Goal: Task Accomplishment & Management: Manage account settings

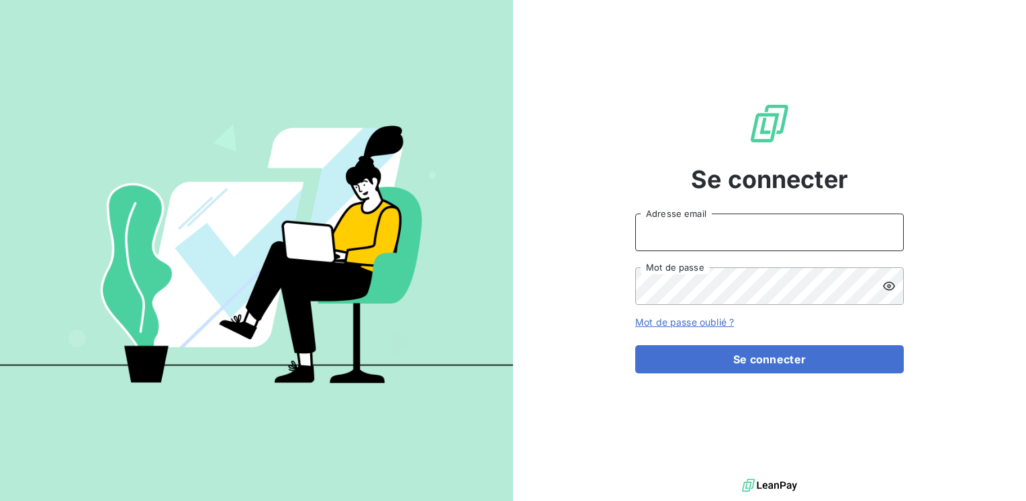
click at [674, 242] on input "Adresse email" at bounding box center [769, 233] width 269 height 38
type input "marc.santoro@graitec.com"
click at [635, 345] on button "Se connecter" at bounding box center [769, 359] width 269 height 28
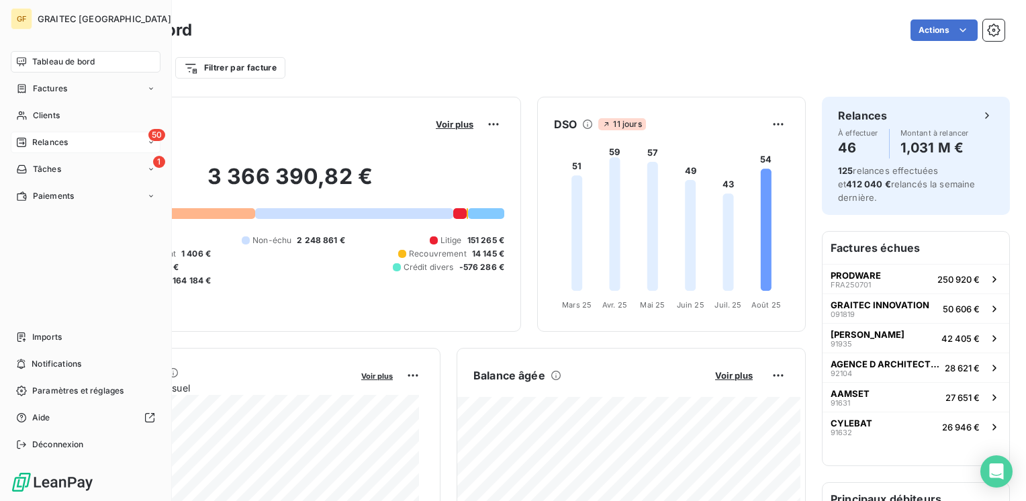
click at [44, 143] on span "Relances" at bounding box center [50, 142] width 36 height 12
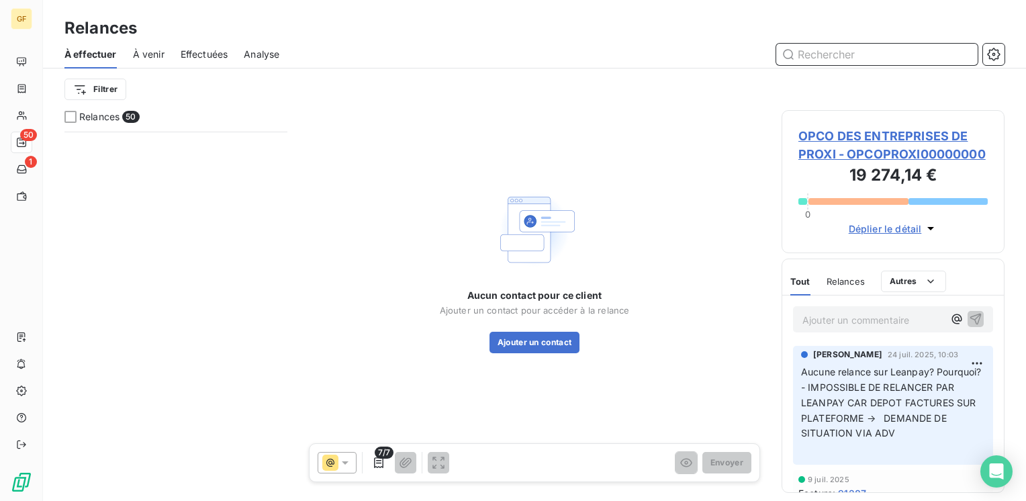
scroll to position [3391, 0]
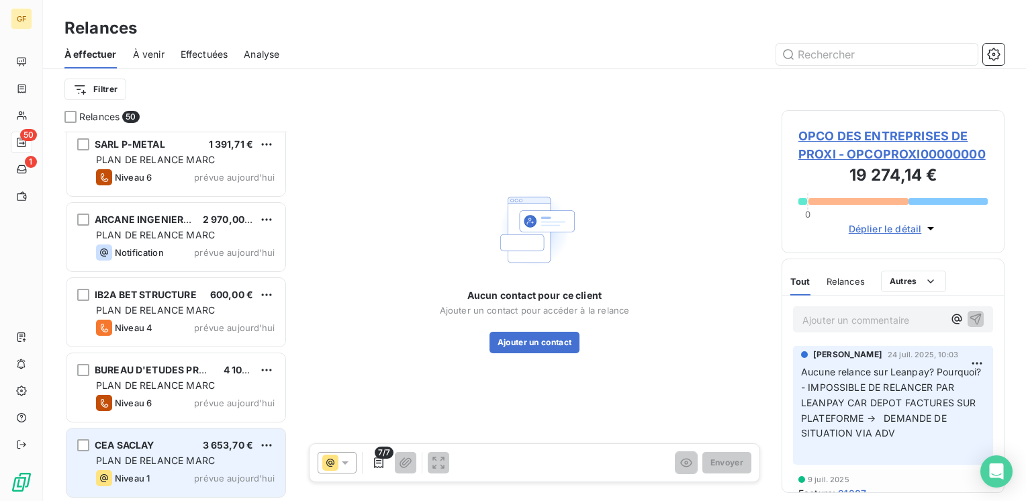
click at [199, 443] on div "CEA SACLAY 3 653,70 €" at bounding box center [185, 445] width 179 height 12
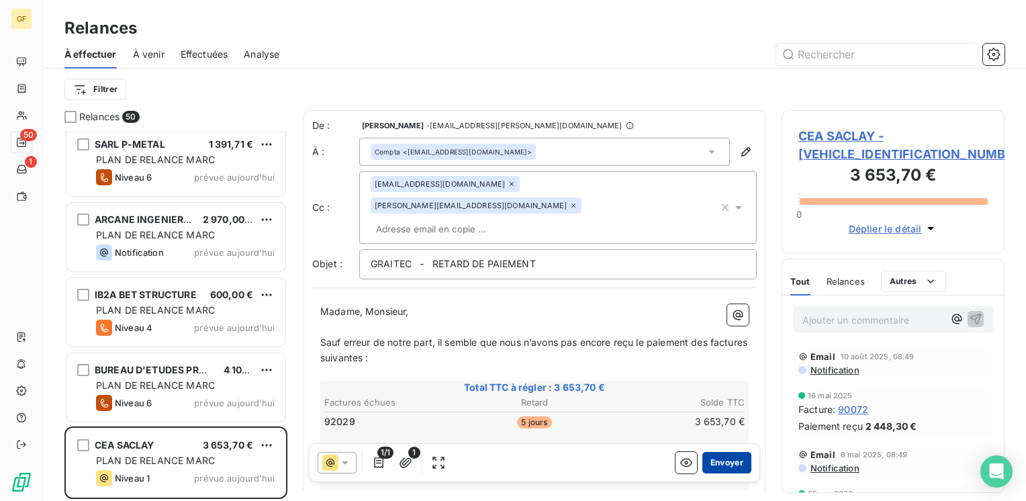
click at [731, 461] on button "Envoyer" at bounding box center [726, 462] width 49 height 21
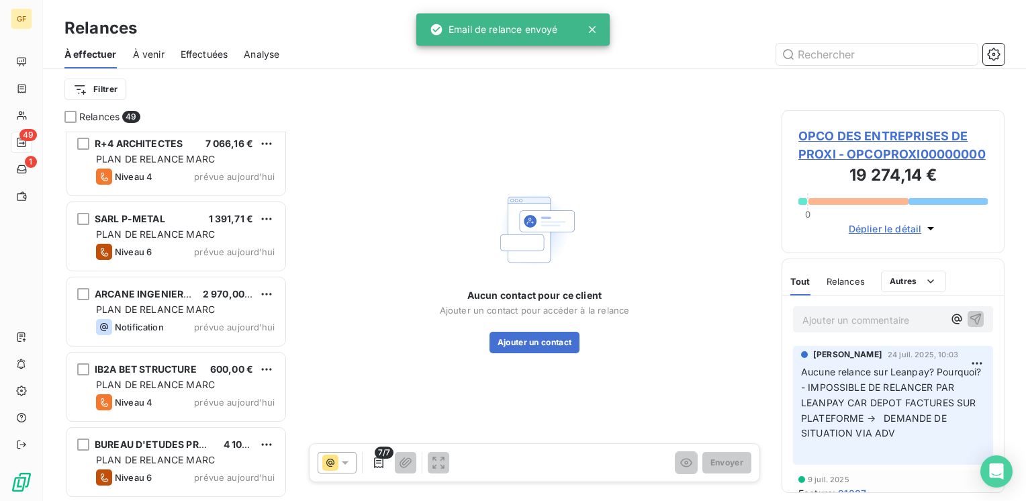
scroll to position [3316, 0]
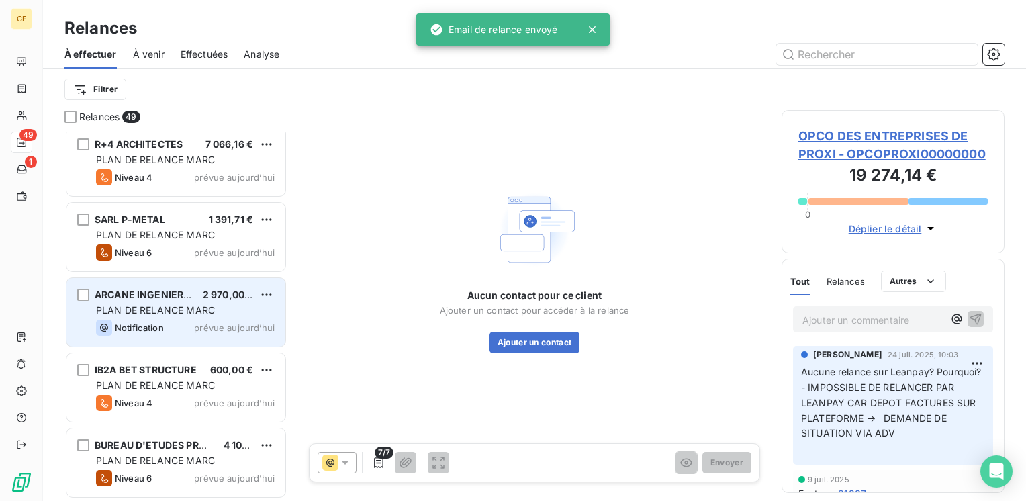
click at [198, 316] on div "ARCANE INGENIERIE 2 970,00 € PLAN DE RELANCE MARC Notification prévue [DATE]" at bounding box center [175, 312] width 219 height 68
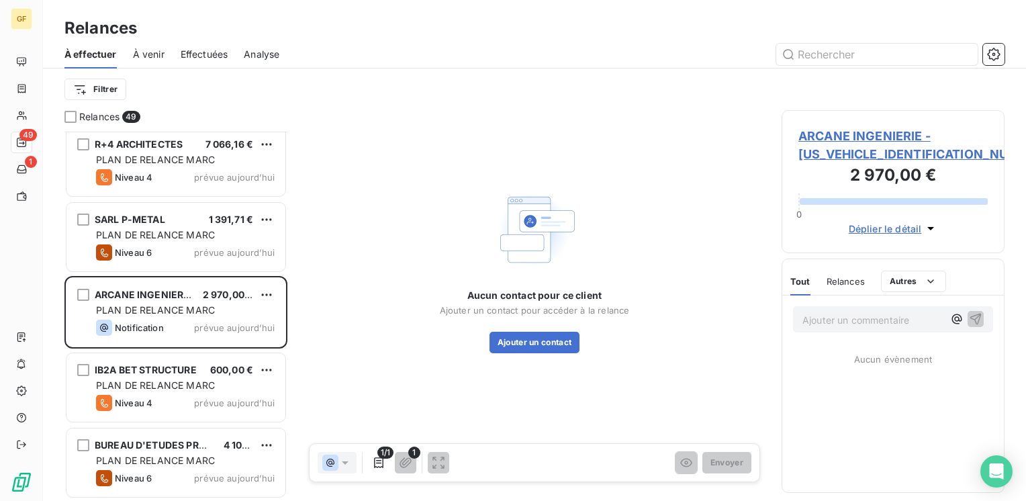
click at [830, 138] on span "ARCANE INGENIERIE - [US_VEHICLE_IDENTIFICATION_NUMBER]" at bounding box center [892, 145] width 189 height 36
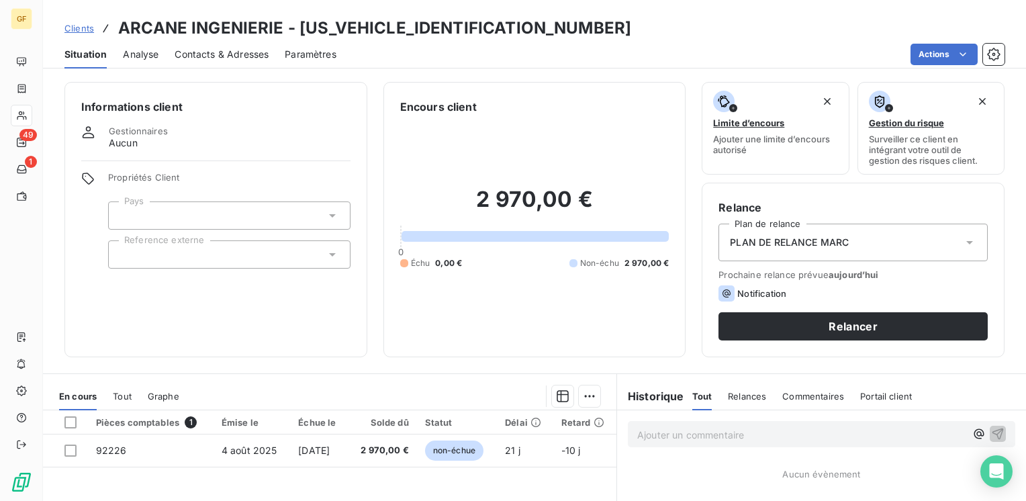
click at [195, 55] on span "Contacts & Adresses" at bounding box center [222, 54] width 94 height 13
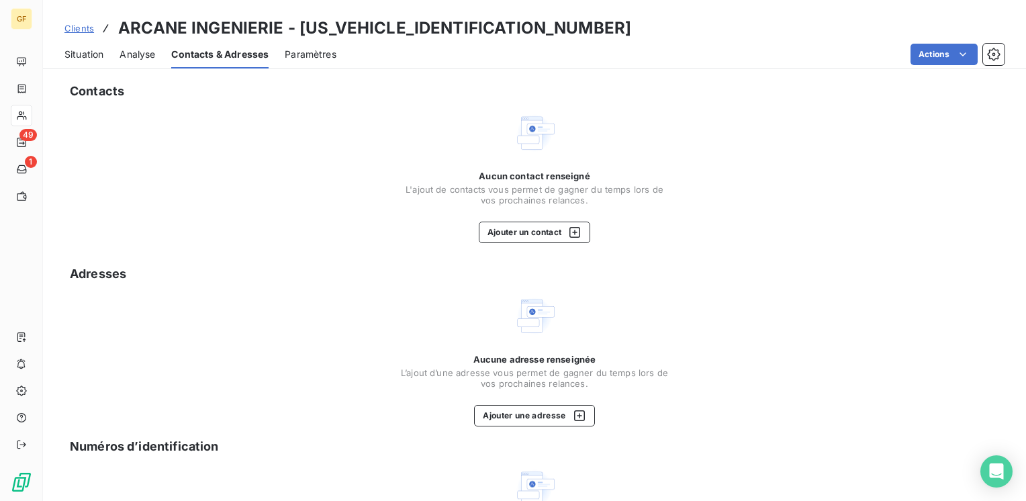
click at [67, 57] on span "Situation" at bounding box center [83, 54] width 39 height 13
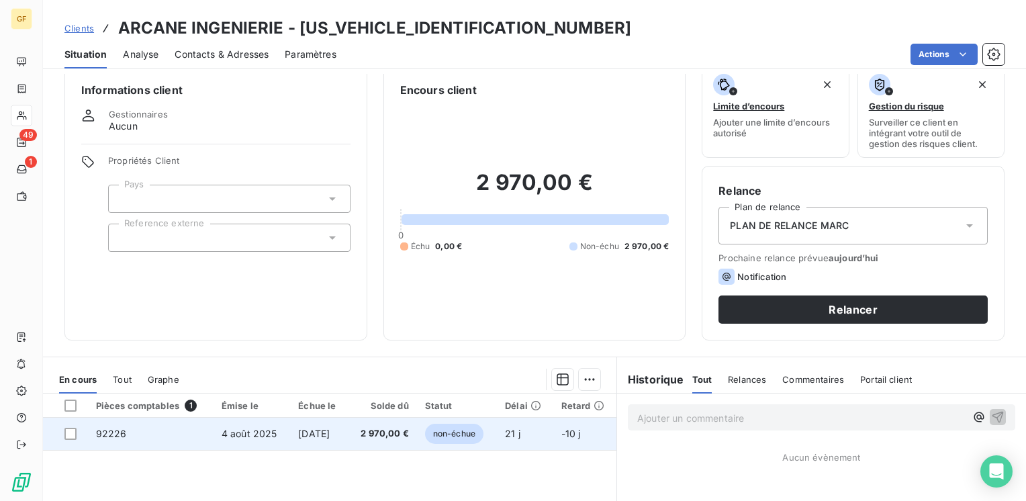
scroll to position [67, 0]
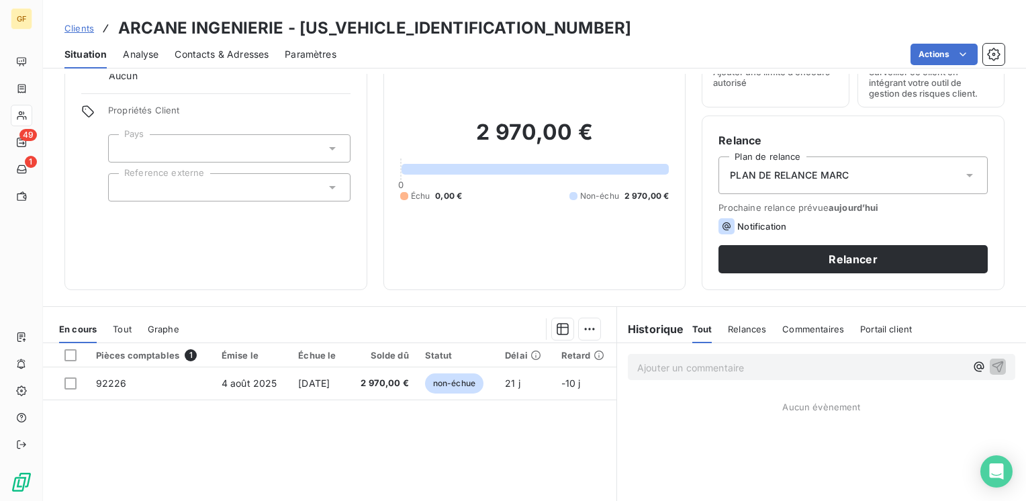
click at [217, 52] on span "Contacts & Adresses" at bounding box center [222, 54] width 94 height 13
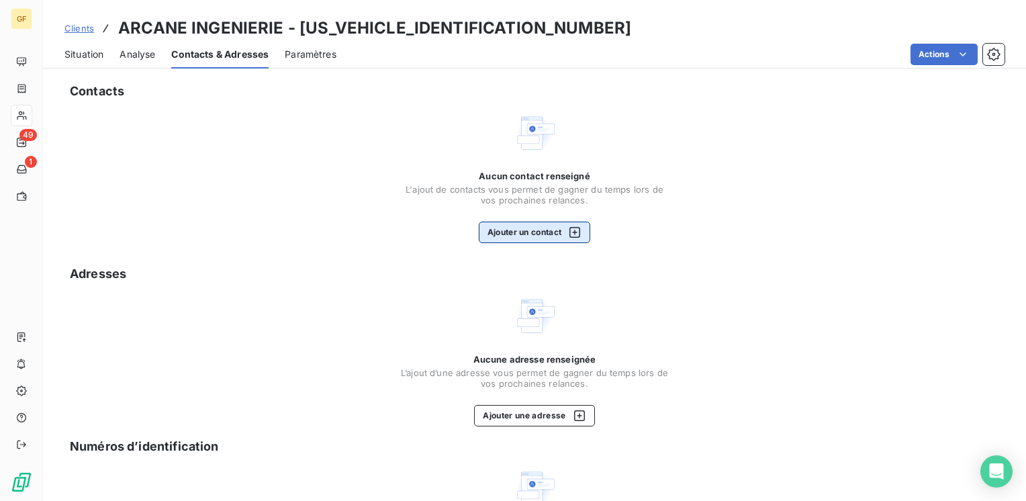
click at [496, 242] on button "Ajouter un contact" at bounding box center [535, 232] width 112 height 21
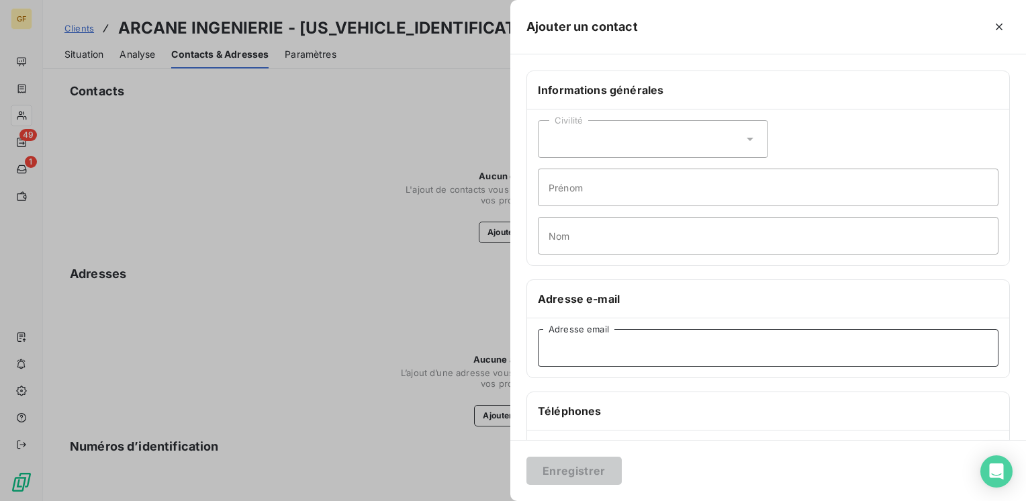
click at [597, 348] on input "Adresse email" at bounding box center [768, 348] width 461 height 38
paste input "[EMAIL_ADDRESS][DOMAIN_NAME]"
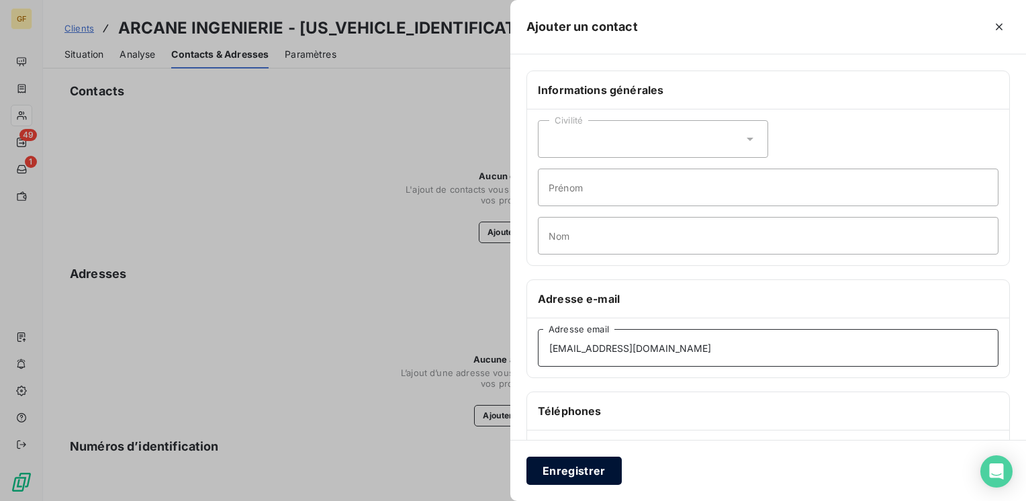
type input "[EMAIL_ADDRESS][DOMAIN_NAME]"
drag, startPoint x: 564, startPoint y: 477, endPoint x: 567, endPoint y: 466, distance: 11.1
click at [564, 475] on button "Enregistrer" at bounding box center [573, 471] width 95 height 28
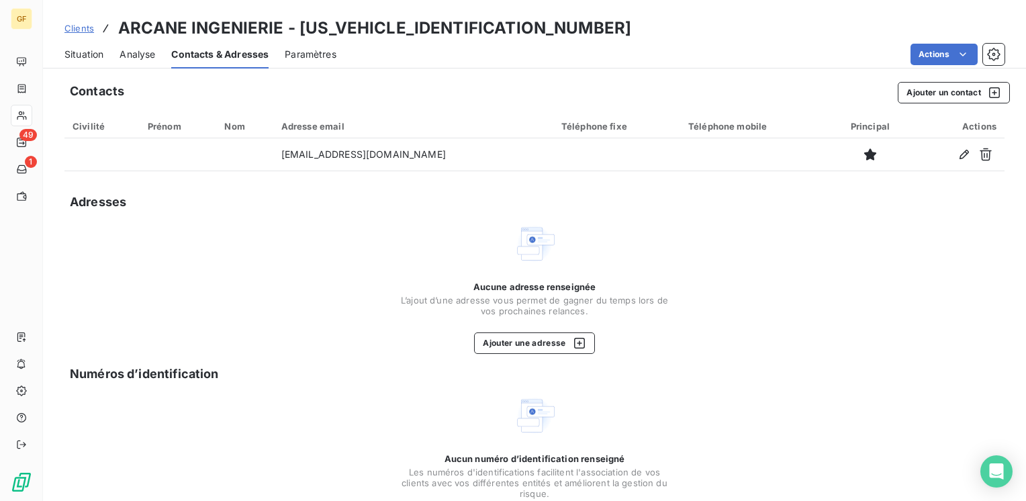
click at [94, 48] on span "Situation" at bounding box center [83, 54] width 39 height 13
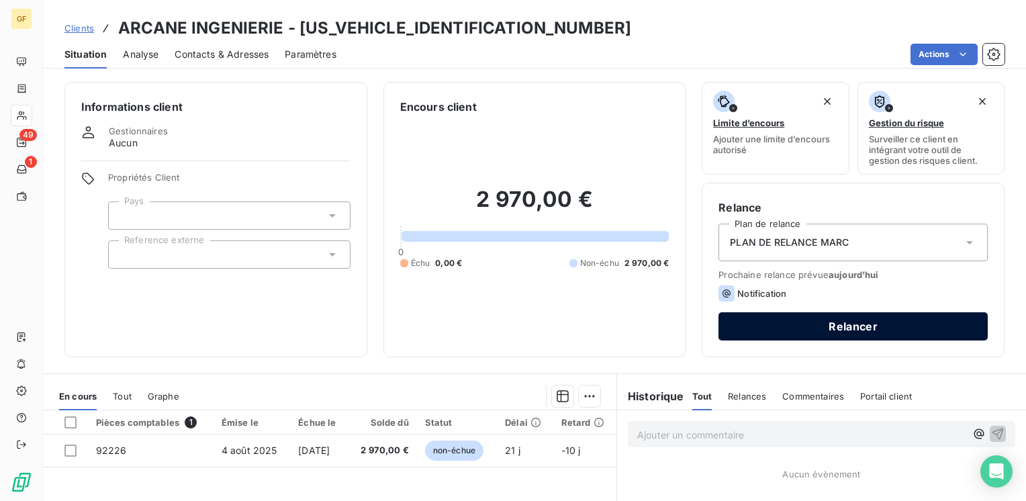
click at [850, 324] on button "Relancer" at bounding box center [853, 326] width 269 height 28
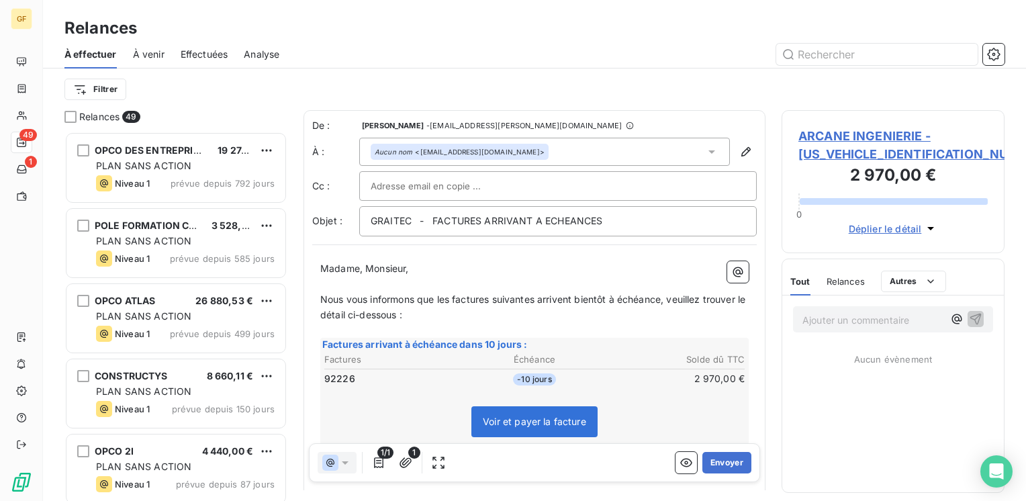
scroll to position [359, 212]
click at [712, 461] on button "Envoyer" at bounding box center [726, 462] width 49 height 21
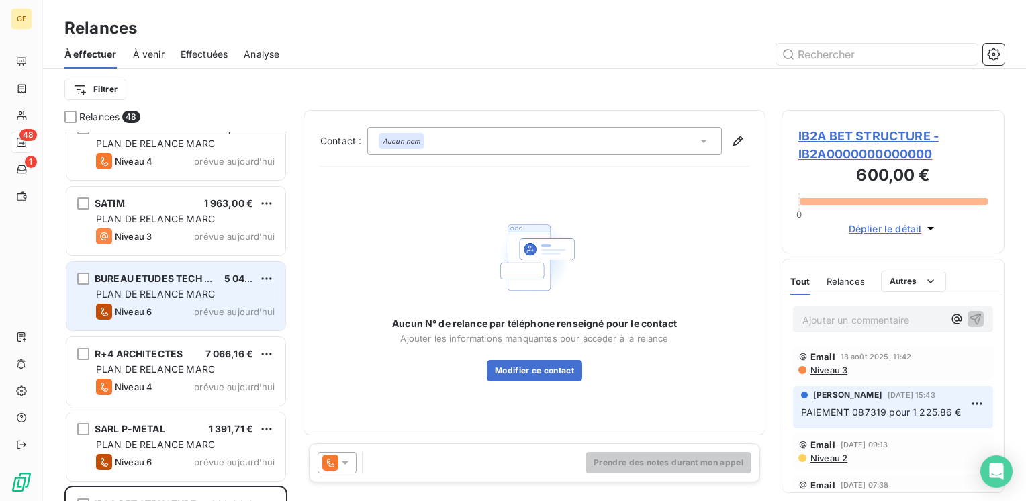
scroll to position [3039, 0]
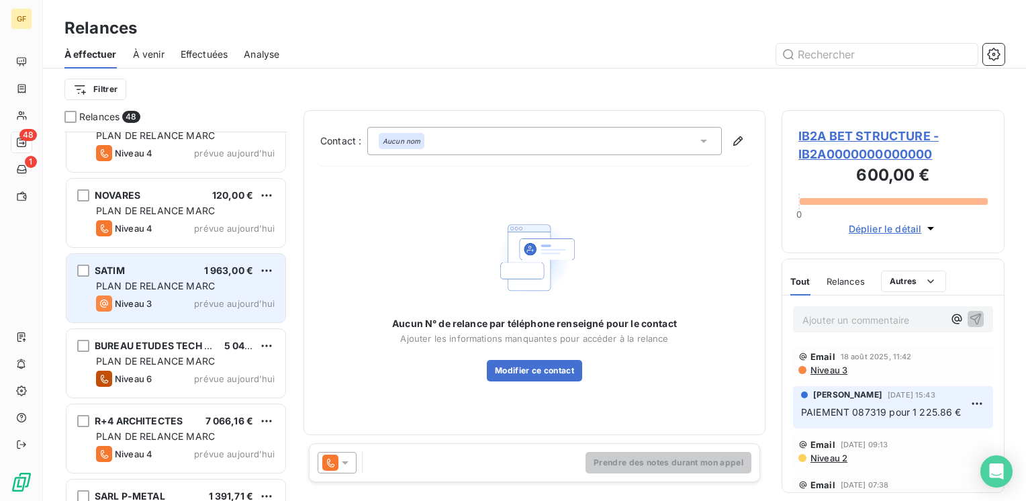
click at [203, 299] on span "prévue aujourd’hui" at bounding box center [234, 303] width 81 height 11
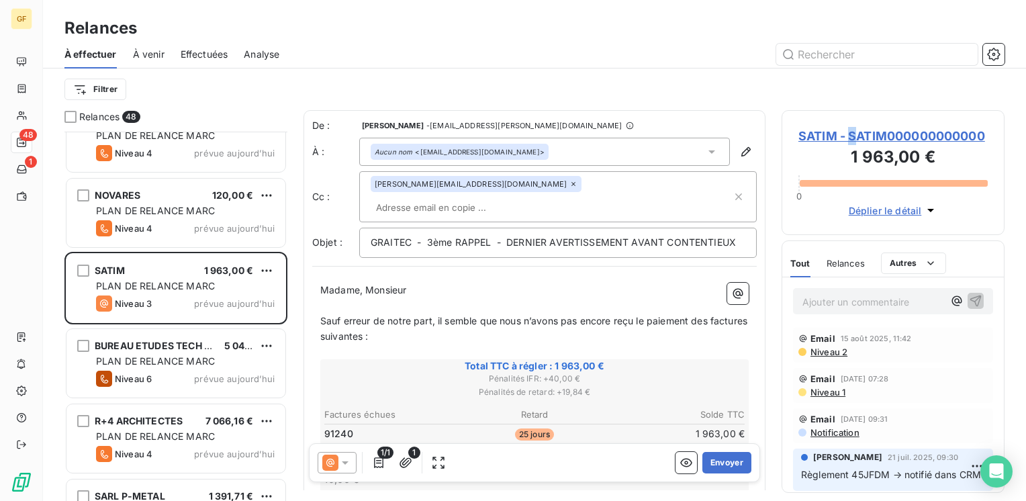
click at [853, 132] on span "SATIM - SATIM000000000000" at bounding box center [892, 136] width 189 height 18
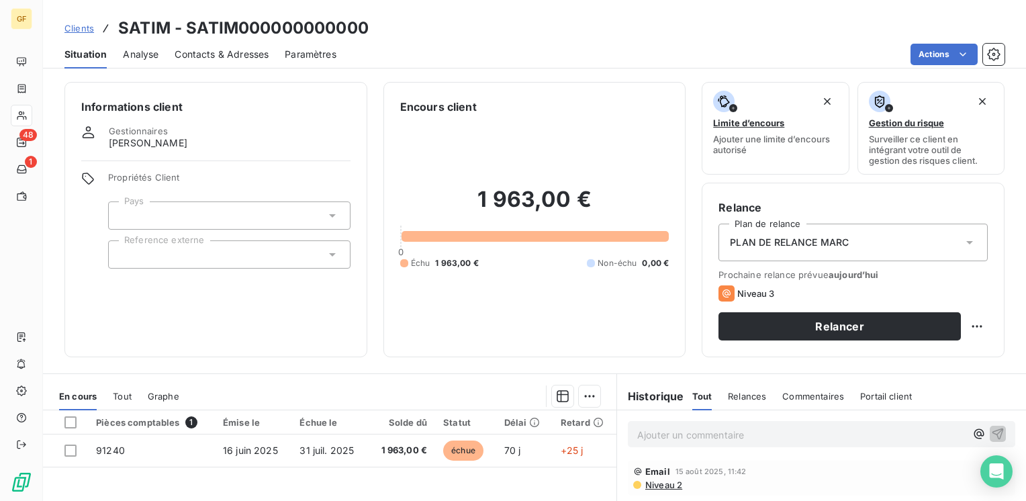
click at [250, 57] on span "Contacts & Adresses" at bounding box center [222, 54] width 94 height 13
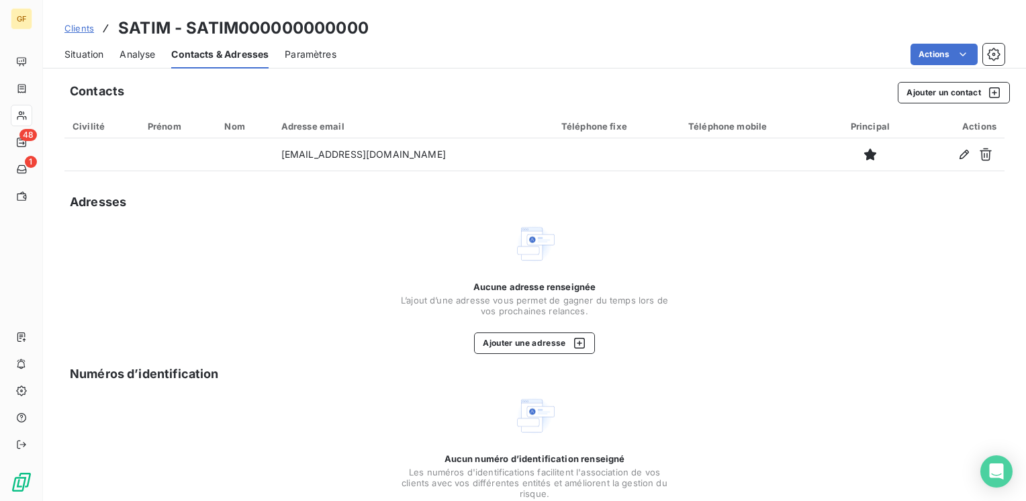
click at [81, 55] on span "Situation" at bounding box center [83, 54] width 39 height 13
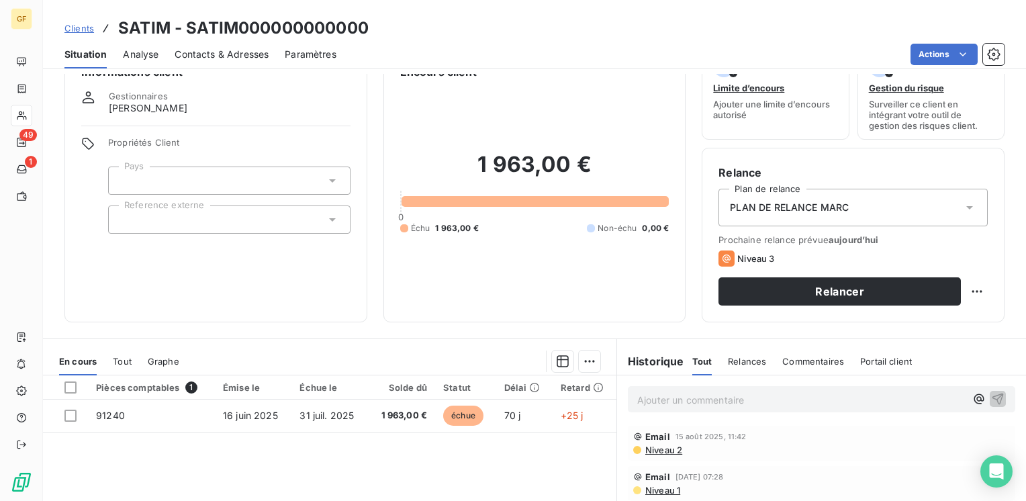
scroll to position [67, 0]
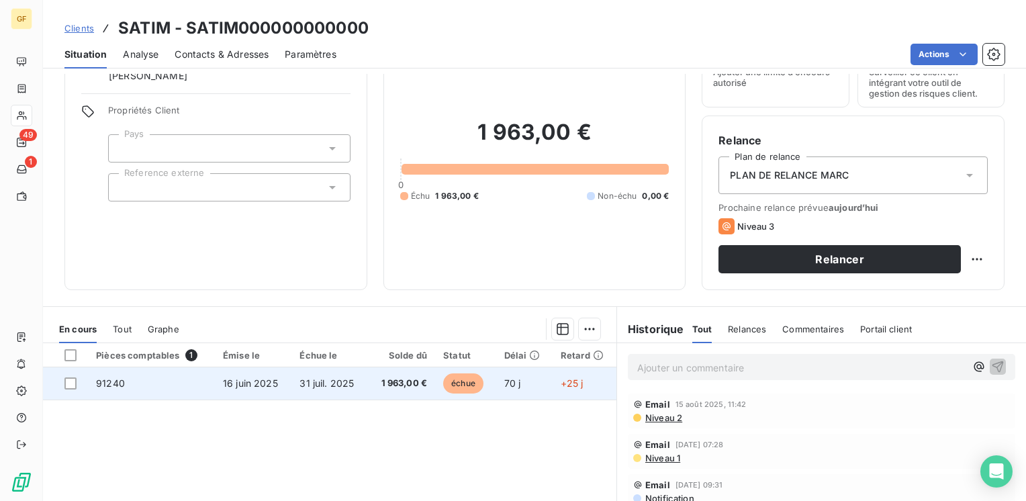
click at [248, 372] on td "16 juin 2025" at bounding box center [253, 383] width 77 height 32
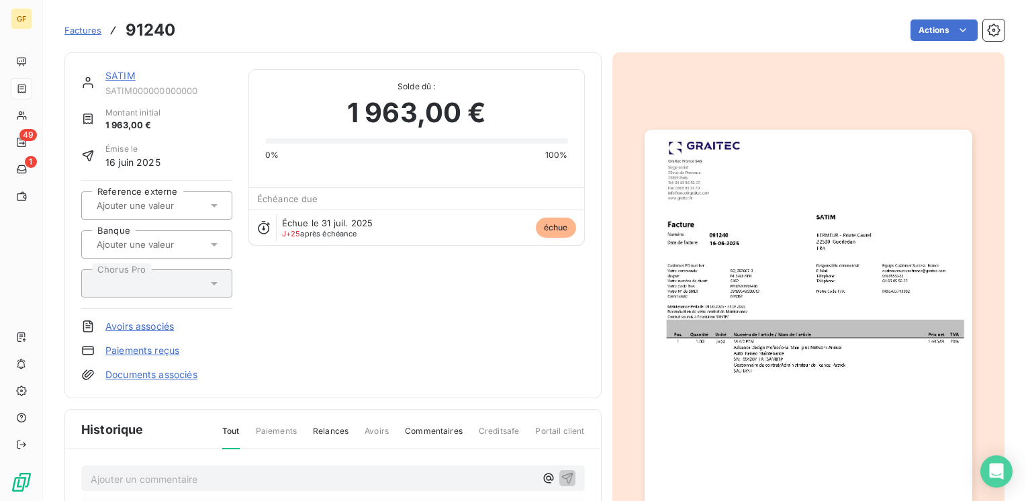
click at [771, 246] on img "button" at bounding box center [809, 361] width 328 height 463
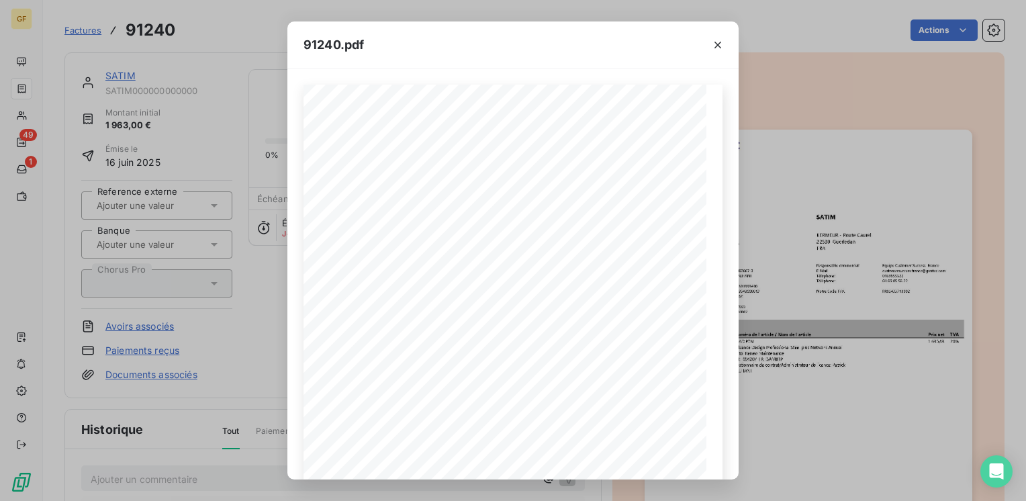
drag, startPoint x: 174, startPoint y: 353, endPoint x: 109, endPoint y: 144, distance: 219.2
click at [172, 349] on div "91240.pdf Pos. Quantité Unité Numéro de l'article / Nom de l'article Prix net T…" at bounding box center [513, 250] width 1026 height 501
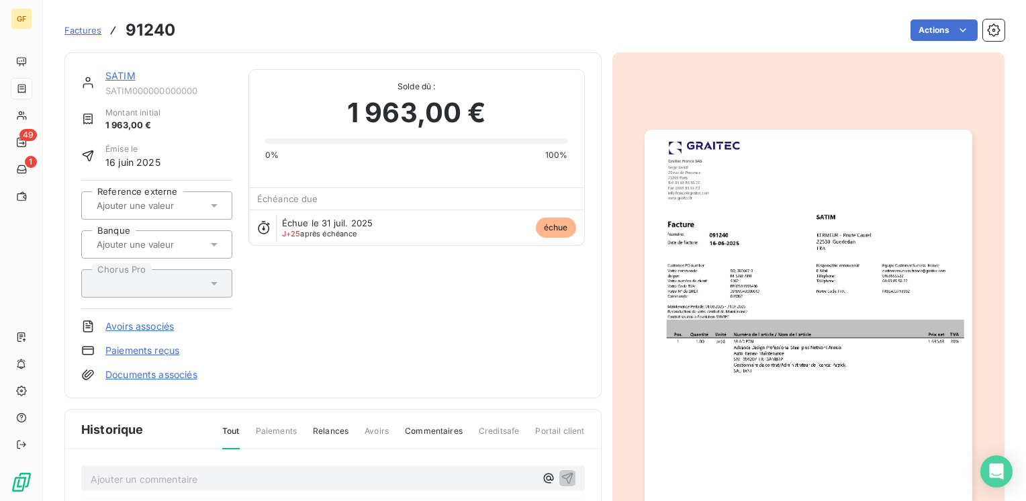
click at [122, 79] on link "SATIM" at bounding box center [120, 75] width 30 height 11
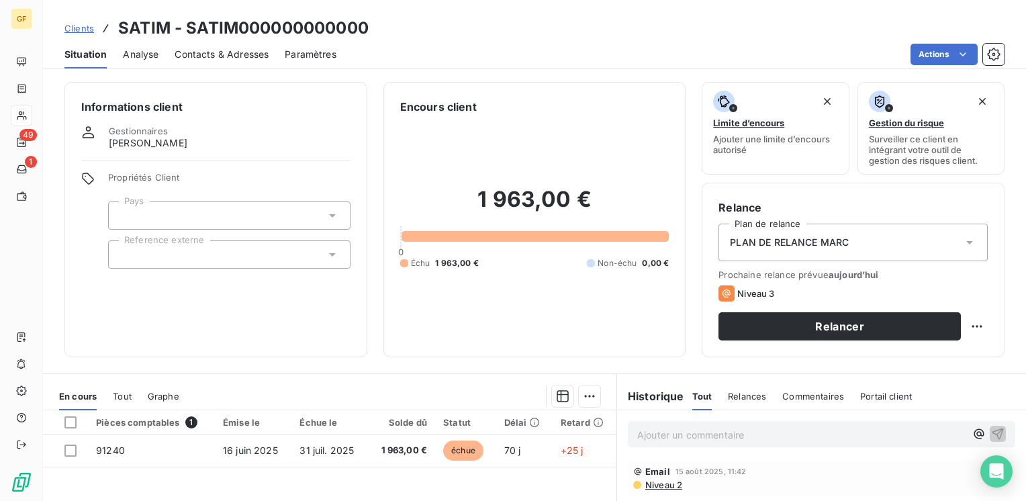
click at [252, 50] on span "Contacts & Adresses" at bounding box center [222, 54] width 94 height 13
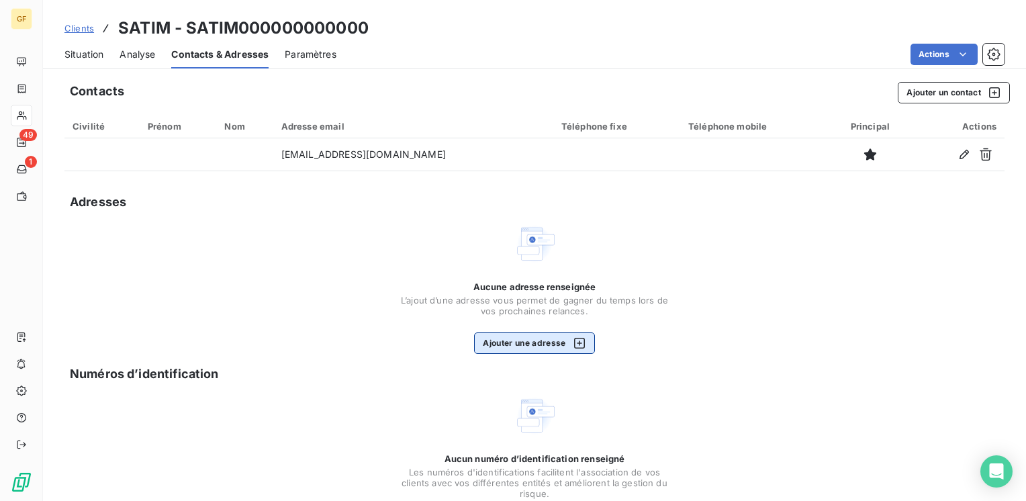
click at [514, 332] on button "Ajouter une adresse" at bounding box center [534, 342] width 120 height 21
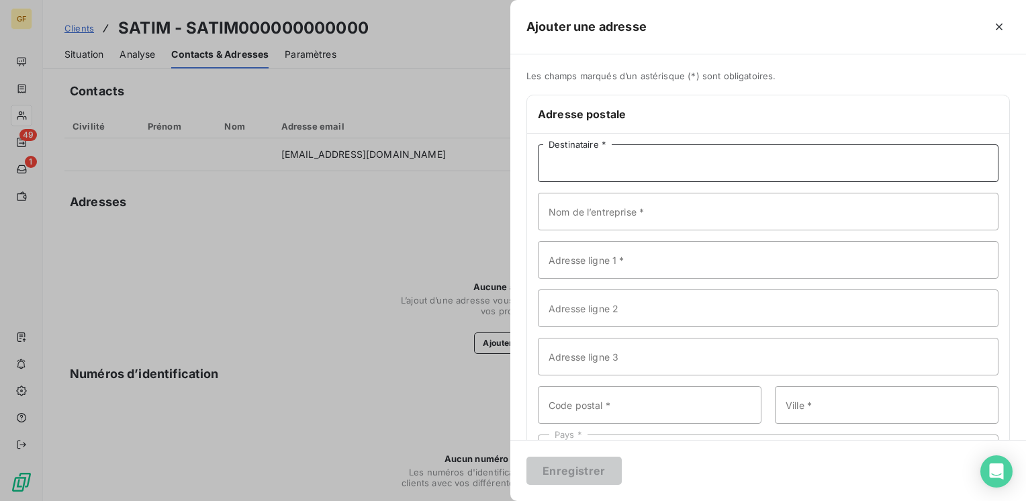
click at [602, 163] on input "Destinataire *" at bounding box center [768, 163] width 461 height 38
click at [580, 214] on input "Nom de l’entreprise *" at bounding box center [768, 212] width 461 height 38
type input "SATIM"
click at [576, 265] on input "Adresse ligne 1 *" at bounding box center [768, 260] width 461 height 38
click at [592, 254] on input "Kermeur 6" at bounding box center [768, 260] width 461 height 38
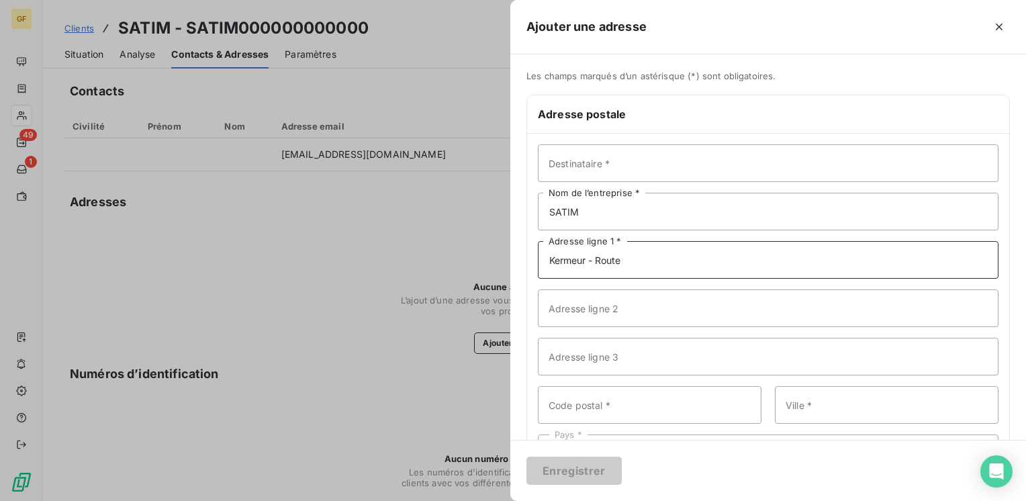
type input "Kermeur - Route"
drag, startPoint x: 196, startPoint y: 292, endPoint x: 225, endPoint y: 281, distance: 31.1
click at [197, 292] on div at bounding box center [513, 250] width 1026 height 501
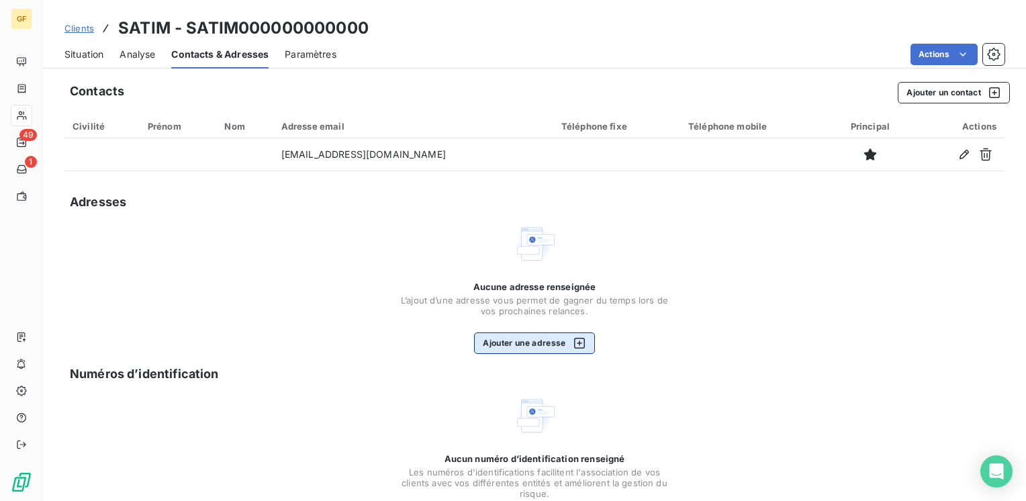
click at [516, 344] on button "Ajouter une adresse" at bounding box center [534, 342] width 120 height 21
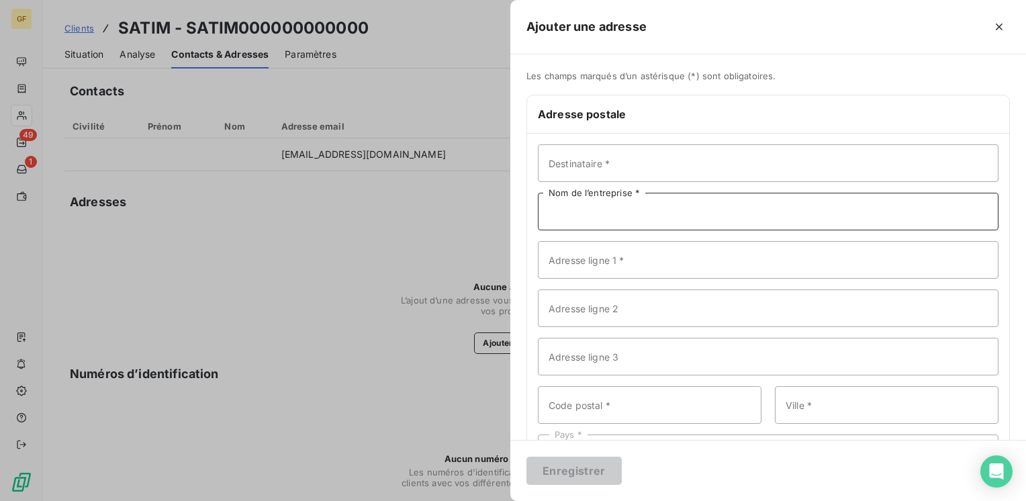
click at [593, 195] on input "Nom de l’entreprise *" at bounding box center [768, 212] width 461 height 38
drag, startPoint x: 578, startPoint y: 214, endPoint x: 484, endPoint y: 187, distance: 97.1
click at [488, 500] on div "Ajouter une adresse Les champs marqués d’un astérisque (*) sont obligatoires. A…" at bounding box center [513, 501] width 1026 height 0
type input "SATIM"
click at [643, 258] on input "Kermeur - Route" at bounding box center [768, 260] width 461 height 38
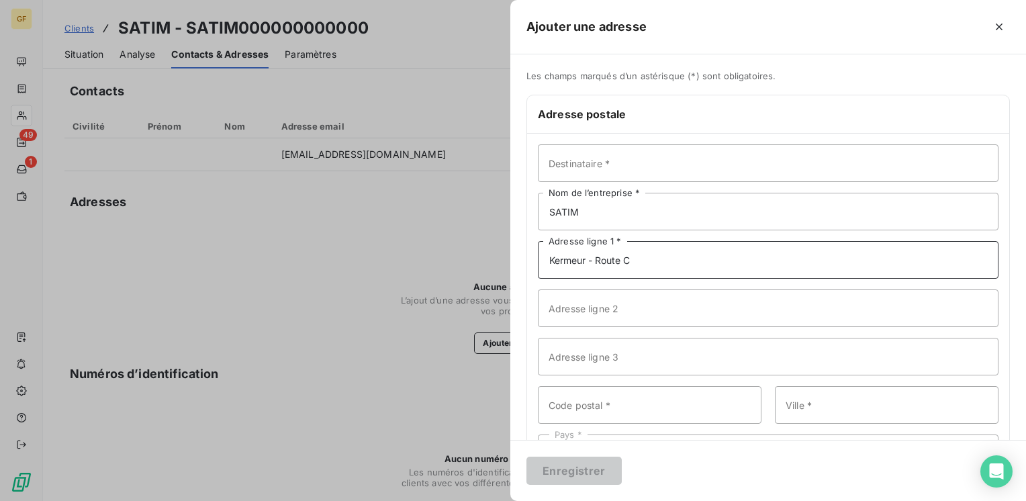
type input "Kermeur - Route C"
type input "urel"
click at [643, 262] on input "Kermeur - Route C" at bounding box center [768, 260] width 461 height 38
type input "Kermeur - Route Caurel"
drag, startPoint x: 589, startPoint y: 316, endPoint x: 536, endPoint y: 310, distance: 53.3
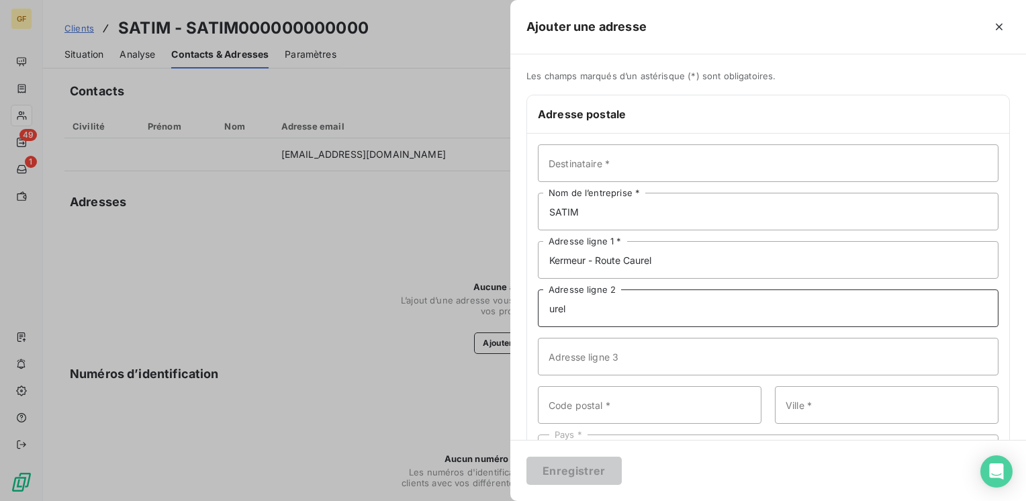
click at [536, 310] on div "Destinataire * SATIM Nom de l’entreprise * Kermeur - Route Caurel Adresse ligne…" at bounding box center [768, 308] width 482 height 349
click at [566, 412] on input "Code postal *" at bounding box center [650, 405] width 224 height 38
type input "22530"
click at [854, 409] on input "Ville *" at bounding box center [887, 405] width 224 height 38
type input "GUERLEDAN"
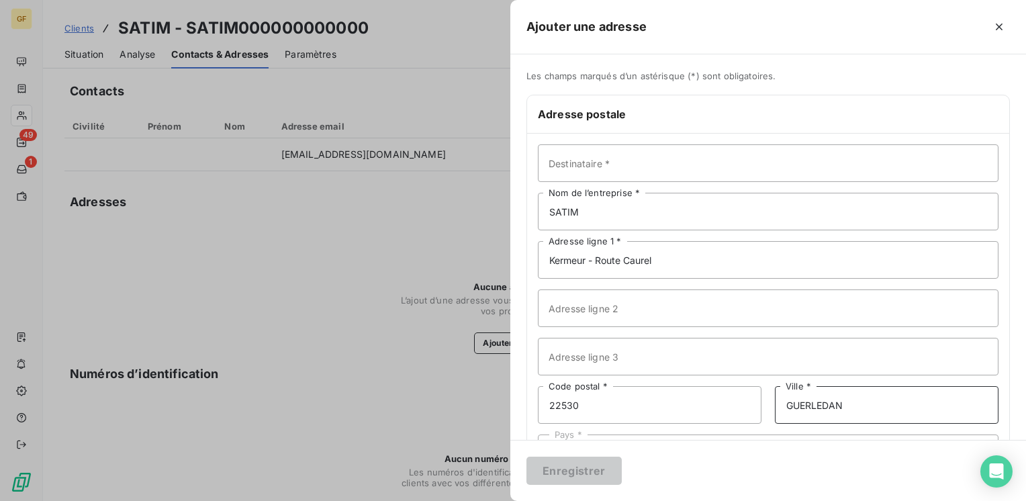
scroll to position [58, 0]
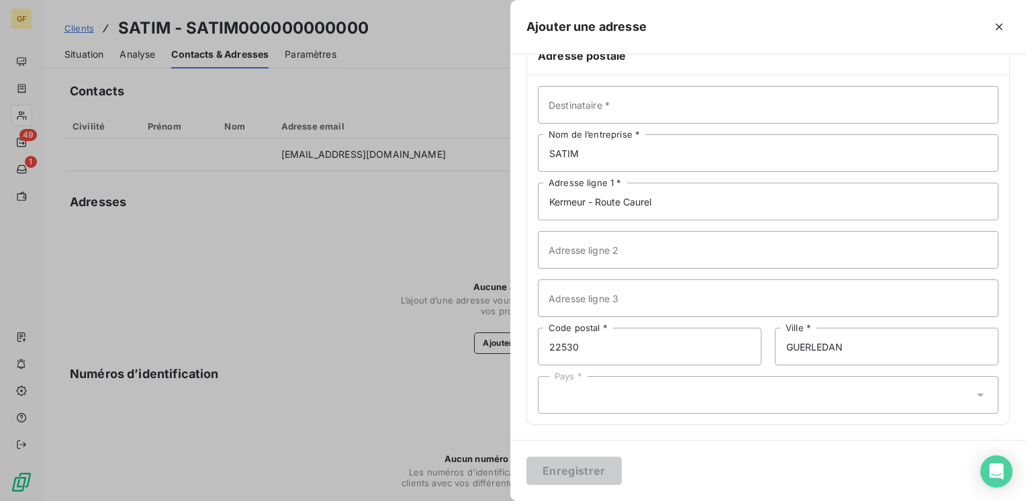
click at [631, 385] on div "Pays *" at bounding box center [768, 395] width 461 height 38
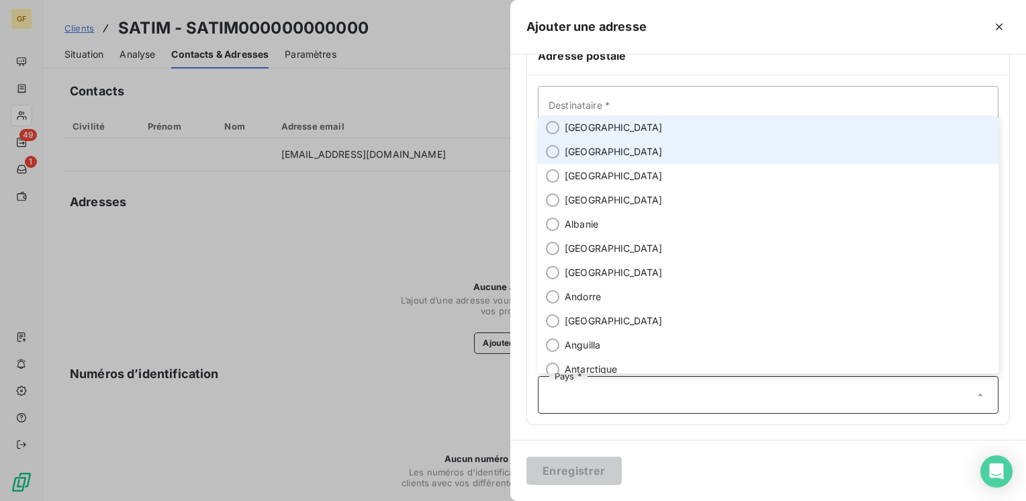
click at [600, 128] on li "[GEOGRAPHIC_DATA]" at bounding box center [768, 128] width 461 height 24
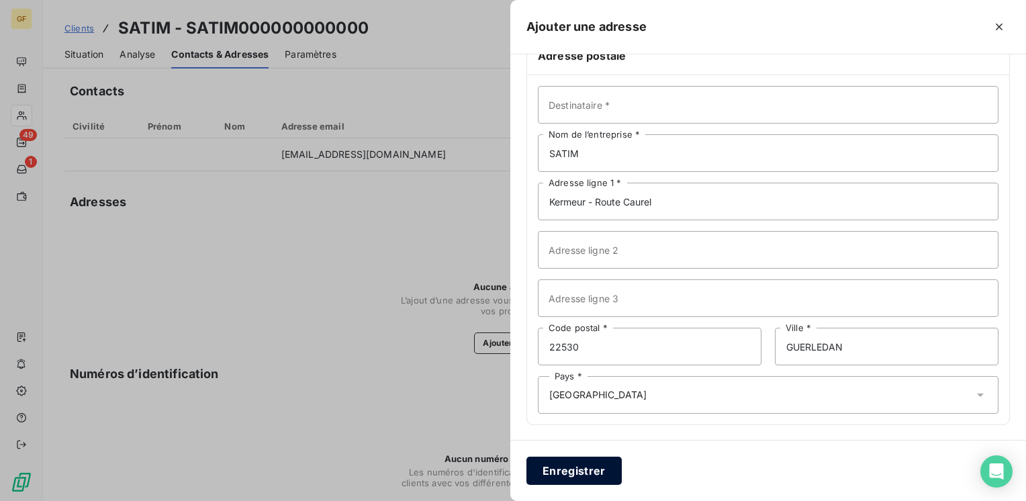
click at [596, 469] on button "Enregistrer" at bounding box center [573, 471] width 95 height 28
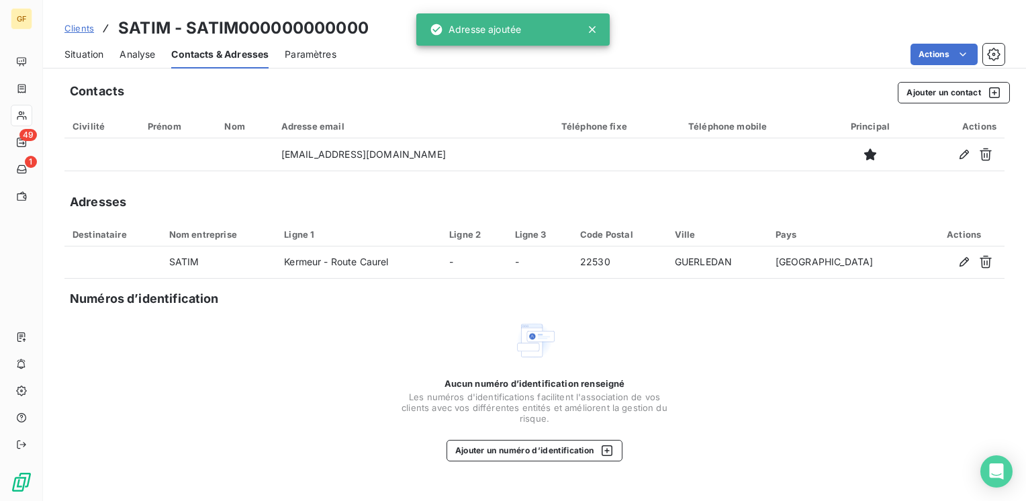
click at [87, 54] on span "Situation" at bounding box center [83, 54] width 39 height 13
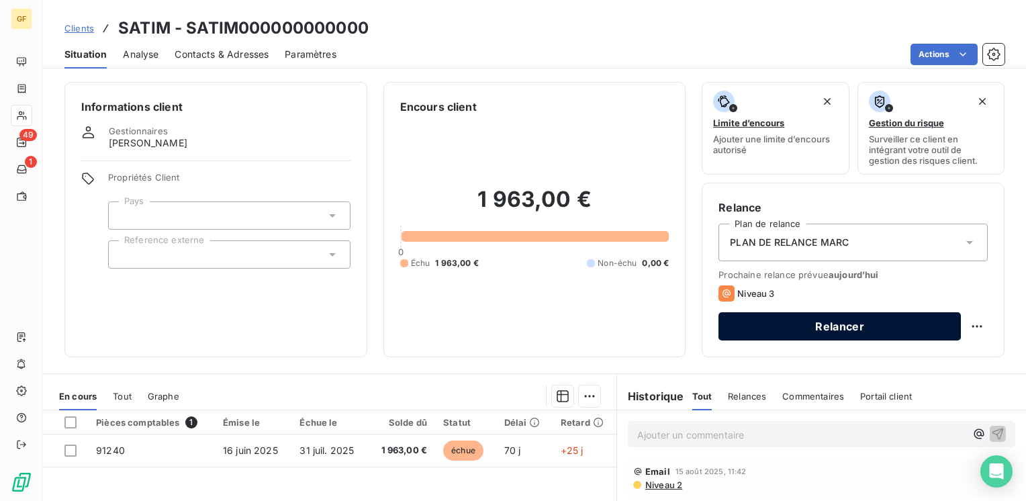
click at [797, 318] on button "Relancer" at bounding box center [840, 326] width 242 height 28
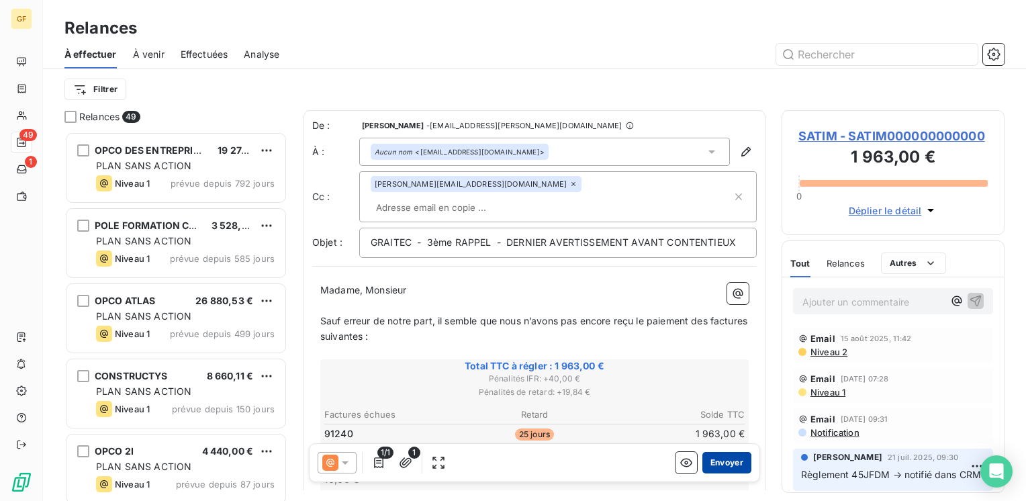
click at [725, 458] on button "Envoyer" at bounding box center [726, 462] width 49 height 21
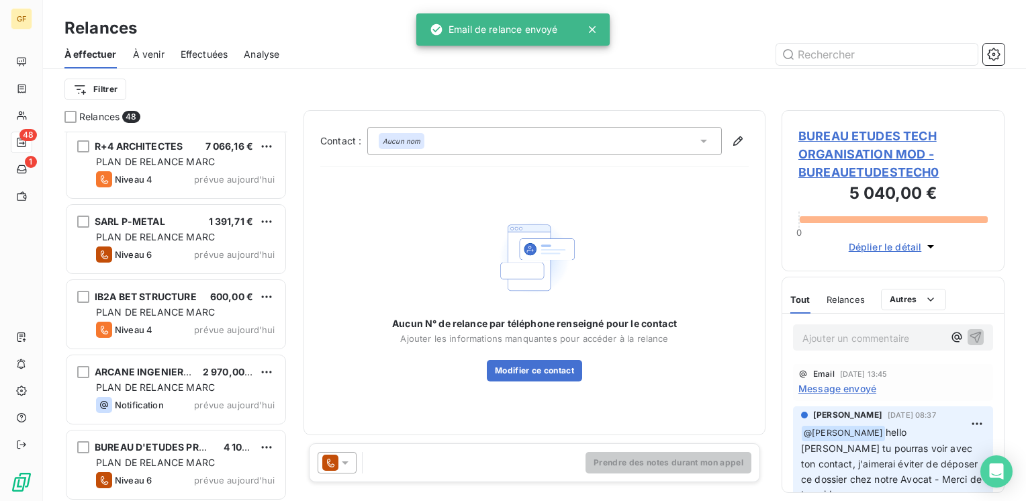
scroll to position [3241, 0]
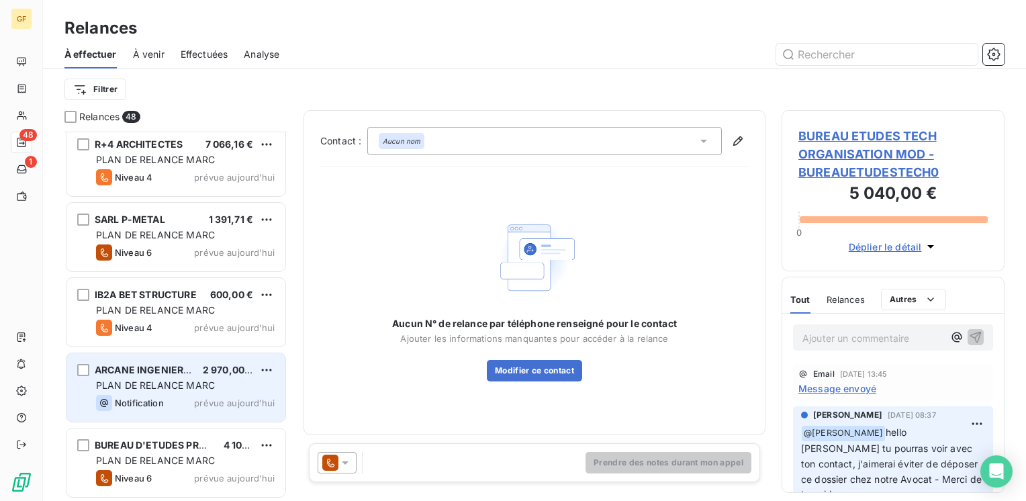
click at [194, 392] on div "ARCANE INGENIERIE 2 970,00 € PLAN DE RELANCE MARC Notification prévue [DATE]" at bounding box center [175, 387] width 219 height 68
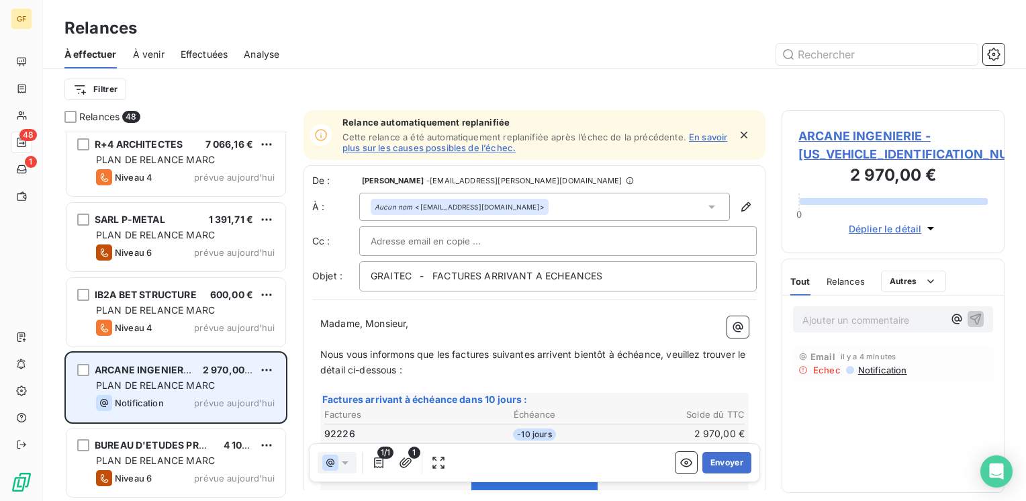
click at [164, 385] on span "PLAN DE RELANCE MARC" at bounding box center [155, 384] width 119 height 11
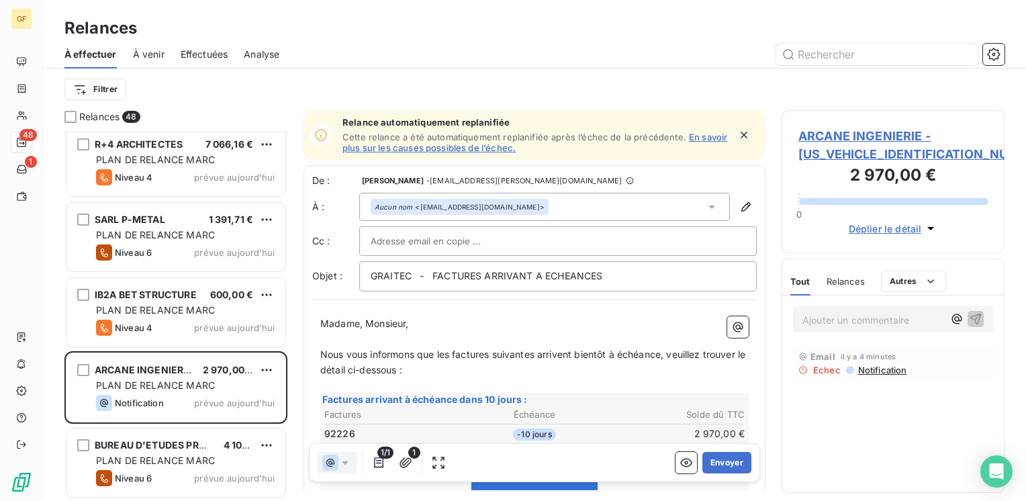
click at [737, 130] on icon "button" at bounding box center [743, 134] width 13 height 13
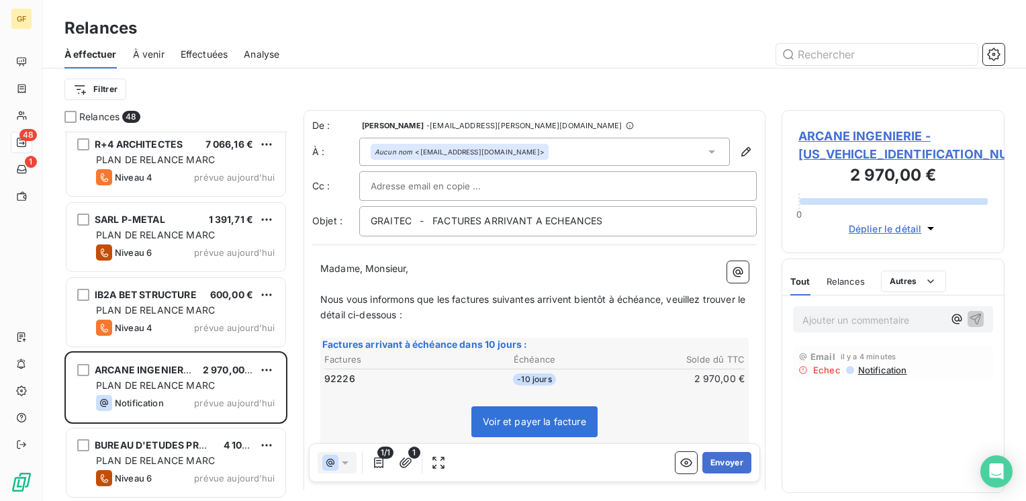
click at [557, 178] on div at bounding box center [558, 186] width 375 height 20
click at [567, 152] on div "Aucun nom <[EMAIL_ADDRESS][DOMAIN_NAME]>" at bounding box center [544, 152] width 371 height 28
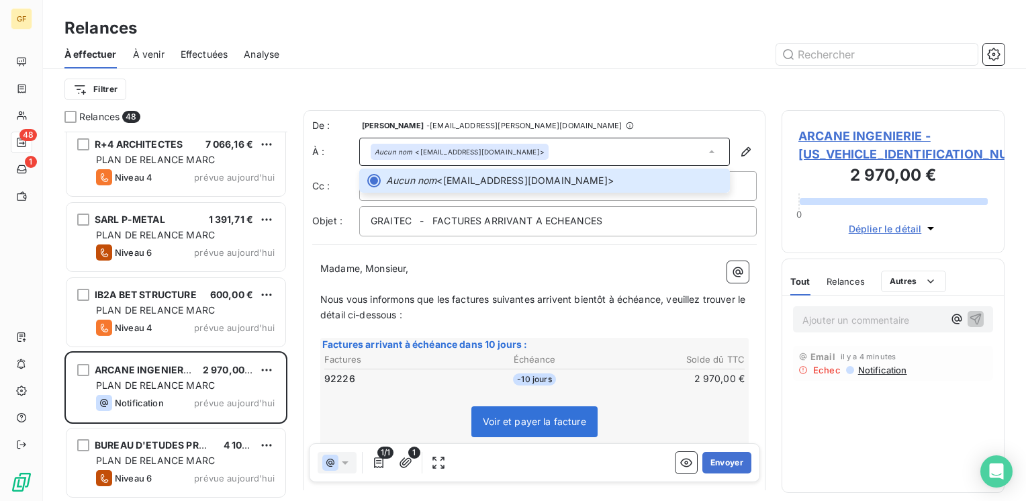
click at [827, 126] on div "ARCANE INGENIERIE - [US_VEHICLE_IDENTIFICATION_NUMBER] 2 970,00 € 0 Déplier le …" at bounding box center [893, 181] width 223 height 143
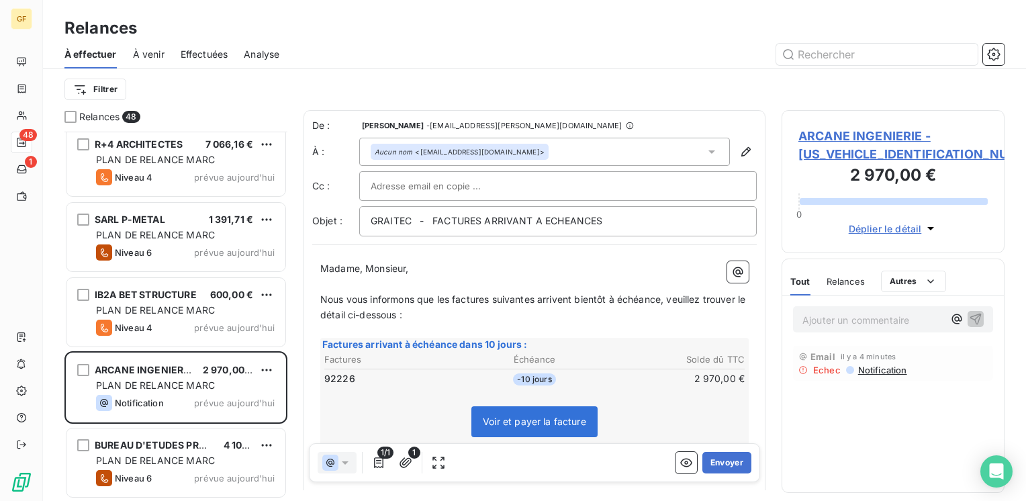
click at [825, 134] on span "ARCANE INGENIERIE - [US_VEHICLE_IDENTIFICATION_NUMBER]" at bounding box center [892, 145] width 189 height 36
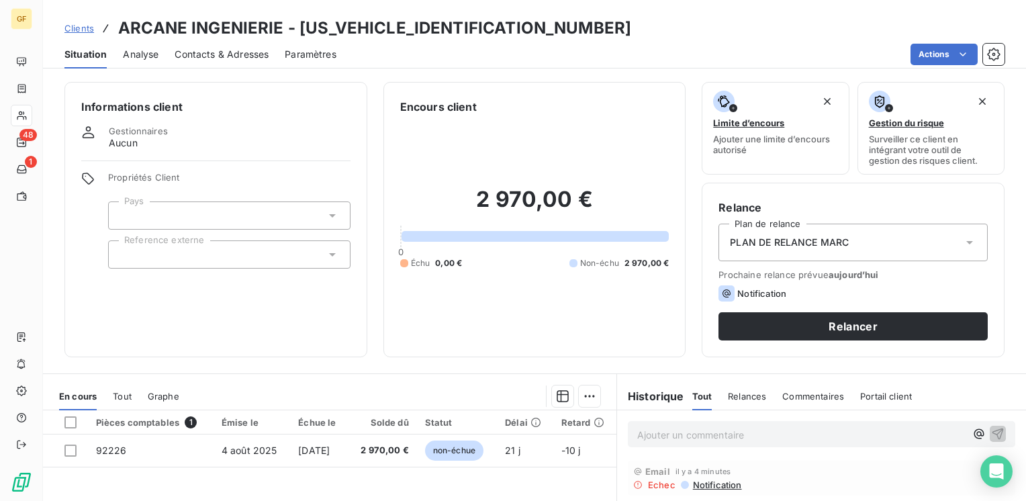
click at [248, 58] on span "Contacts & Adresses" at bounding box center [222, 54] width 94 height 13
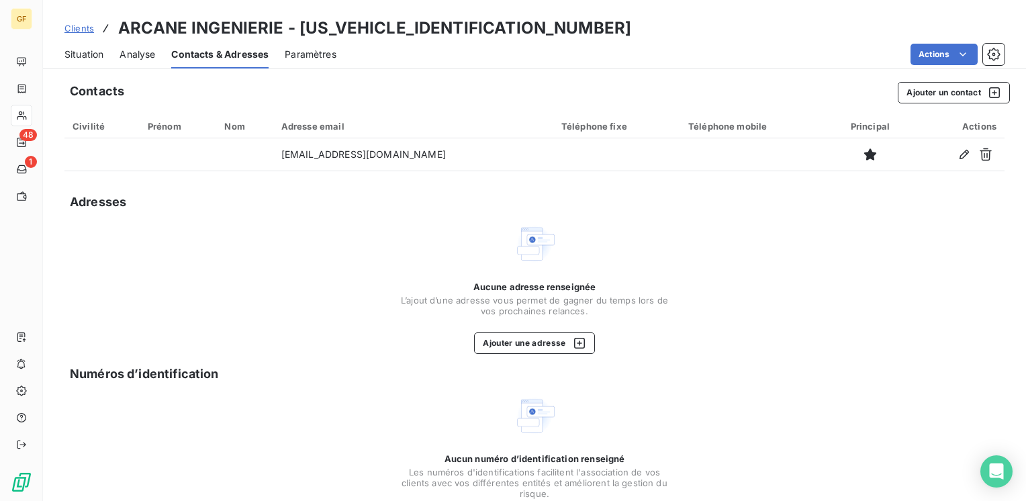
click at [91, 48] on span "Situation" at bounding box center [83, 54] width 39 height 13
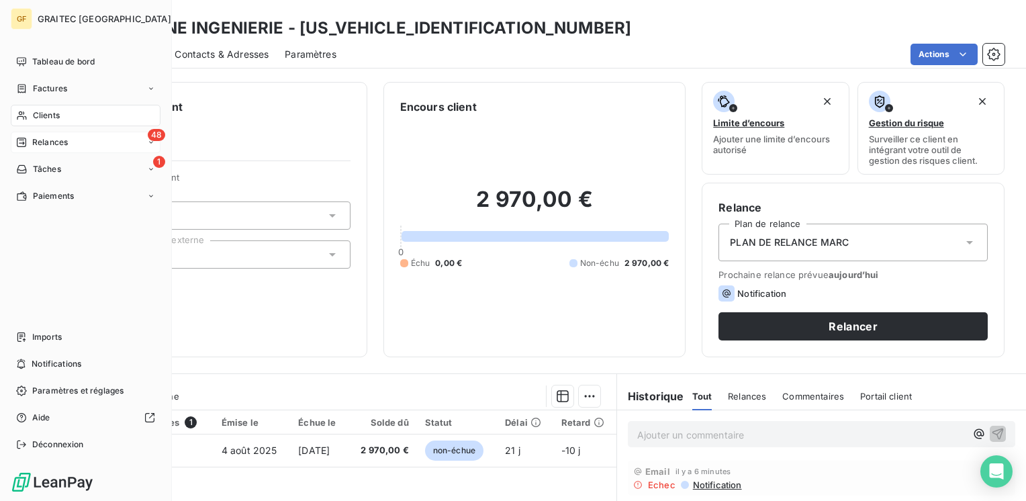
click at [51, 139] on span "Relances" at bounding box center [50, 142] width 36 height 12
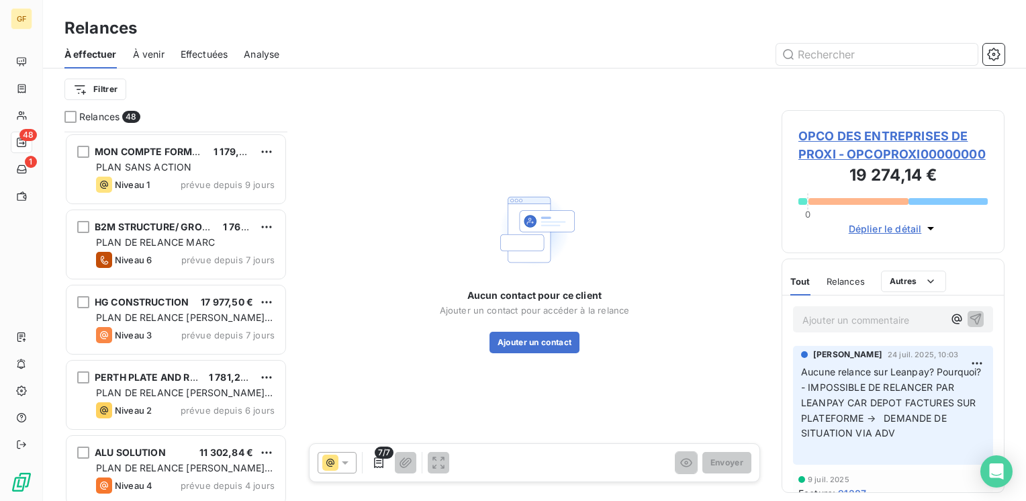
scroll to position [1142, 0]
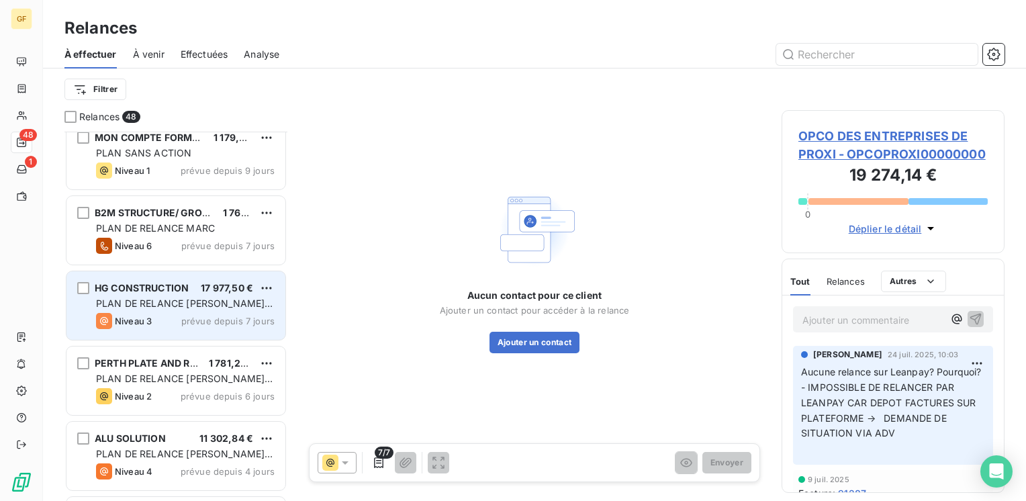
click at [200, 300] on span "PLAN DE RELANCE [PERSON_NAME] - English version" at bounding box center [184, 309] width 177 height 25
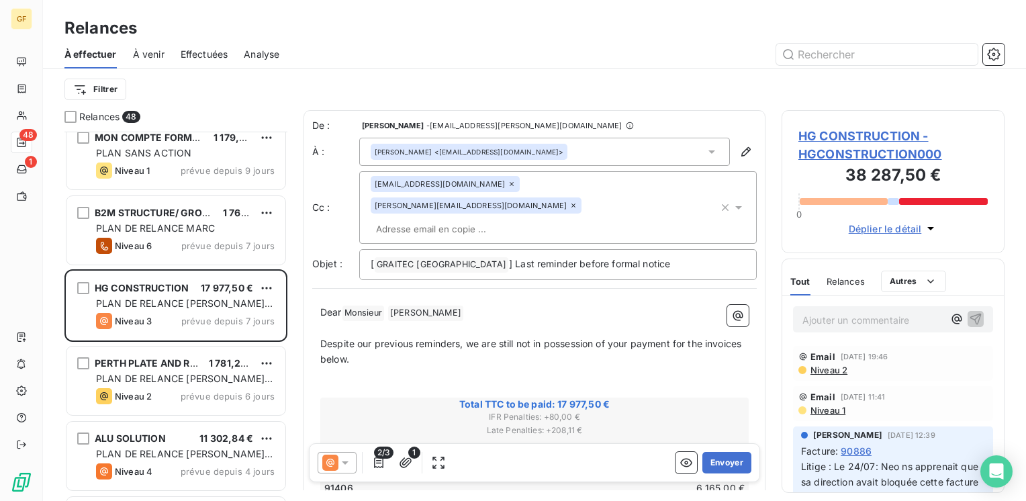
scroll to position [359, 212]
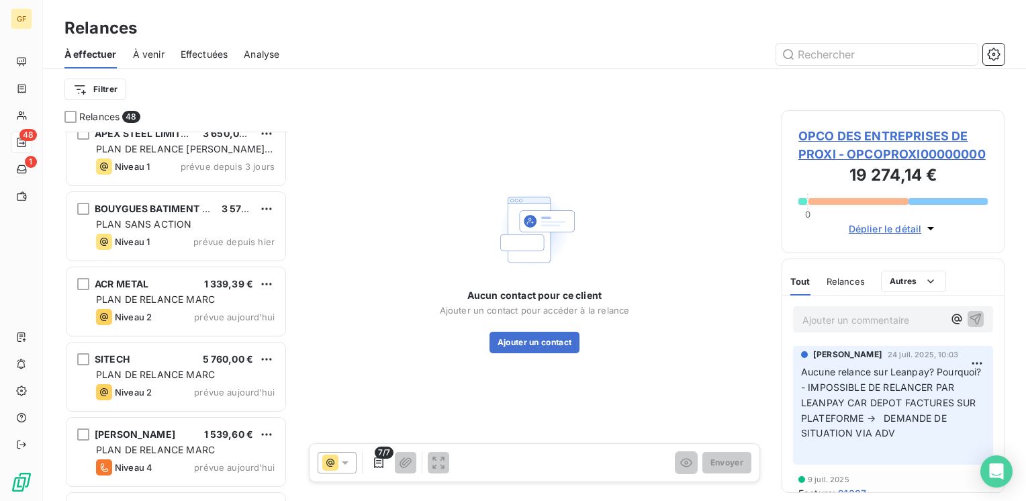
scroll to position [1612, 0]
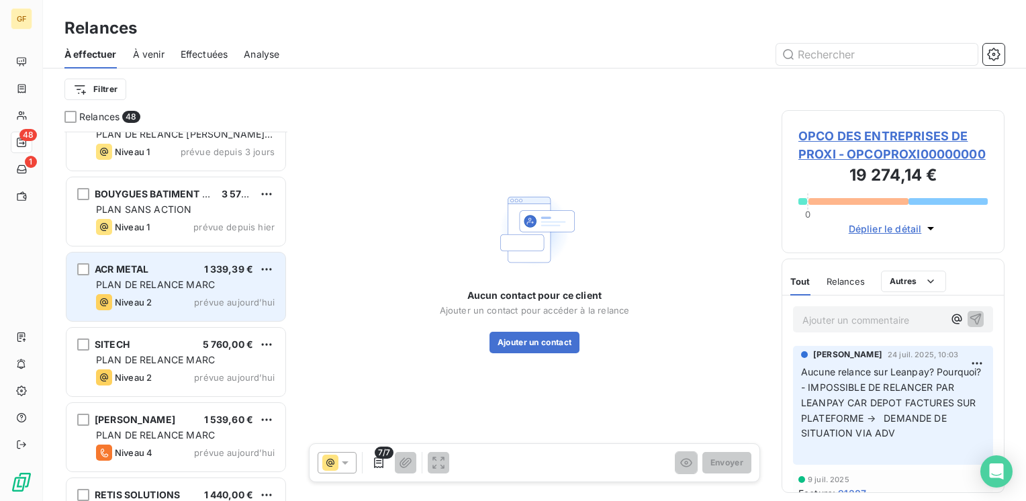
drag, startPoint x: 189, startPoint y: 272, endPoint x: 220, endPoint y: 273, distance: 31.6
click at [189, 272] on div "ACR METAL 1 339,39 €" at bounding box center [185, 269] width 179 height 12
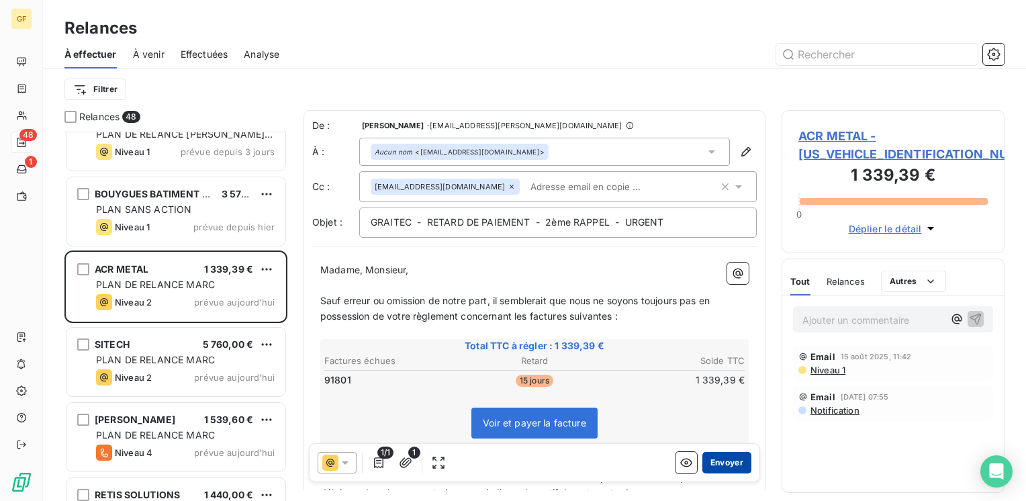
click at [723, 462] on button "Envoyer" at bounding box center [726, 462] width 49 height 21
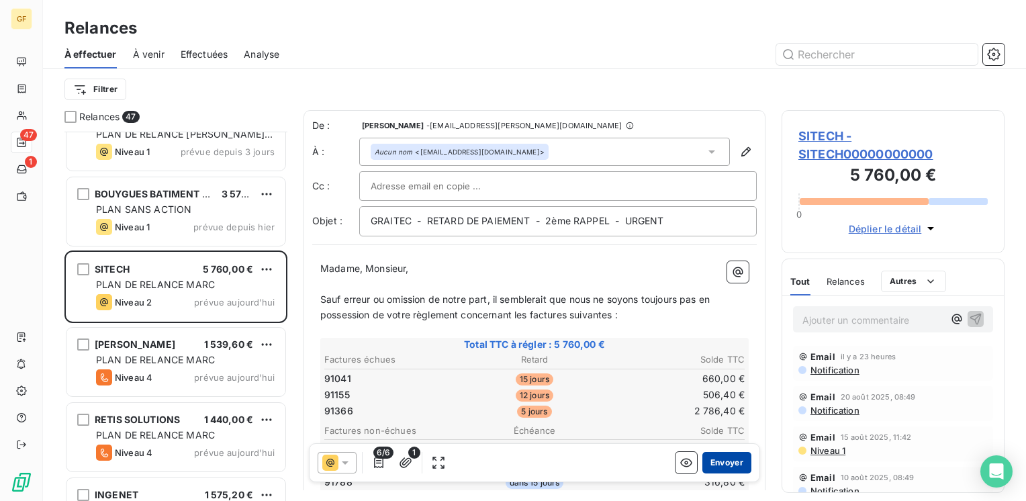
click at [719, 461] on button "Envoyer" at bounding box center [726, 462] width 49 height 21
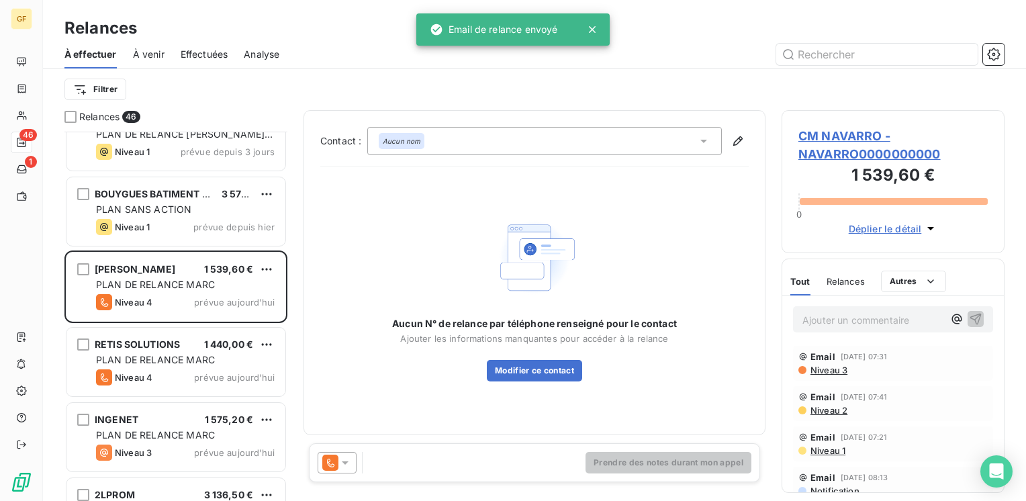
click at [813, 131] on span "CM NAVARRO - NAVARRO0000000000" at bounding box center [892, 145] width 189 height 36
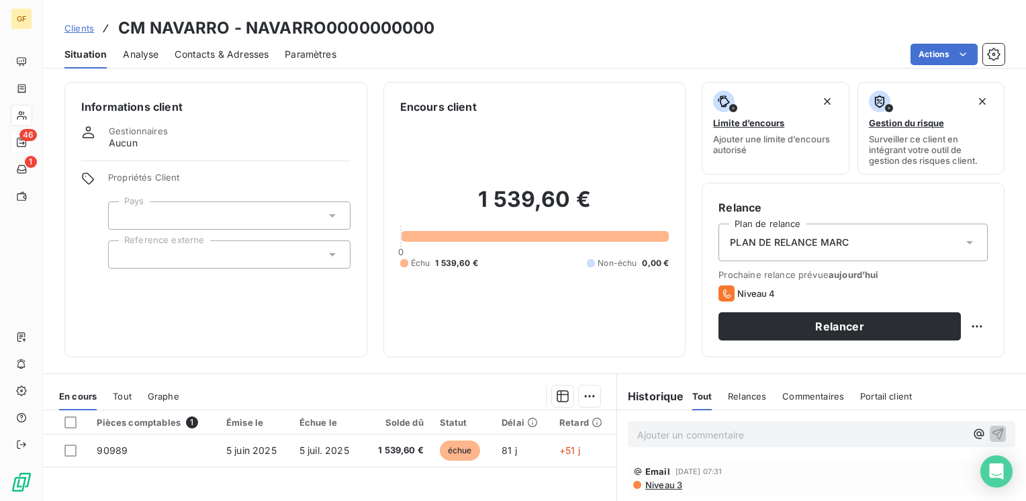
click at [246, 63] on div "Contacts & Adresses" at bounding box center [222, 54] width 94 height 28
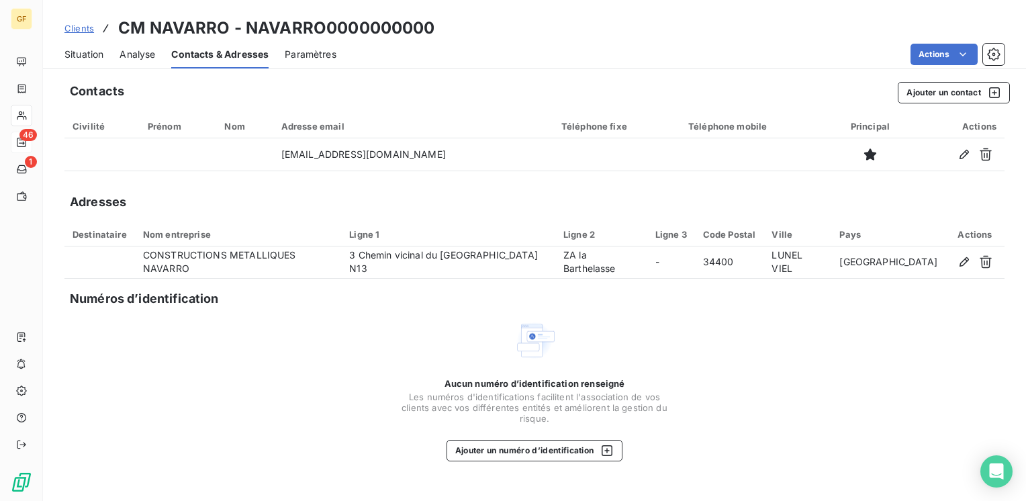
click at [92, 50] on span "Situation" at bounding box center [83, 54] width 39 height 13
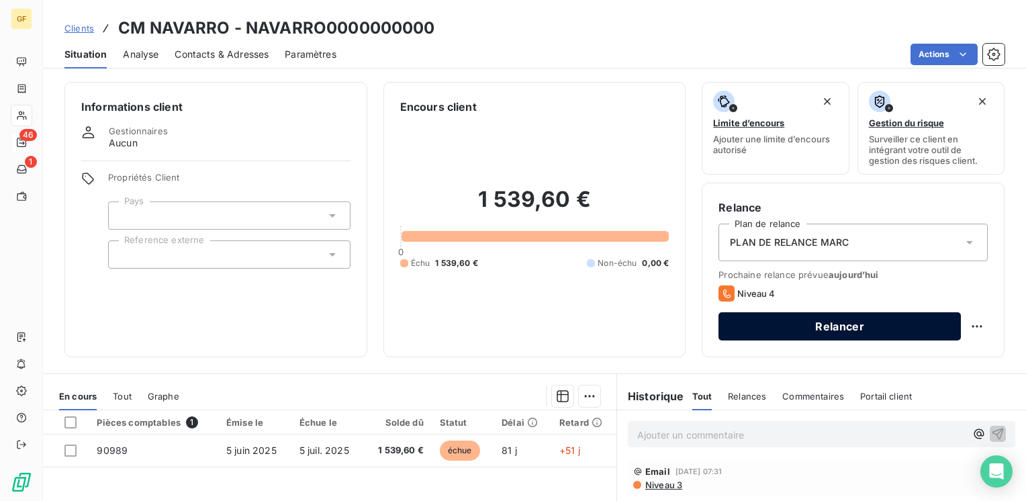
click at [850, 322] on button "Relancer" at bounding box center [840, 326] width 242 height 28
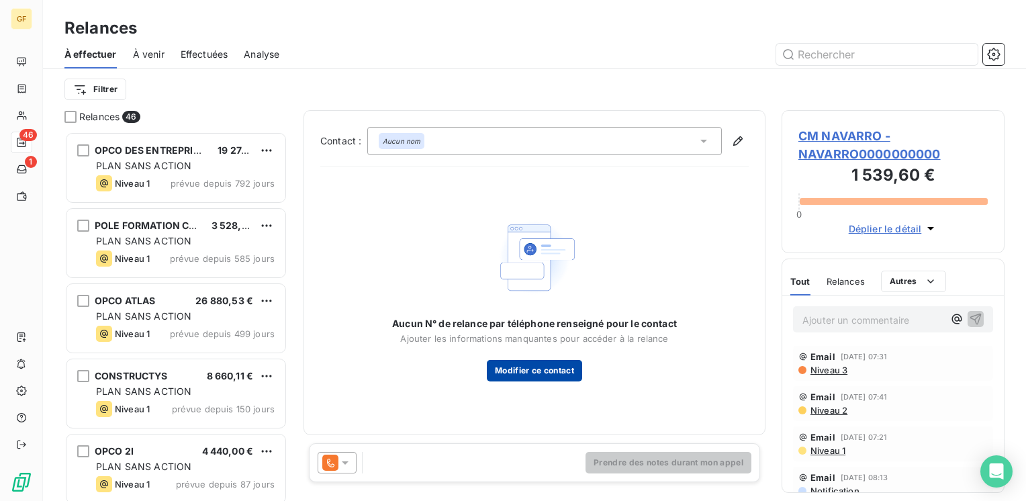
scroll to position [359, 212]
click at [836, 130] on span "CM NAVARRO - NAVARRO0000000000" at bounding box center [892, 145] width 189 height 36
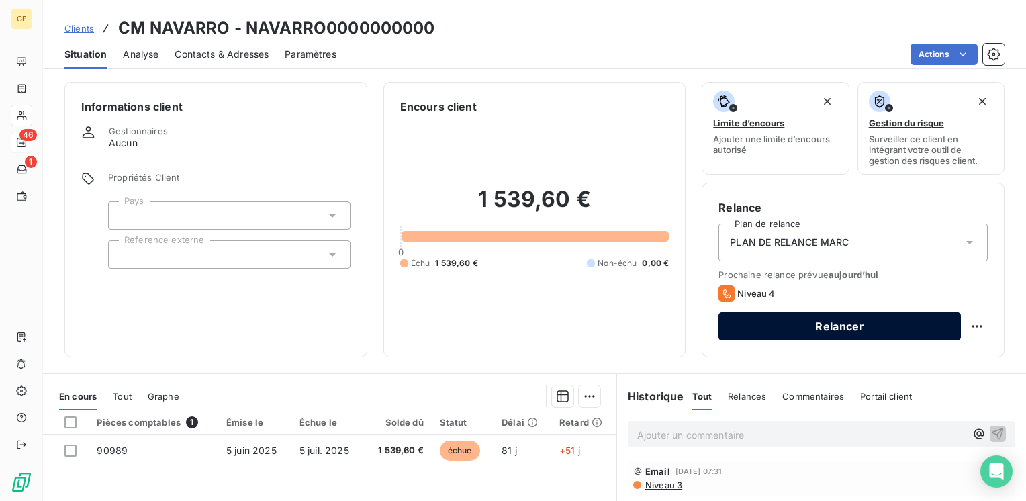
click at [761, 331] on button "Relancer" at bounding box center [840, 326] width 242 height 28
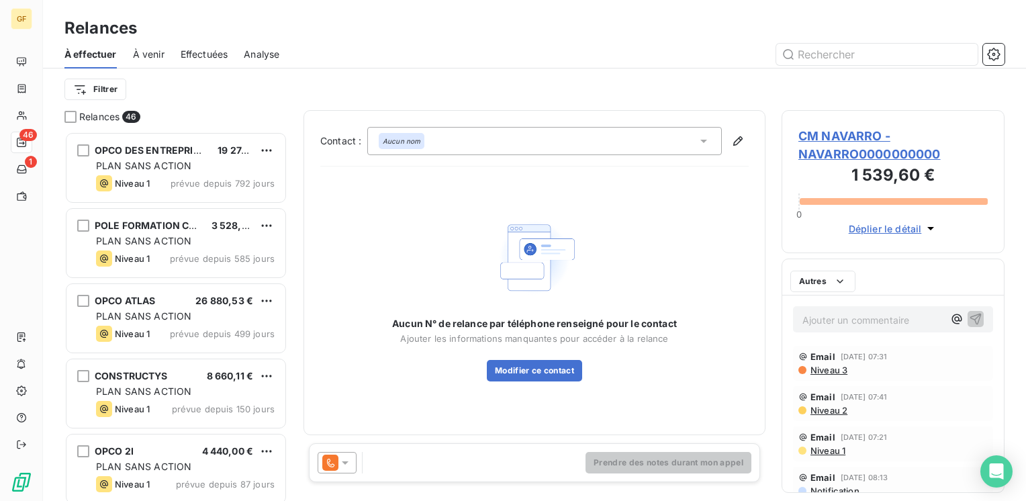
scroll to position [359, 212]
click at [353, 458] on div at bounding box center [337, 462] width 39 height 21
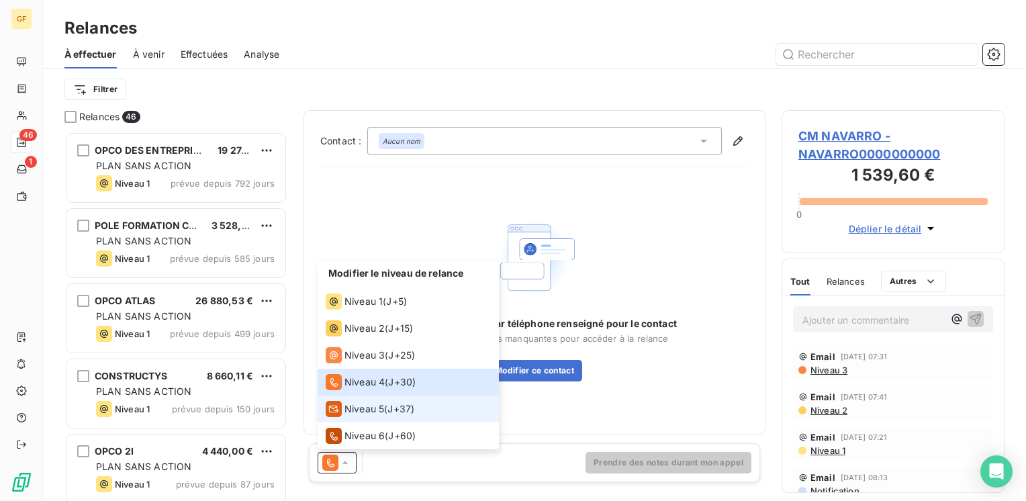
click at [367, 412] on span "Niveau 5" at bounding box center [365, 408] width 40 height 13
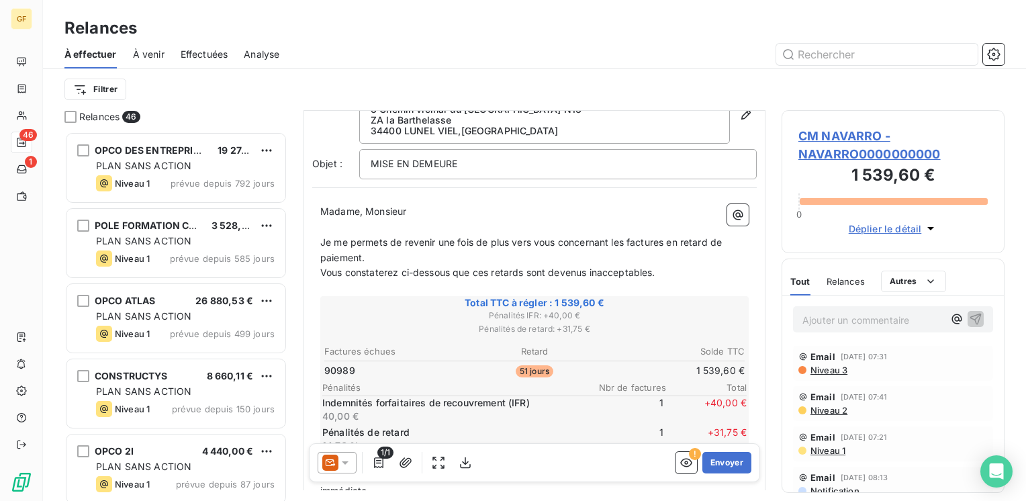
scroll to position [67, 0]
click at [723, 464] on button "Envoyer" at bounding box center [726, 462] width 49 height 21
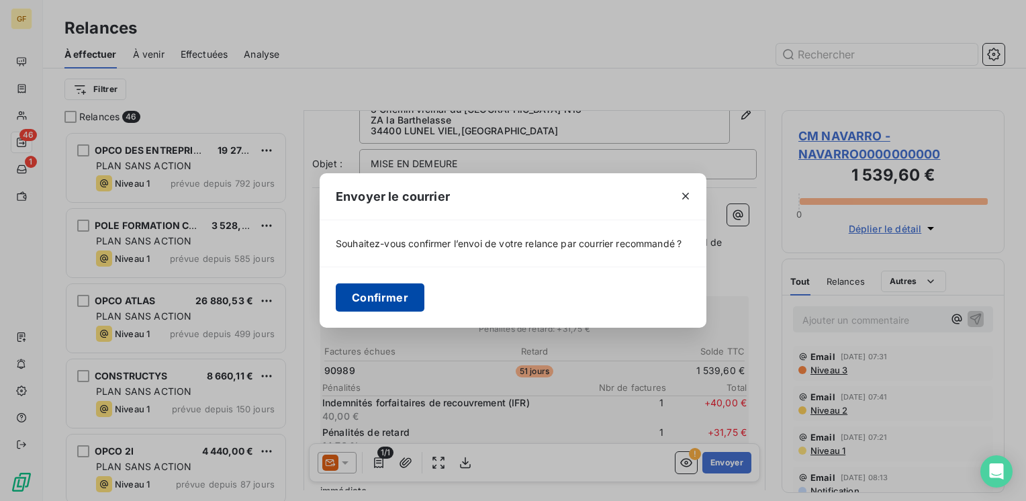
click at [397, 291] on button "Confirmer" at bounding box center [380, 297] width 89 height 28
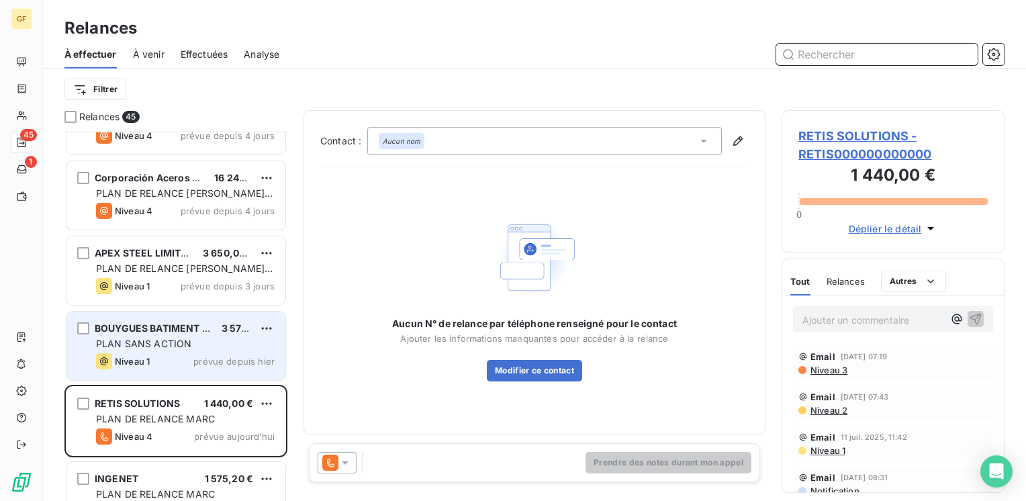
scroll to position [1545, 0]
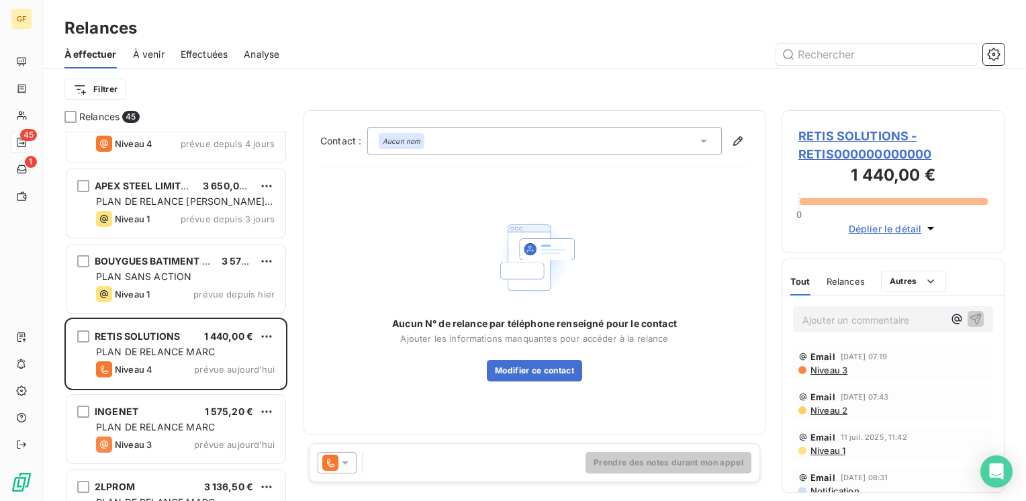
click at [854, 134] on span "RETIS SOLUTIONS - RETIS000000000000" at bounding box center [892, 145] width 189 height 36
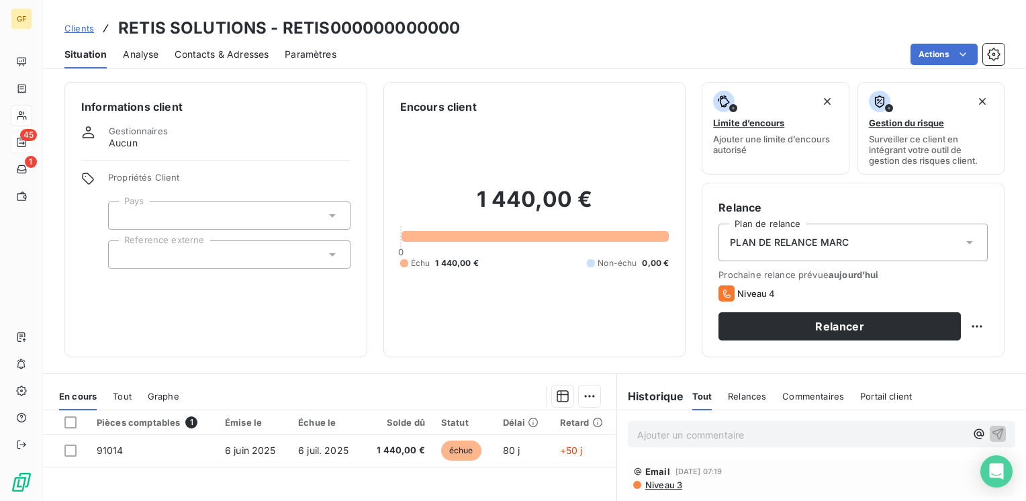
click at [228, 56] on span "Contacts & Adresses" at bounding box center [222, 54] width 94 height 13
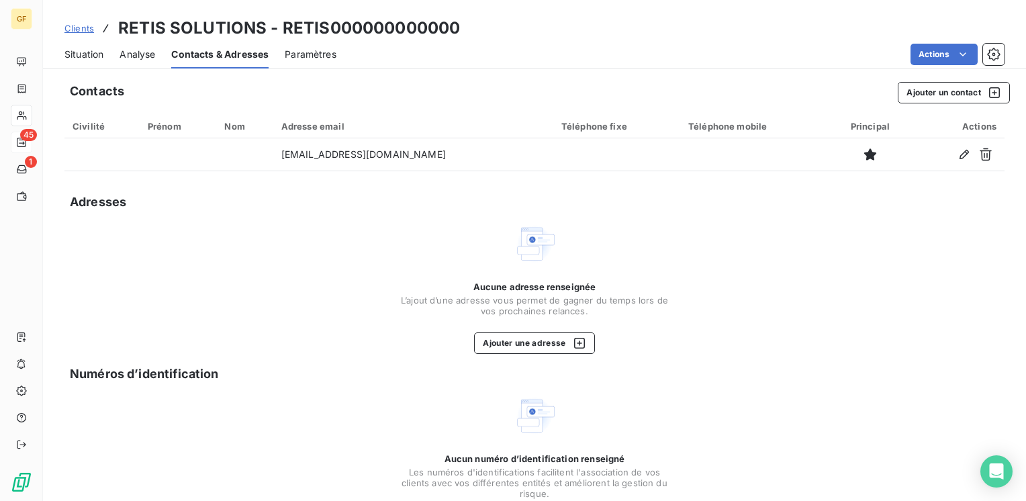
drag, startPoint x: 95, startPoint y: 54, endPoint x: 206, endPoint y: 63, distance: 111.8
click at [95, 54] on span "Situation" at bounding box center [83, 54] width 39 height 13
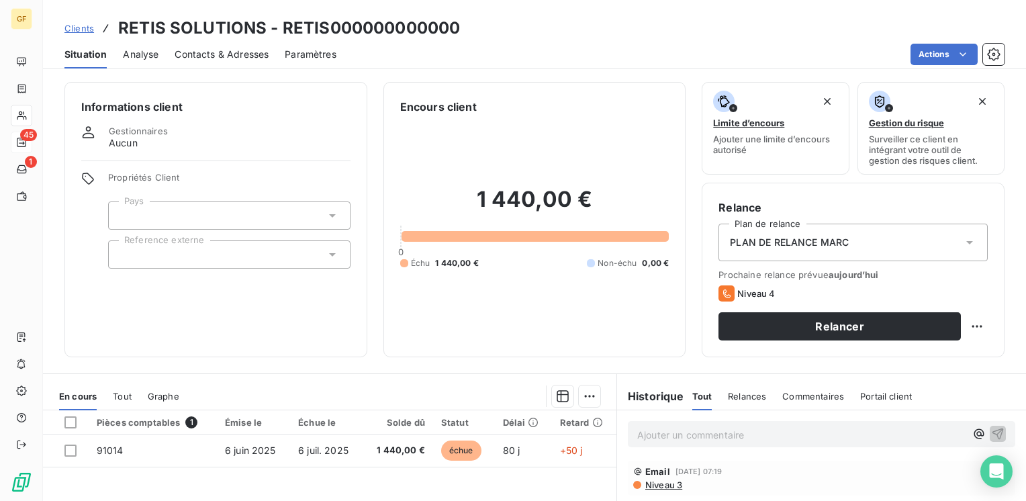
scroll to position [67, 0]
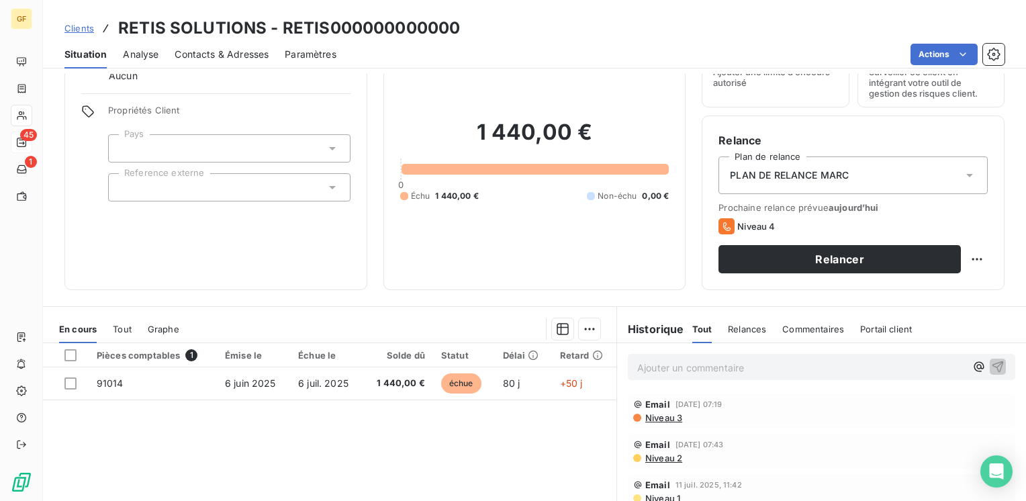
click at [158, 492] on div "Pièces comptables 1 Émise le Échue le Solde dû Statut Délai Retard 91014 [DATE]…" at bounding box center [330, 472] width 574 height 259
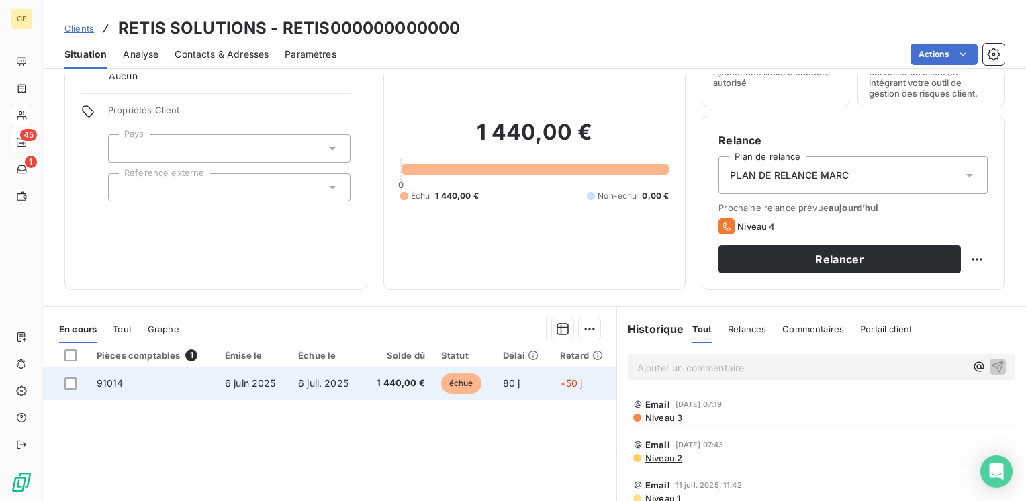
click at [355, 377] on td "6 juil. 2025" at bounding box center [326, 383] width 73 height 32
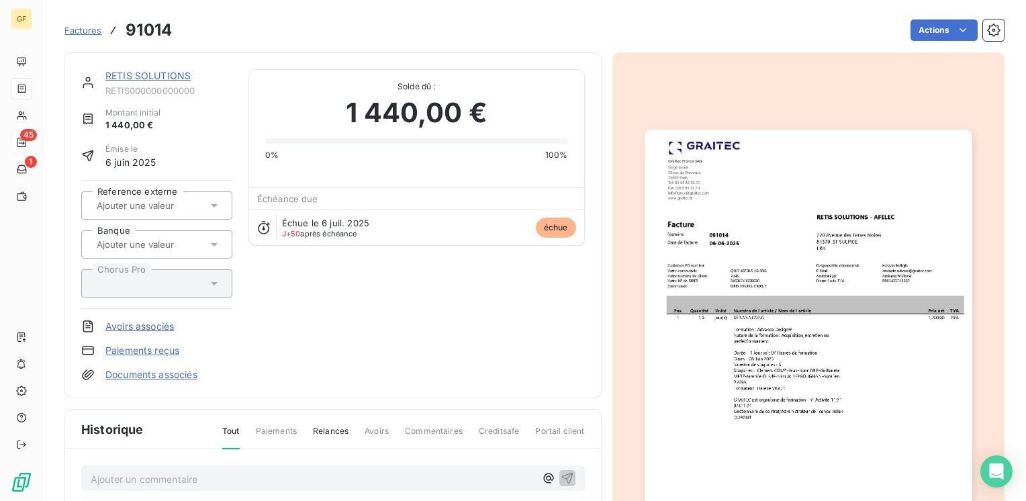
click at [173, 72] on link "RETIS SOLUTIONS" at bounding box center [147, 75] width 85 height 11
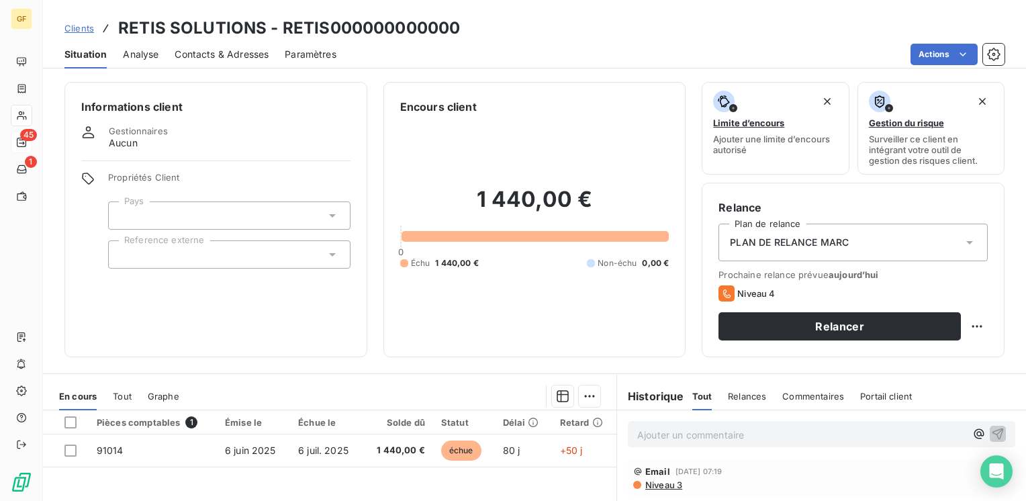
click at [230, 54] on span "Contacts & Adresses" at bounding box center [222, 54] width 94 height 13
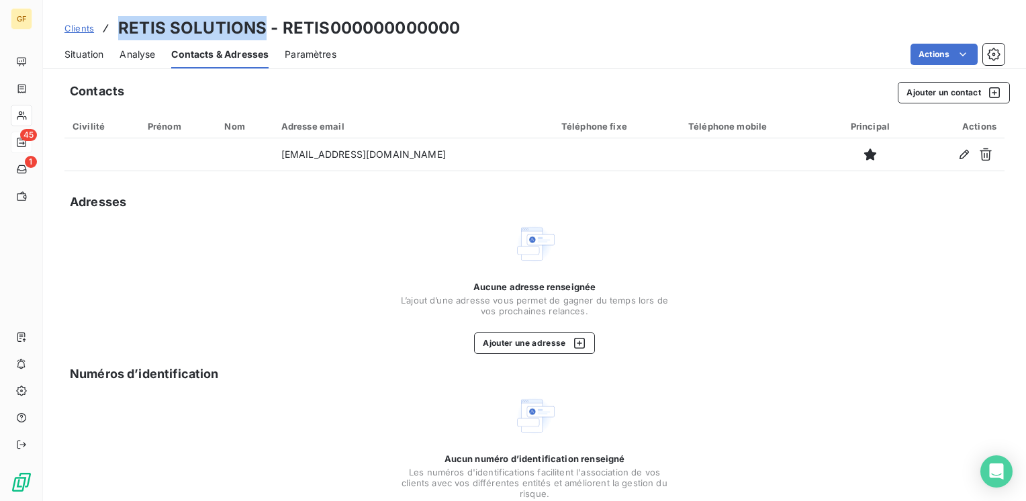
drag, startPoint x: 226, startPoint y: 30, endPoint x: 118, endPoint y: 27, distance: 108.8
click at [118, 27] on h3 "RETIS SOLUTIONS - RETIS000000000000" at bounding box center [289, 28] width 342 height 24
copy h3 "RETIS SOLUTIONS"
click at [527, 340] on button "Ajouter une adresse" at bounding box center [534, 342] width 120 height 21
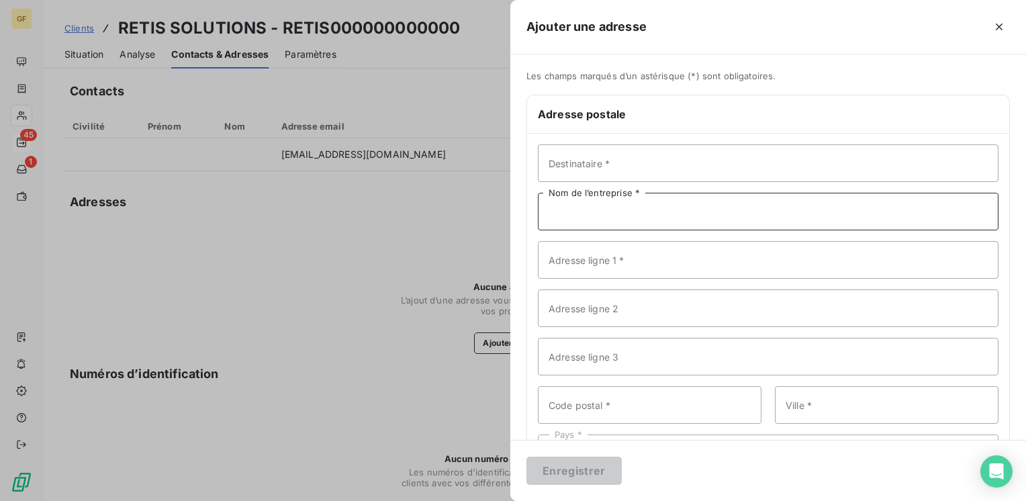
click at [563, 210] on input "Nom de l’entreprise *" at bounding box center [768, 212] width 461 height 38
paste input "RETIS SOLUTIONS"
type input "RETIS SOLUTIONS"
click at [597, 255] on input "Adresse ligne 1 *" at bounding box center [768, 260] width 461 height 38
type input "[STREET_ADDRESS][GEOGRAPHIC_DATA]"
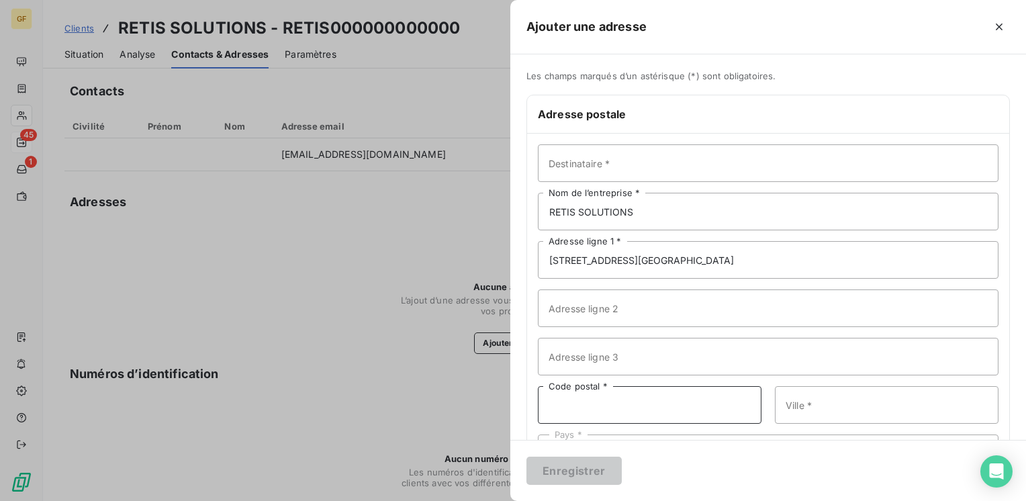
drag, startPoint x: 576, startPoint y: 397, endPoint x: 579, endPoint y: 387, distance: 10.0
click at [576, 397] on input "Code postal *" at bounding box center [650, 405] width 224 height 38
type input "81370"
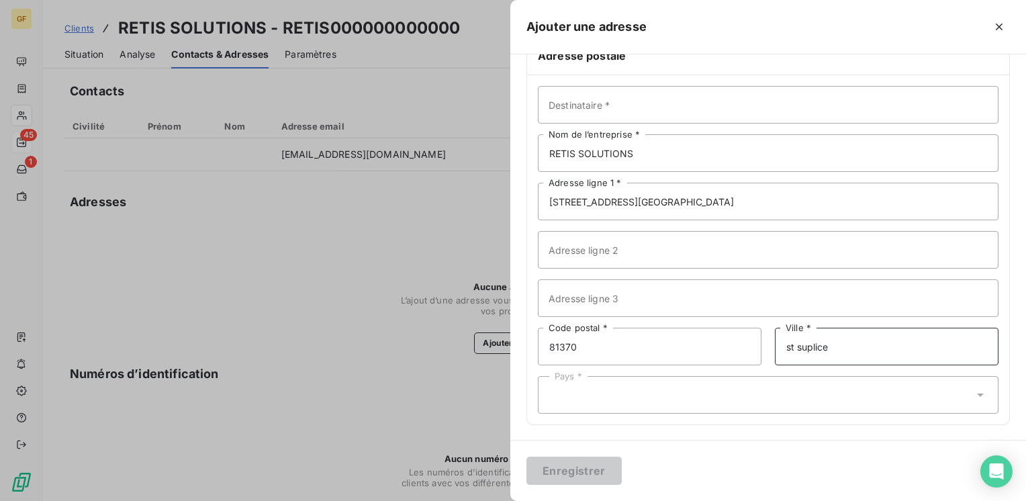
drag, startPoint x: 867, startPoint y: 412, endPoint x: 565, endPoint y: 444, distance: 303.9
click at [565, 444] on form "Les champs marqués d’un astérisque (*) sont obligatoires. Adresse postale Desti…" at bounding box center [768, 277] width 516 height 447
click at [787, 342] on input "SAINT SUPLICE" at bounding box center [887, 347] width 224 height 38
click at [810, 342] on input "ST SUPLICE" at bounding box center [887, 347] width 224 height 38
type input "ST SULPICE"
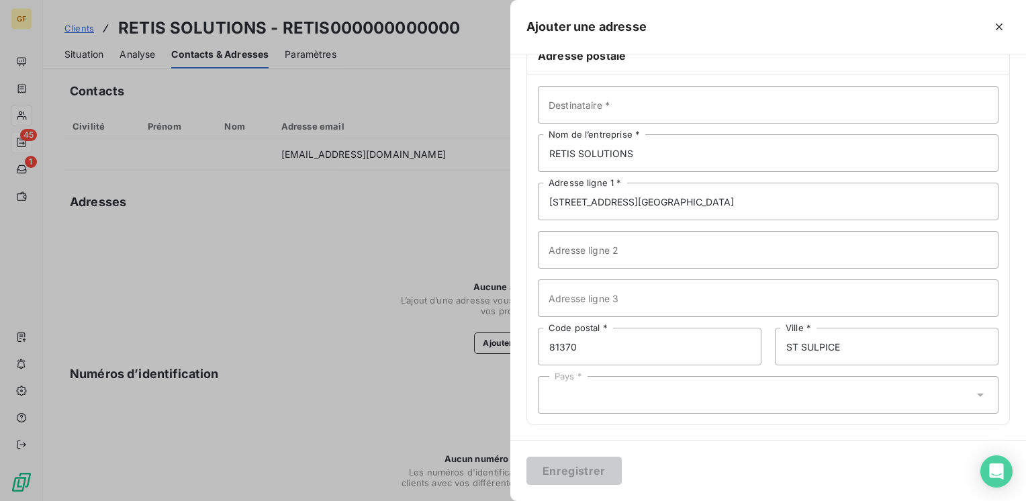
click at [644, 400] on div "Pays *" at bounding box center [768, 395] width 461 height 38
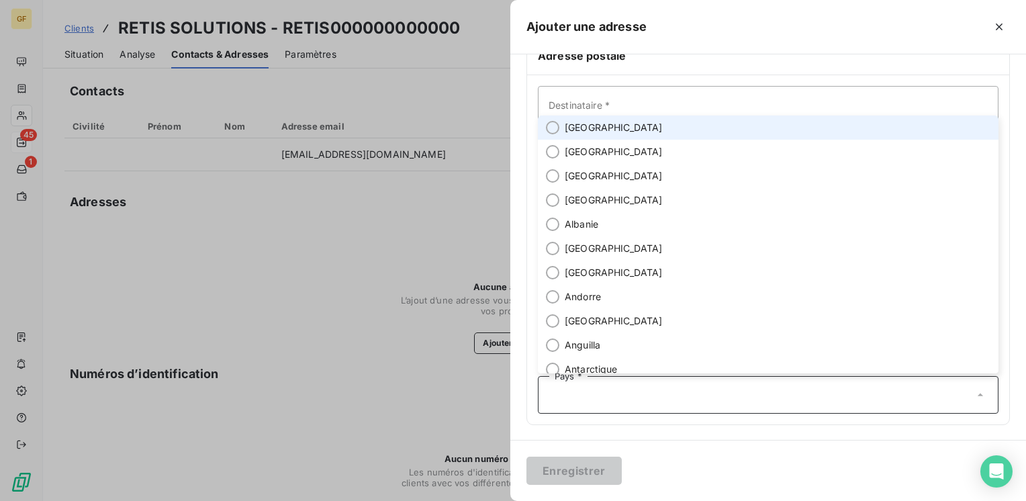
click at [596, 122] on li "[GEOGRAPHIC_DATA]" at bounding box center [768, 128] width 461 height 24
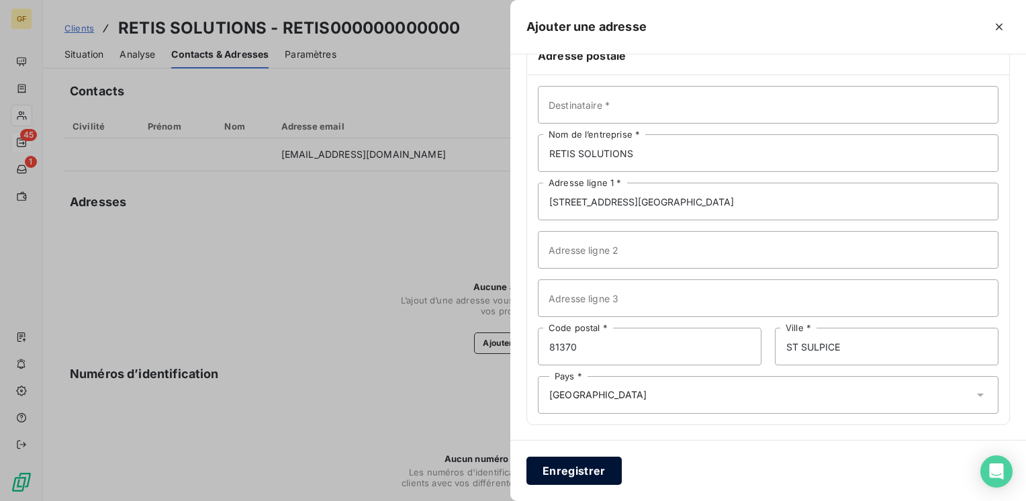
click at [577, 467] on button "Enregistrer" at bounding box center [573, 471] width 95 height 28
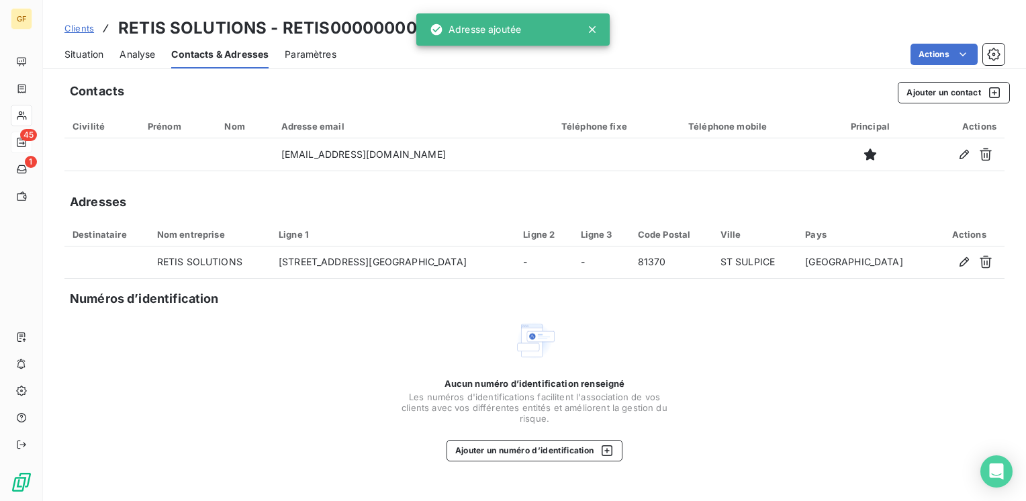
click at [77, 58] on span "Situation" at bounding box center [83, 54] width 39 height 13
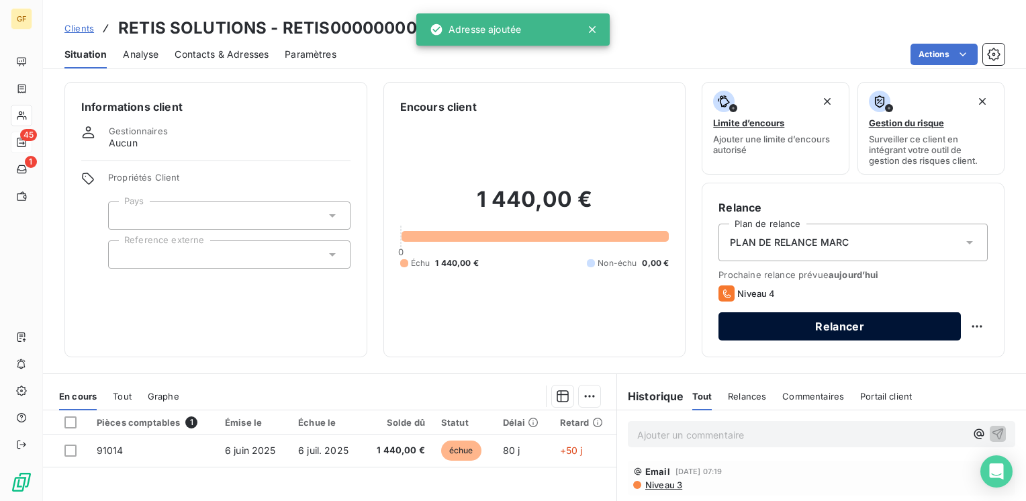
click at [779, 319] on button "Relancer" at bounding box center [840, 326] width 242 height 28
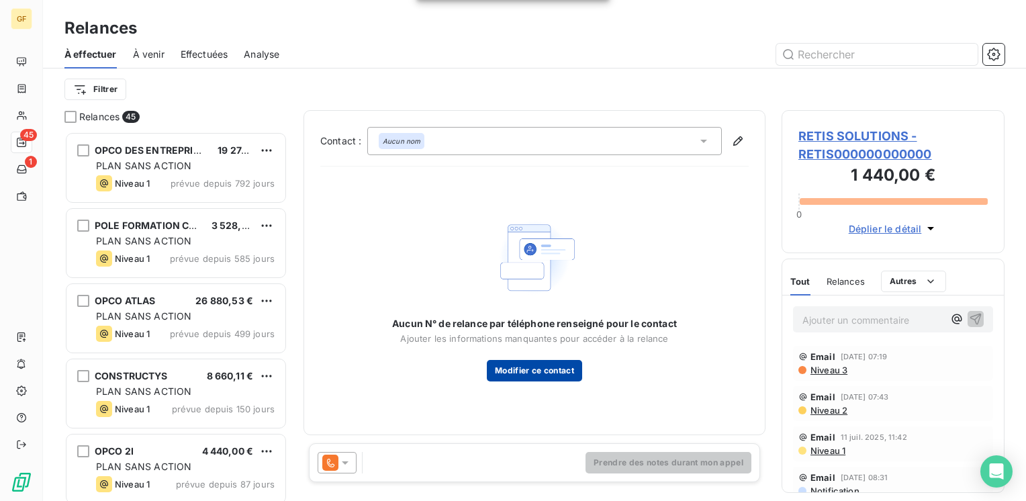
scroll to position [359, 212]
click at [340, 463] on icon at bounding box center [344, 462] width 13 height 13
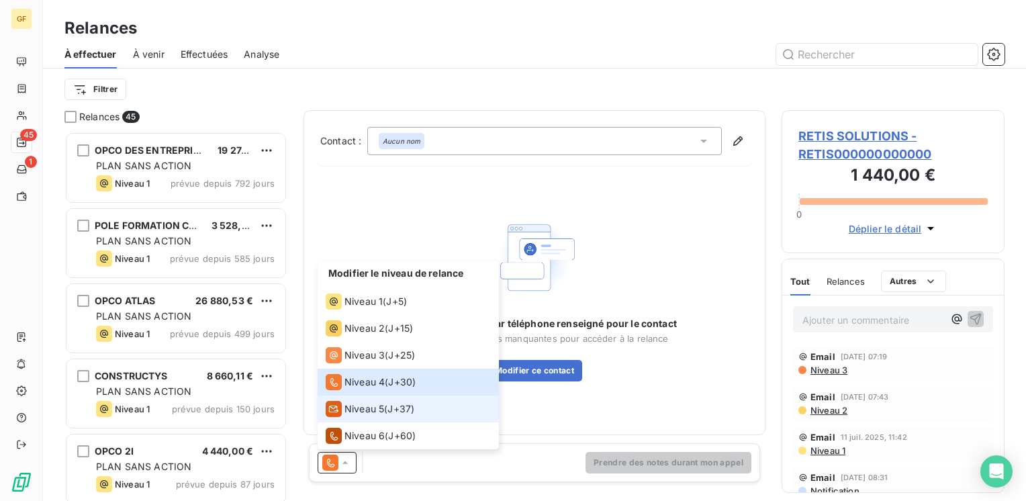
click at [357, 416] on div "Niveau 5" at bounding box center [355, 409] width 58 height 16
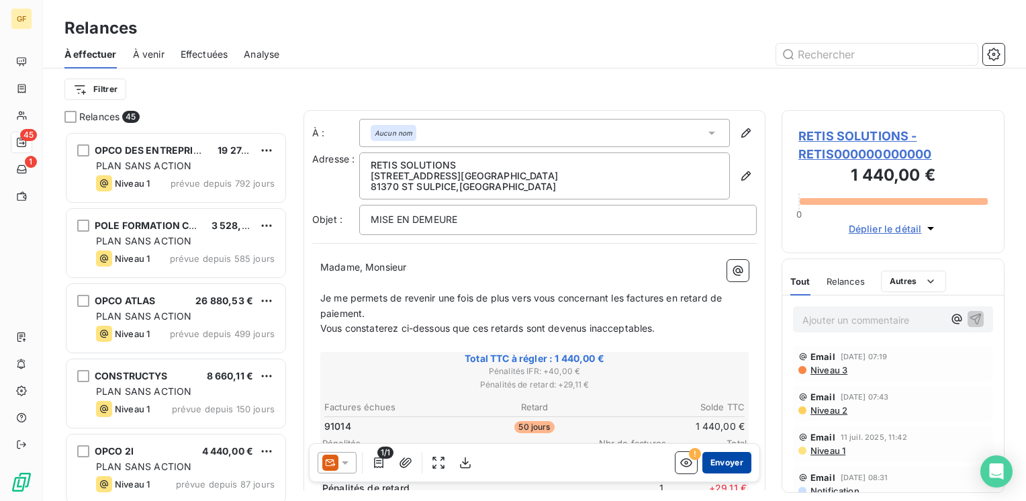
click at [709, 463] on button "Envoyer" at bounding box center [726, 462] width 49 height 21
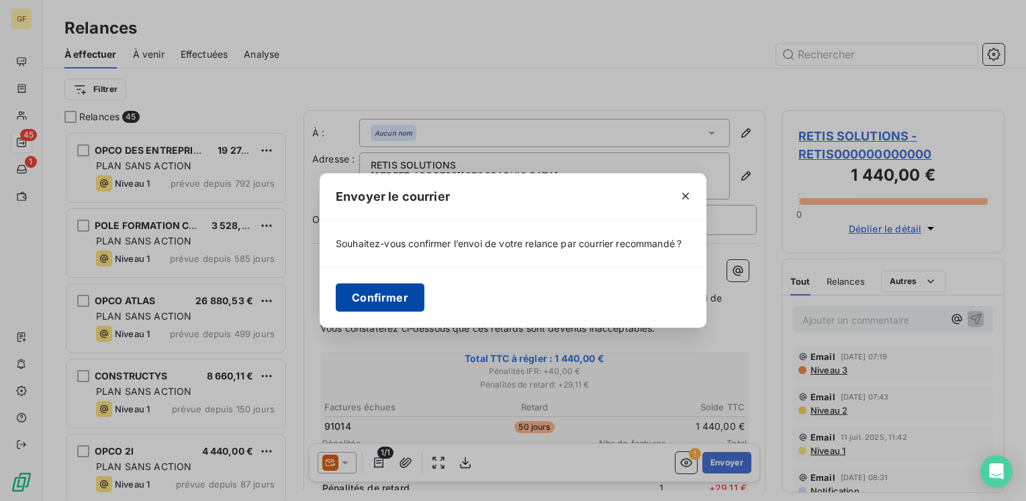
click at [386, 291] on button "Confirmer" at bounding box center [380, 297] width 89 height 28
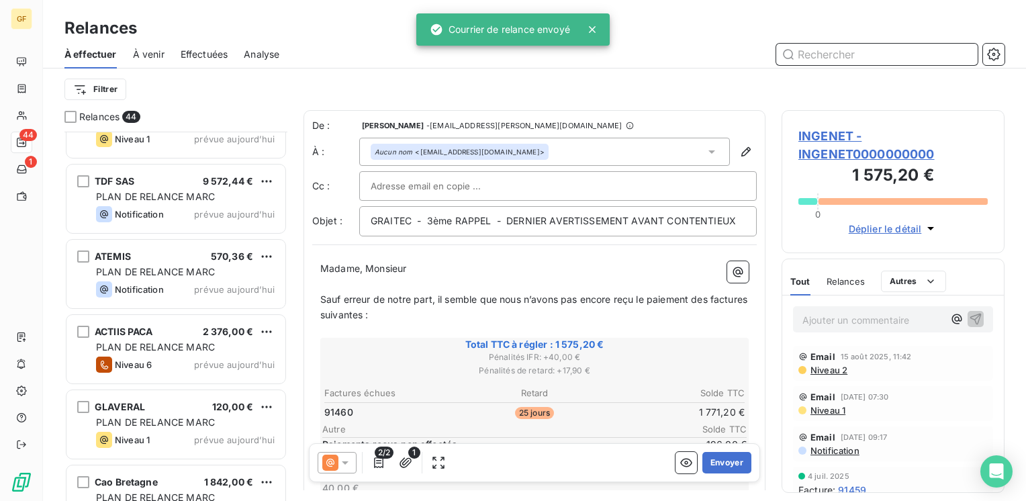
scroll to position [2940, 0]
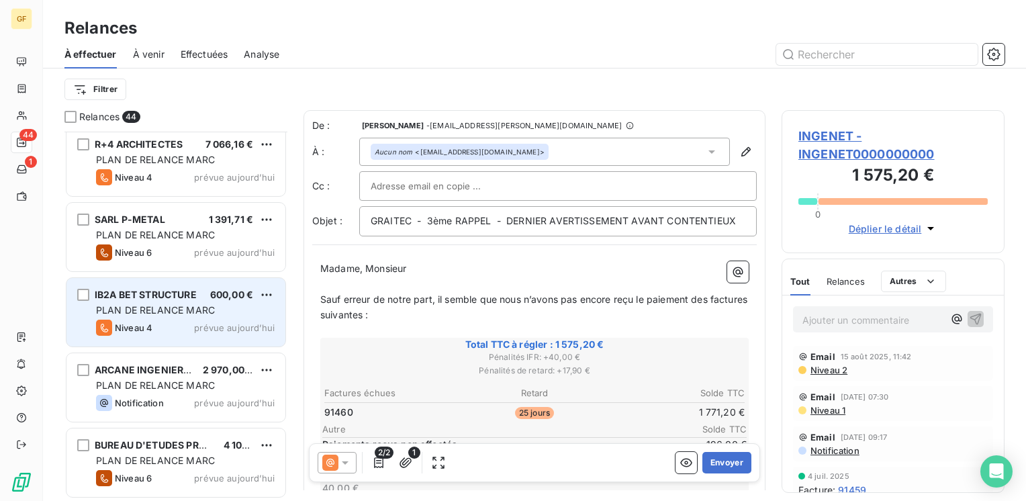
click at [205, 306] on span "PLAN DE RELANCE MARC" at bounding box center [155, 309] width 119 height 11
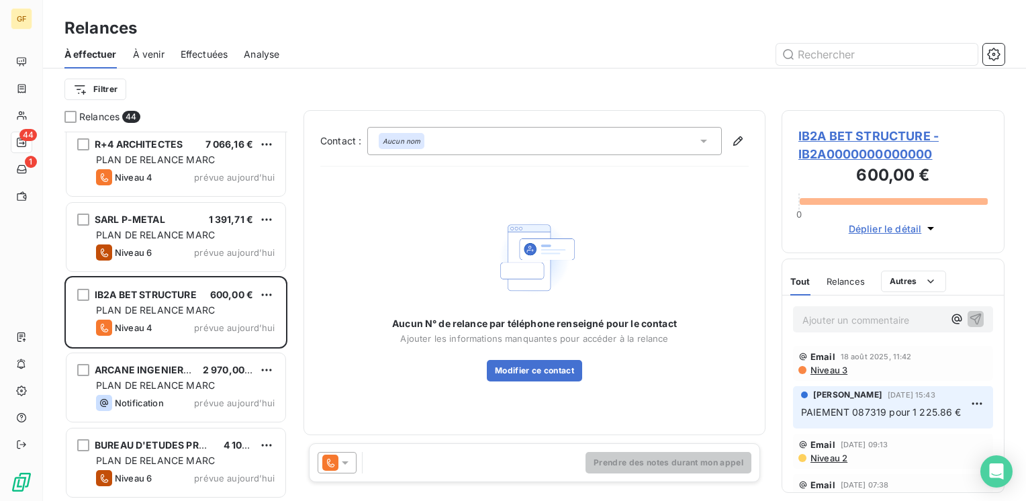
click at [849, 139] on span "IB2A BET STRUCTURE - IB2A0000000000000" at bounding box center [892, 145] width 189 height 36
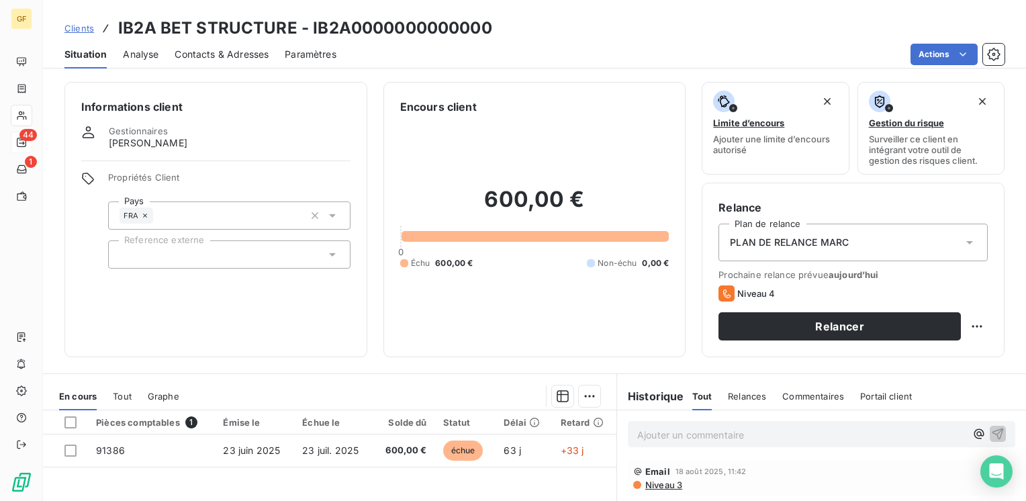
click at [218, 55] on span "Contacts & Adresses" at bounding box center [222, 54] width 94 height 13
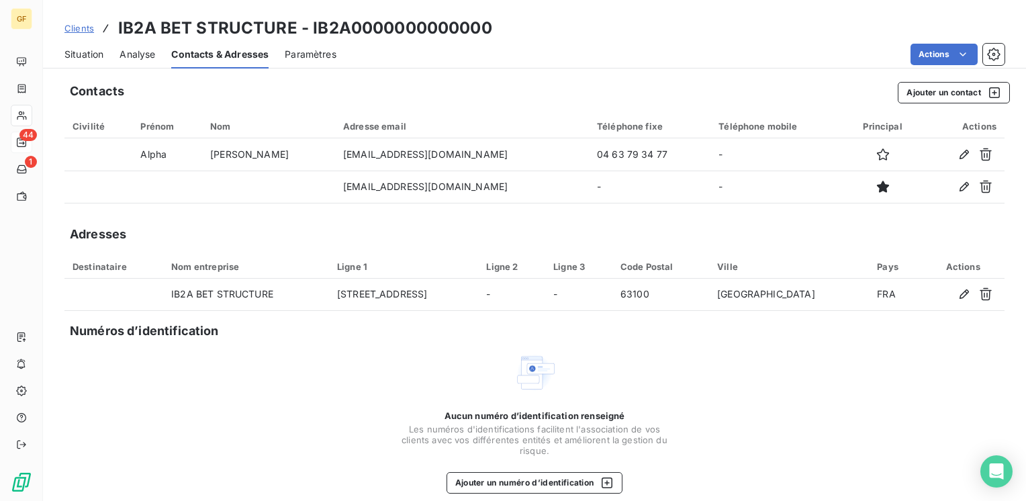
click at [82, 58] on span "Situation" at bounding box center [83, 54] width 39 height 13
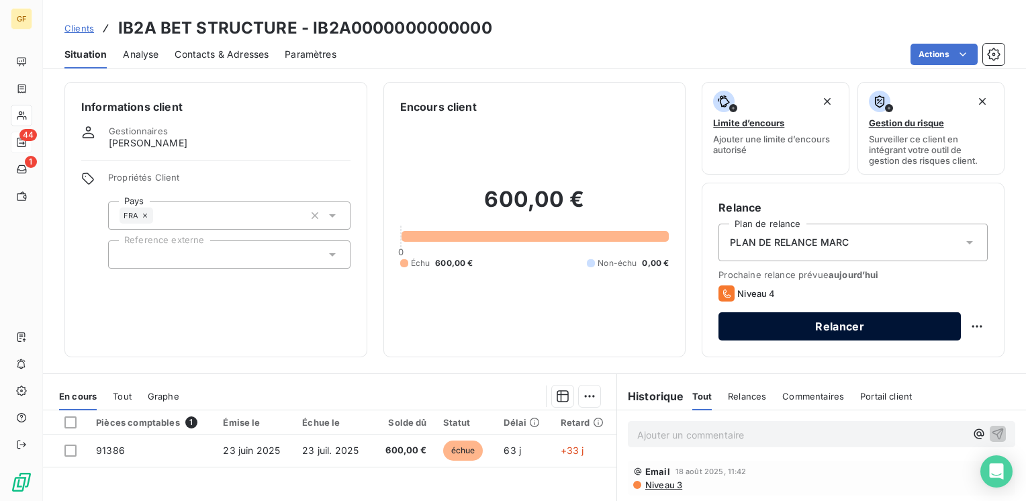
click at [790, 320] on button "Relancer" at bounding box center [840, 326] width 242 height 28
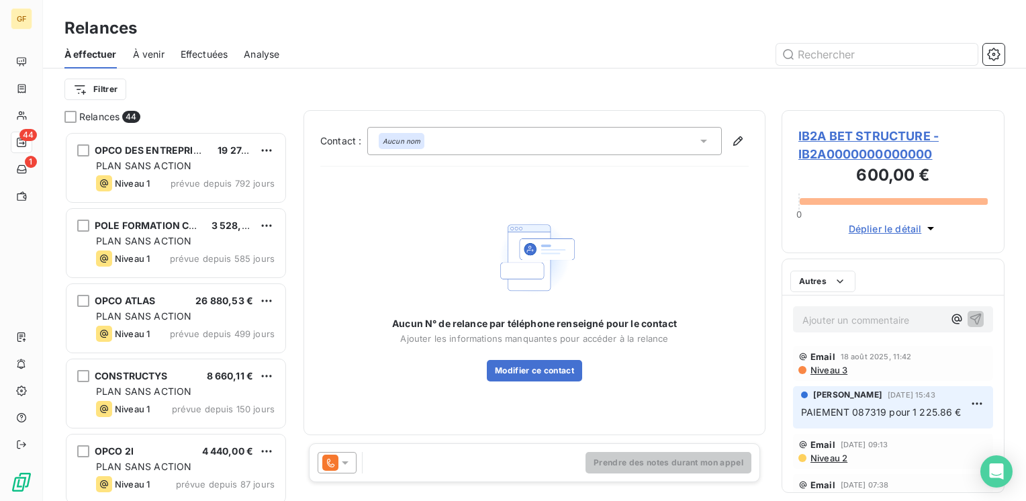
scroll to position [359, 212]
click at [344, 469] on icon at bounding box center [344, 462] width 13 height 13
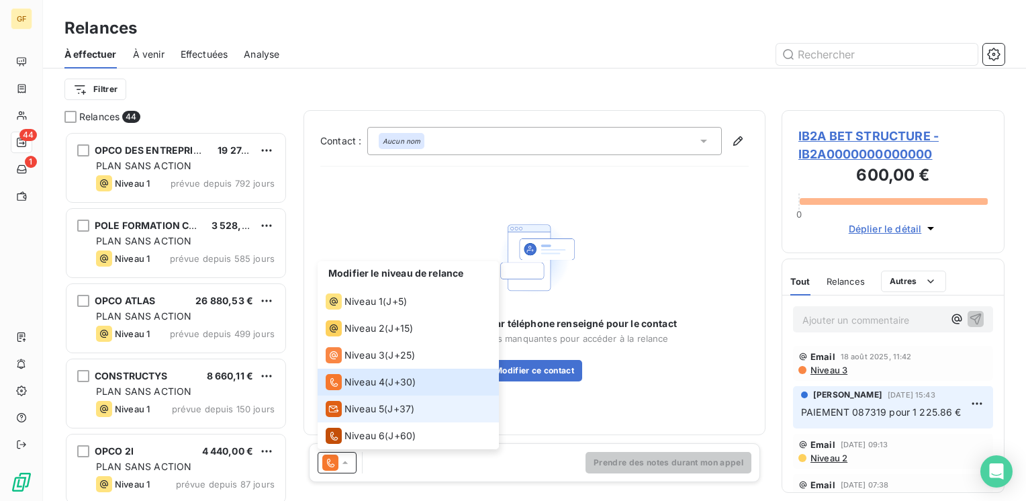
click at [356, 413] on span "Niveau 5" at bounding box center [365, 408] width 40 height 13
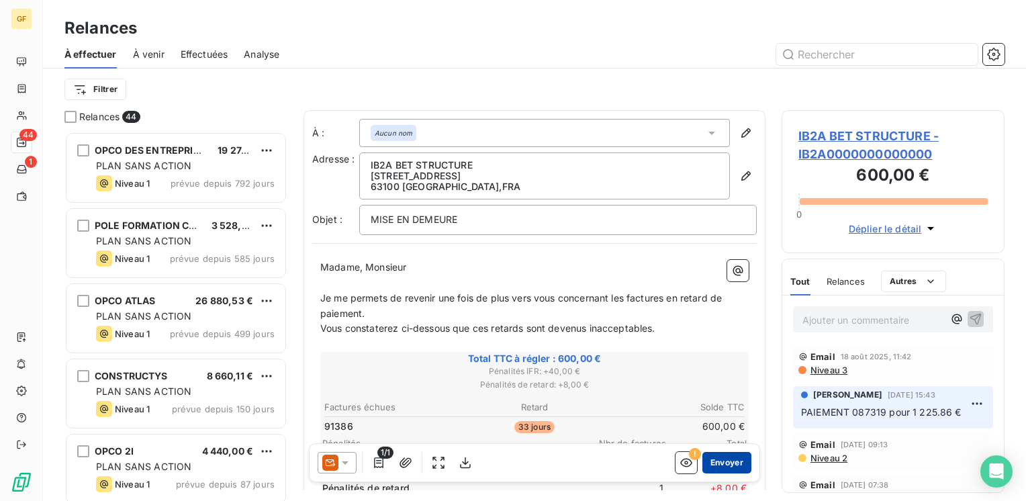
click at [721, 463] on button "Envoyer" at bounding box center [726, 462] width 49 height 21
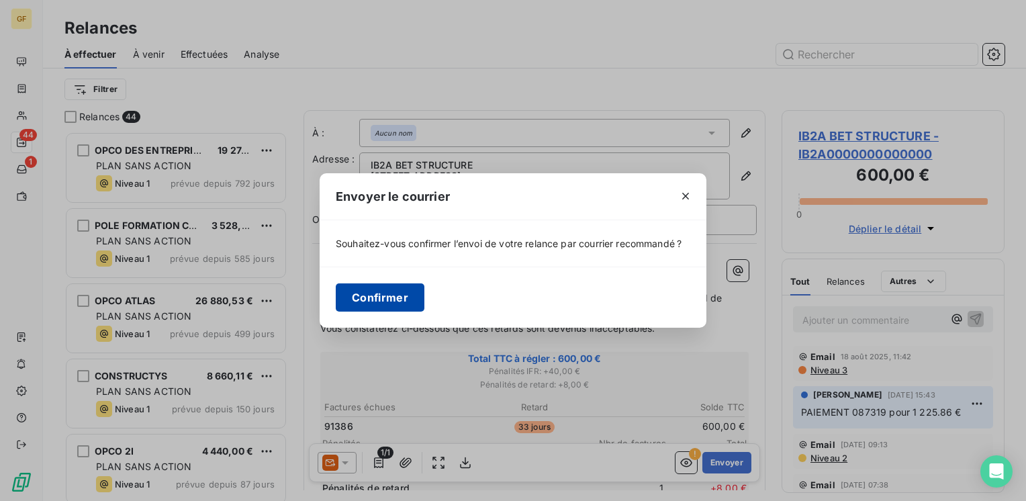
click at [387, 291] on button "Confirmer" at bounding box center [380, 297] width 89 height 28
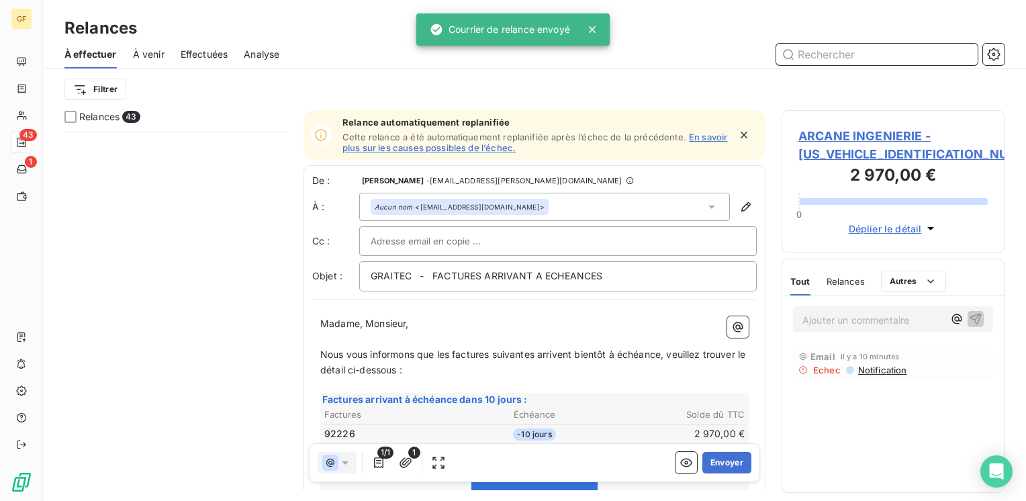
scroll to position [2865, 0]
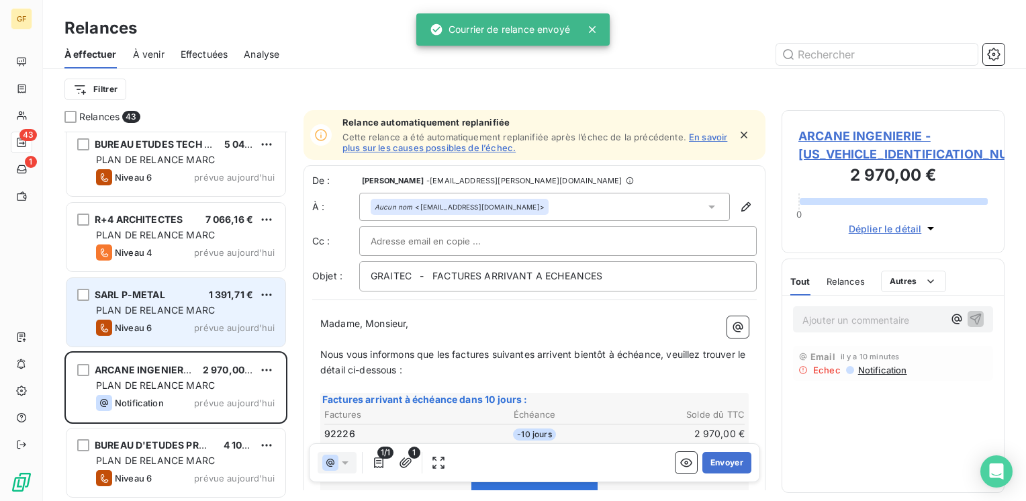
click at [219, 312] on div "PLAN DE RELANCE MARC" at bounding box center [185, 310] width 179 height 13
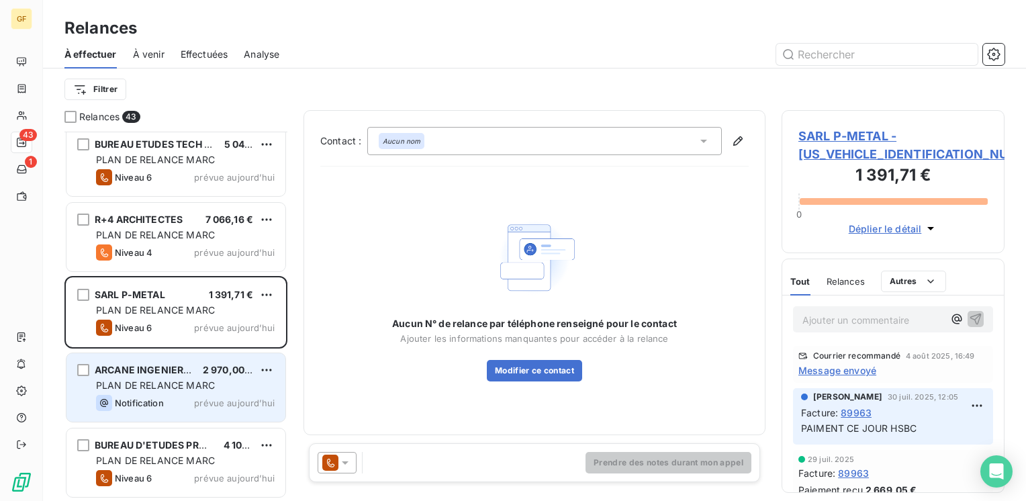
click at [215, 389] on div "PLAN DE RELANCE MARC" at bounding box center [185, 385] width 179 height 13
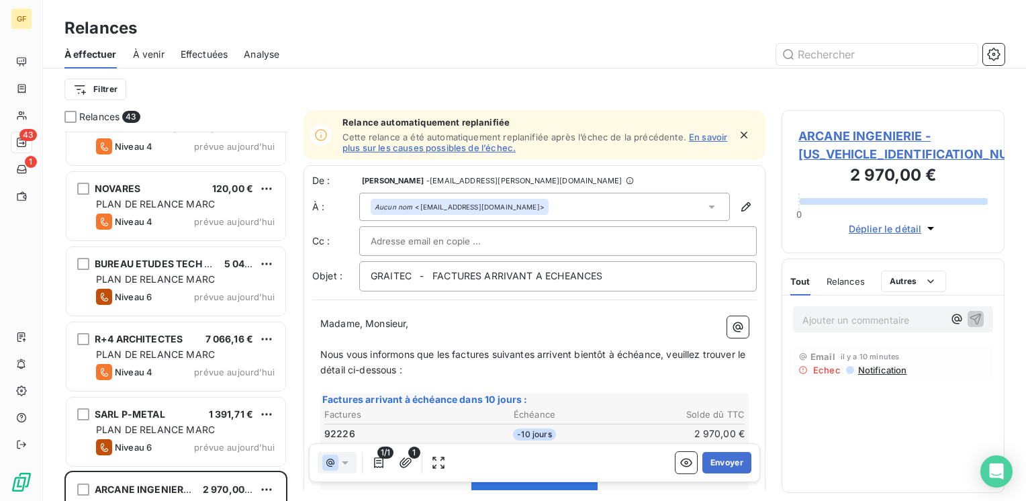
scroll to position [2731, 0]
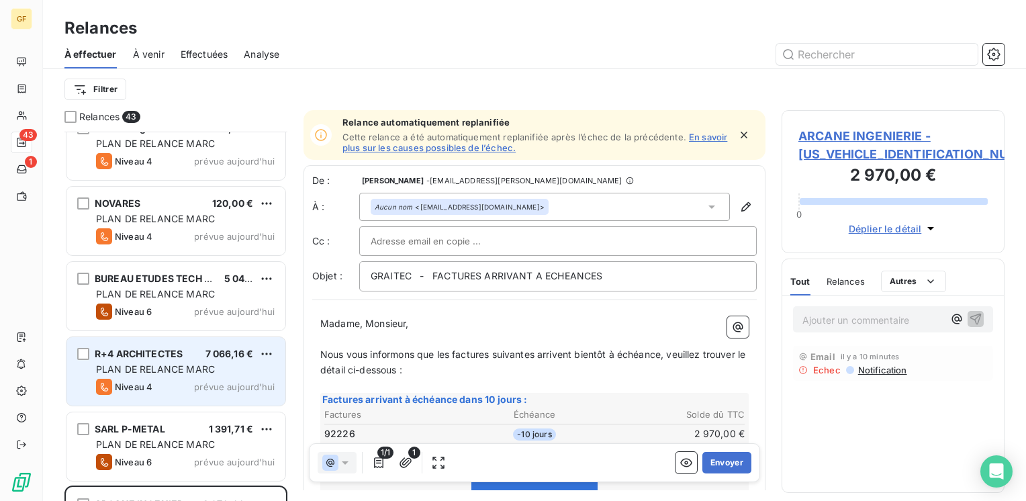
click at [210, 361] on div "R+4 ARCHITECTES 7 066,16 € PLAN DE RELANCE [PERSON_NAME] 4 prévue [DATE]" at bounding box center [175, 371] width 219 height 68
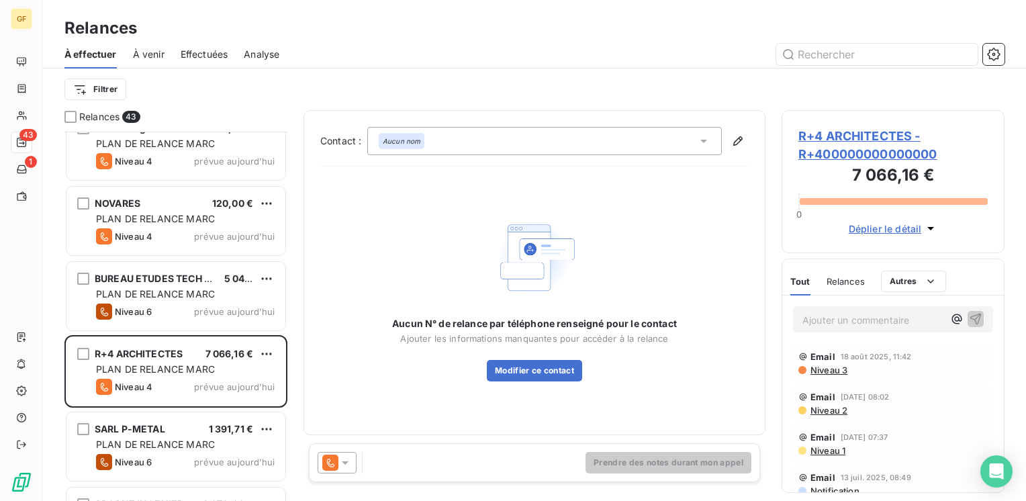
click at [837, 133] on span "R+4 ARCHITECTES - R+400000000000000" at bounding box center [892, 145] width 189 height 36
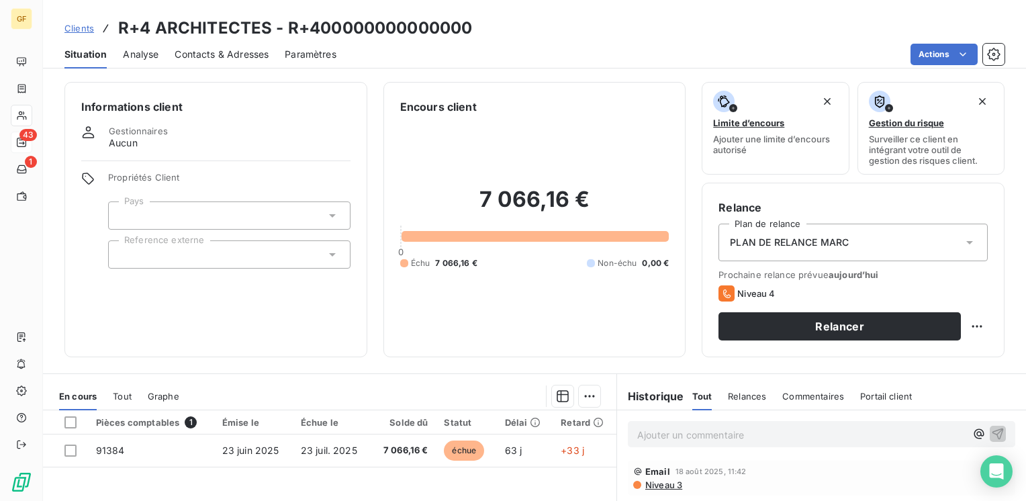
click at [216, 55] on span "Contacts & Adresses" at bounding box center [222, 54] width 94 height 13
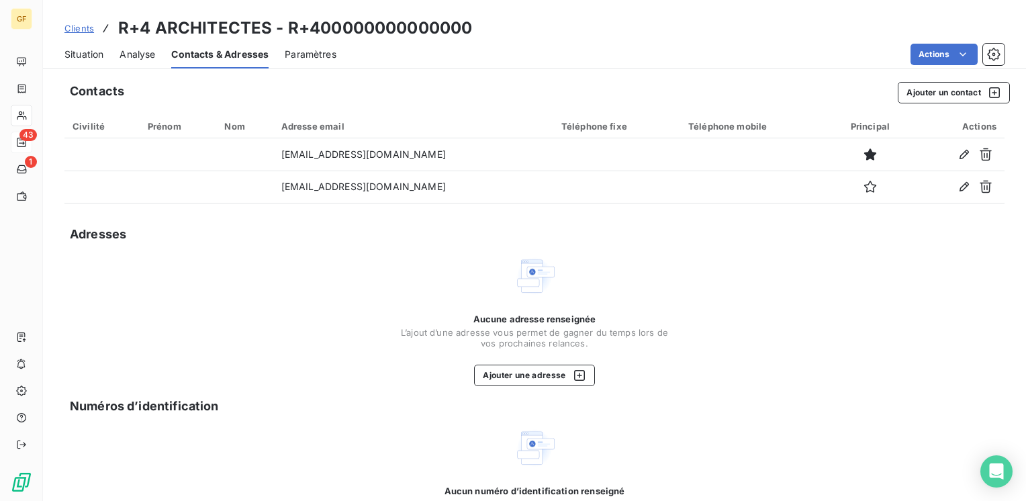
click at [82, 58] on span "Situation" at bounding box center [83, 54] width 39 height 13
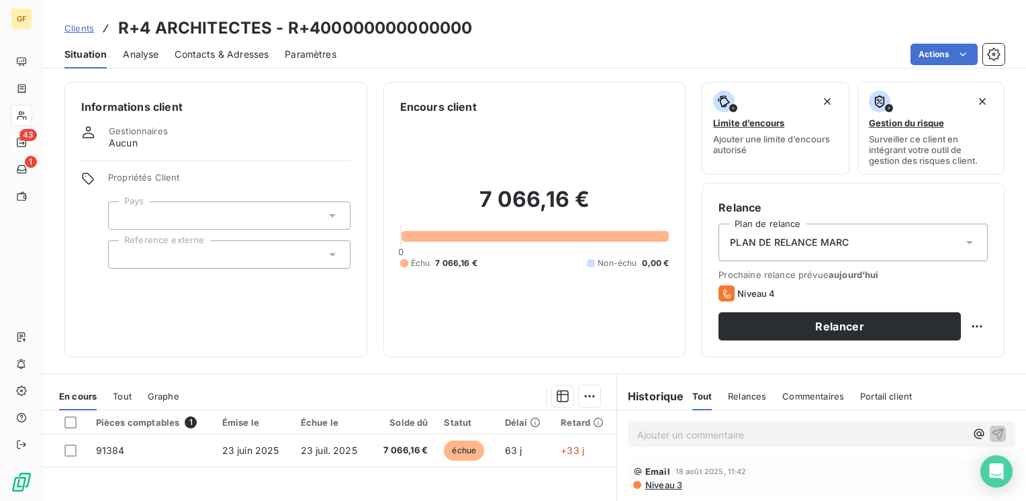
click at [232, 52] on span "Contacts & Adresses" at bounding box center [222, 54] width 94 height 13
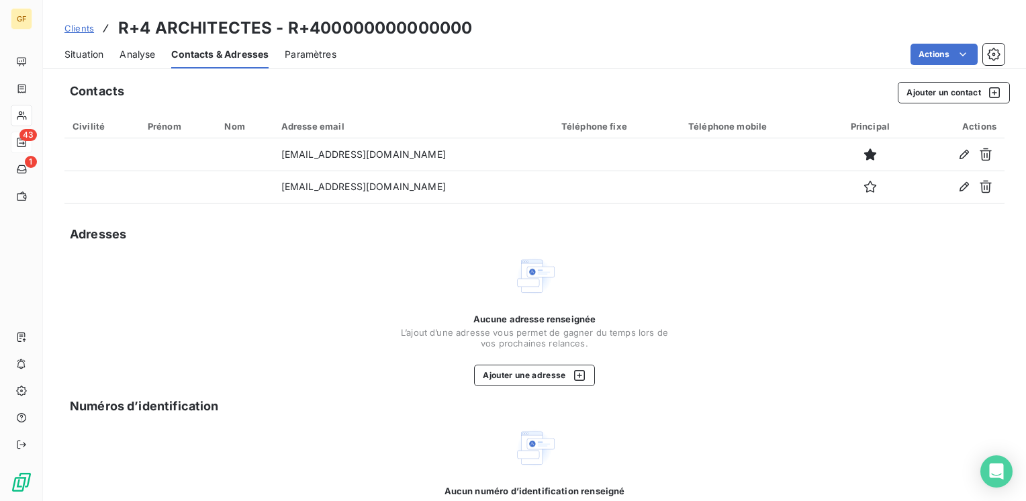
click at [91, 52] on span "Situation" at bounding box center [83, 54] width 39 height 13
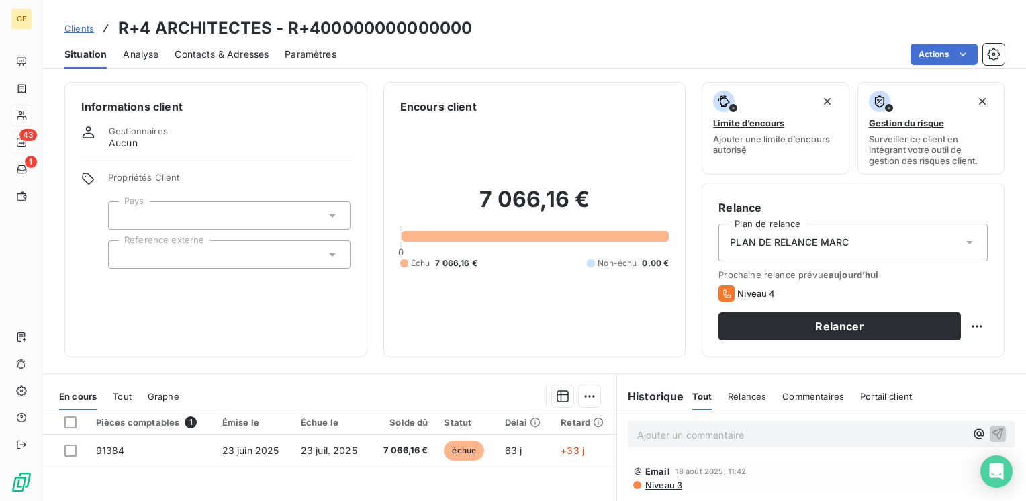
scroll to position [207, 0]
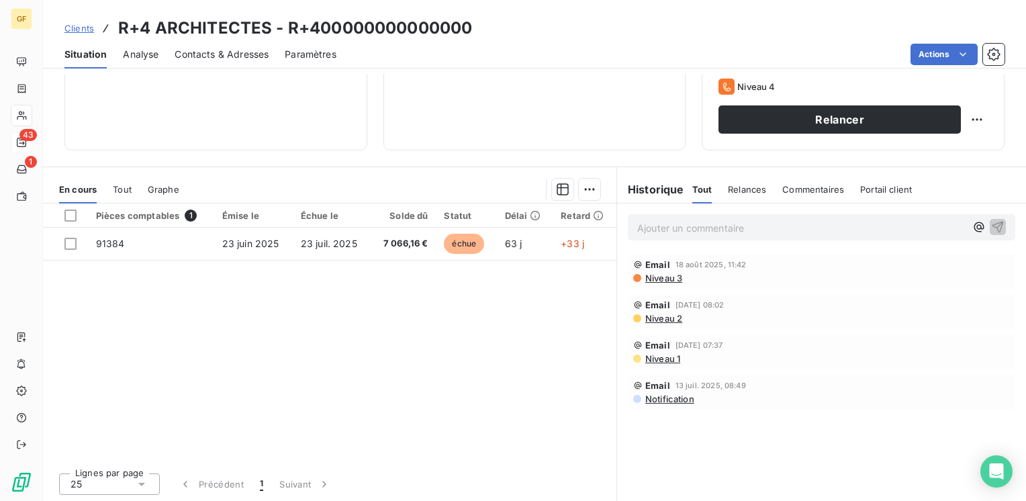
click at [185, 348] on div "Pièces comptables 1 Émise le Échue le Solde dû Statut Délai Retard 91384 [DATE]…" at bounding box center [330, 332] width 574 height 259
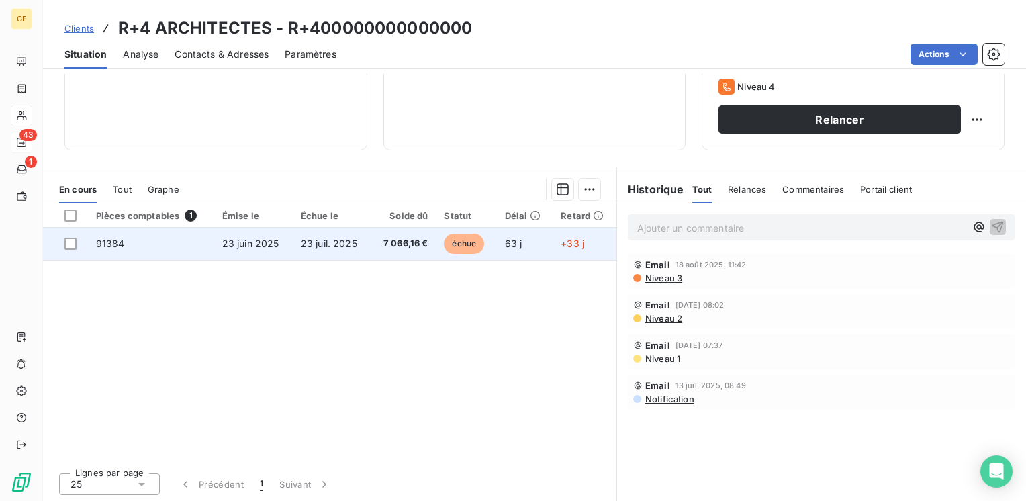
click at [274, 244] on span "23 juin 2025" at bounding box center [250, 243] width 57 height 11
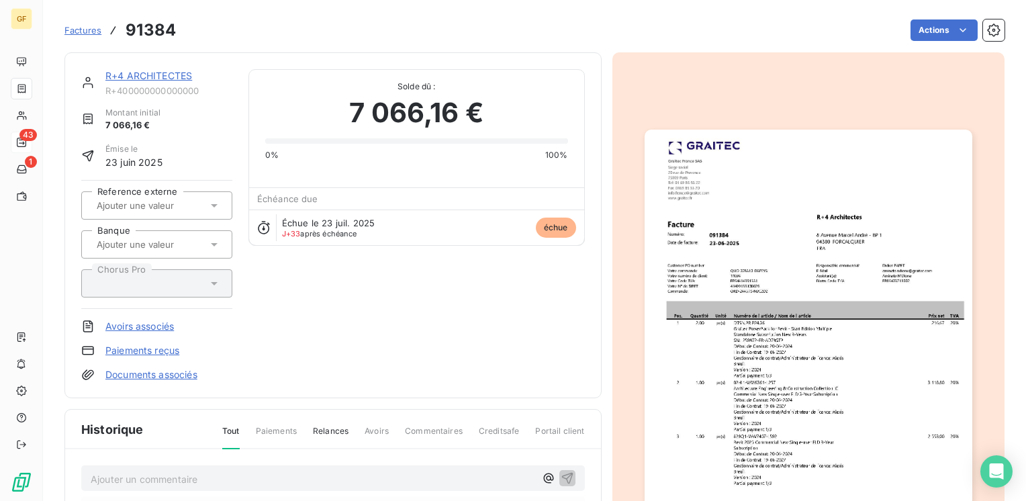
click at [146, 72] on link "R+4 ARCHITECTES" at bounding box center [148, 75] width 87 height 11
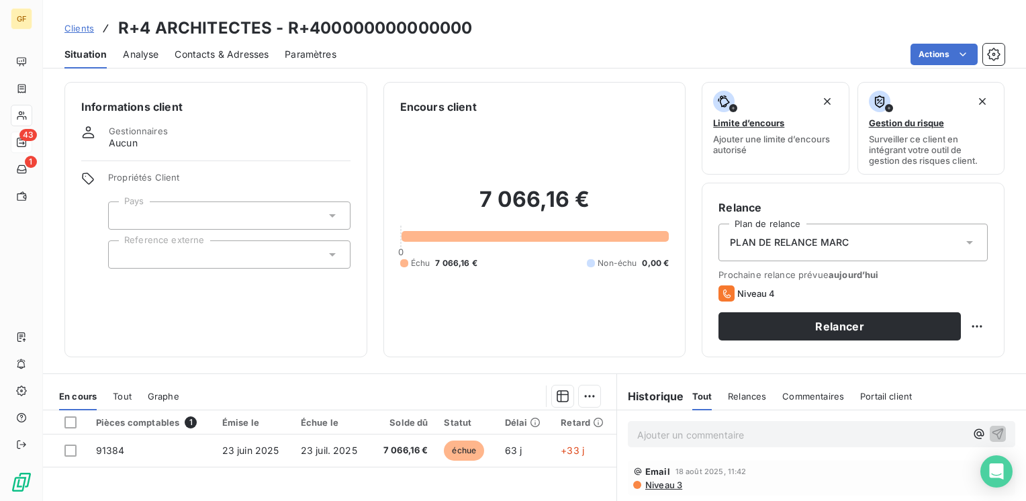
click at [258, 58] on span "Contacts & Adresses" at bounding box center [222, 54] width 94 height 13
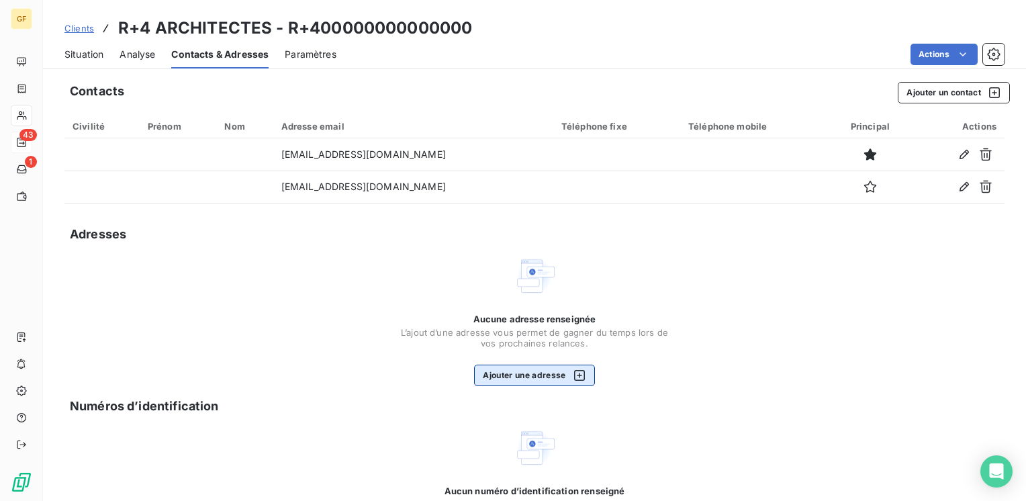
click at [500, 375] on button "Ajouter une adresse" at bounding box center [534, 375] width 120 height 21
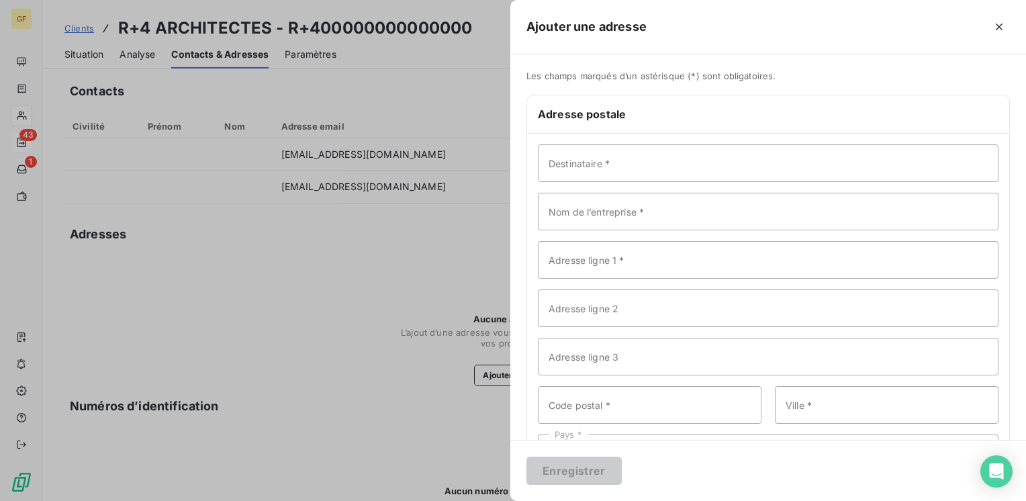
click at [269, 24] on div at bounding box center [513, 250] width 1026 height 501
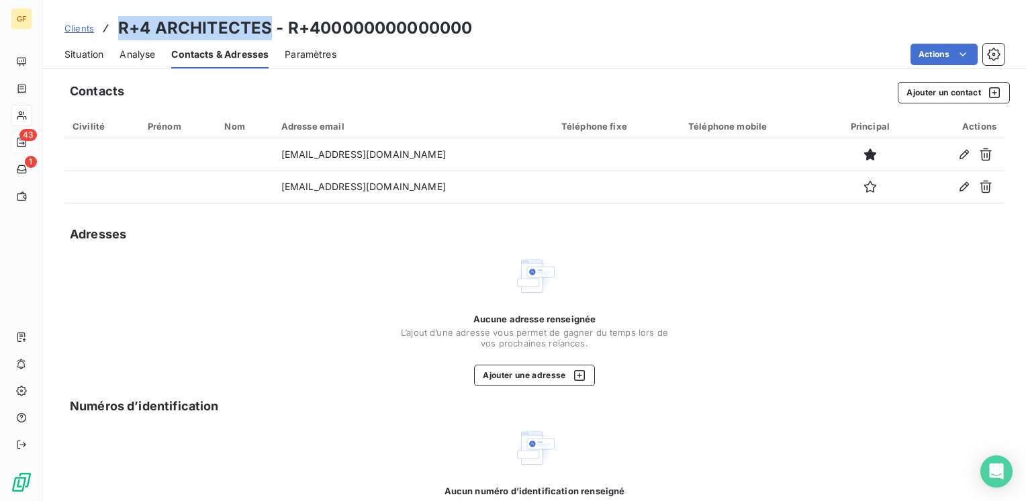
drag, startPoint x: 271, startPoint y: 26, endPoint x: 121, endPoint y: 27, distance: 150.4
click at [121, 27] on h3 "R+4 ARCHITECTES - R+400000000000000" at bounding box center [295, 28] width 354 height 24
copy h3 "R+4 ARCHITECTES"
click at [545, 379] on button "Ajouter une adresse" at bounding box center [534, 375] width 120 height 21
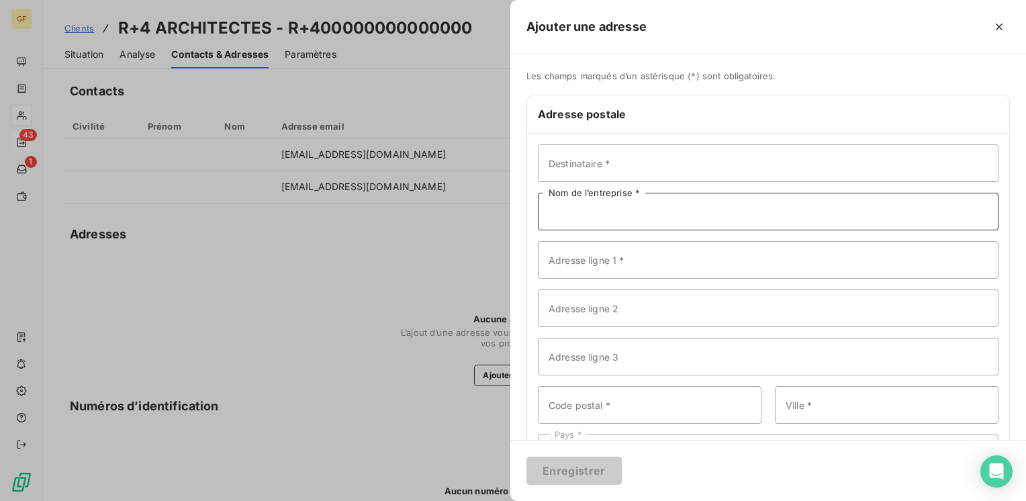
click at [603, 210] on input "Nom de l’entreprise *" at bounding box center [768, 212] width 461 height 38
paste input "R+4 ARCHITECTES"
type input "R+4 ARCHITECTES"
click at [590, 264] on input "Adresse ligne 1 *" at bounding box center [768, 260] width 461 height 38
click at [634, 257] on input "[STREET_ADDRESS][PERSON_NAME]" at bounding box center [768, 260] width 461 height 38
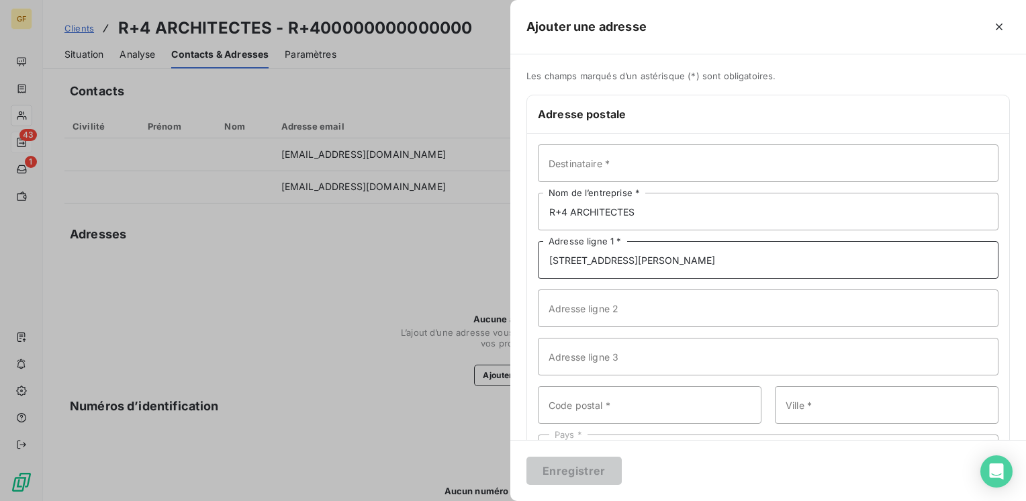
type input "[STREET_ADDRESS][PERSON_NAME]"
click at [572, 400] on input "Code postal *" at bounding box center [650, 405] width 224 height 38
type input "04300"
click at [788, 405] on input "Ville *" at bounding box center [887, 405] width 224 height 38
type input "FORCALQUIER"
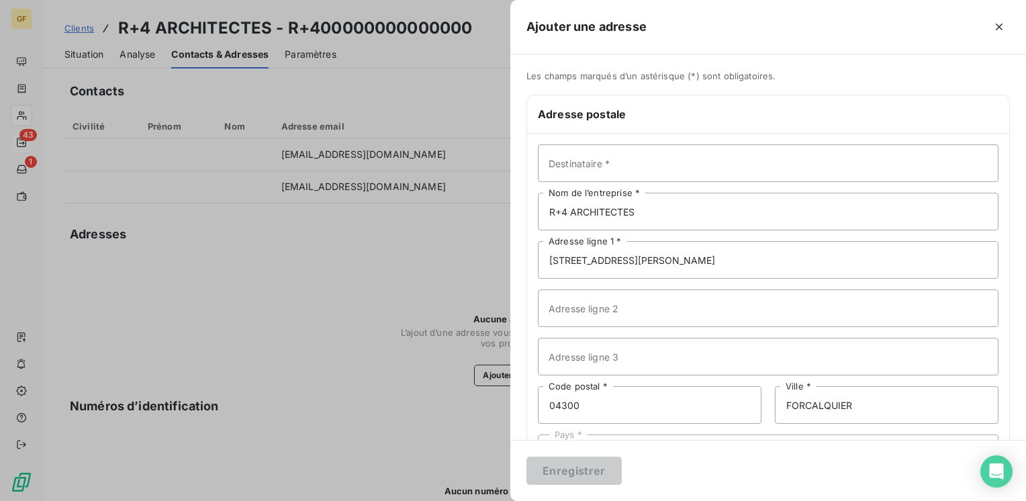
click at [604, 445] on div "Enregistrer" at bounding box center [768, 470] width 516 height 61
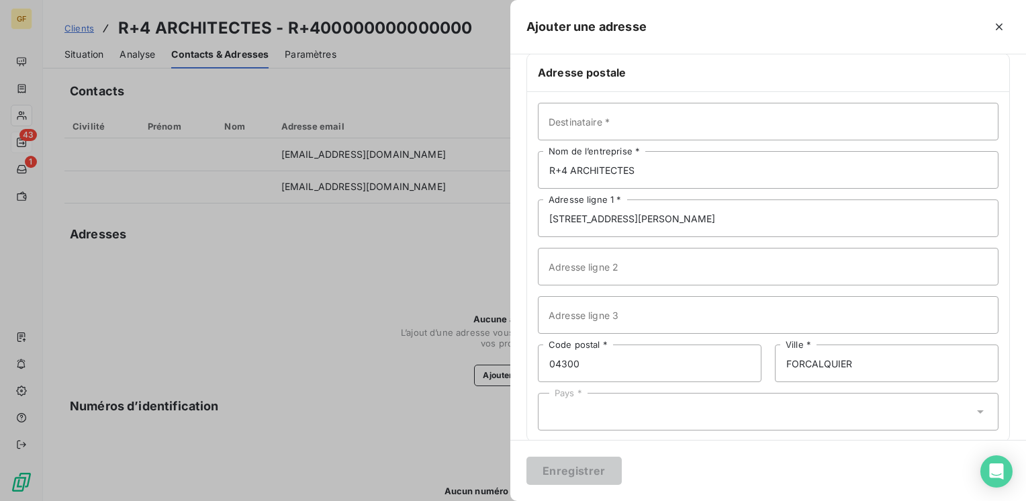
scroll to position [58, 0]
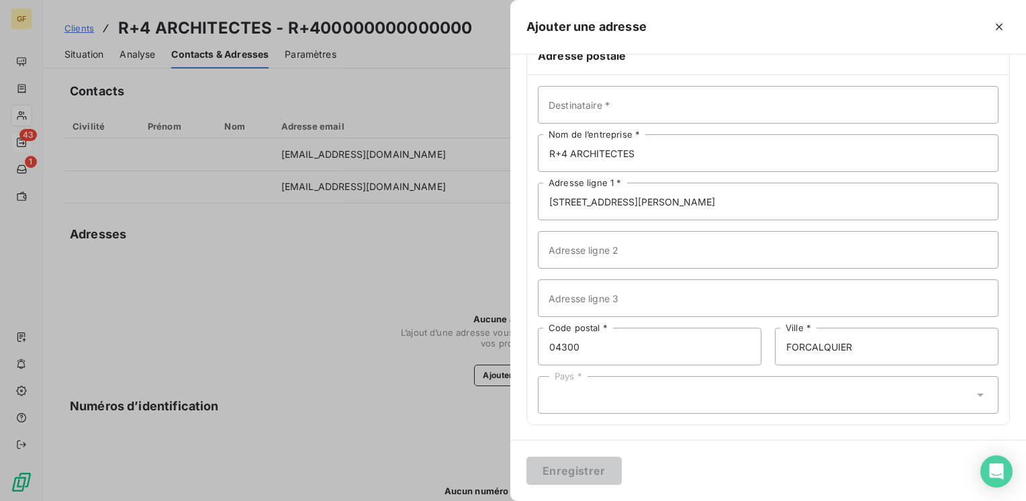
click at [609, 389] on div "Pays *" at bounding box center [768, 395] width 461 height 38
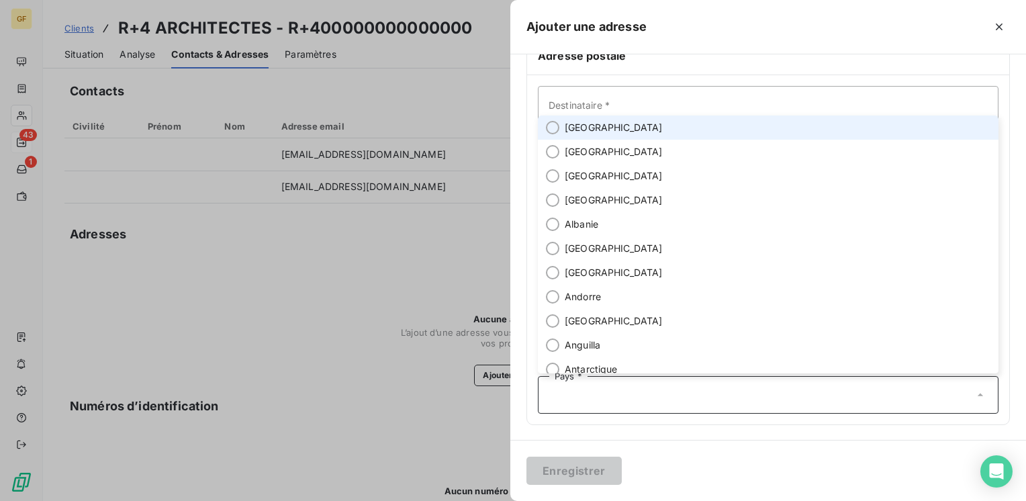
click at [584, 132] on span "[GEOGRAPHIC_DATA]" at bounding box center [614, 127] width 98 height 13
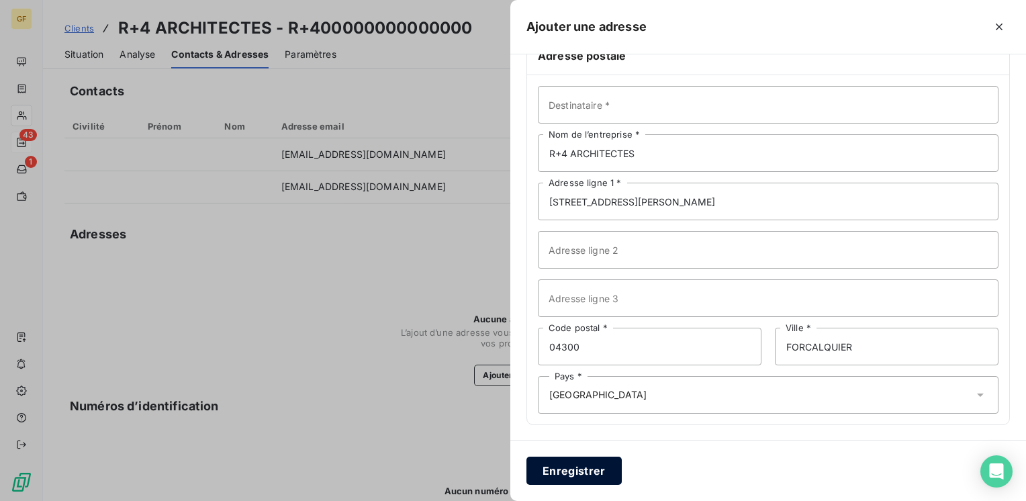
click at [580, 463] on button "Enregistrer" at bounding box center [573, 471] width 95 height 28
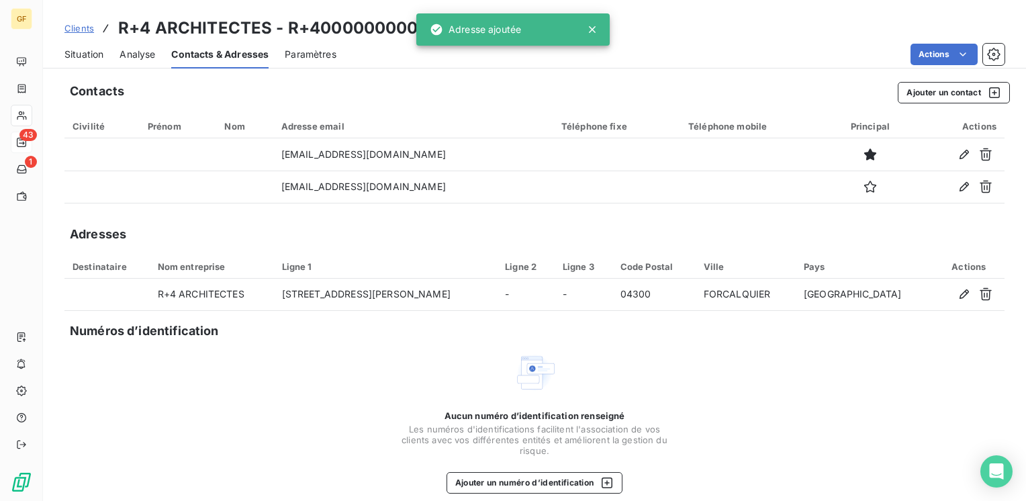
click at [91, 50] on span "Situation" at bounding box center [83, 54] width 39 height 13
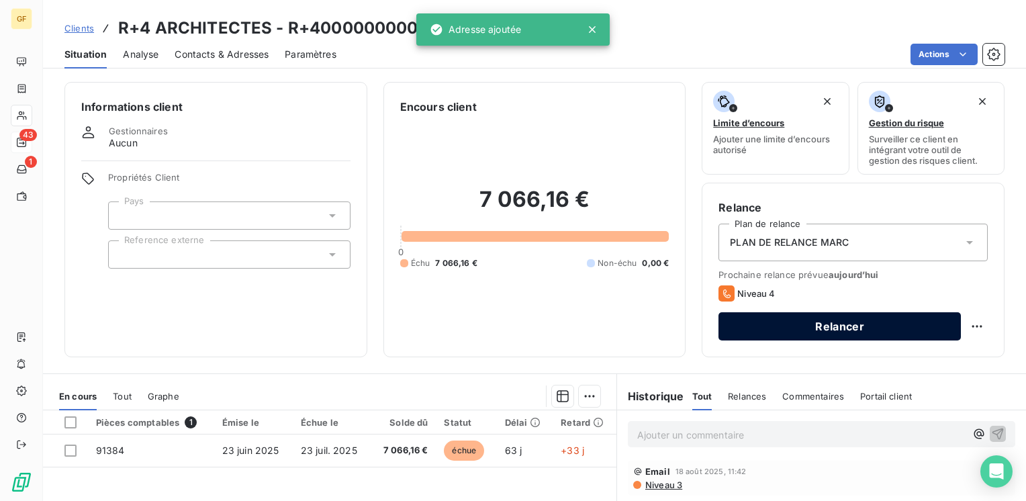
click at [756, 327] on button "Relancer" at bounding box center [840, 326] width 242 height 28
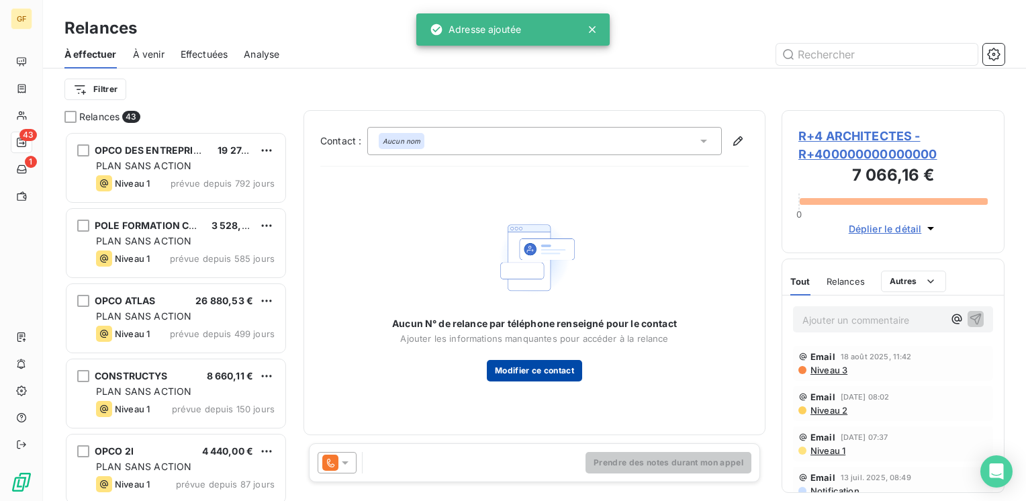
scroll to position [359, 212]
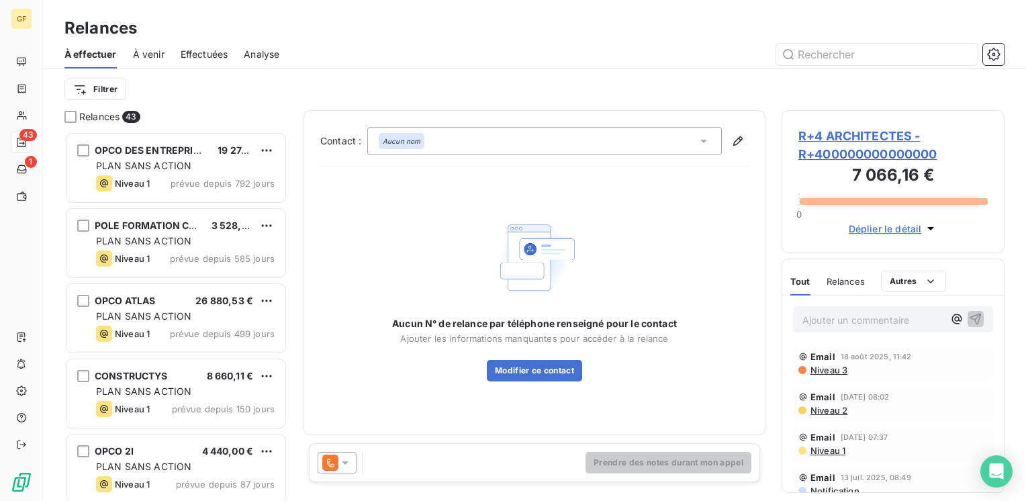
click at [350, 465] on icon at bounding box center [344, 462] width 13 height 13
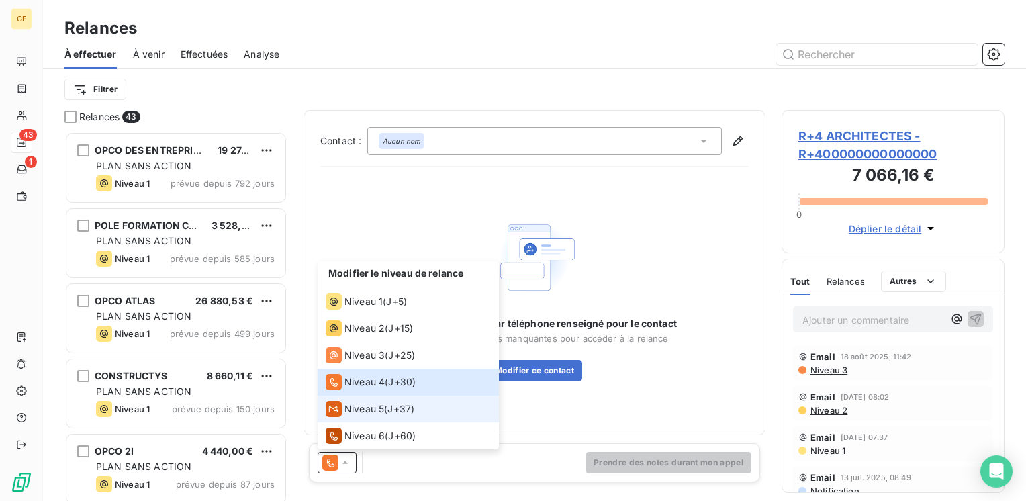
click at [367, 406] on span "Niveau 5" at bounding box center [365, 408] width 40 height 13
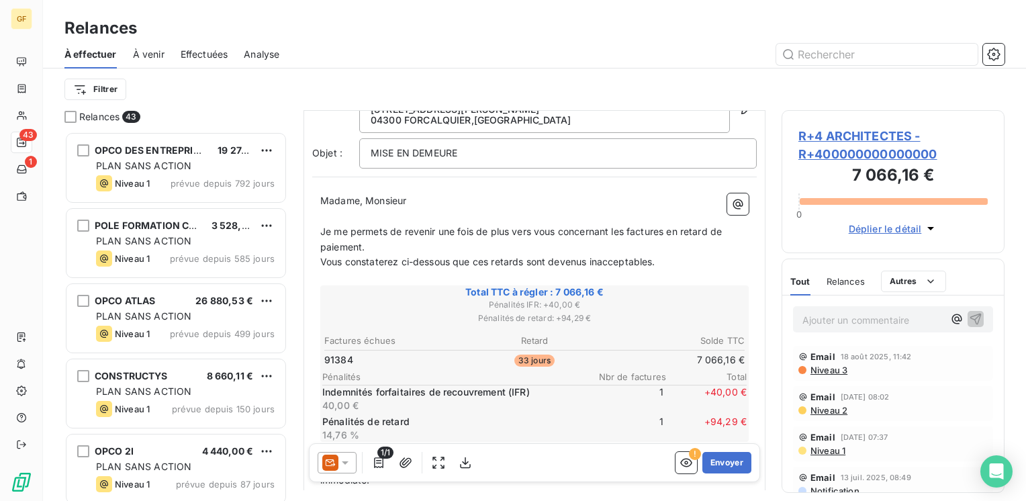
scroll to position [0, 0]
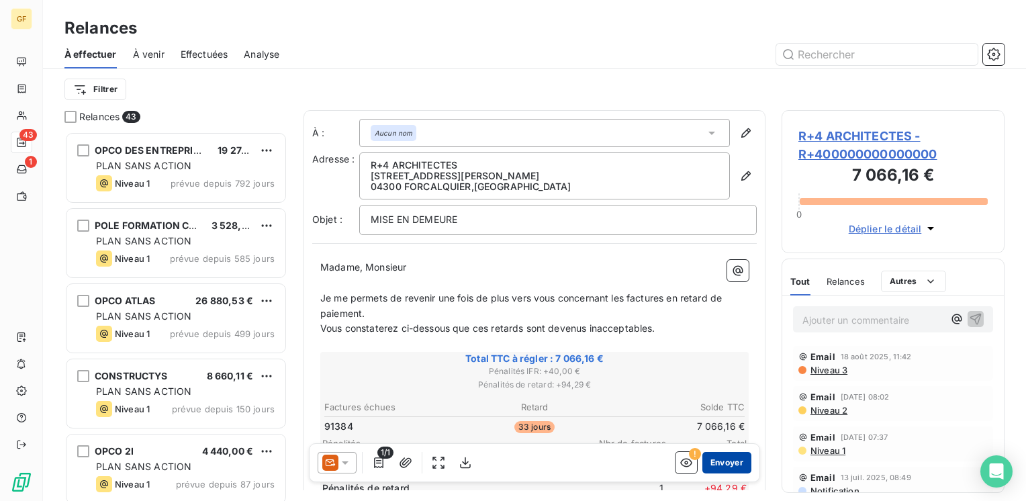
click at [731, 461] on button "Envoyer" at bounding box center [726, 462] width 49 height 21
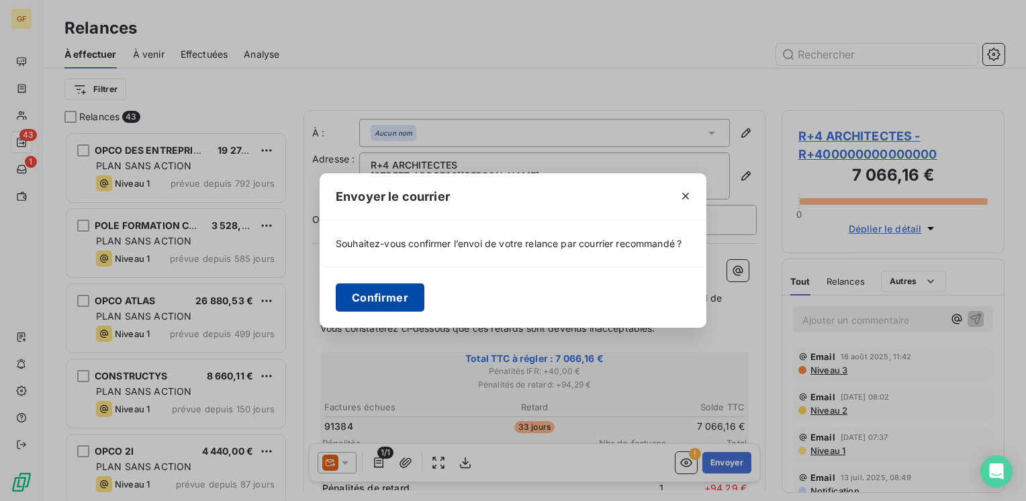
click at [370, 300] on button "Confirmer" at bounding box center [380, 297] width 89 height 28
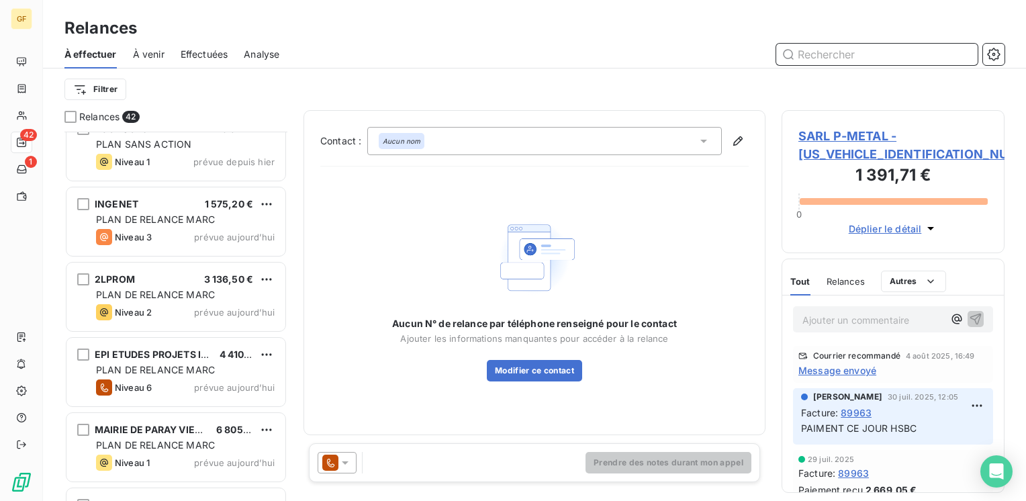
scroll to position [1679, 0]
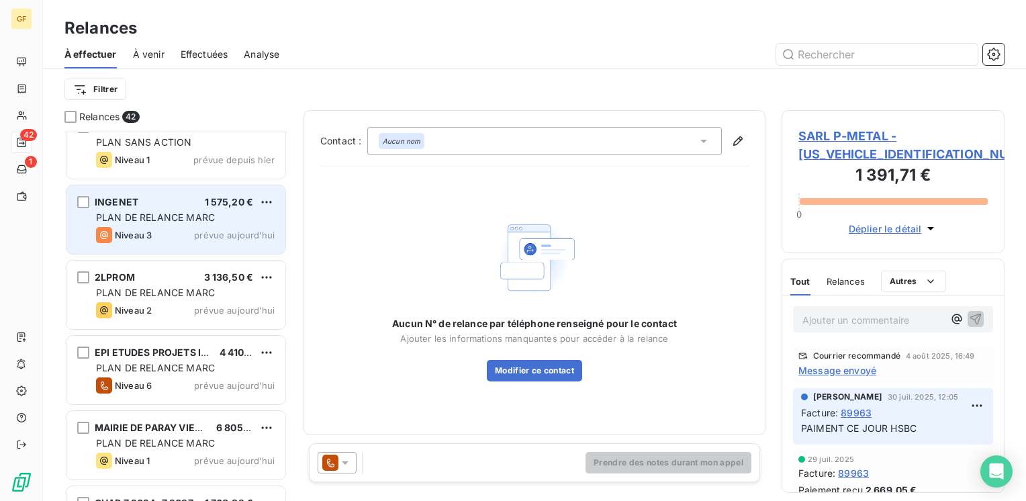
click at [192, 234] on div "Niveau 3 prévue aujourd’hui" at bounding box center [185, 235] width 179 height 16
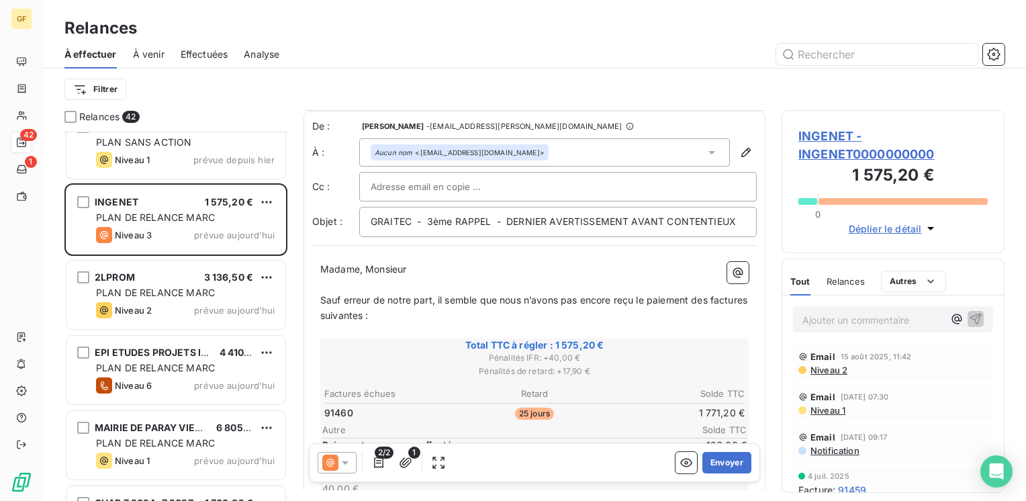
scroll to position [67, 0]
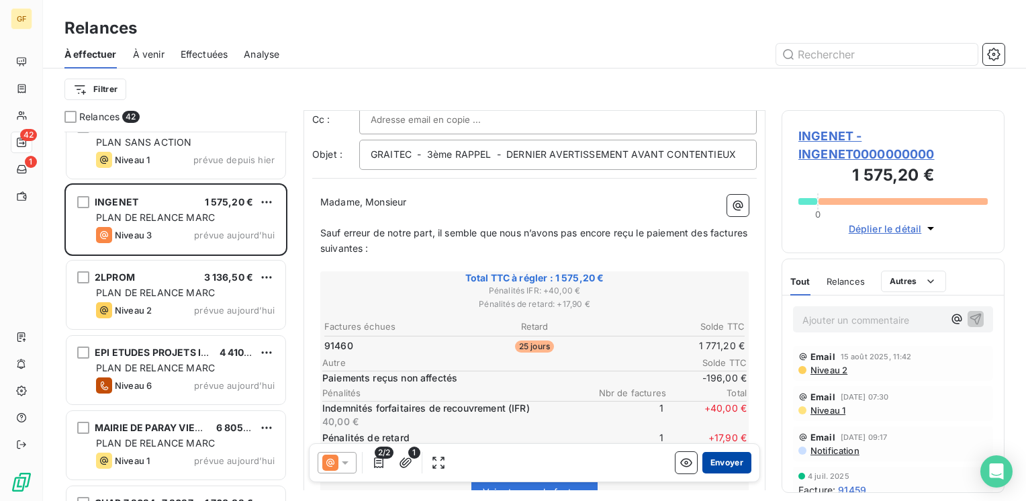
click at [714, 466] on button "Envoyer" at bounding box center [726, 462] width 49 height 21
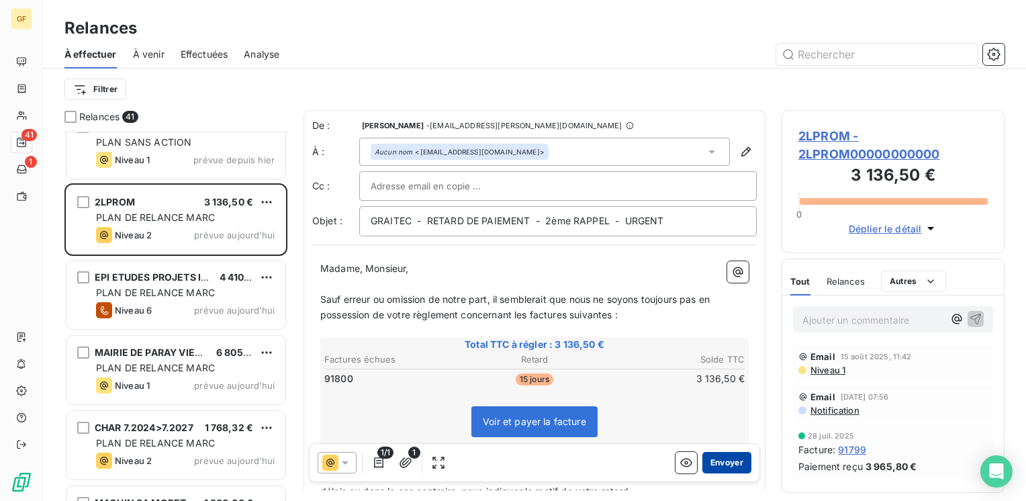
click at [723, 467] on button "Envoyer" at bounding box center [726, 462] width 49 height 21
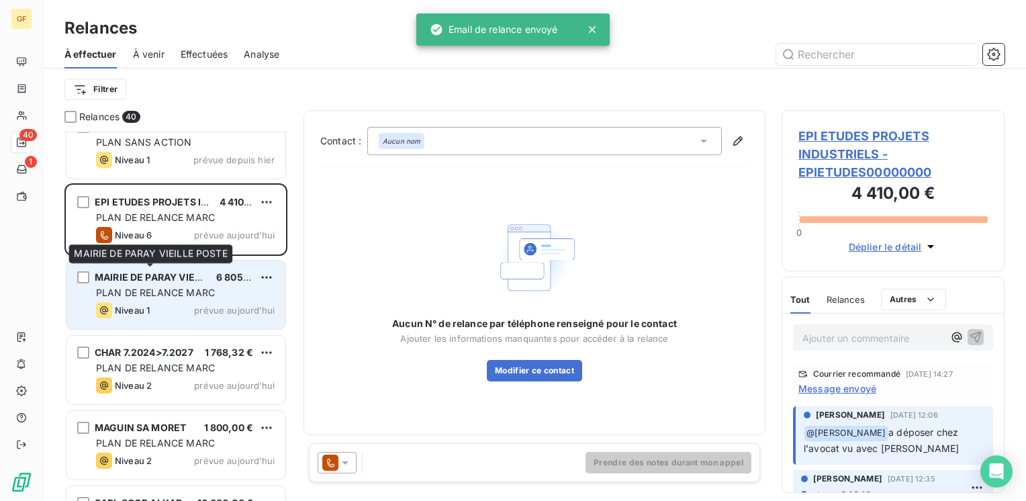
click at [193, 281] on span "MAIRIE DE PARAY VIEILLE POSTE" at bounding box center [172, 276] width 154 height 11
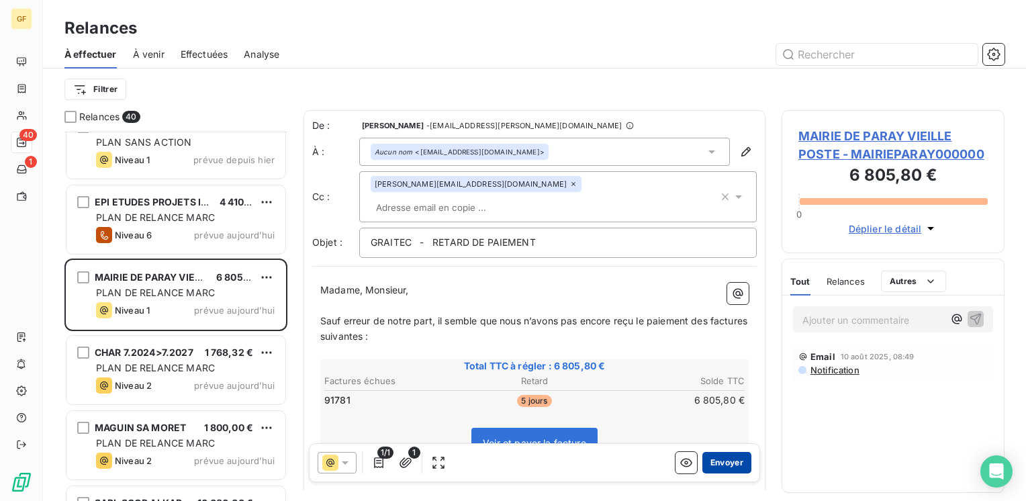
click at [713, 462] on button "Envoyer" at bounding box center [726, 462] width 49 height 21
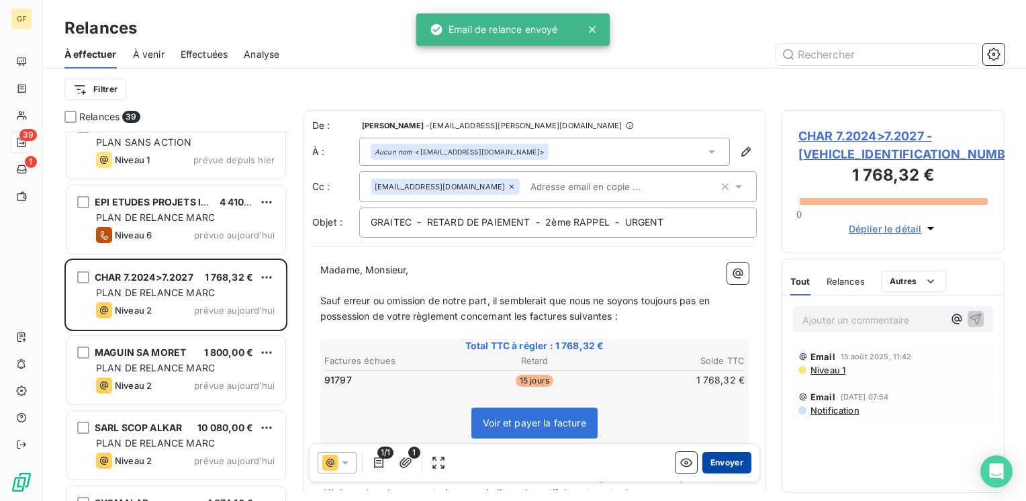
click at [715, 463] on button "Envoyer" at bounding box center [726, 462] width 49 height 21
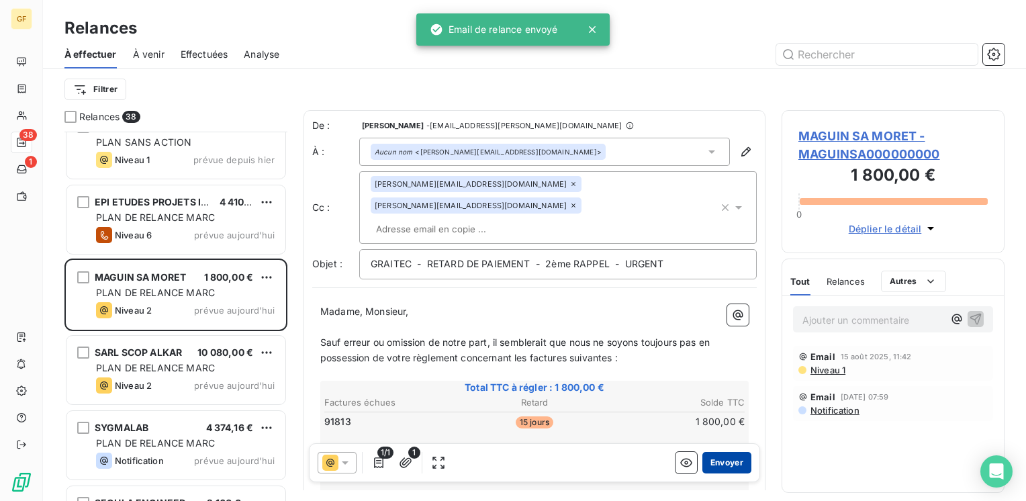
click at [713, 461] on button "Envoyer" at bounding box center [726, 462] width 49 height 21
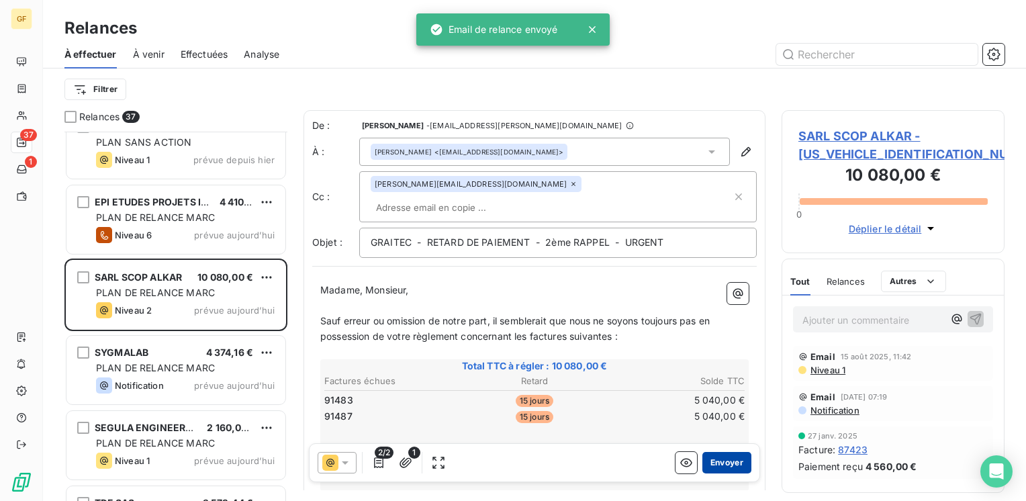
click at [726, 464] on button "Envoyer" at bounding box center [726, 462] width 49 height 21
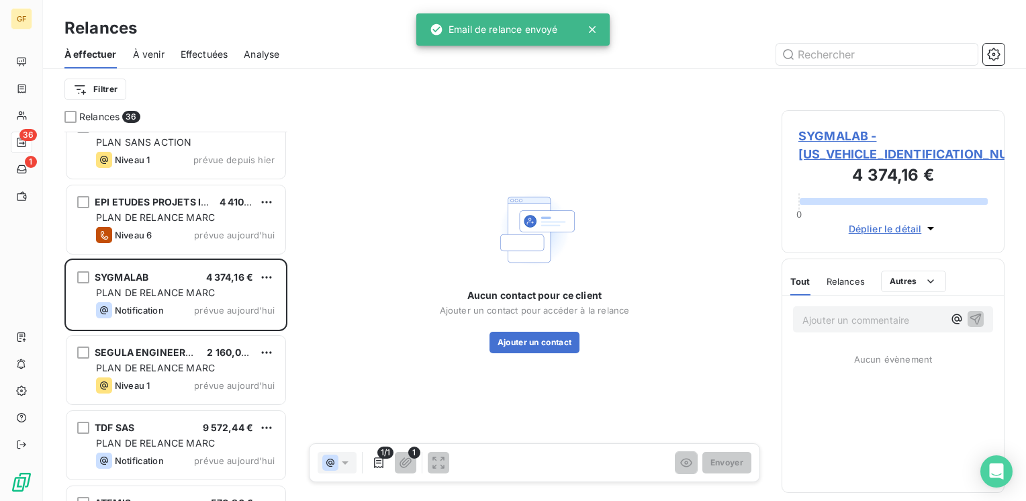
click at [824, 141] on span "SYGMALAB - [US_VEHICLE_IDENTIFICATION_NUMBER]" at bounding box center [892, 145] width 189 height 36
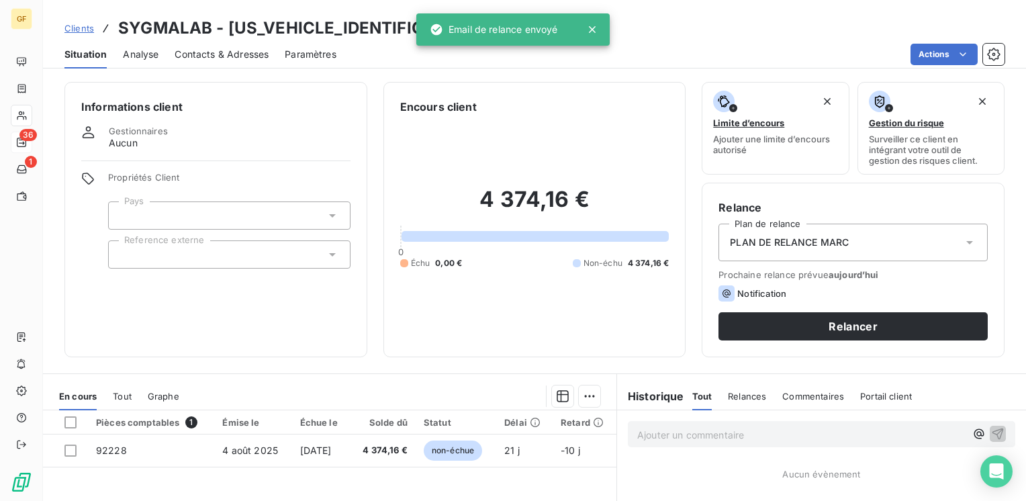
click at [201, 61] on div "Contacts & Adresses" at bounding box center [222, 54] width 94 height 28
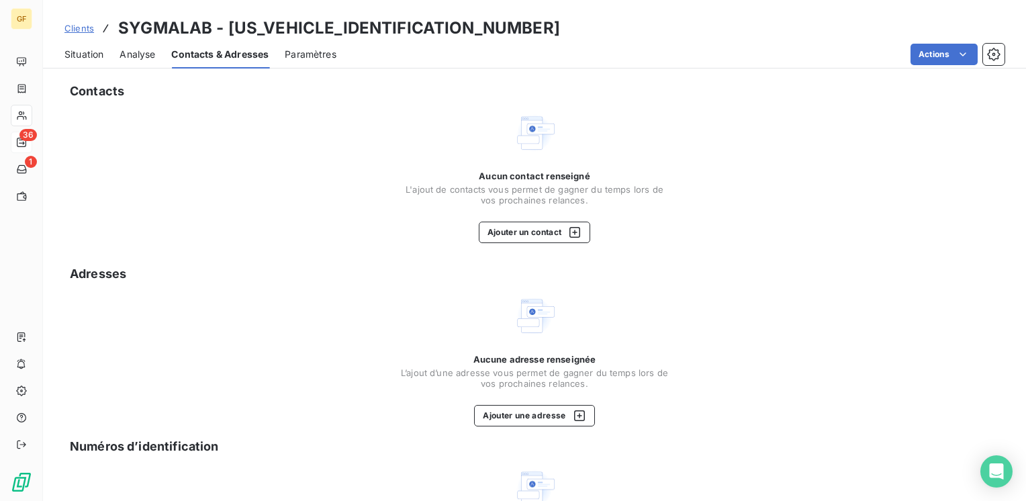
drag, startPoint x: 75, startPoint y: 52, endPoint x: 151, endPoint y: 42, distance: 77.3
click at [75, 52] on span "Situation" at bounding box center [83, 54] width 39 height 13
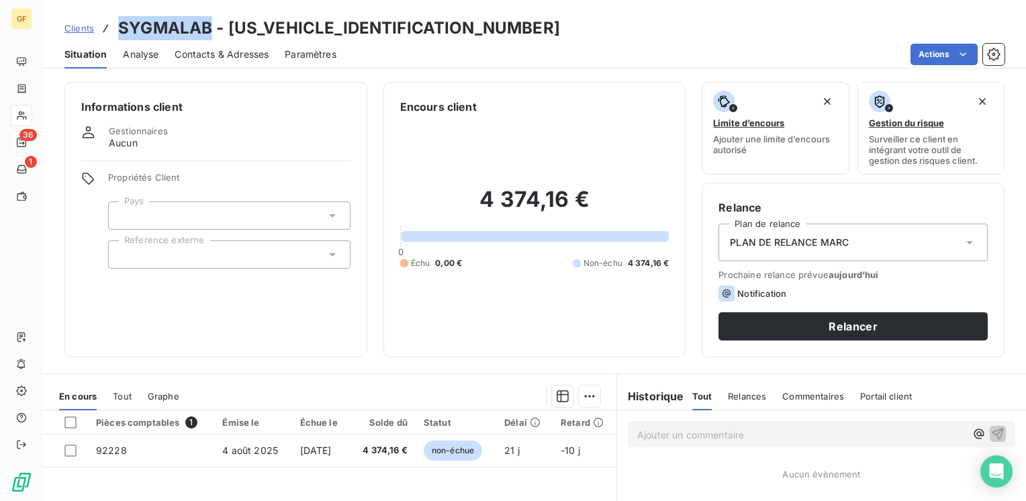
drag, startPoint x: 212, startPoint y: 30, endPoint x: 116, endPoint y: 26, distance: 96.8
click at [116, 26] on div "Clients SYGMALAB - [US_VEHICLE_IDENTIFICATION_NUMBER]" at bounding box center [312, 28] width 496 height 24
copy h3 "SYGMALAB"
click at [238, 58] on span "Contacts & Adresses" at bounding box center [222, 54] width 94 height 13
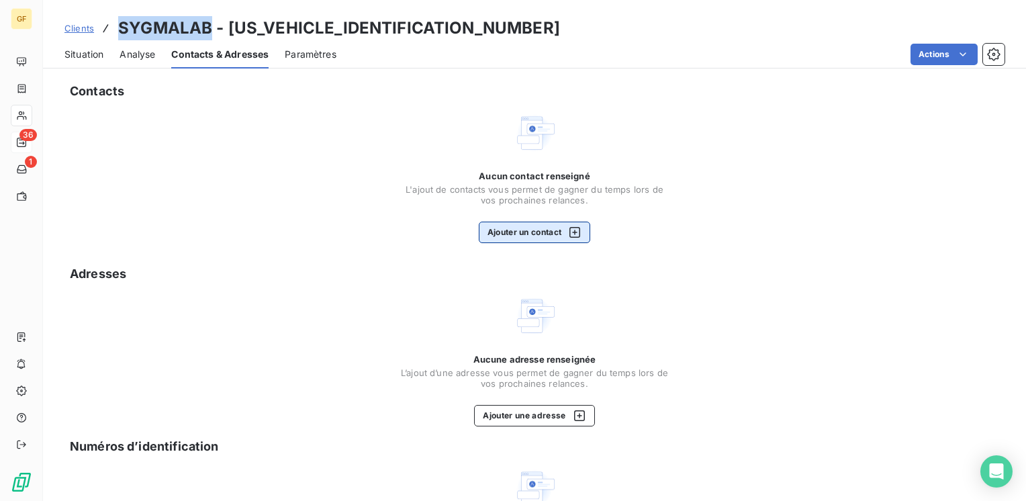
click at [526, 226] on button "Ajouter un contact" at bounding box center [535, 232] width 112 height 21
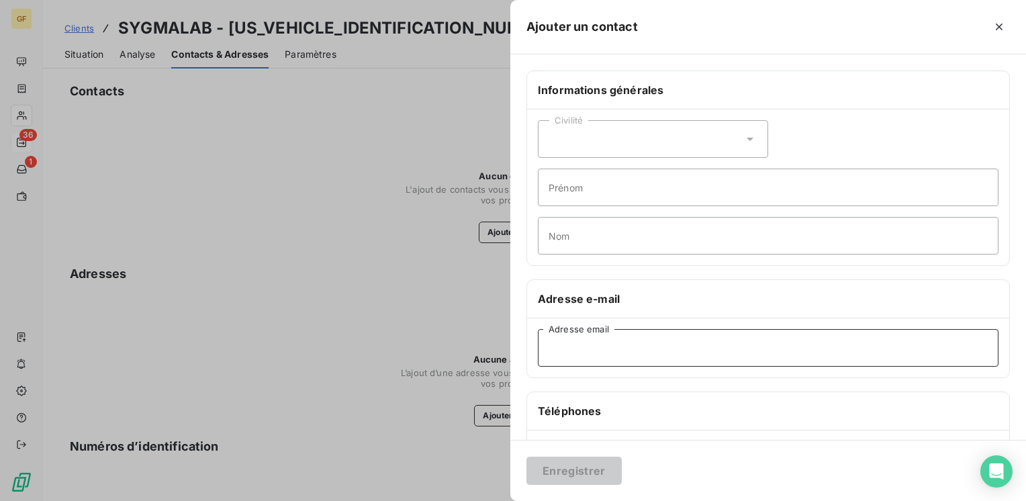
click at [618, 355] on input "Adresse email" at bounding box center [768, 348] width 461 height 38
paste input "[PERSON_NAME][EMAIL_ADDRESS][DOMAIN_NAME]"
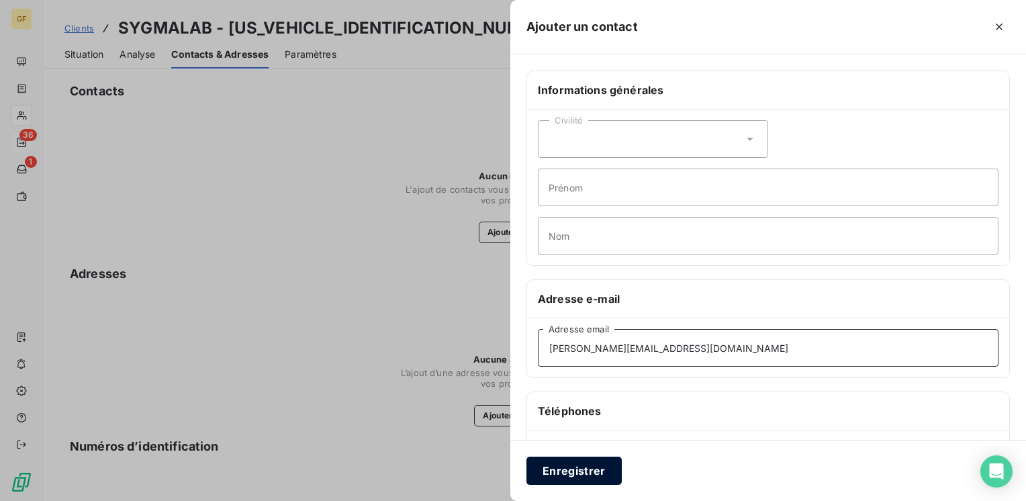
type input "[PERSON_NAME][EMAIL_ADDRESS][DOMAIN_NAME]"
click at [584, 468] on button "Enregistrer" at bounding box center [573, 471] width 95 height 28
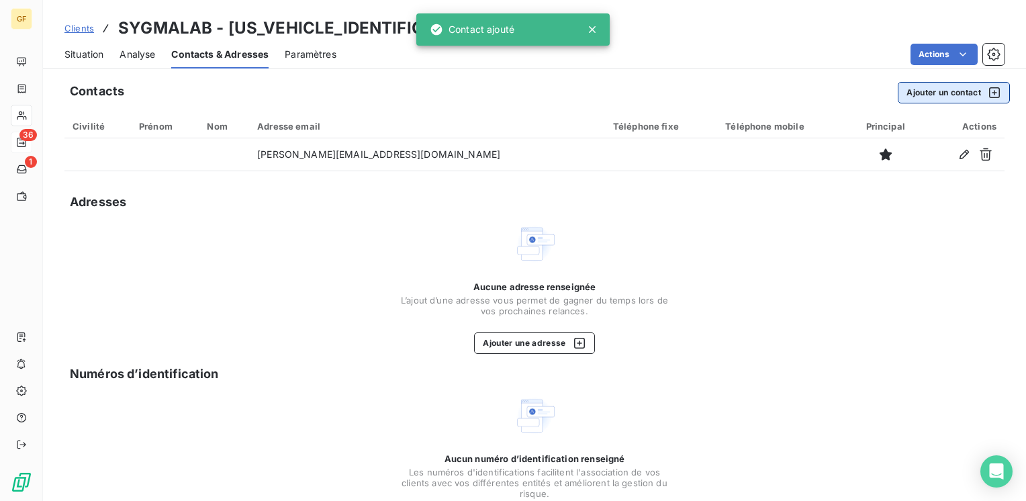
click at [923, 102] on button "Ajouter un contact" at bounding box center [954, 92] width 112 height 21
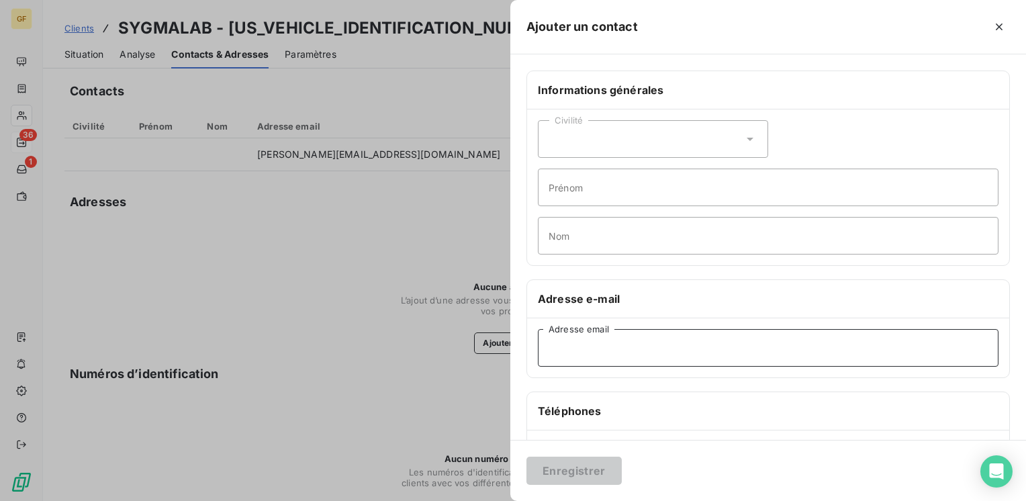
click at [599, 347] on input "Adresse email" at bounding box center [768, 348] width 461 height 38
paste input "[PERSON_NAME][EMAIL_ADDRESS][DOMAIN_NAME]"
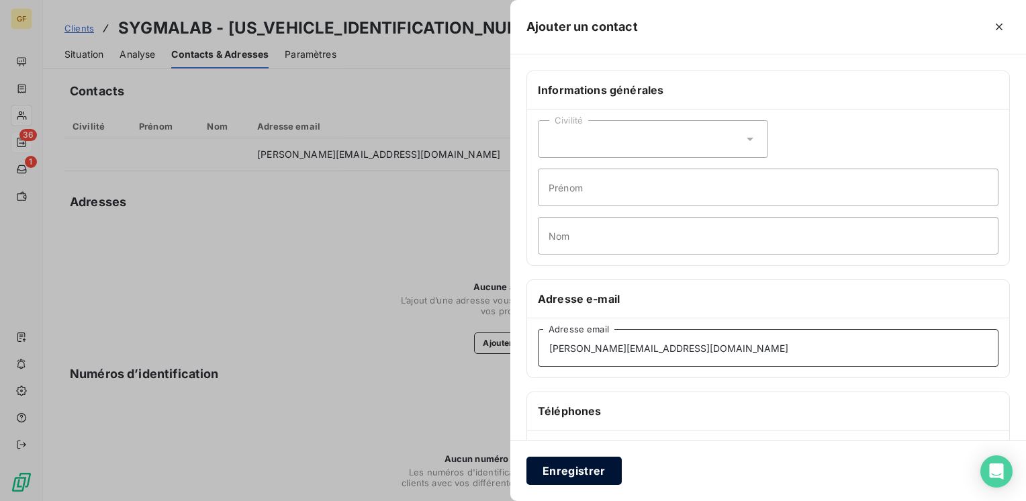
type input "[PERSON_NAME][EMAIL_ADDRESS][DOMAIN_NAME]"
click at [557, 469] on button "Enregistrer" at bounding box center [573, 471] width 95 height 28
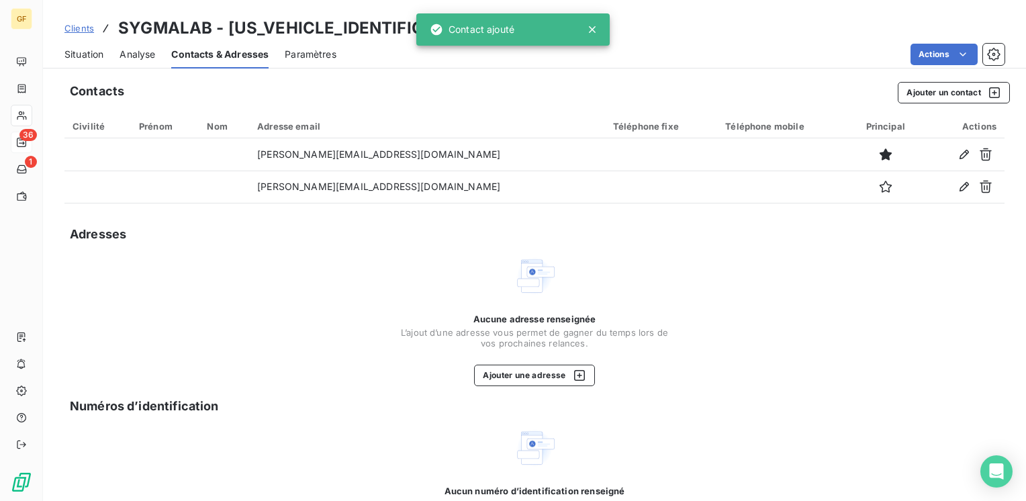
click at [89, 53] on span "Situation" at bounding box center [83, 54] width 39 height 13
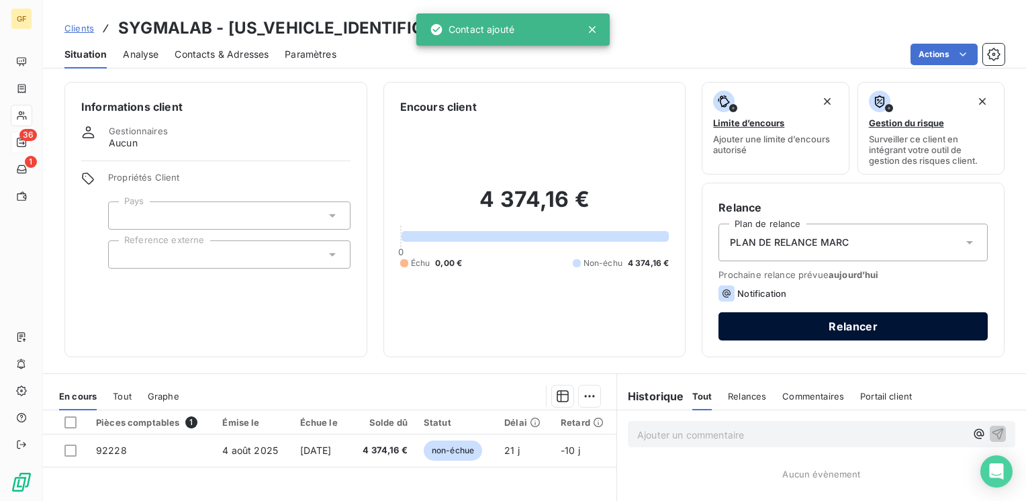
click at [825, 323] on button "Relancer" at bounding box center [853, 326] width 269 height 28
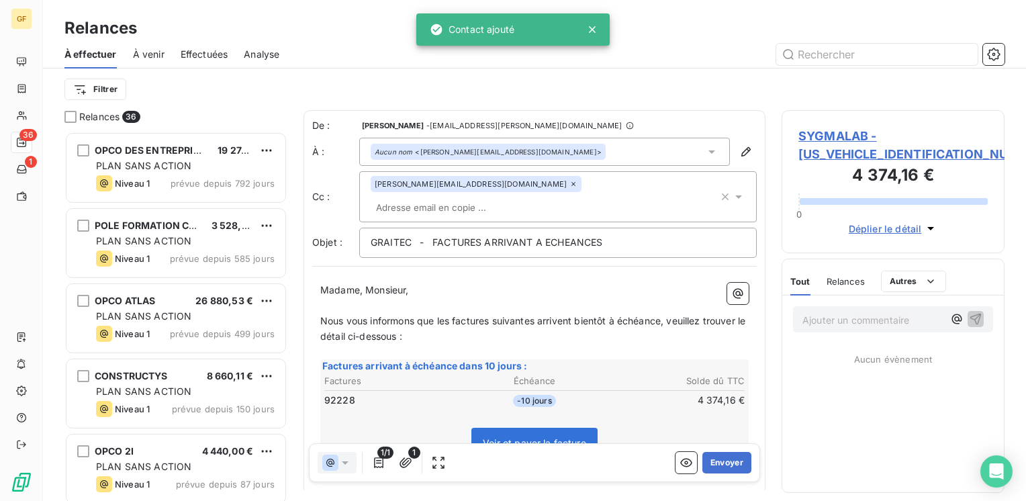
scroll to position [359, 212]
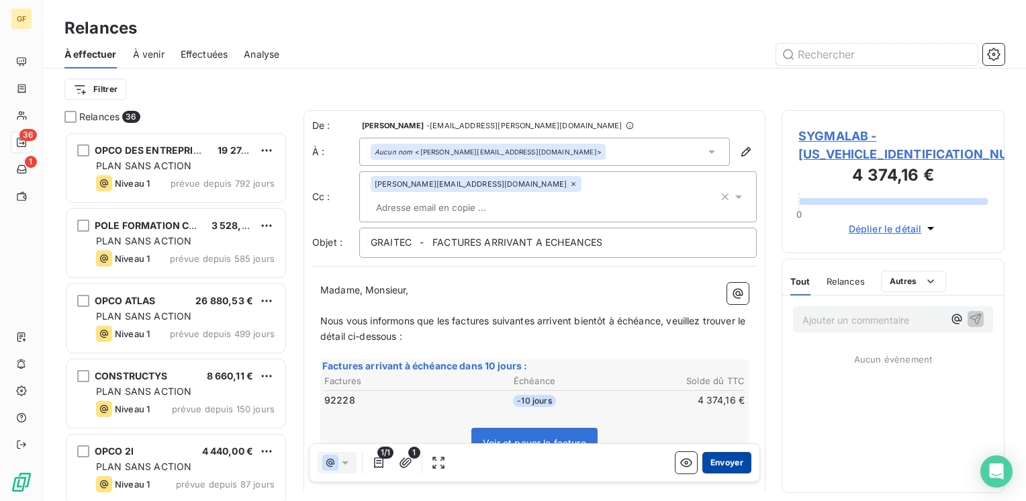
click at [727, 461] on button "Envoyer" at bounding box center [726, 462] width 49 height 21
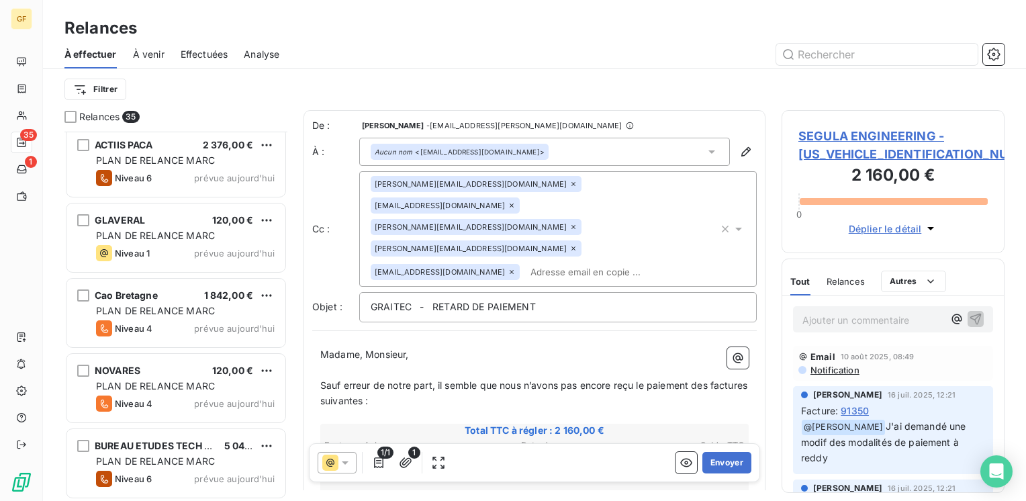
scroll to position [1994, 0]
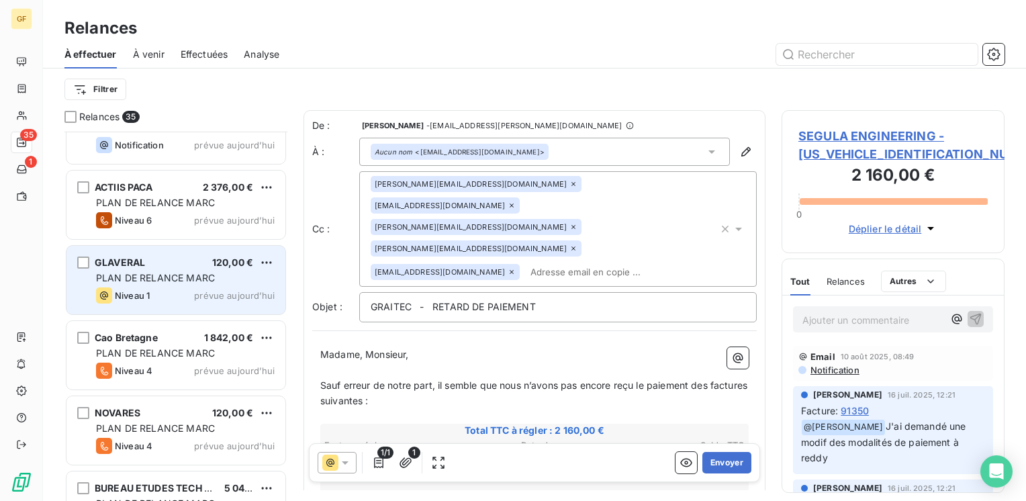
click at [196, 298] on div "Niveau 1 prévue aujourd’hui" at bounding box center [185, 295] width 179 height 16
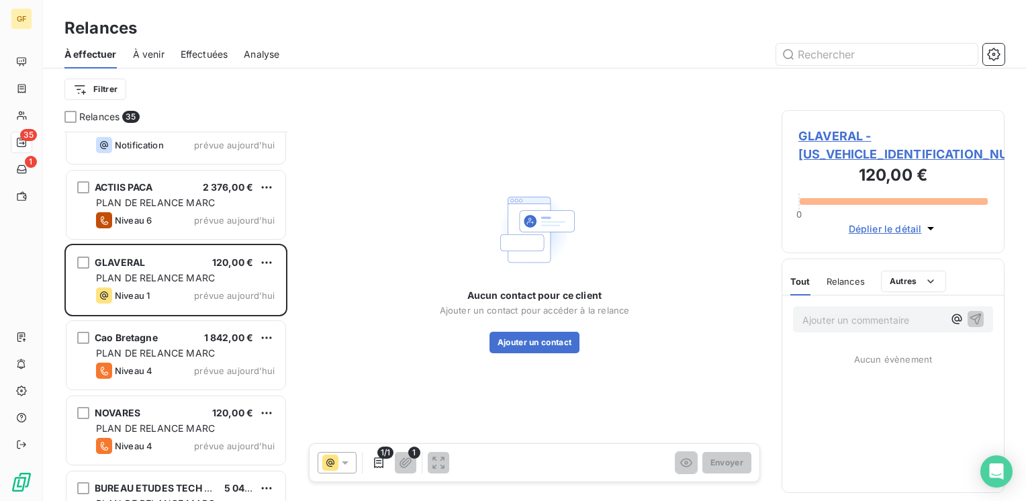
click at [830, 133] on span "GLAVERAL - [US_VEHICLE_IDENTIFICATION_NUMBER]" at bounding box center [892, 145] width 189 height 36
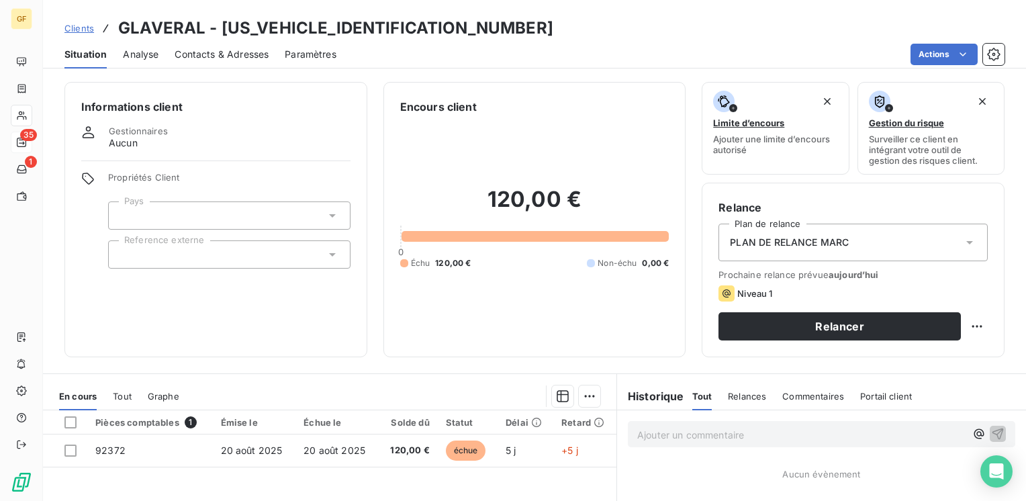
click at [226, 58] on span "Contacts & Adresses" at bounding box center [222, 54] width 94 height 13
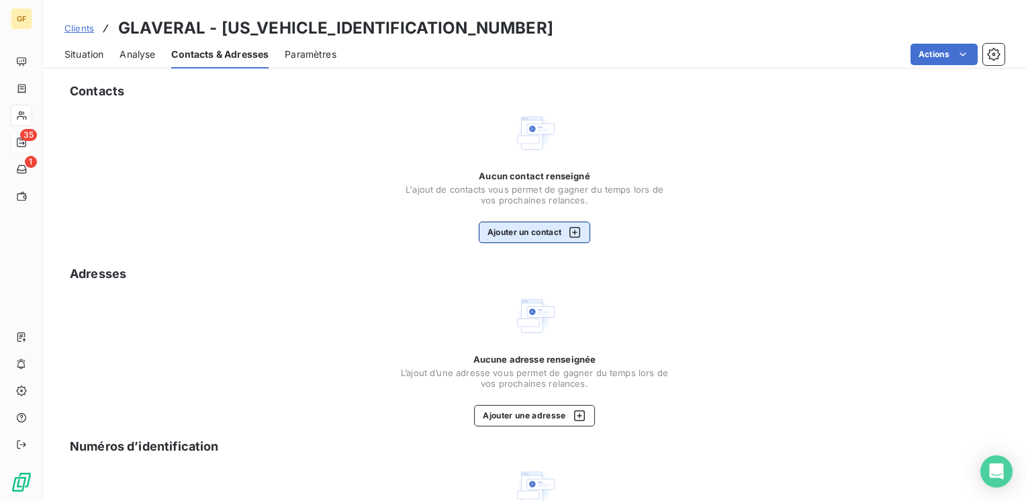
click at [515, 230] on button "Ajouter un contact" at bounding box center [535, 232] width 112 height 21
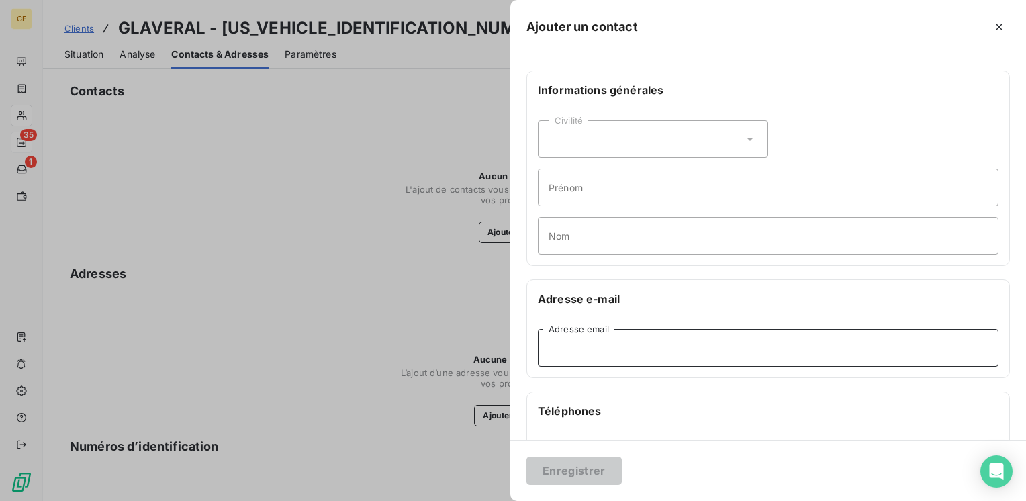
click at [583, 353] on input "Adresse email" at bounding box center [768, 348] width 461 height 38
paste input "[PERSON_NAME][EMAIL_ADDRESS][DOMAIN_NAME]"
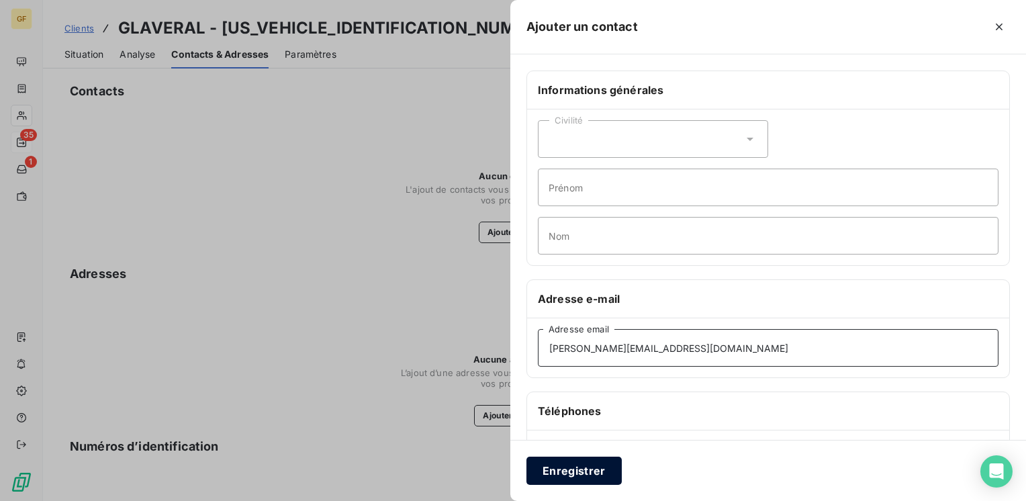
type input "[PERSON_NAME][EMAIL_ADDRESS][DOMAIN_NAME]"
click at [569, 471] on button "Enregistrer" at bounding box center [573, 471] width 95 height 28
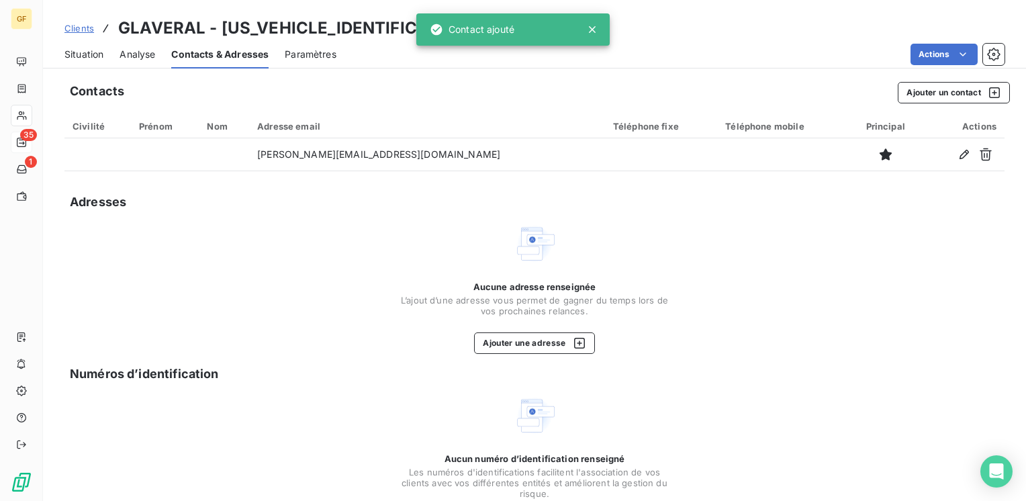
click at [84, 56] on span "Situation" at bounding box center [83, 54] width 39 height 13
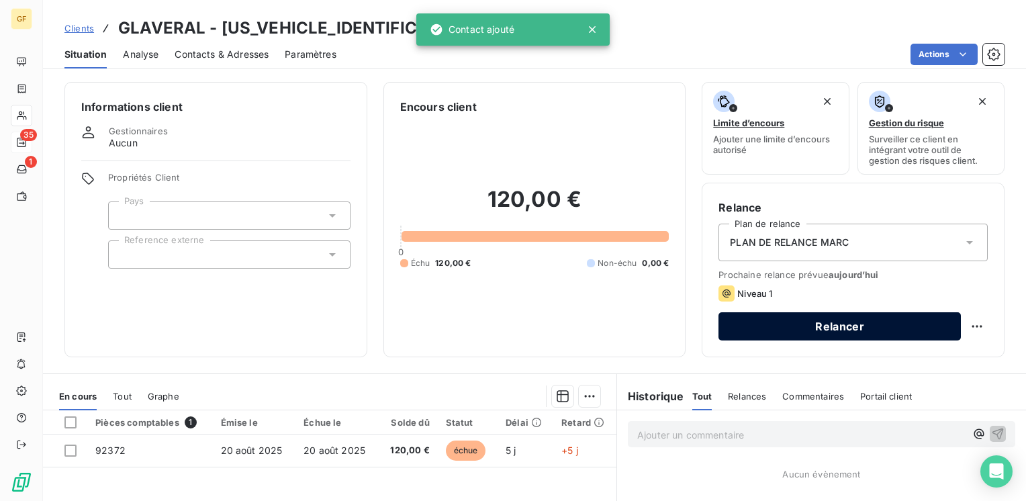
click at [820, 316] on button "Relancer" at bounding box center [840, 326] width 242 height 28
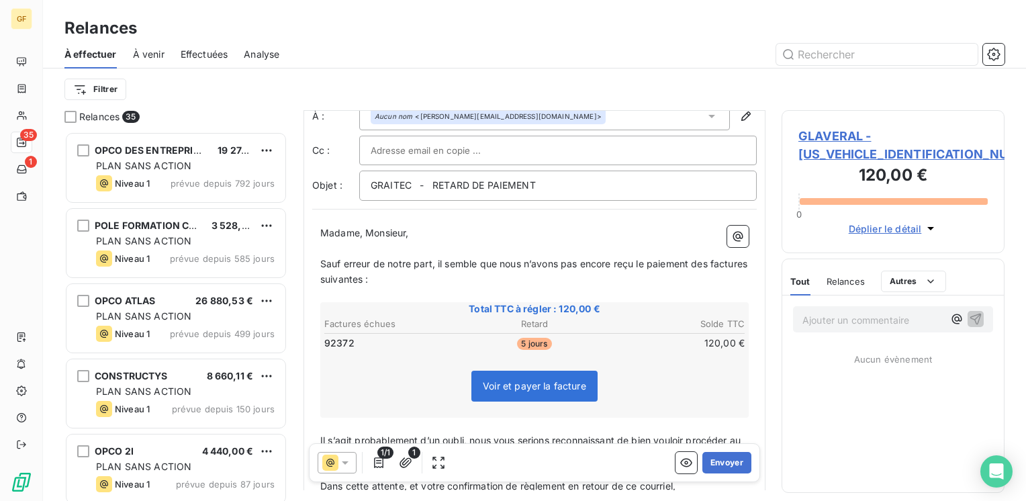
scroll to position [67, 0]
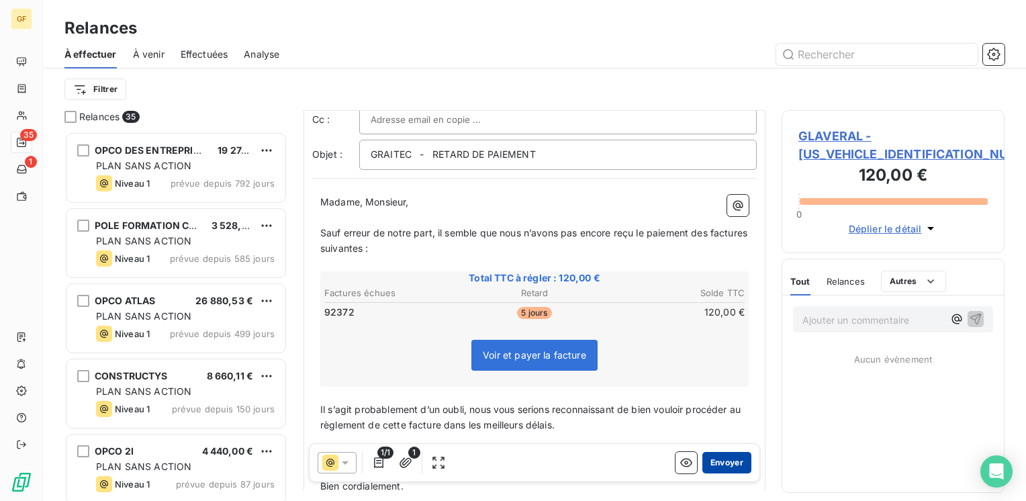
click at [703, 461] on button "Envoyer" at bounding box center [726, 462] width 49 height 21
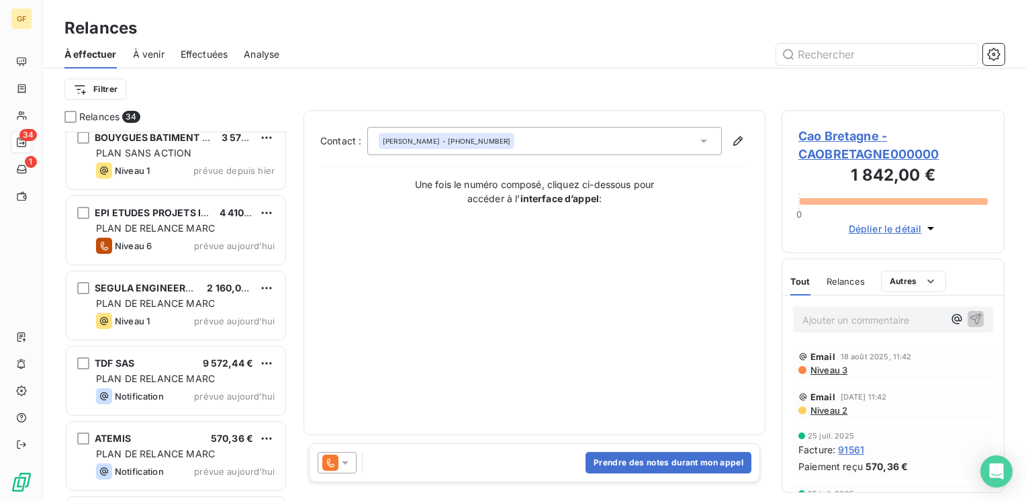
scroll to position [1679, 0]
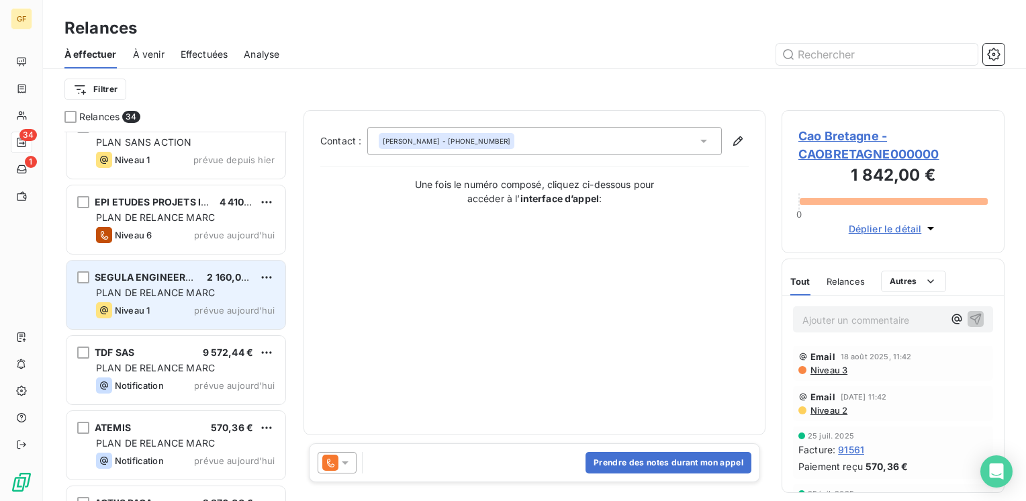
drag, startPoint x: 190, startPoint y: 308, endPoint x: 279, endPoint y: 291, distance: 90.8
click at [191, 308] on div "Niveau 1 prévue aujourd’hui" at bounding box center [185, 310] width 179 height 16
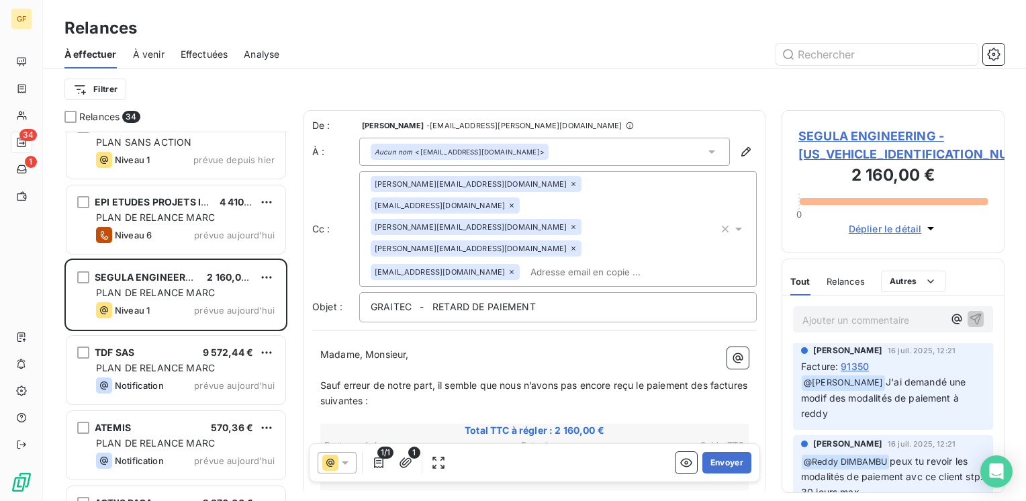
scroll to position [67, 0]
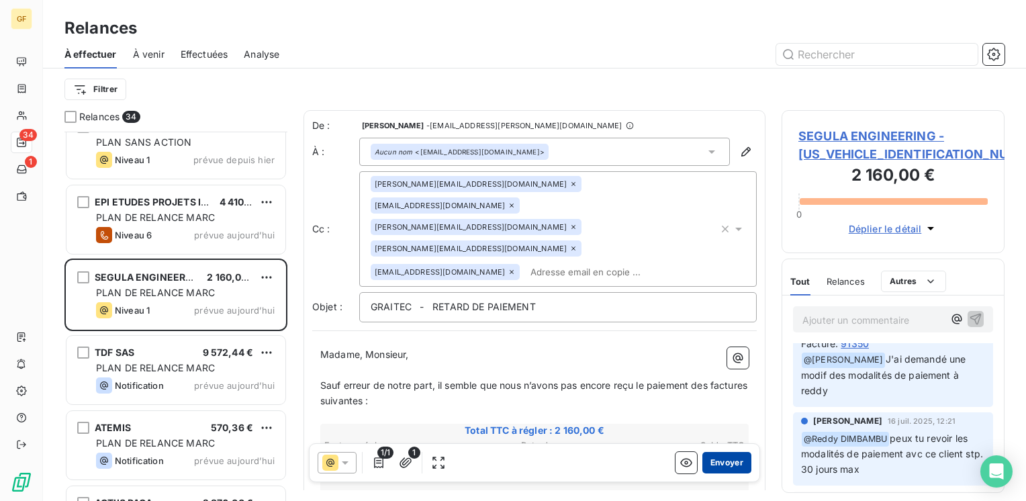
click at [725, 461] on button "Envoyer" at bounding box center [726, 462] width 49 height 21
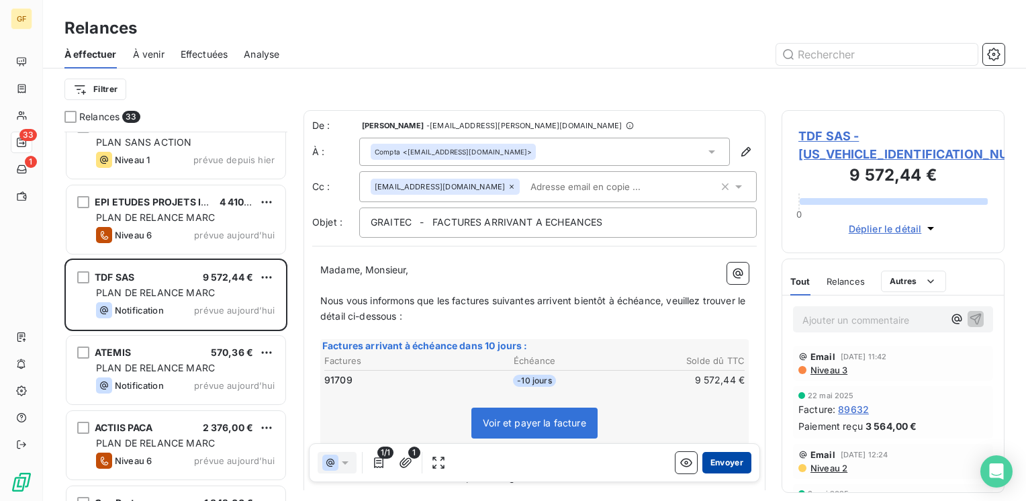
click at [723, 459] on button "Envoyer" at bounding box center [726, 462] width 49 height 21
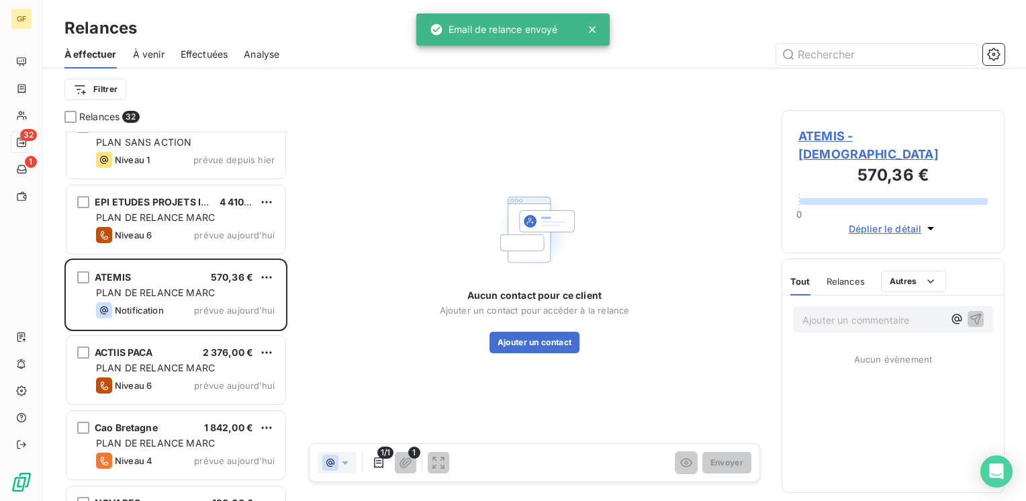
click at [824, 132] on span "ATEMIS - [DEMOGRAPHIC_DATA]" at bounding box center [892, 145] width 189 height 36
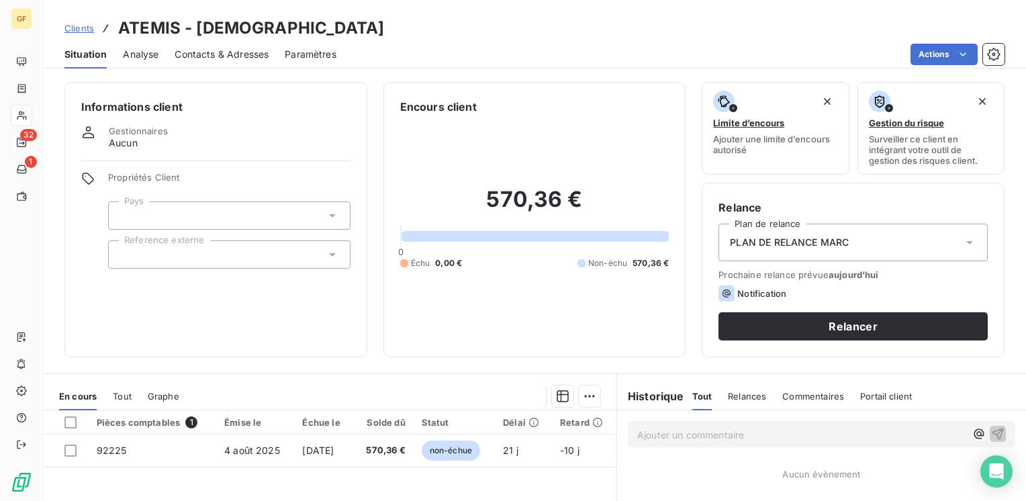
click at [216, 55] on span "Contacts & Adresses" at bounding box center [222, 54] width 94 height 13
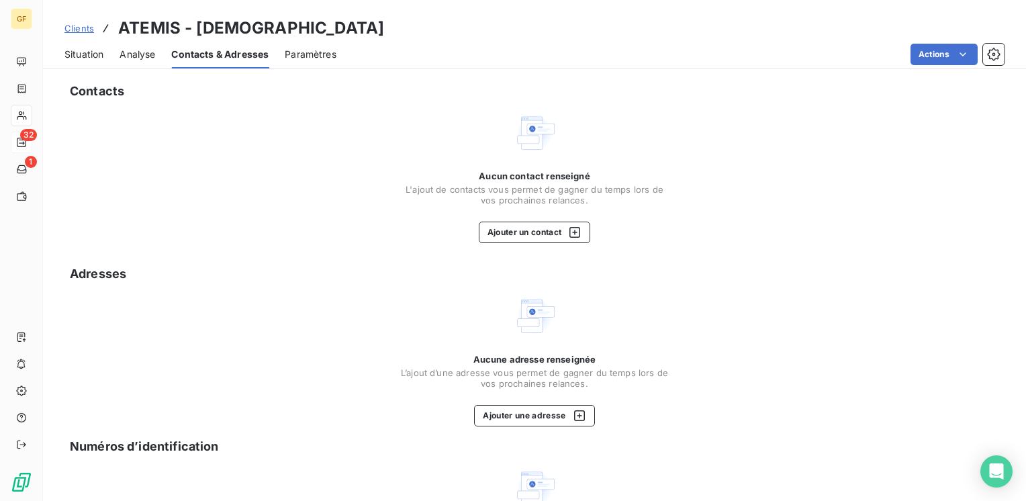
click at [89, 60] on span "Situation" at bounding box center [83, 54] width 39 height 13
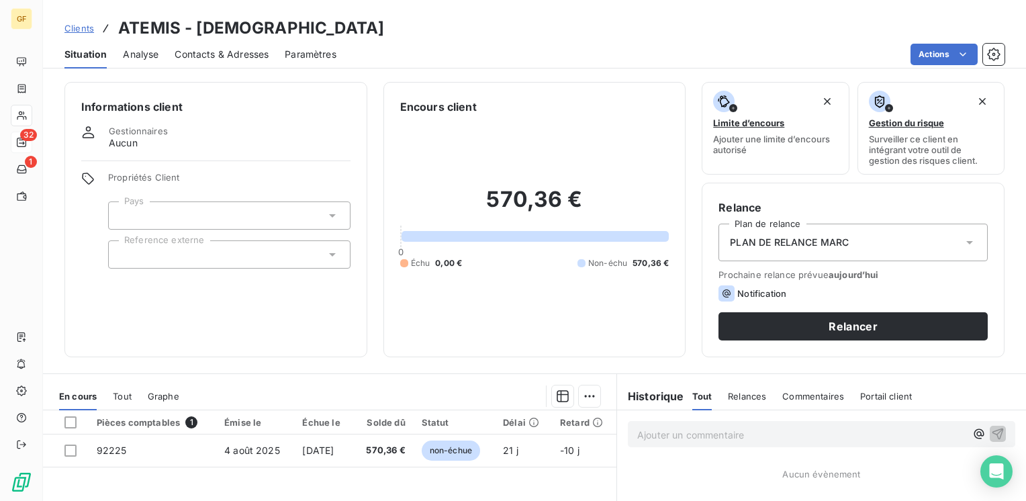
click at [212, 49] on span "Contacts & Adresses" at bounding box center [222, 54] width 94 height 13
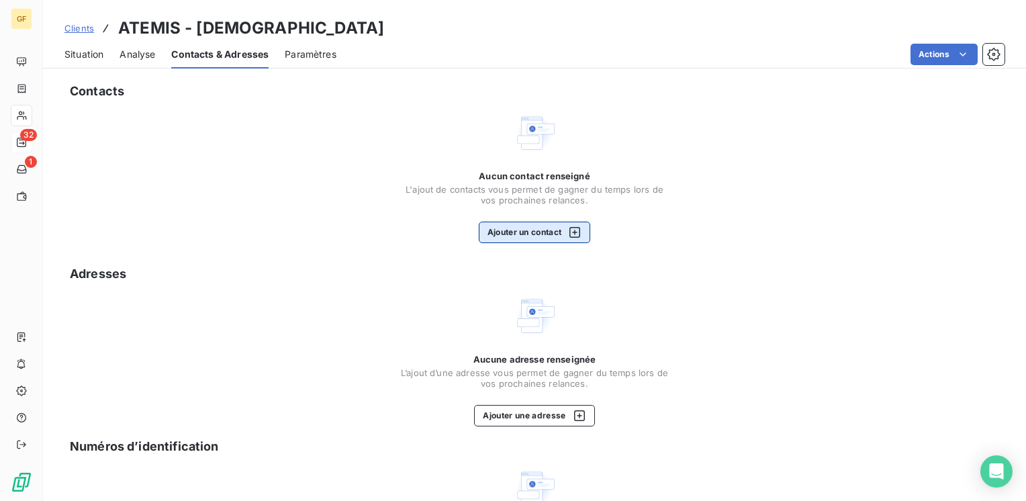
click at [513, 237] on button "Ajouter un contact" at bounding box center [535, 232] width 112 height 21
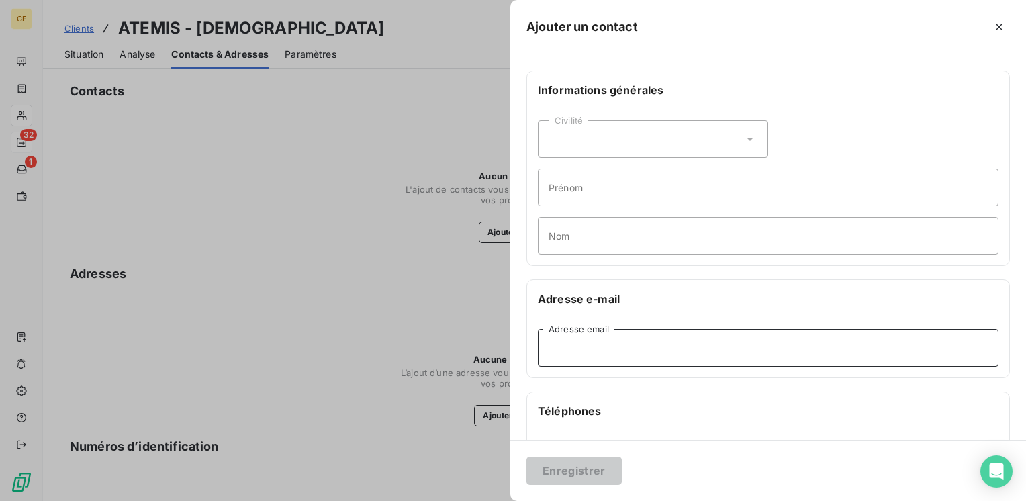
click at [623, 340] on input "Adresse email" at bounding box center [768, 348] width 461 height 38
paste input "[PERSON_NAME][EMAIL_ADDRESS][DOMAIN_NAME]"
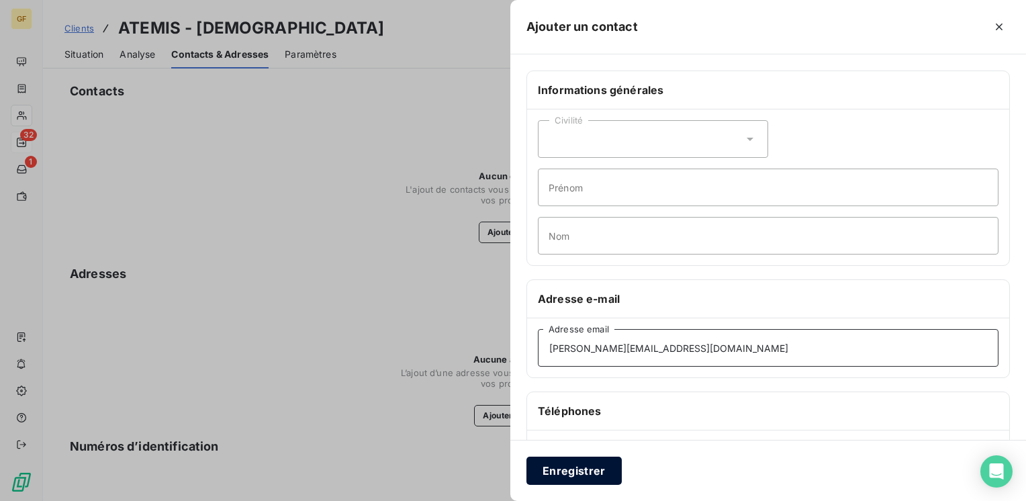
type input "[PERSON_NAME][EMAIL_ADDRESS][DOMAIN_NAME]"
click at [565, 476] on button "Enregistrer" at bounding box center [573, 471] width 95 height 28
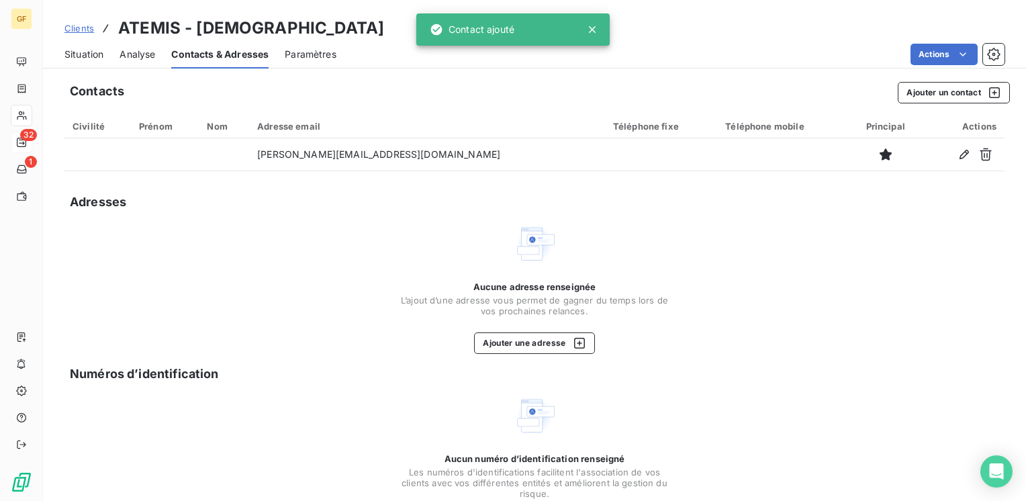
drag, startPoint x: 79, startPoint y: 53, endPoint x: 308, endPoint y: 60, distance: 228.4
click at [81, 53] on span "Situation" at bounding box center [83, 54] width 39 height 13
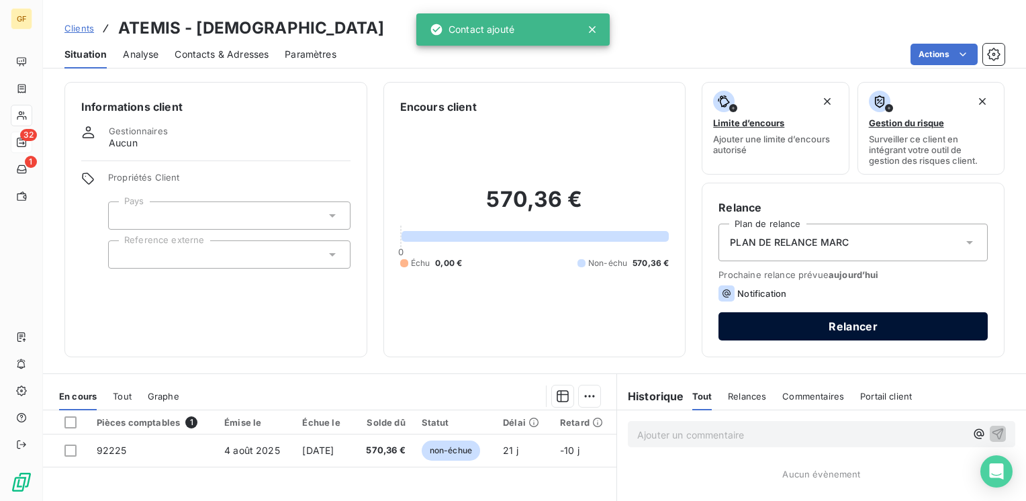
click at [781, 314] on button "Relancer" at bounding box center [853, 326] width 269 height 28
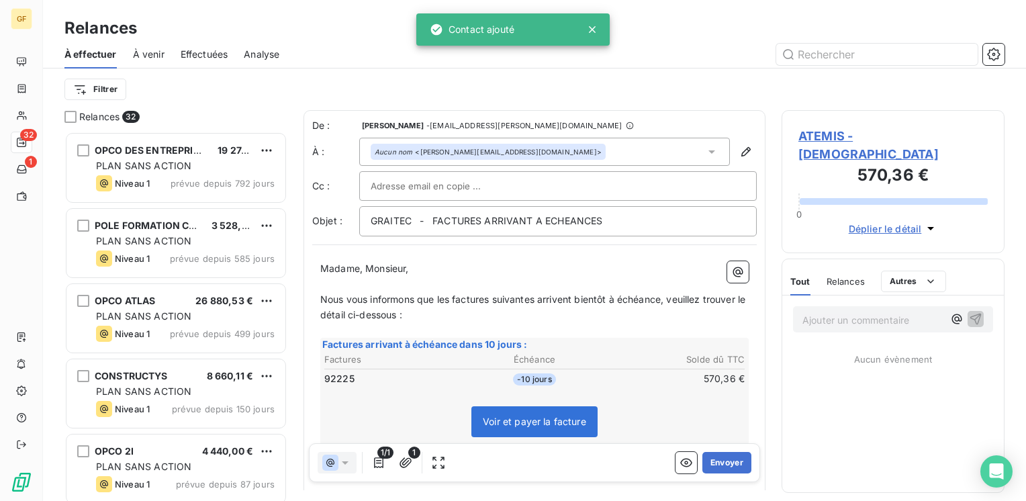
scroll to position [359, 212]
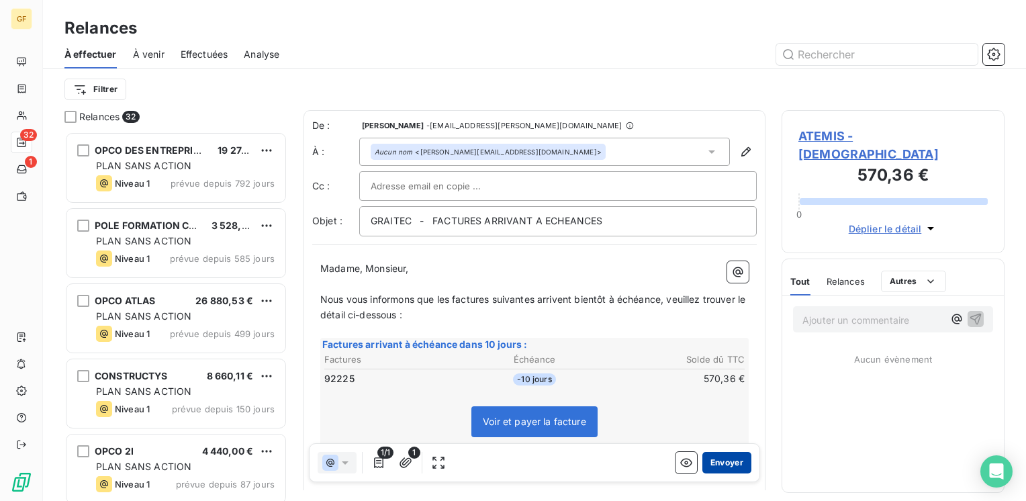
click at [730, 465] on button "Envoyer" at bounding box center [726, 462] width 49 height 21
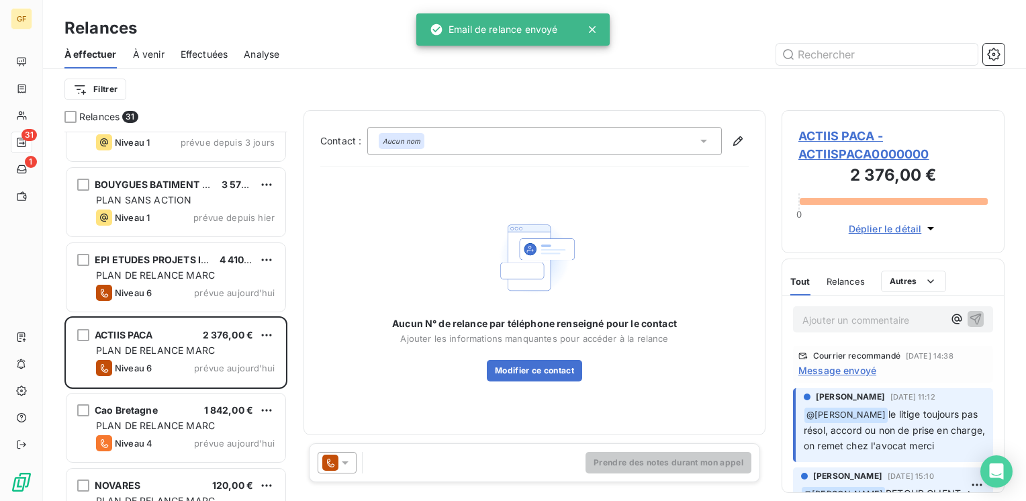
scroll to position [1679, 0]
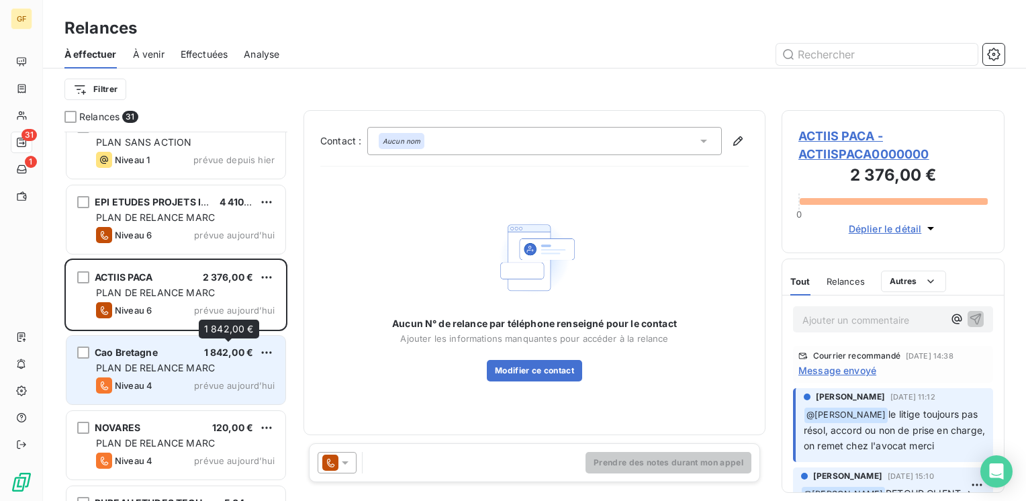
click at [220, 355] on span "1 842,00 €" at bounding box center [229, 352] width 50 height 11
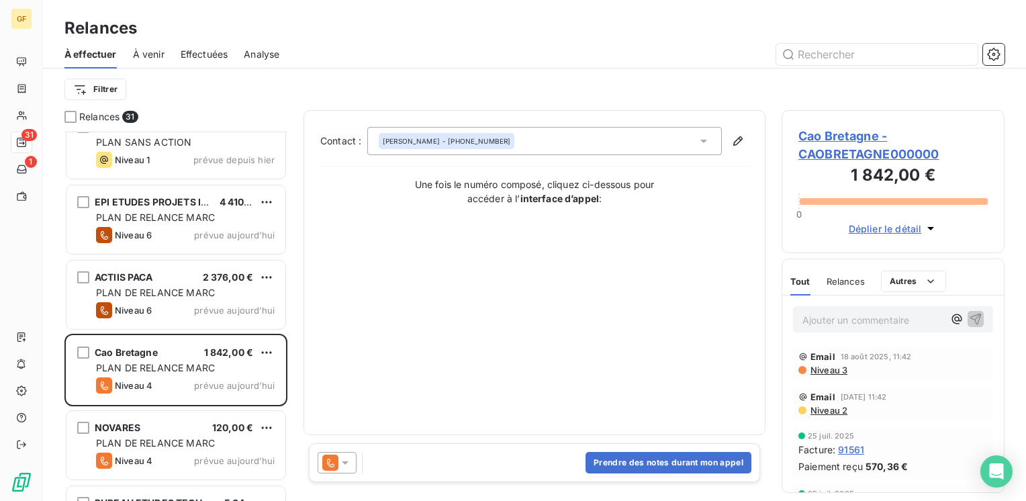
click at [813, 136] on span "Cao Bretagne - CAOBRETAGNE000000" at bounding box center [892, 145] width 189 height 36
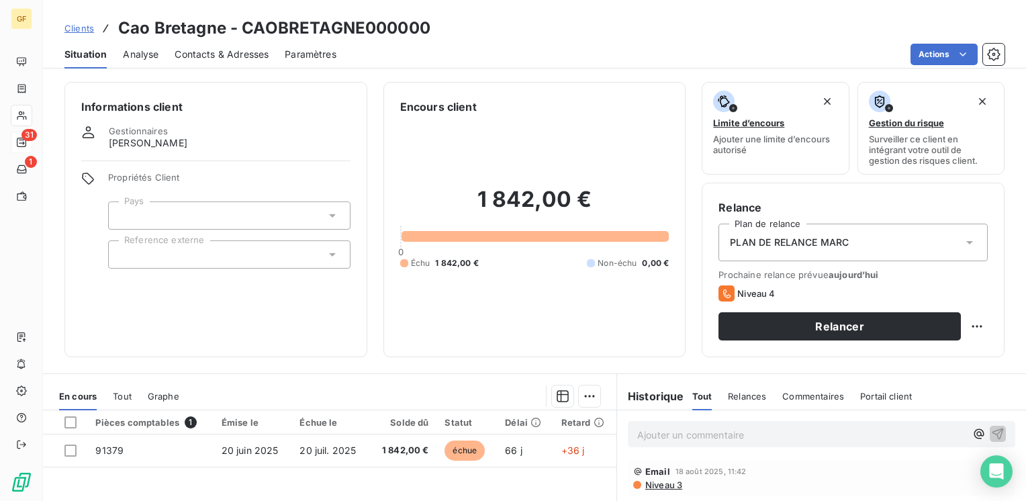
click at [231, 52] on span "Contacts & Adresses" at bounding box center [222, 54] width 94 height 13
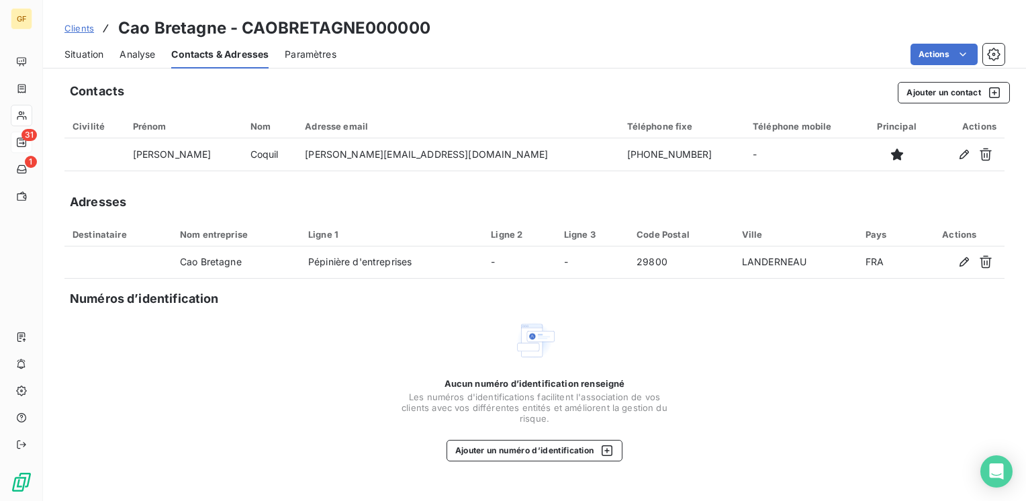
click at [85, 52] on span "Situation" at bounding box center [83, 54] width 39 height 13
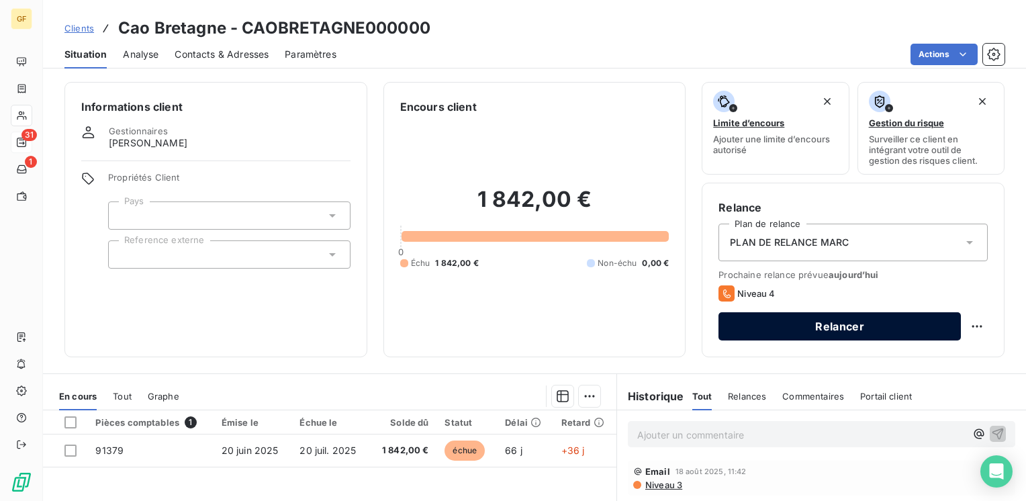
click at [762, 328] on button "Relancer" at bounding box center [840, 326] width 242 height 28
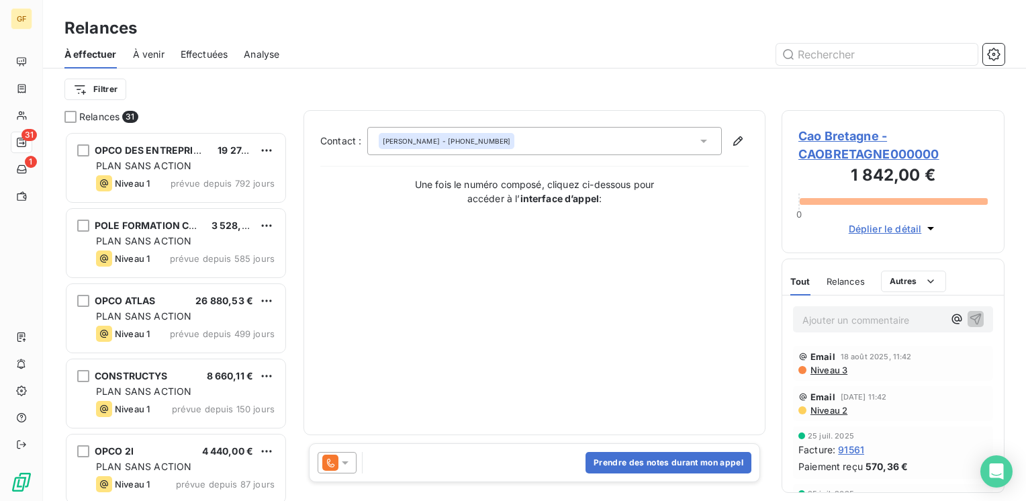
scroll to position [359, 212]
click at [351, 460] on icon at bounding box center [344, 462] width 13 height 13
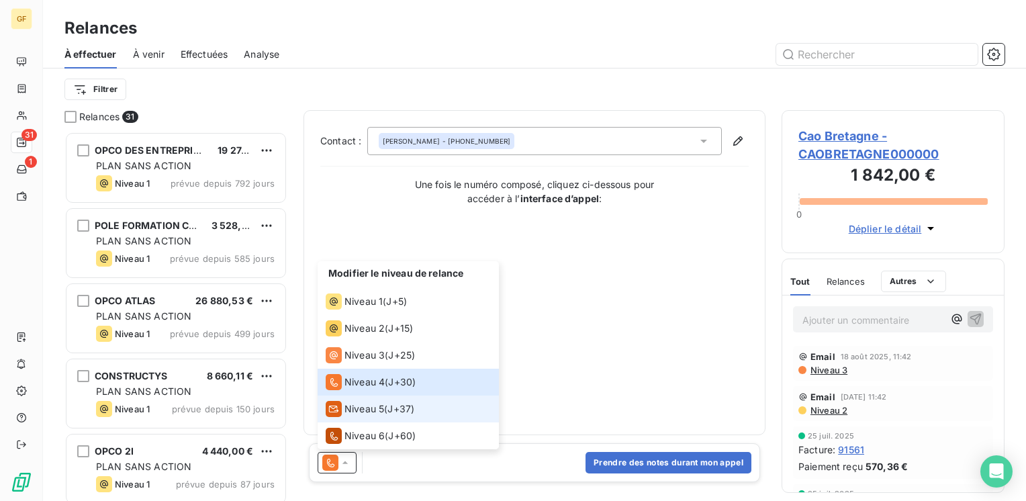
click at [368, 406] on span "Niveau 5" at bounding box center [365, 408] width 40 height 13
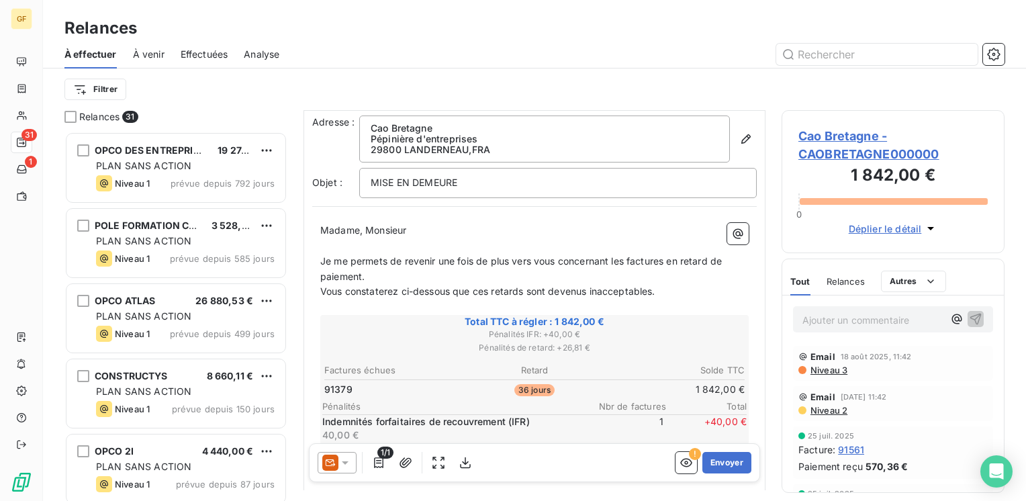
scroll to position [67, 0]
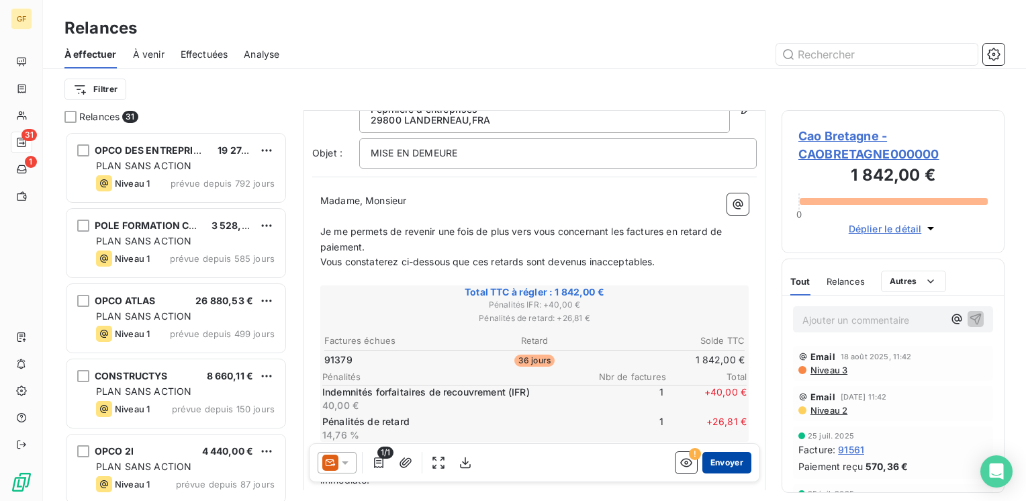
click at [705, 463] on button "Envoyer" at bounding box center [726, 462] width 49 height 21
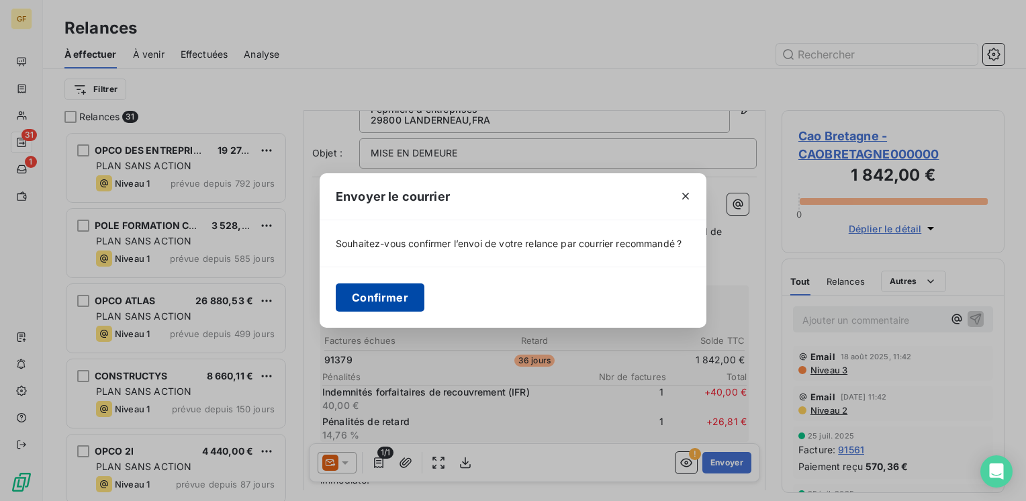
click at [381, 297] on button "Confirmer" at bounding box center [380, 297] width 89 height 28
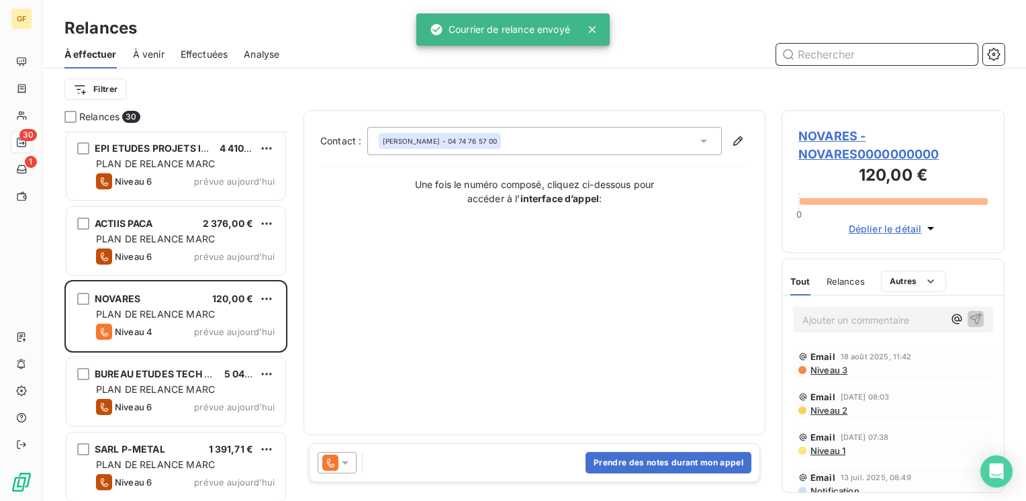
scroll to position [1746, 0]
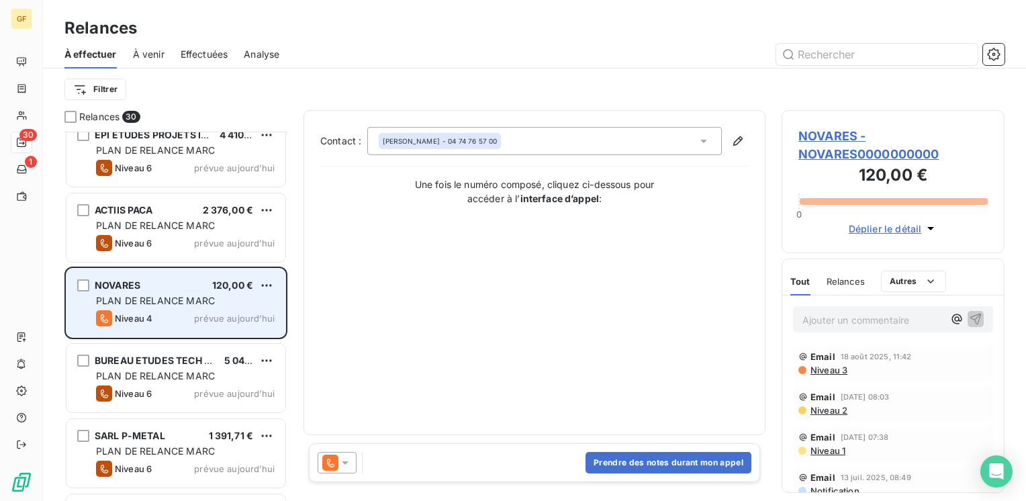
click at [216, 304] on div "PLAN DE RELANCE MARC" at bounding box center [185, 300] width 179 height 13
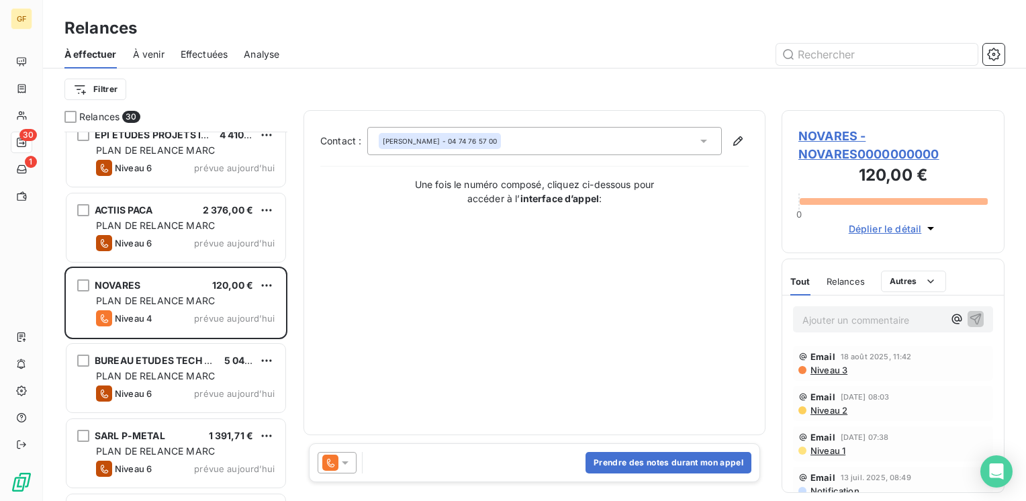
click at [824, 141] on span "NOVARES - NOVARES0000000000" at bounding box center [892, 145] width 189 height 36
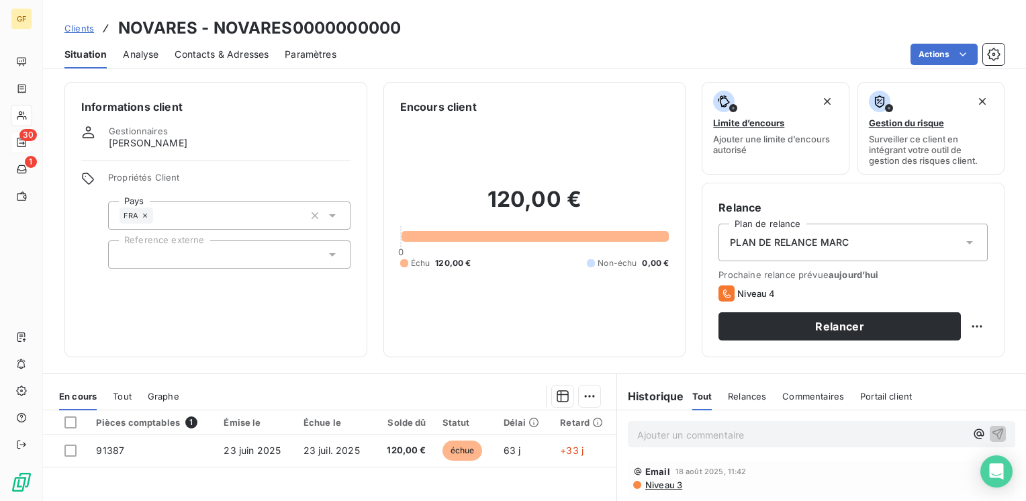
drag, startPoint x: 250, startPoint y: 50, endPoint x: 263, endPoint y: 56, distance: 15.0
click at [253, 50] on span "Contacts & Adresses" at bounding box center [222, 54] width 94 height 13
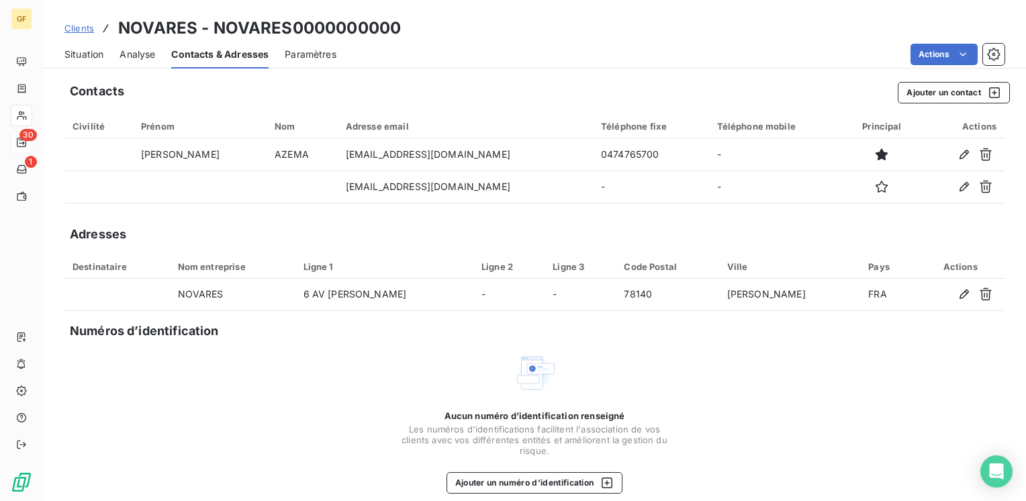
click at [72, 50] on span "Situation" at bounding box center [83, 54] width 39 height 13
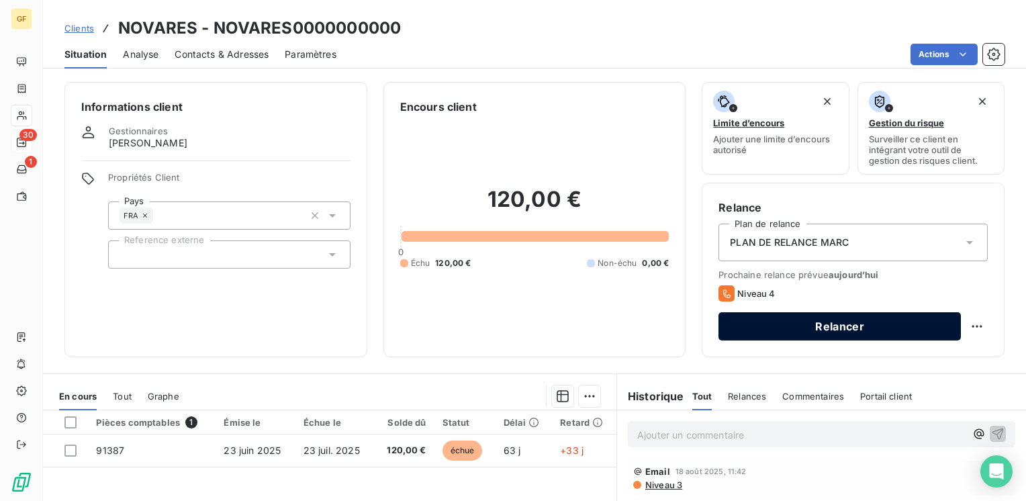
click at [845, 331] on button "Relancer" at bounding box center [840, 326] width 242 height 28
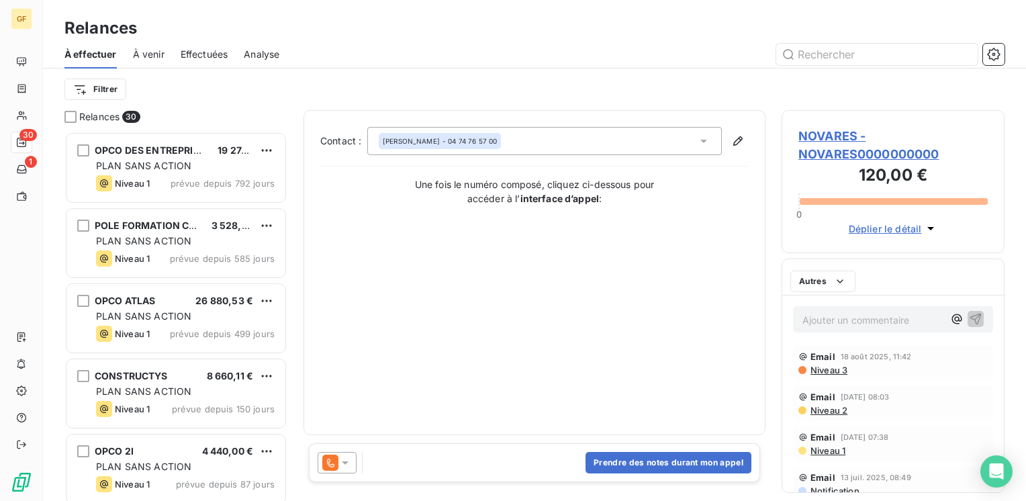
scroll to position [359, 212]
click at [345, 462] on icon at bounding box center [345, 462] width 7 height 3
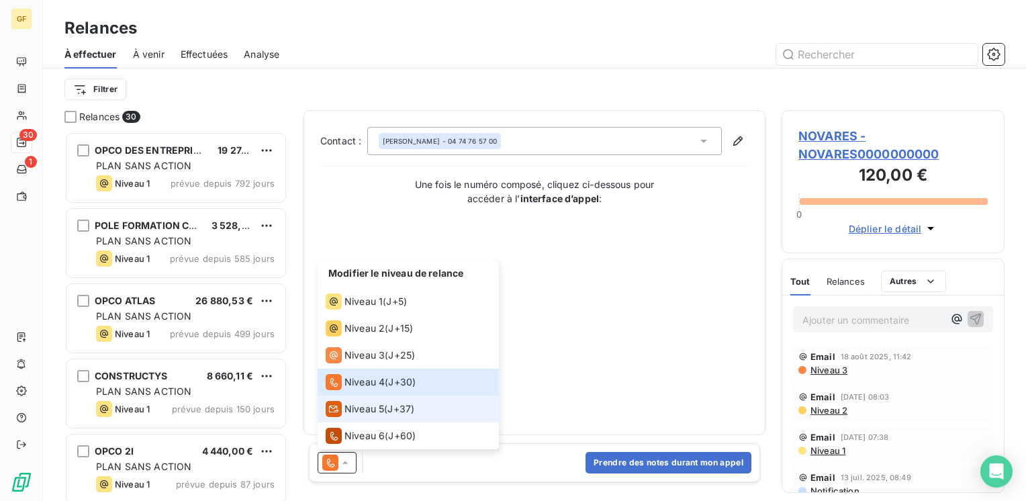
click at [361, 408] on span "Niveau 5" at bounding box center [365, 408] width 40 height 13
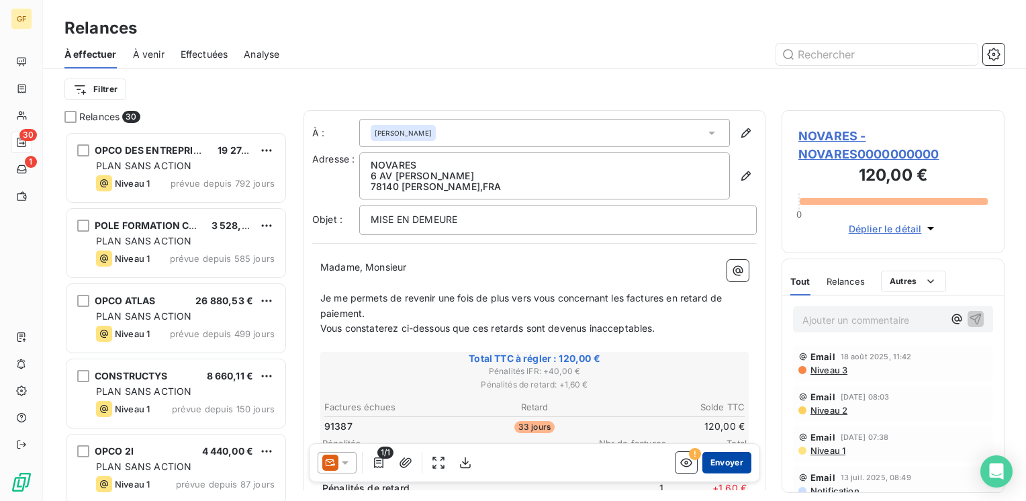
click at [731, 461] on button "Envoyer" at bounding box center [726, 462] width 49 height 21
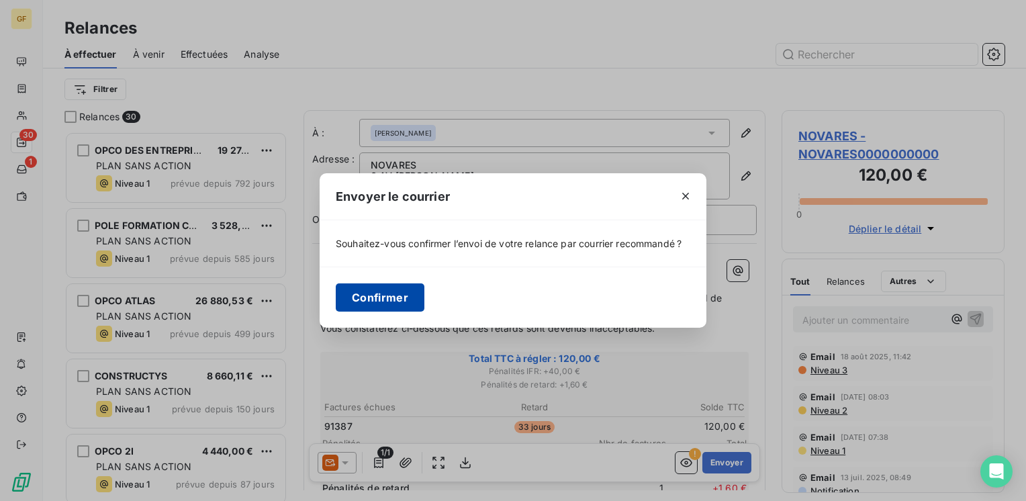
click at [385, 286] on button "Confirmer" at bounding box center [380, 297] width 89 height 28
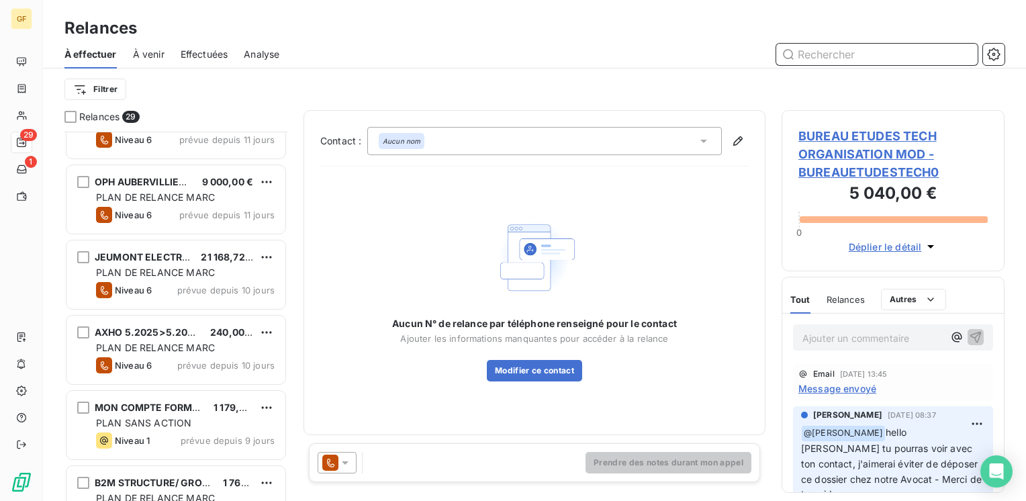
scroll to position [334, 0]
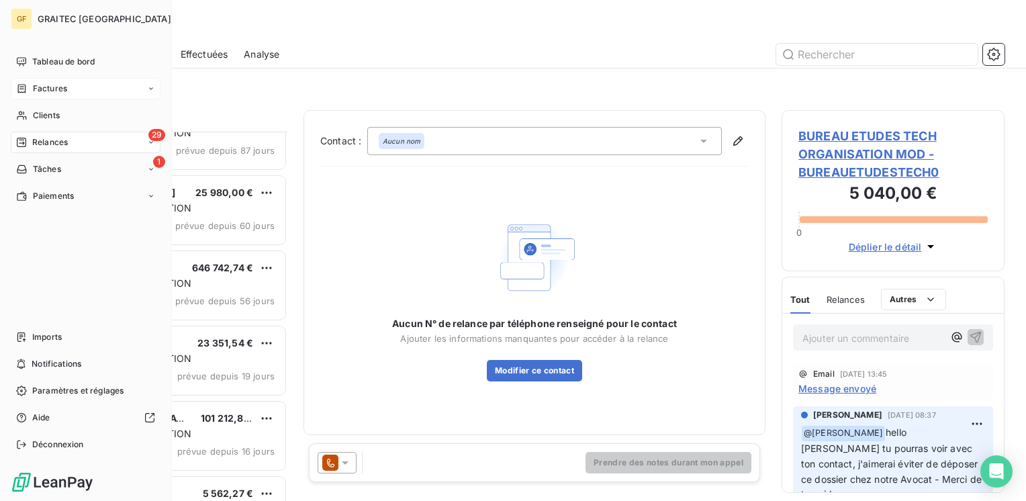
click at [59, 88] on span "Factures" at bounding box center [50, 89] width 34 height 12
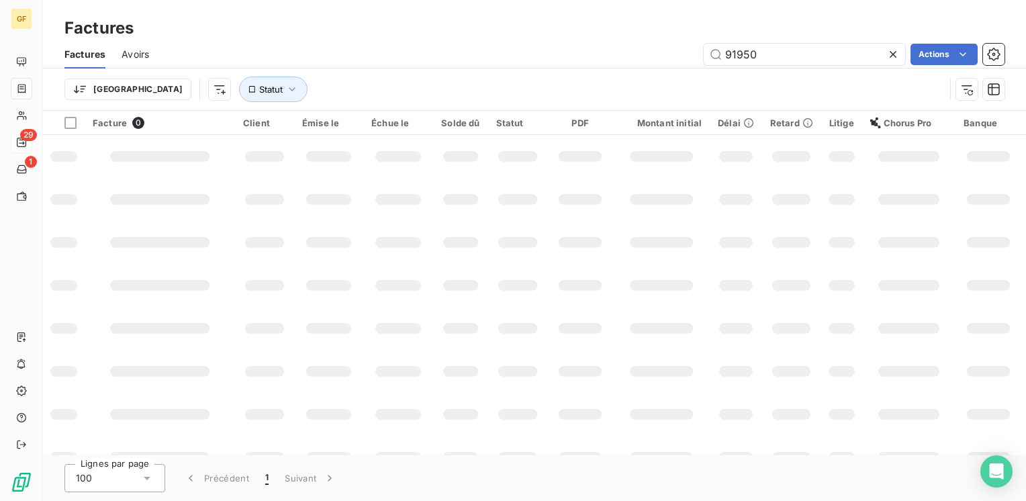
drag, startPoint x: 790, startPoint y: 58, endPoint x: 669, endPoint y: 0, distance: 134.0
click at [633, 55] on div "91950 Actions" at bounding box center [584, 54] width 839 height 21
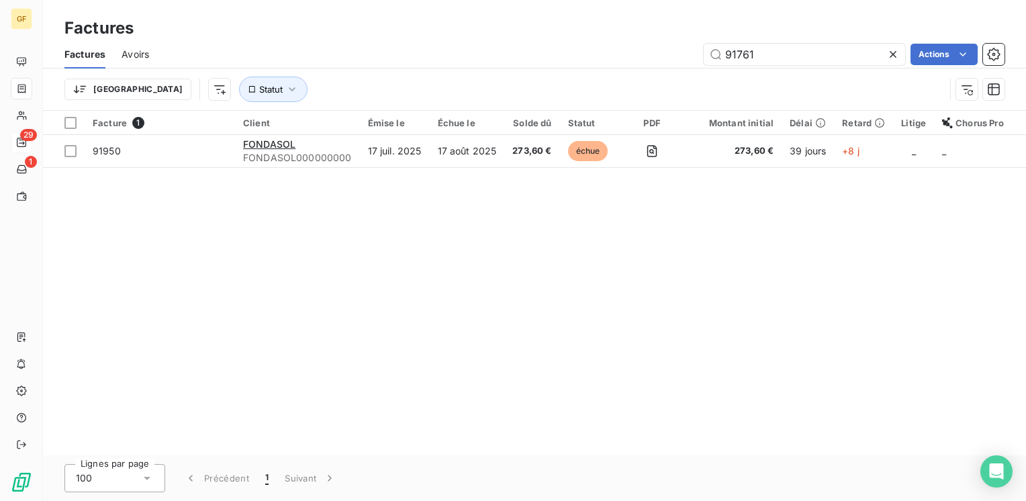
type input "91761"
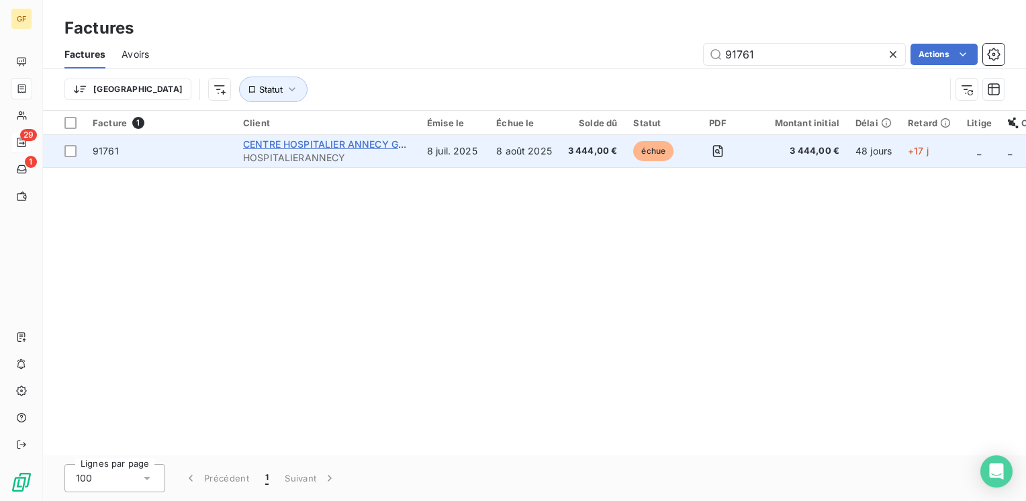
click at [292, 141] on span "CENTRE HOSPITALIER ANNECY GENEVOIS" at bounding box center [341, 143] width 197 height 11
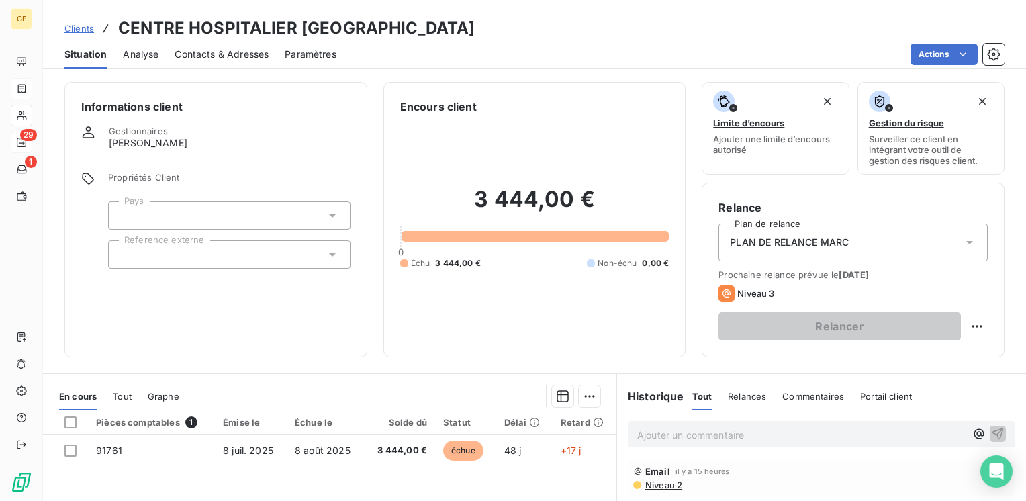
click at [234, 48] on span "Contacts & Adresses" at bounding box center [222, 54] width 94 height 13
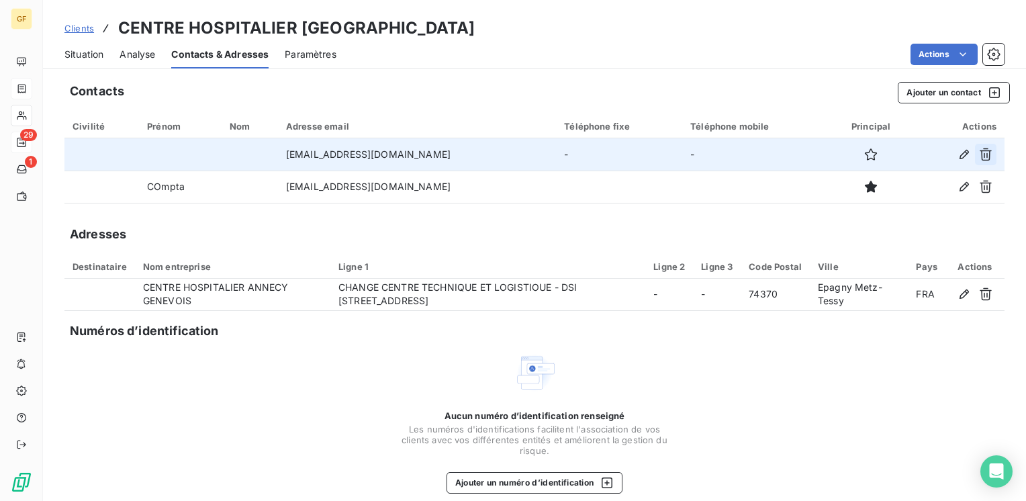
click at [979, 153] on icon "button" at bounding box center [985, 154] width 13 height 13
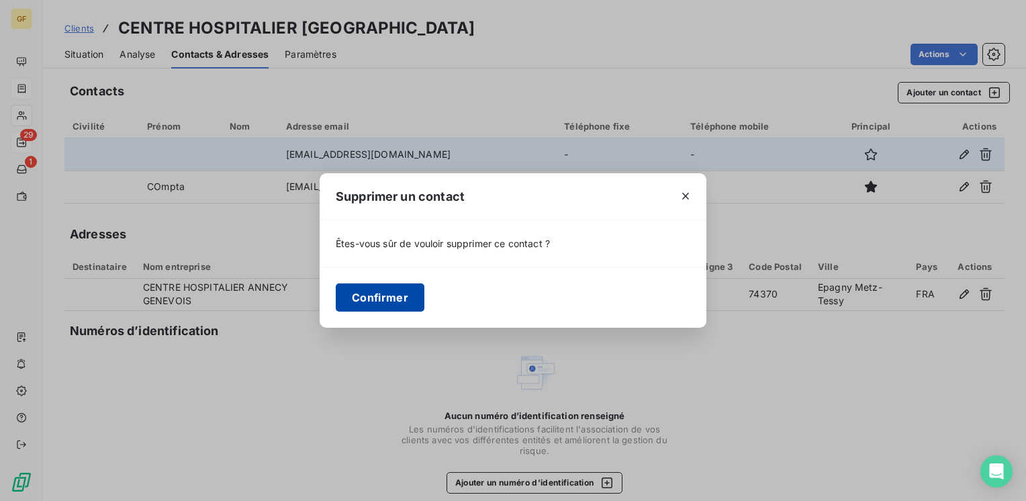
click at [396, 288] on button "Confirmer" at bounding box center [380, 297] width 89 height 28
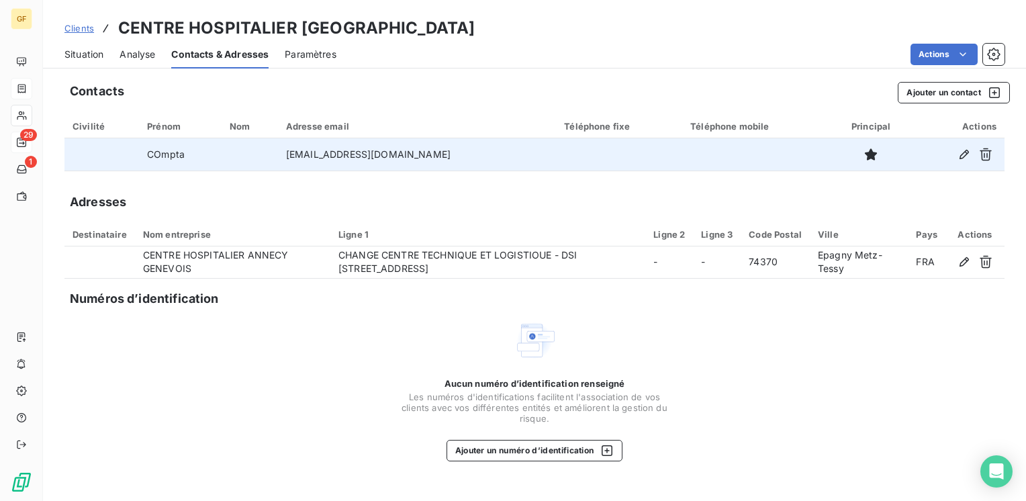
click at [85, 48] on span "Situation" at bounding box center [83, 54] width 39 height 13
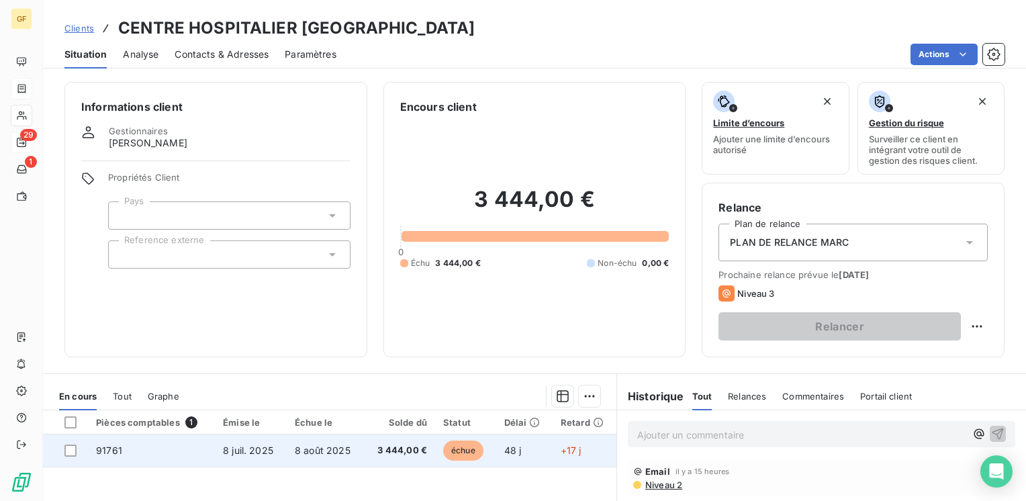
click at [260, 445] on span "8 juil. 2025" at bounding box center [248, 450] width 50 height 11
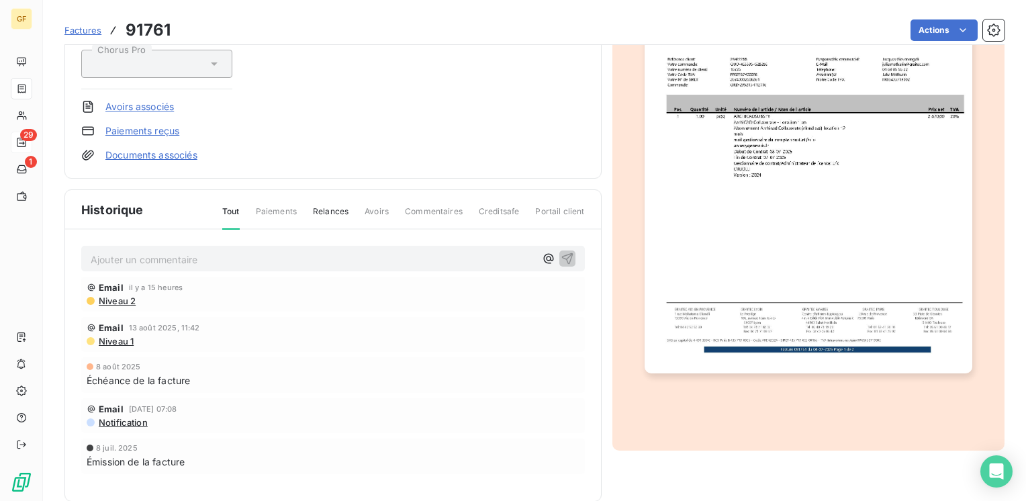
scroll to position [240, 0]
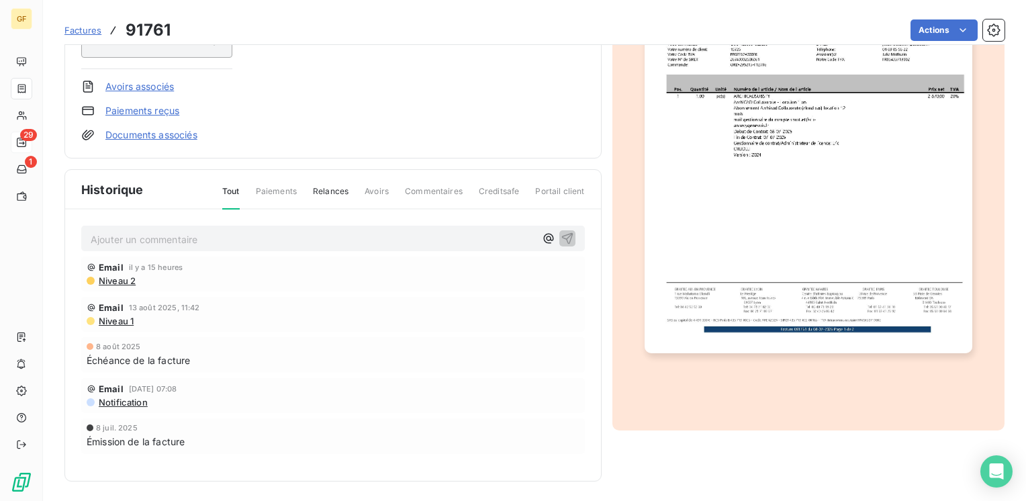
click at [164, 244] on p "Ajouter un commentaire ﻿" at bounding box center [313, 239] width 445 height 17
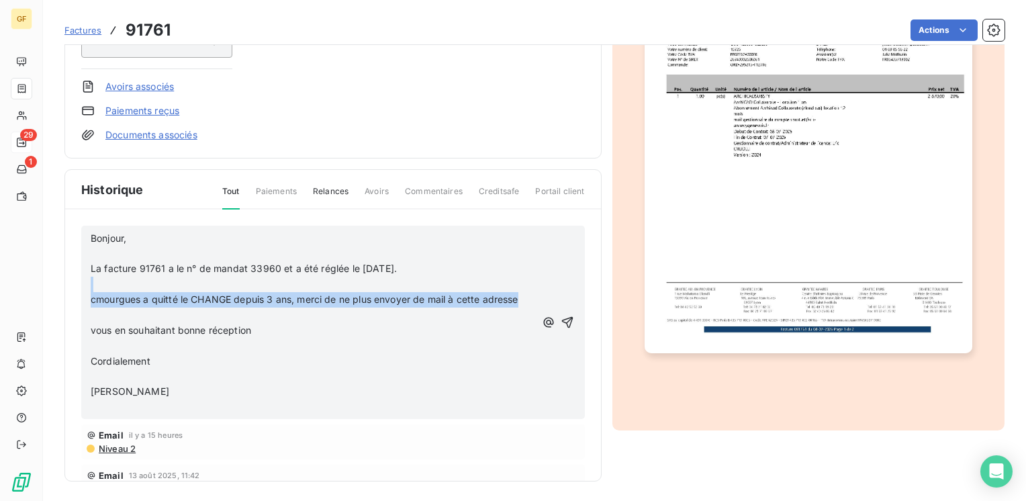
drag, startPoint x: 165, startPoint y: 316, endPoint x: 93, endPoint y: 286, distance: 77.1
click at [93, 286] on div "Bonjour, ﻿ La facture 91761 a le n° de mandat 33960 et a été réglée le [DATE]. …" at bounding box center [313, 323] width 445 height 185
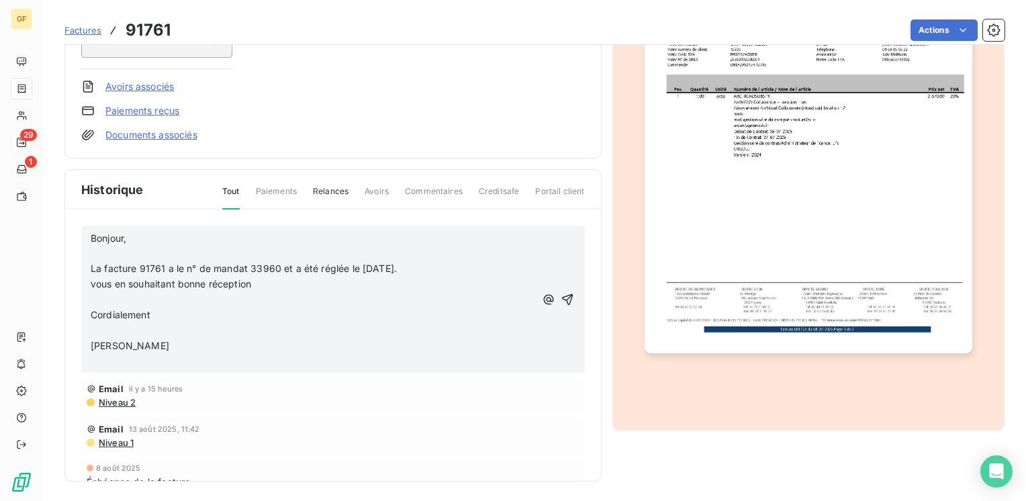
click at [266, 283] on p "vous en souhaitant bonne réception" at bounding box center [313, 284] width 445 height 15
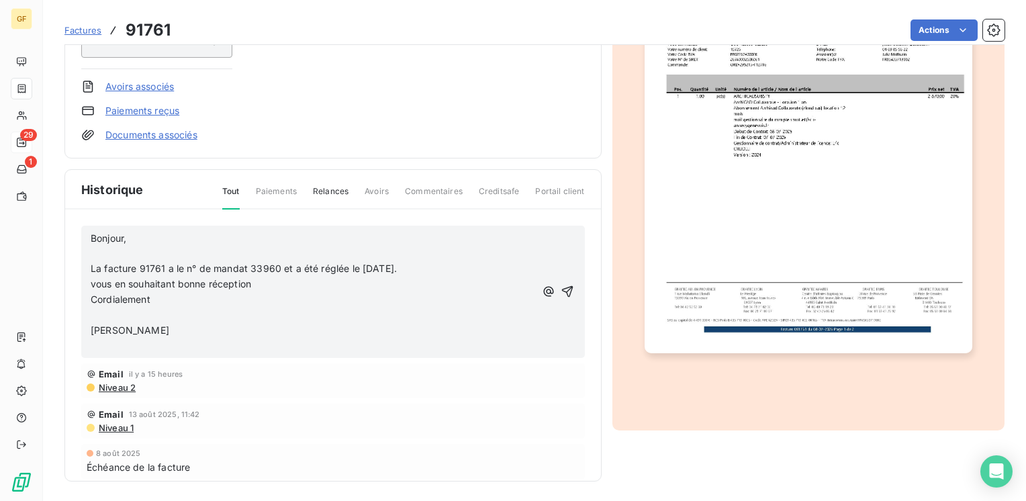
drag, startPoint x: 151, startPoint y: 296, endPoint x: 204, endPoint y: 287, distance: 53.9
click at [152, 296] on p "Cordialement" at bounding box center [313, 299] width 445 height 15
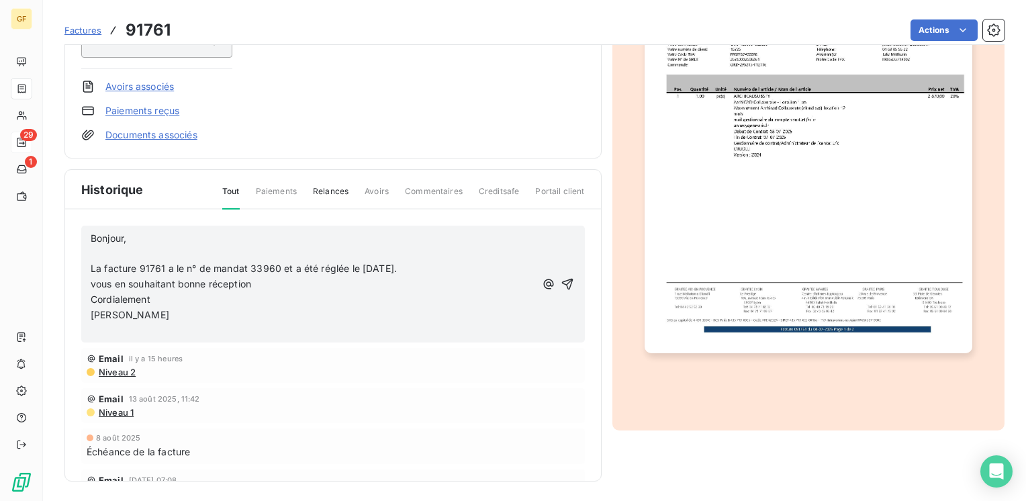
click at [146, 238] on p "Bonjour," at bounding box center [313, 238] width 445 height 15
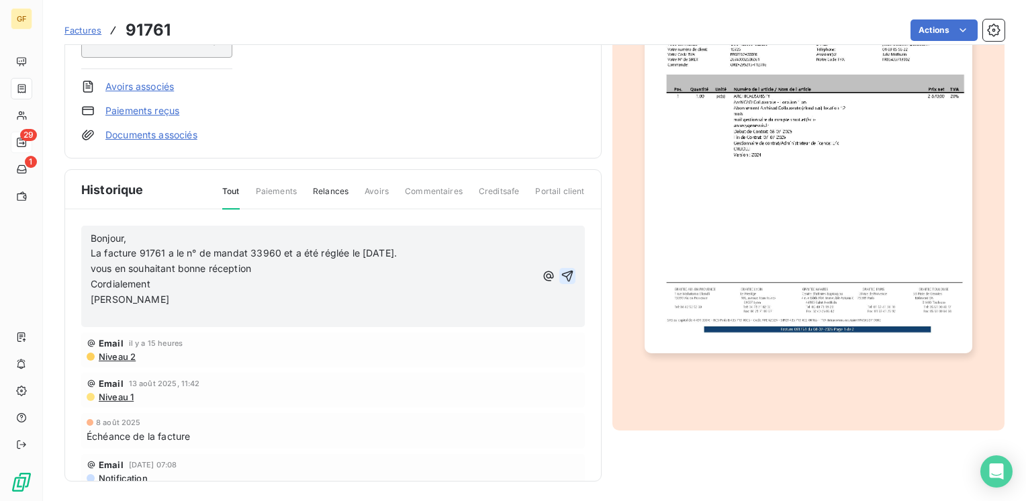
click at [561, 273] on icon "button" at bounding box center [567, 275] width 13 height 13
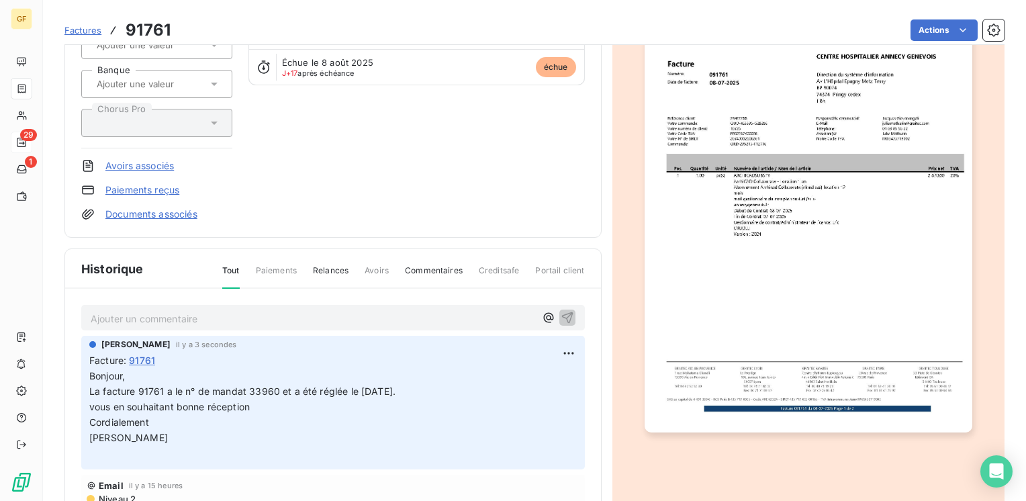
scroll to position [0, 0]
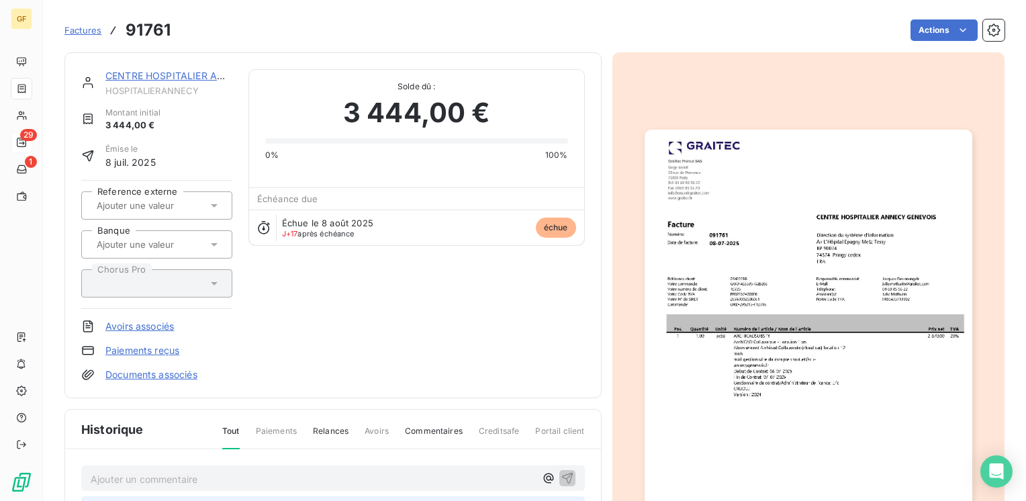
click at [166, 73] on link "CENTRE HOSPITALIER ANNECY GENEVOIS" at bounding box center [203, 75] width 197 height 11
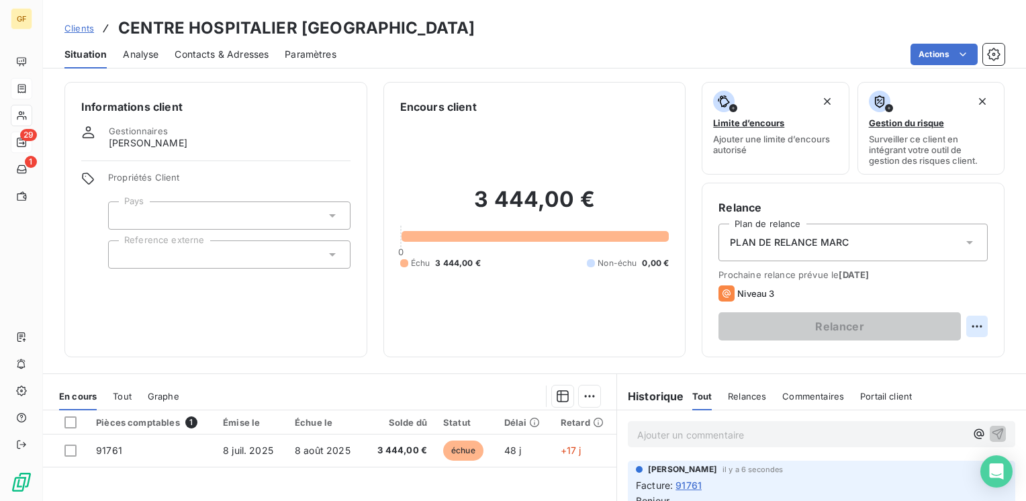
click at [974, 329] on html "GF 29 1 Clients CENTRE HOSPITALIER ANNECY GENEVOIS - HOSPITALIERANNECY Situatio…" at bounding box center [513, 250] width 1026 height 501
click at [912, 353] on div "Replanifier cette action" at bounding box center [912, 355] width 120 height 21
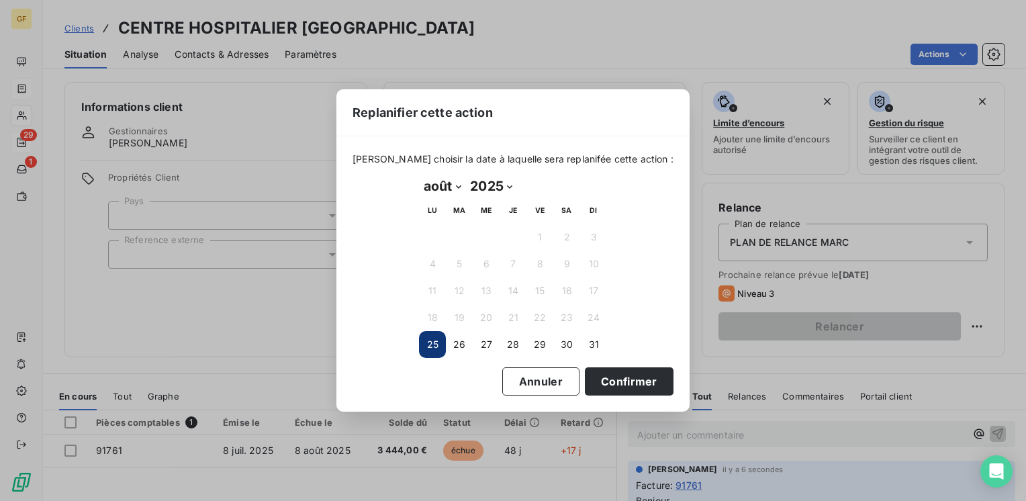
click at [461, 184] on select "janvier février mars avril mai juin juillet août septembre octobre novembre déc…" at bounding box center [442, 185] width 46 height 21
select select "8"
click at [419, 175] on select "janvier février mars avril mai juin juillet août septembre octobre novembre déc…" at bounding box center [442, 185] width 46 height 21
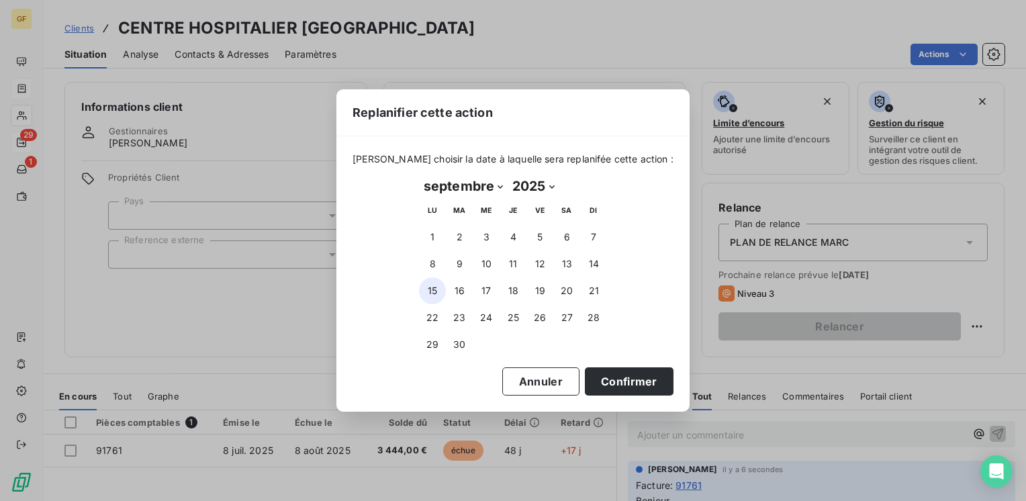
click at [435, 293] on button "15" at bounding box center [432, 290] width 27 height 27
click at [599, 381] on button "Confirmer" at bounding box center [629, 381] width 89 height 28
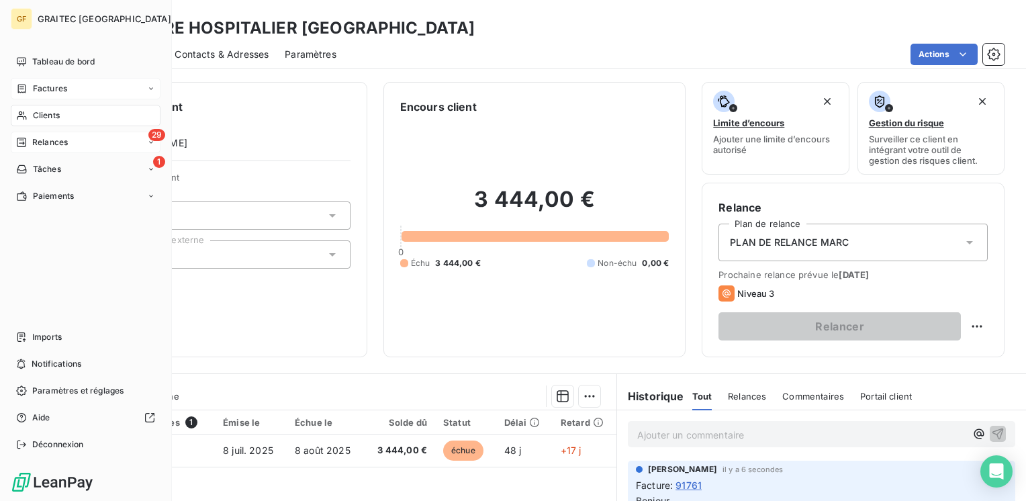
click at [41, 107] on div "Clients" at bounding box center [86, 115] width 150 height 21
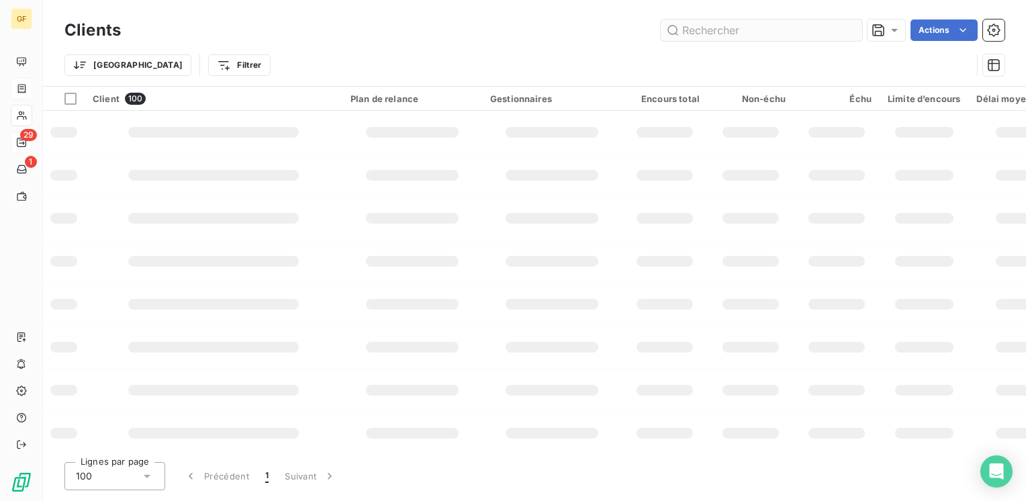
click at [758, 34] on input "text" at bounding box center [761, 29] width 201 height 21
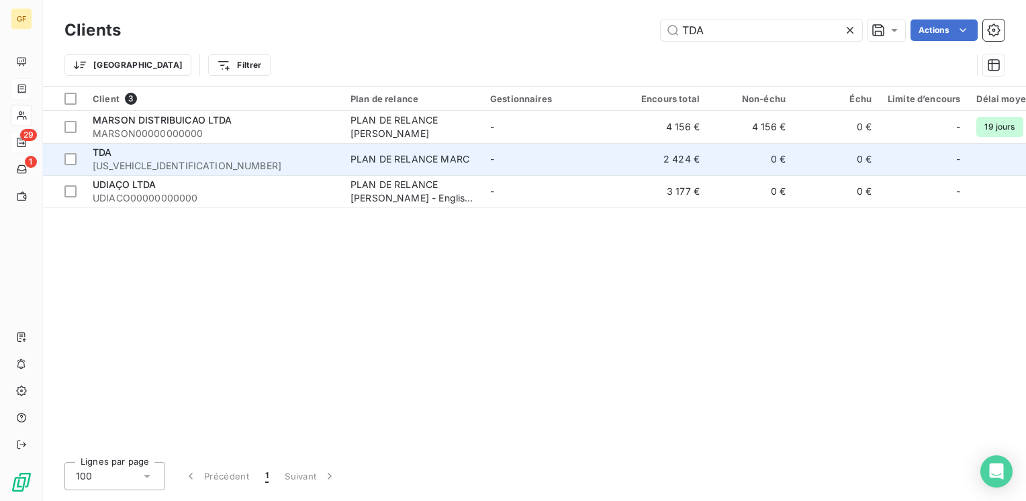
type input "TDA"
click at [405, 163] on div "PLAN DE RELANCE MARC" at bounding box center [410, 158] width 119 height 13
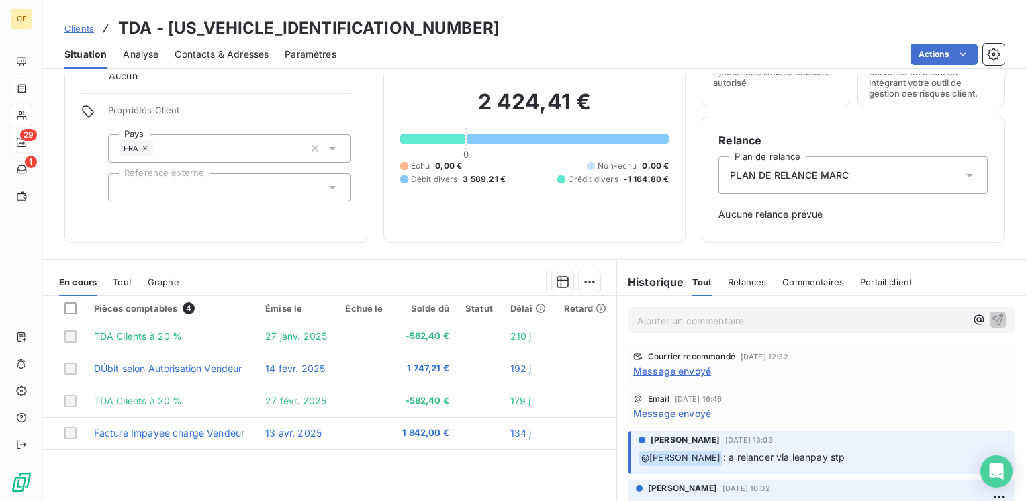
scroll to position [134, 0]
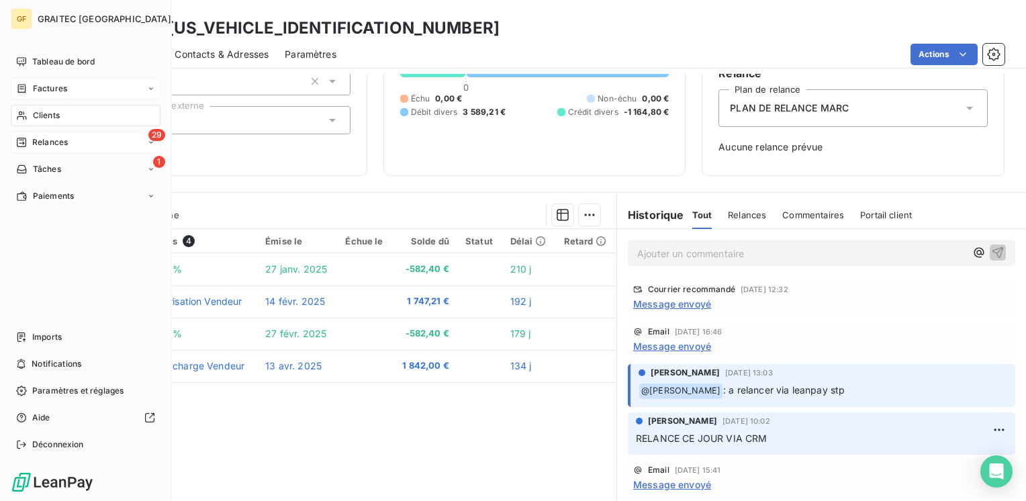
click at [54, 85] on span "Factures" at bounding box center [50, 89] width 34 height 12
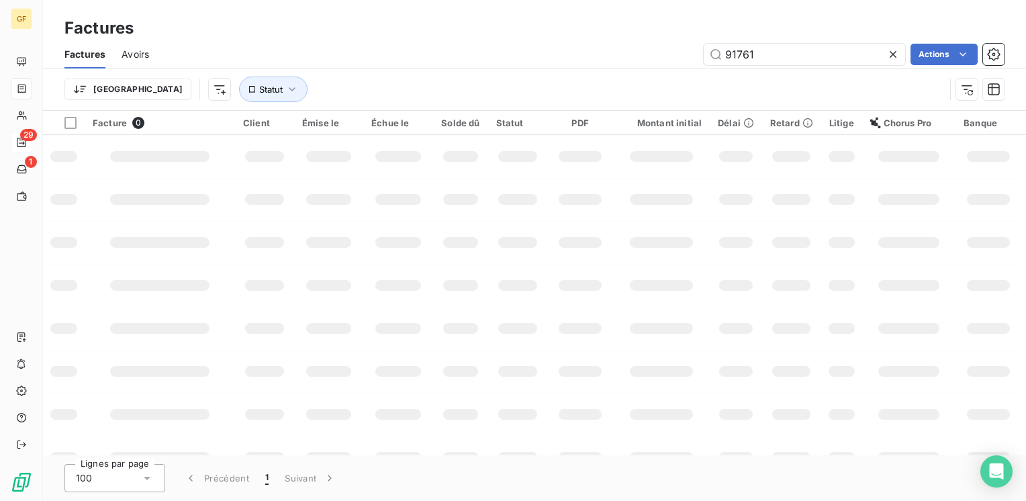
drag, startPoint x: 770, startPoint y: 54, endPoint x: 642, endPoint y: 68, distance: 129.0
click at [642, 68] on div "Factures Avoirs 91761 Actions Trier Statut" at bounding box center [534, 75] width 983 height 70
type input "91483"
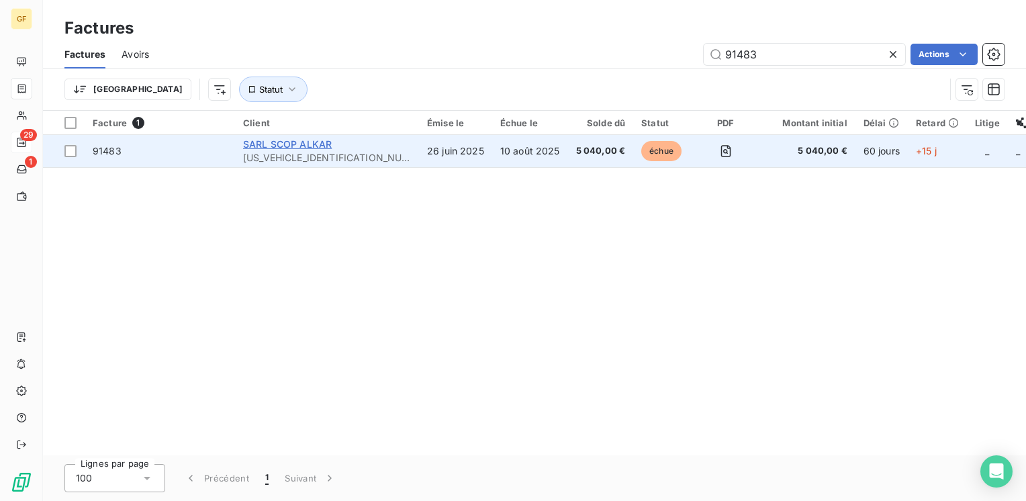
click at [279, 144] on span "SARL SCOP ALKAR" at bounding box center [287, 143] width 89 height 11
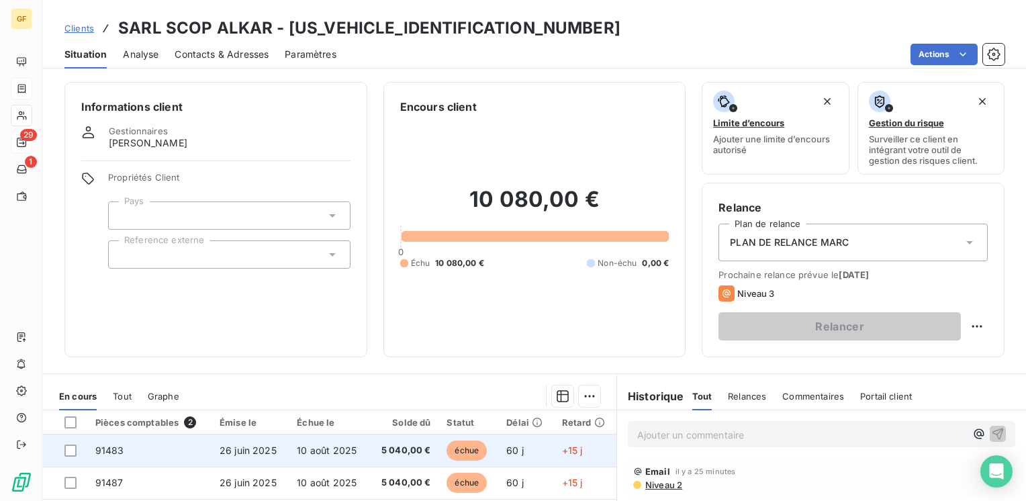
click at [306, 450] on span "10 août 2025" at bounding box center [327, 450] width 60 height 11
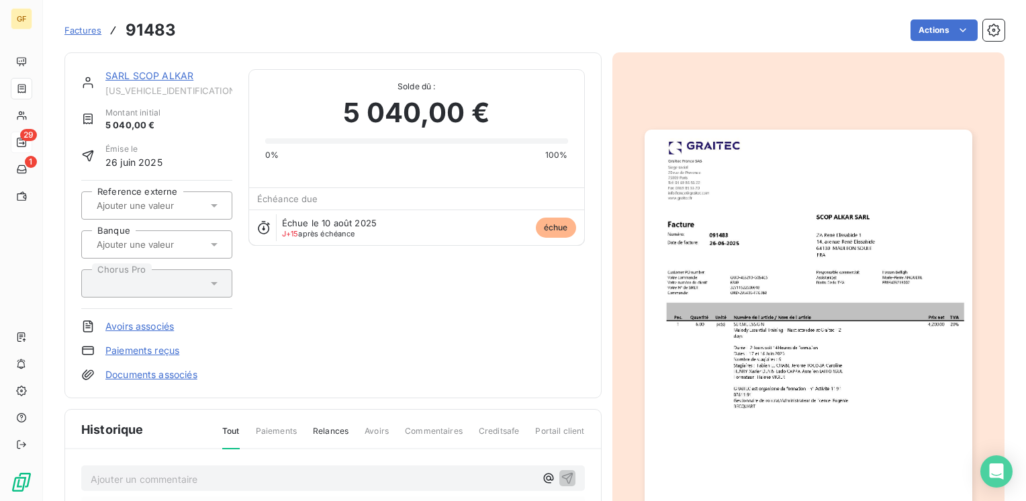
click at [675, 342] on img "button" at bounding box center [809, 361] width 328 height 463
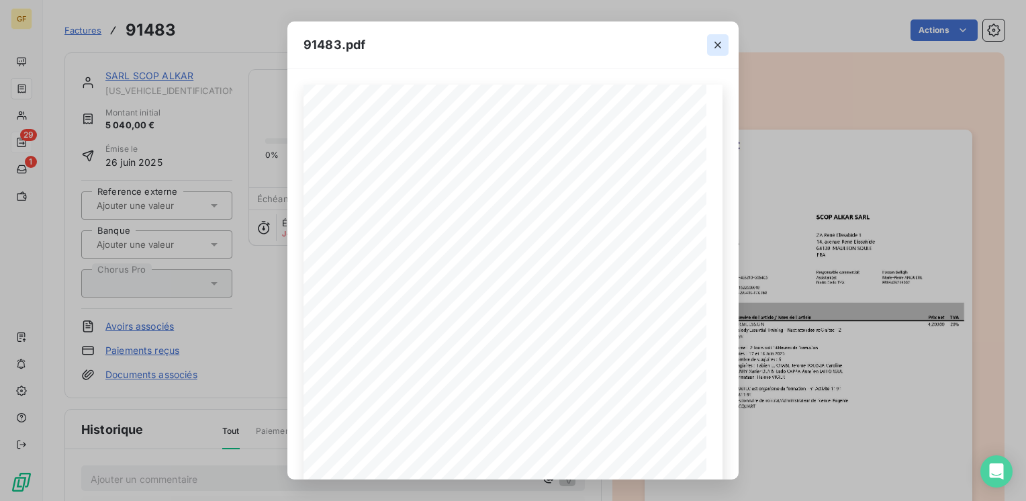
click at [717, 44] on icon "button" at bounding box center [717, 44] width 13 height 13
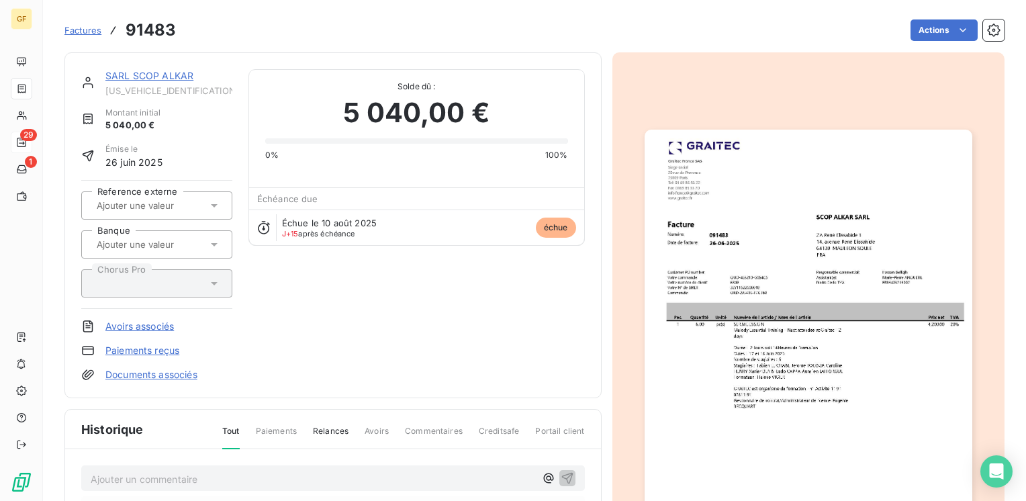
click at [143, 77] on link "SARL SCOP ALKAR" at bounding box center [149, 75] width 88 height 11
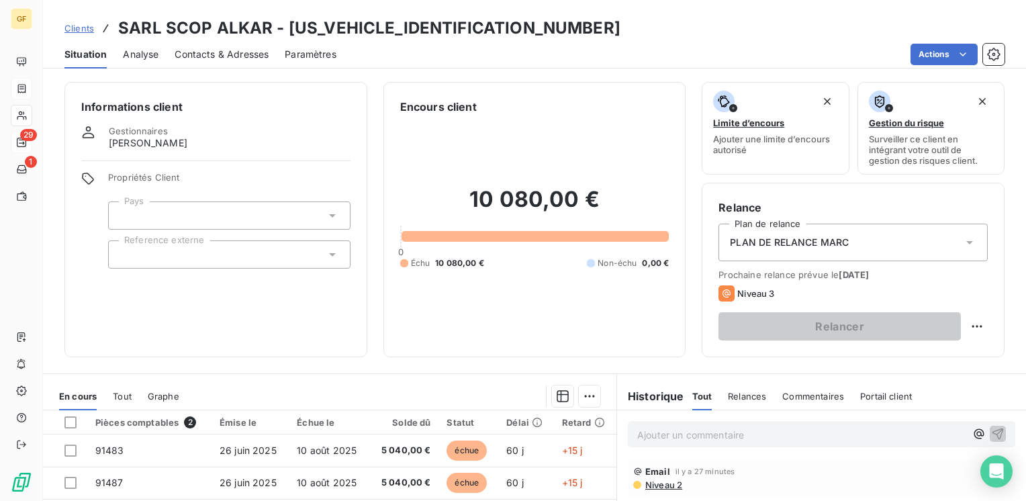
click at [218, 60] on span "Contacts & Adresses" at bounding box center [222, 54] width 94 height 13
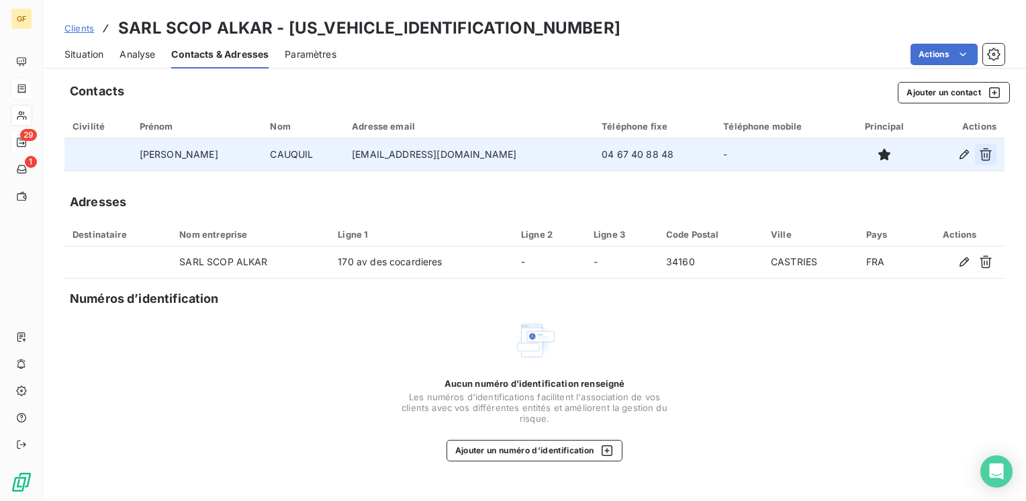
click at [989, 153] on icon "button" at bounding box center [985, 154] width 13 height 13
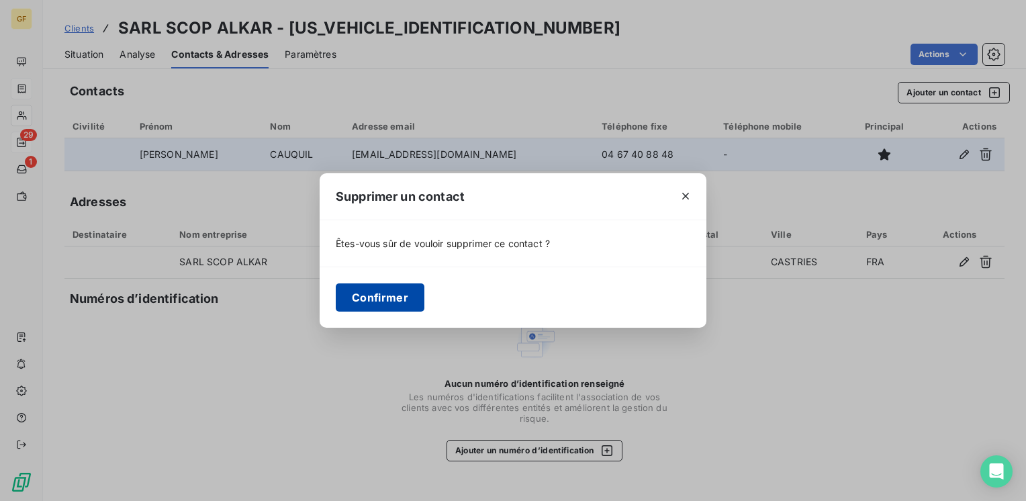
click at [396, 296] on button "Confirmer" at bounding box center [380, 297] width 89 height 28
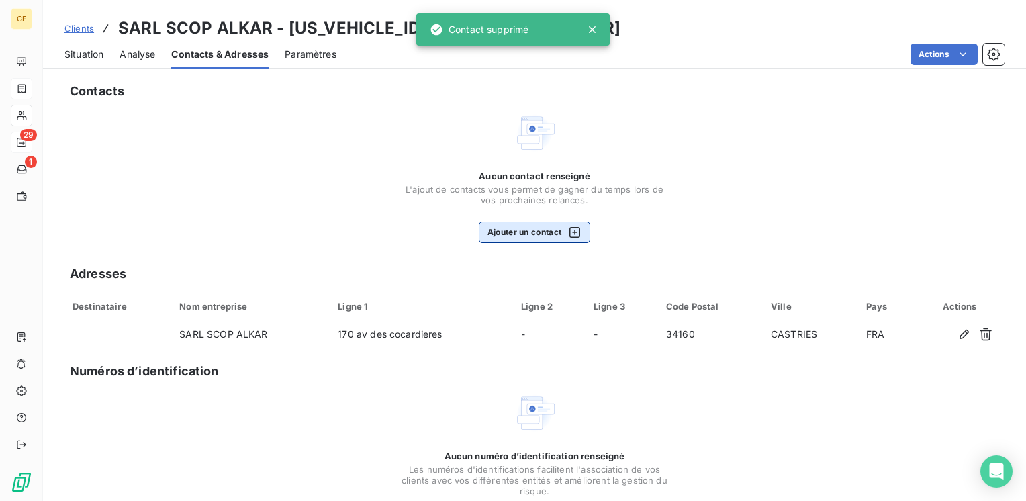
click at [522, 235] on button "Ajouter un contact" at bounding box center [535, 232] width 112 height 21
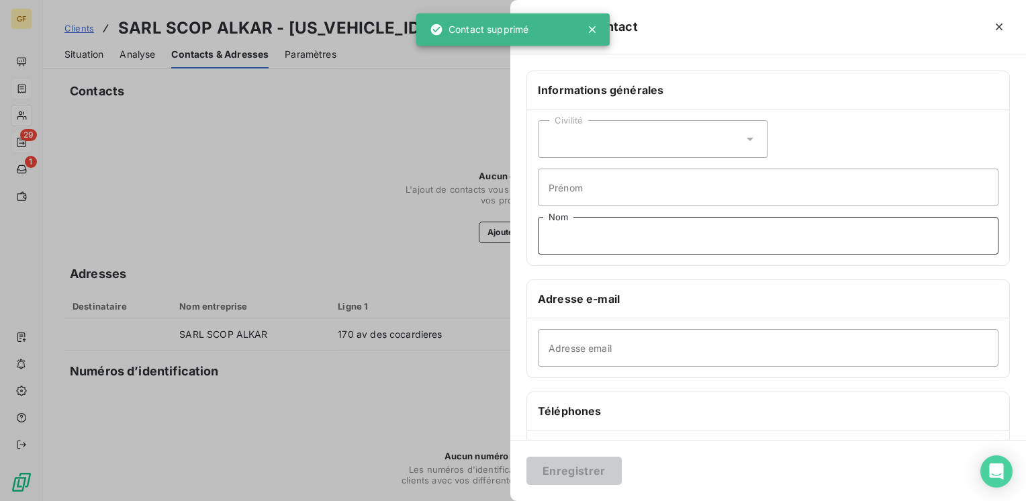
click at [579, 240] on input "Nom" at bounding box center [768, 236] width 461 height 38
click at [587, 346] on input "Adresse email" at bounding box center [768, 348] width 461 height 38
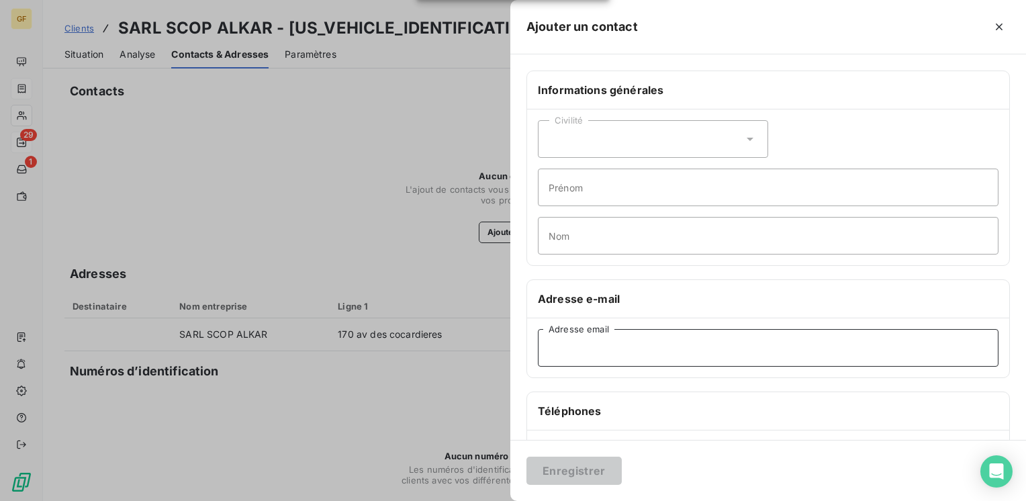
paste input "[EMAIL_ADDRESS][DOMAIN_NAME]"
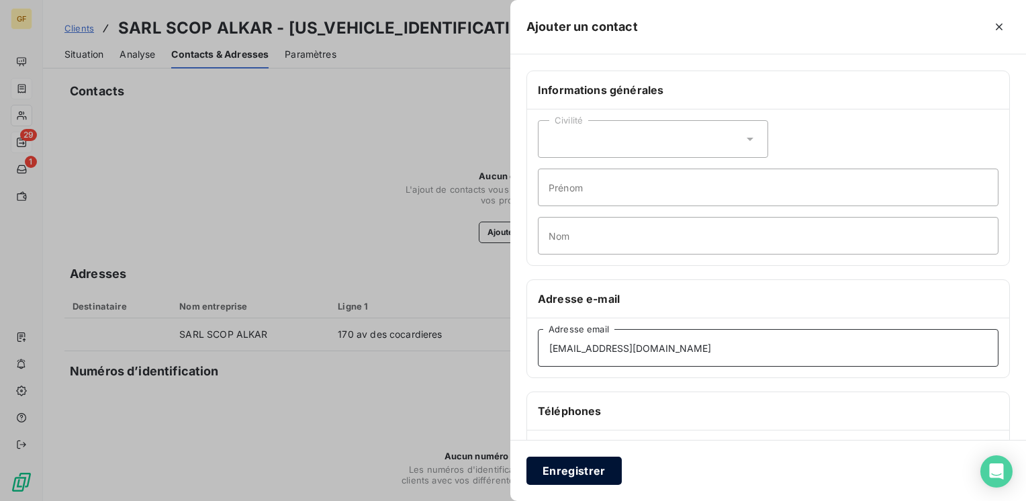
type input "[EMAIL_ADDRESS][DOMAIN_NAME]"
click at [569, 469] on button "Enregistrer" at bounding box center [573, 471] width 95 height 28
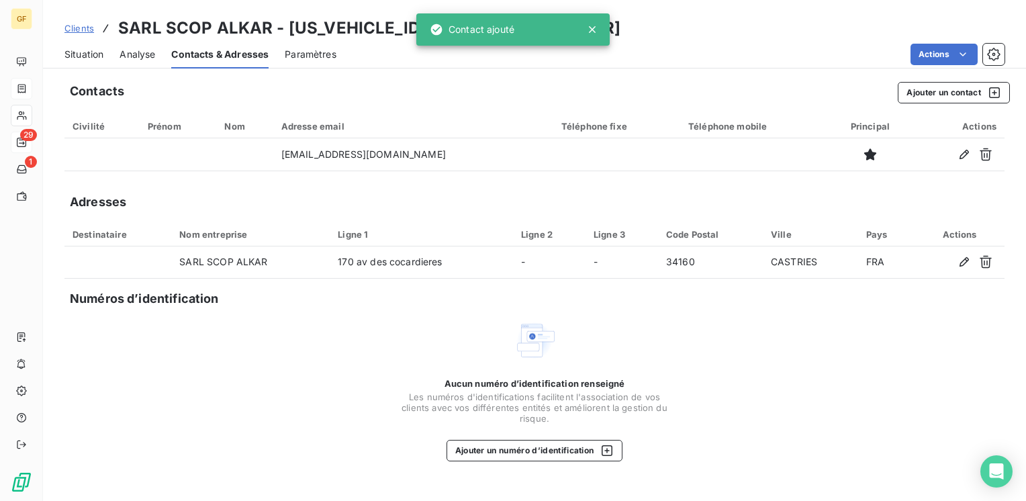
click at [82, 54] on span "Situation" at bounding box center [83, 54] width 39 height 13
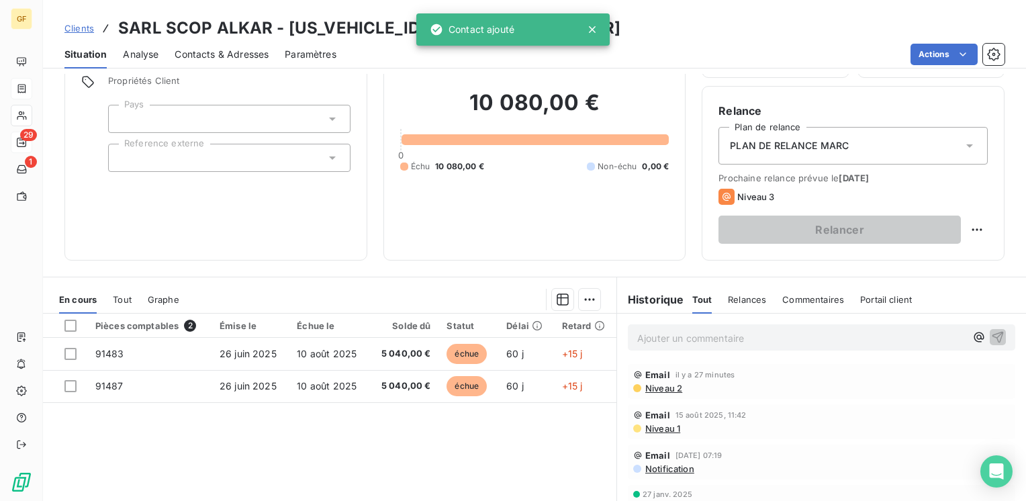
scroll to position [134, 0]
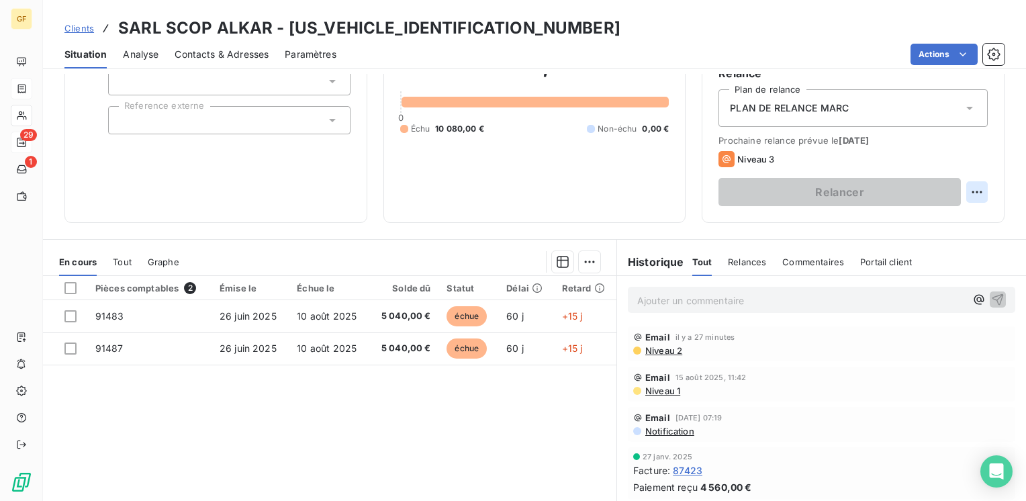
click at [963, 192] on html "GF 29 1 Clients SARL SCOP ALKAR - [US_VEHICLE_IDENTIFICATION_NUMBER] Situation …" at bounding box center [513, 250] width 1026 height 501
click at [944, 214] on div "Replanifier cette action" at bounding box center [912, 221] width 120 height 21
select select "7"
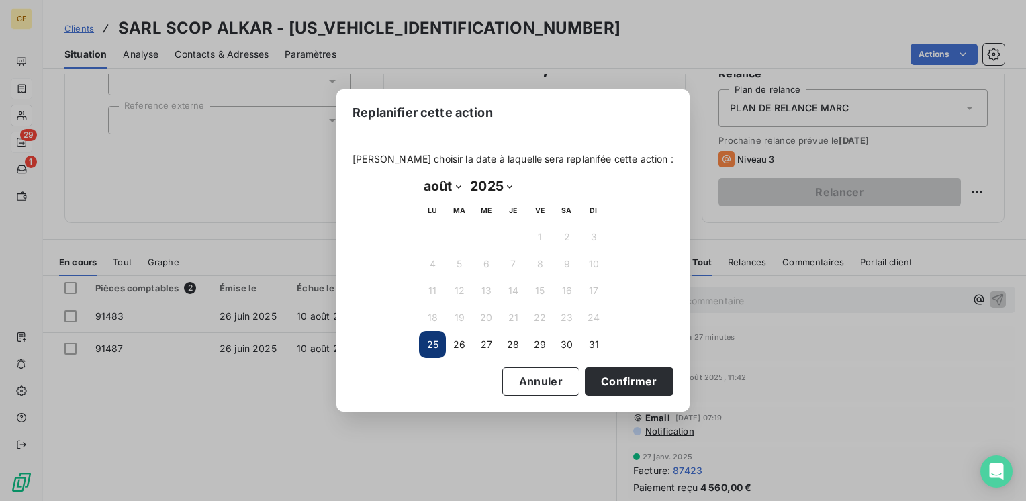
click at [427, 342] on button "25" at bounding box center [432, 344] width 27 height 27
click at [430, 345] on button "25" at bounding box center [432, 344] width 27 height 27
click at [623, 376] on button "Confirmer" at bounding box center [629, 381] width 89 height 28
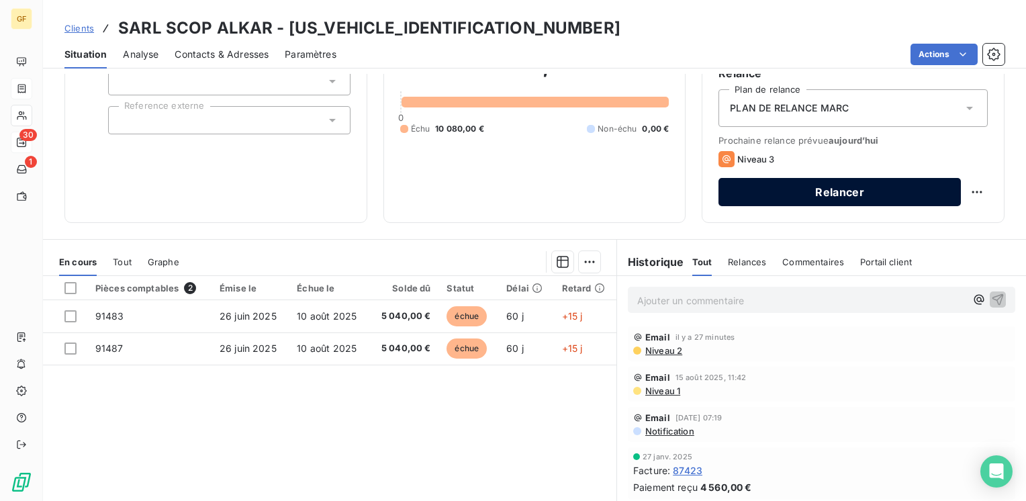
click at [812, 196] on button "Relancer" at bounding box center [840, 192] width 242 height 28
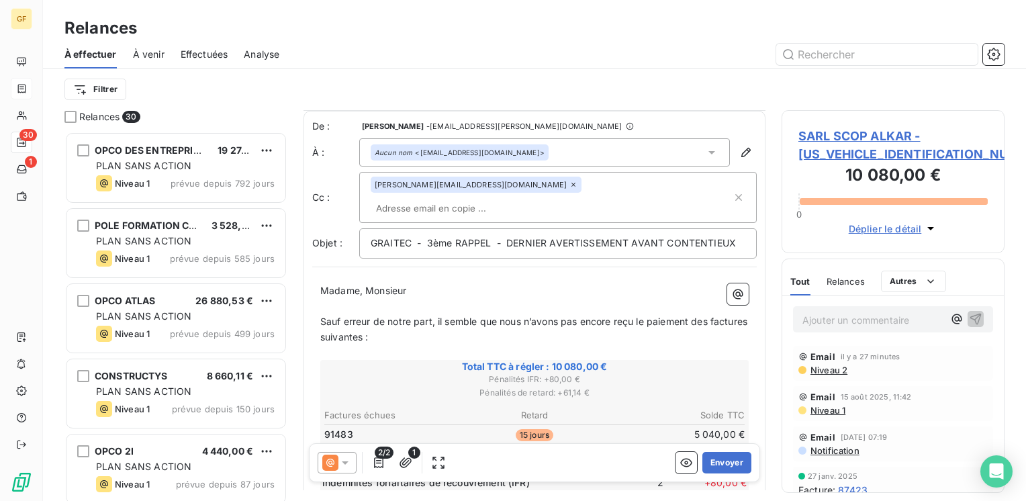
scroll to position [134, 0]
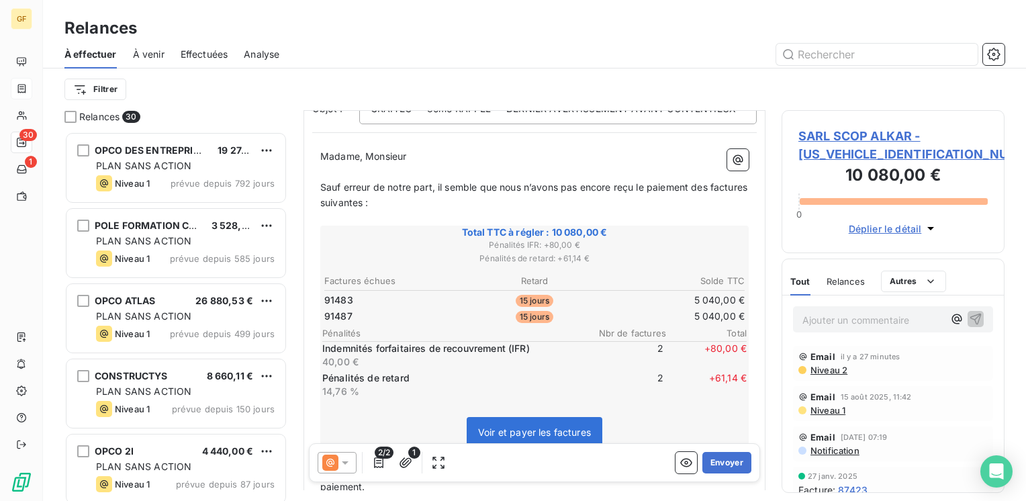
click at [347, 467] on icon at bounding box center [344, 462] width 13 height 13
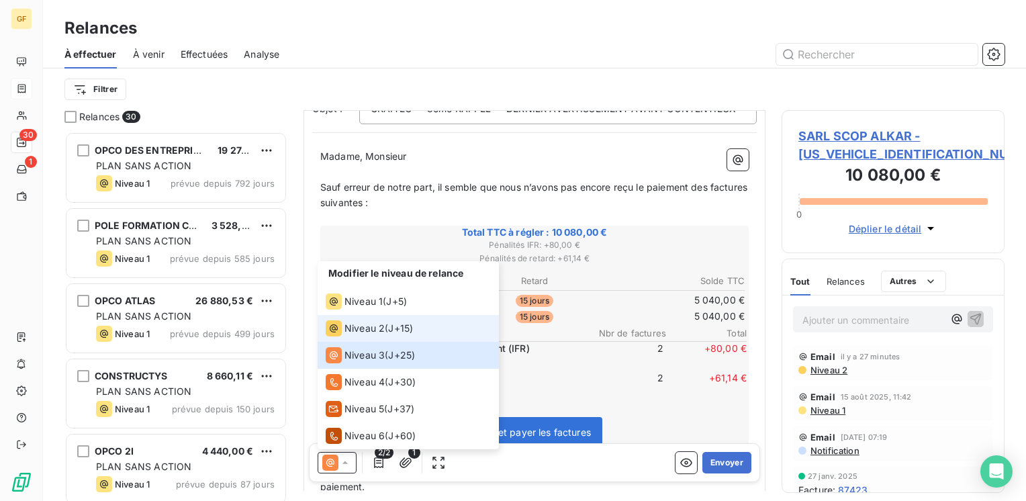
click at [379, 332] on span "Niveau 2" at bounding box center [365, 328] width 40 height 13
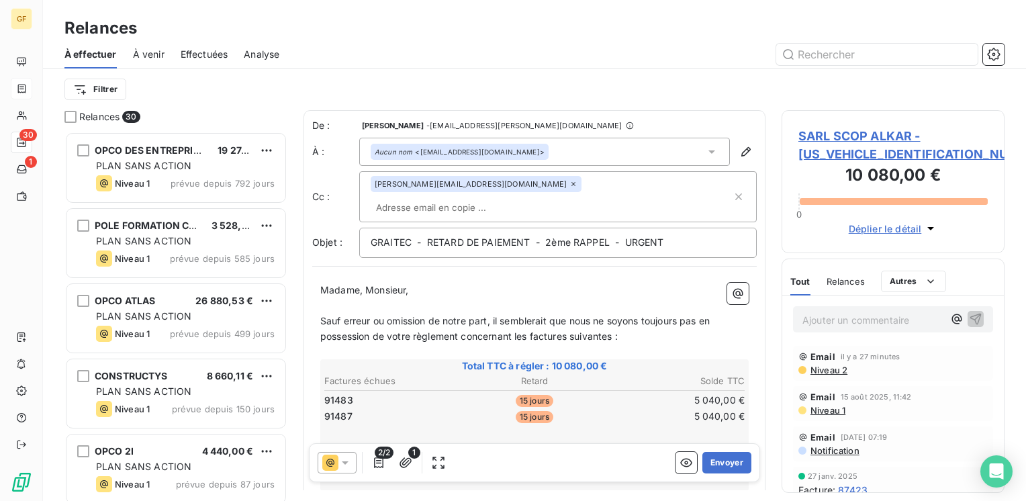
click at [569, 186] on icon at bounding box center [573, 184] width 8 height 8
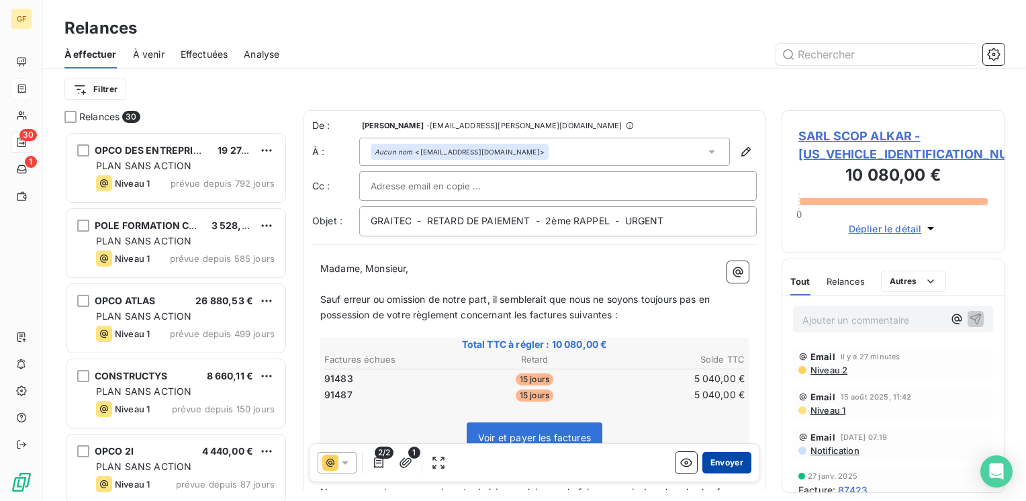
click at [729, 461] on button "Envoyer" at bounding box center [726, 462] width 49 height 21
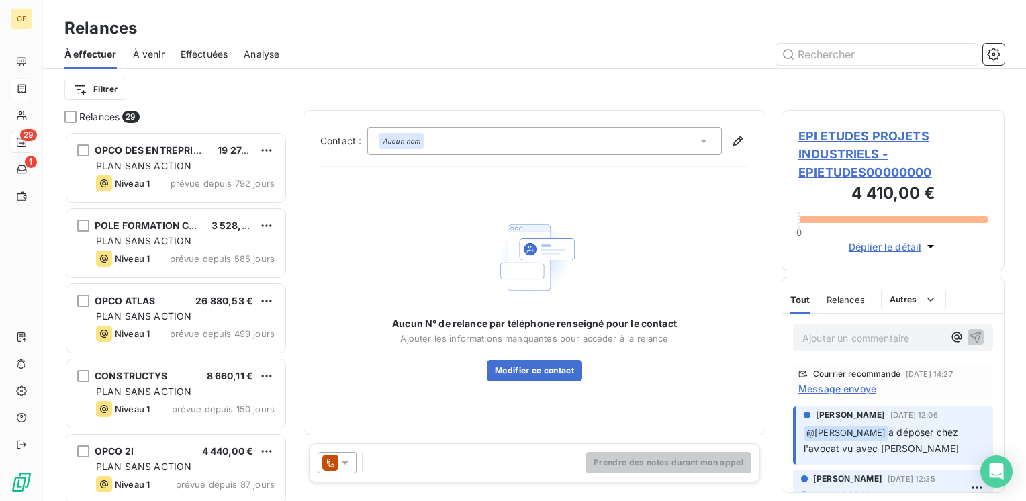
click at [838, 133] on span "EPI ETUDES PROJETS INDUSTRIELS - EPIETUDES00000000" at bounding box center [892, 154] width 189 height 54
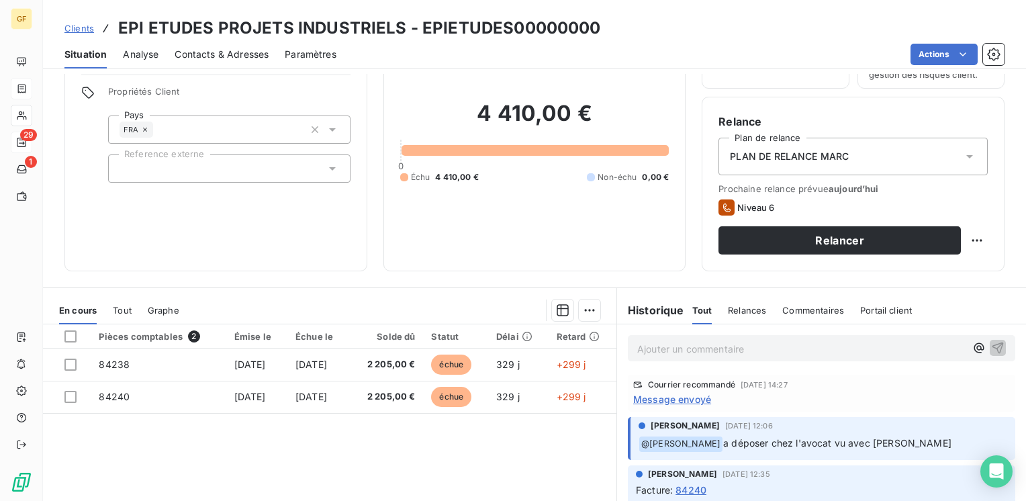
scroll to position [134, 0]
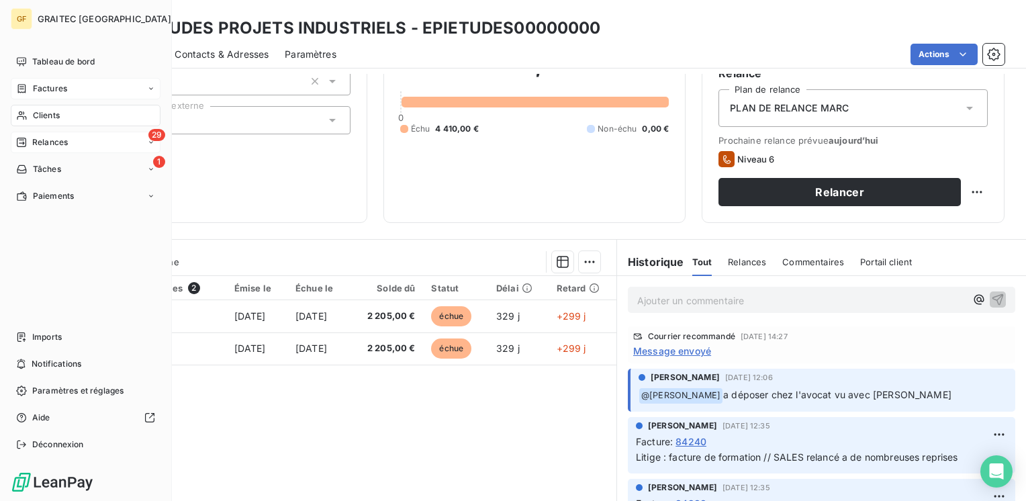
click at [51, 90] on span "Factures" at bounding box center [50, 89] width 34 height 12
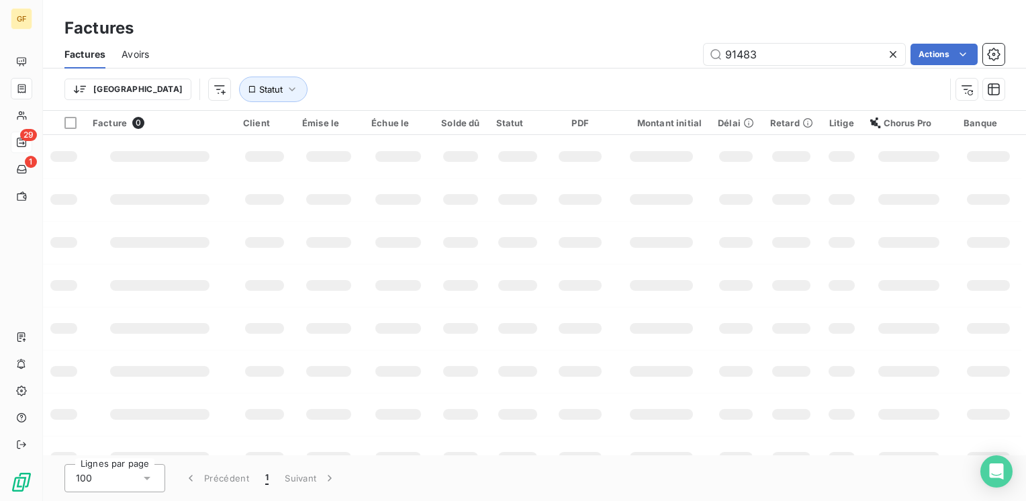
drag, startPoint x: 745, startPoint y: 65, endPoint x: 653, endPoint y: 73, distance: 93.0
click at [652, 80] on div "Factures Avoirs 91483 Actions Trier Statut" at bounding box center [534, 75] width 983 height 70
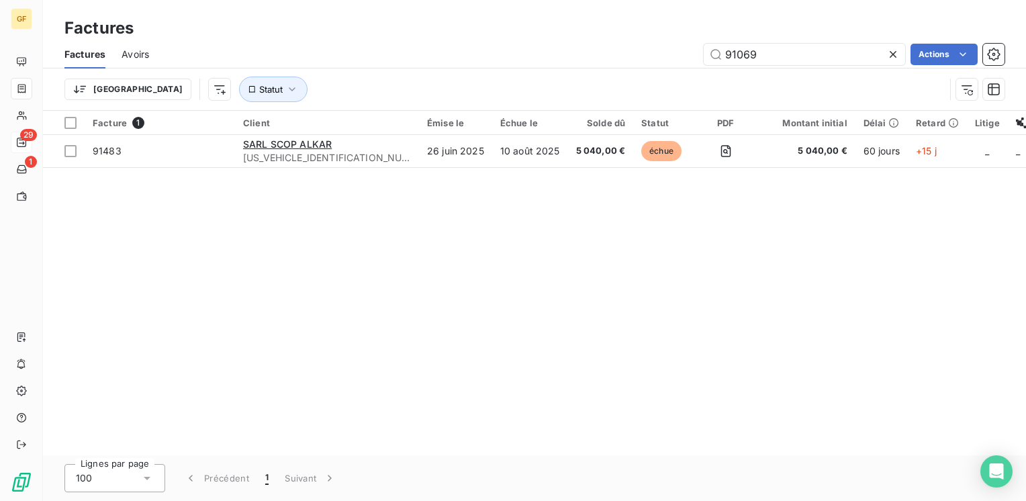
type input "91069"
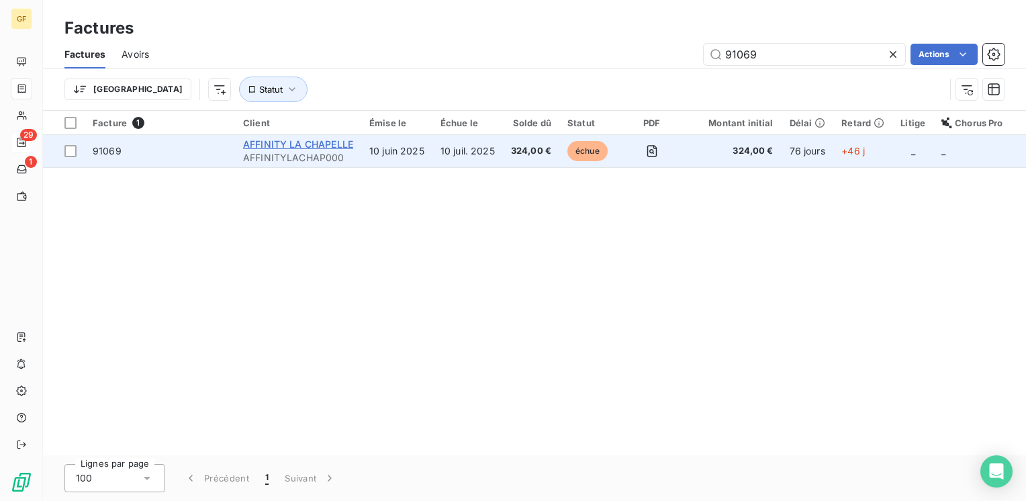
click at [334, 140] on span "AFFINITY LA CHAPELLE" at bounding box center [298, 143] width 110 height 11
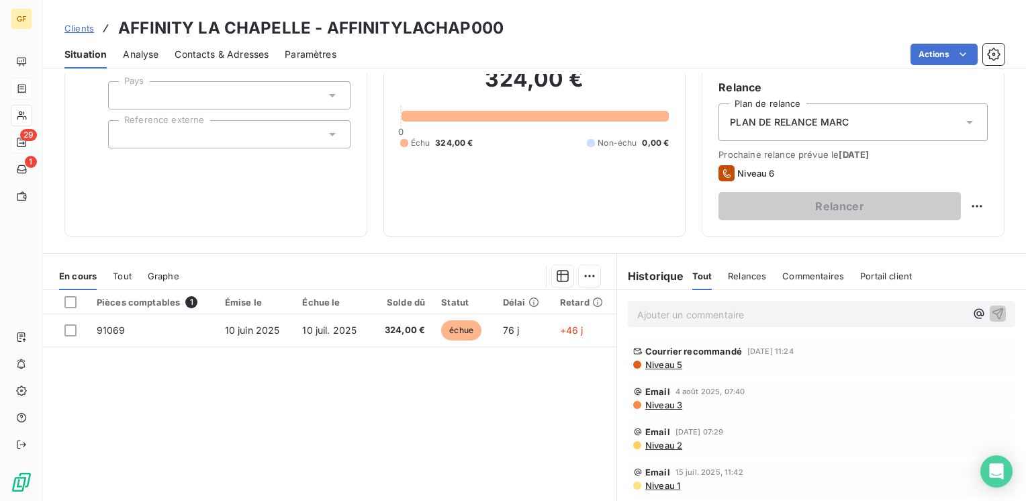
scroll to position [134, 0]
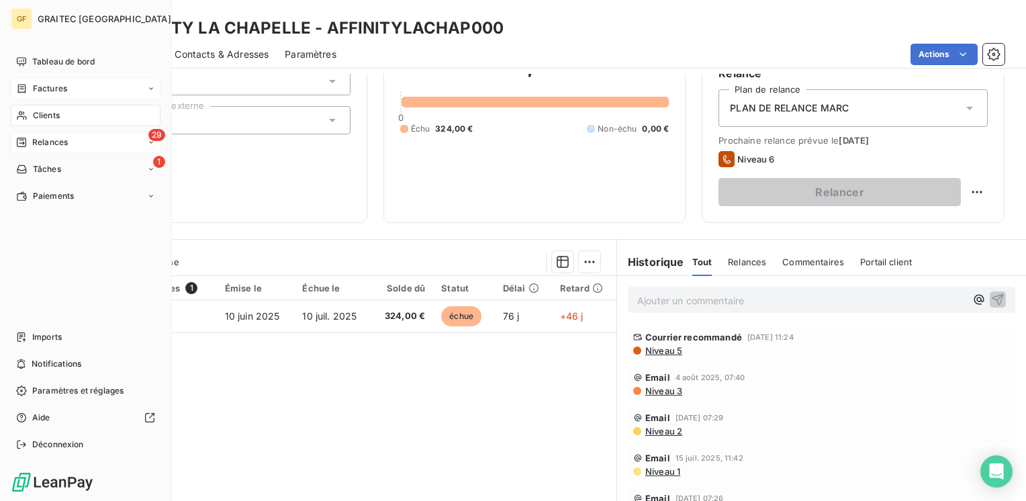
click at [36, 86] on span "Factures" at bounding box center [50, 89] width 34 height 12
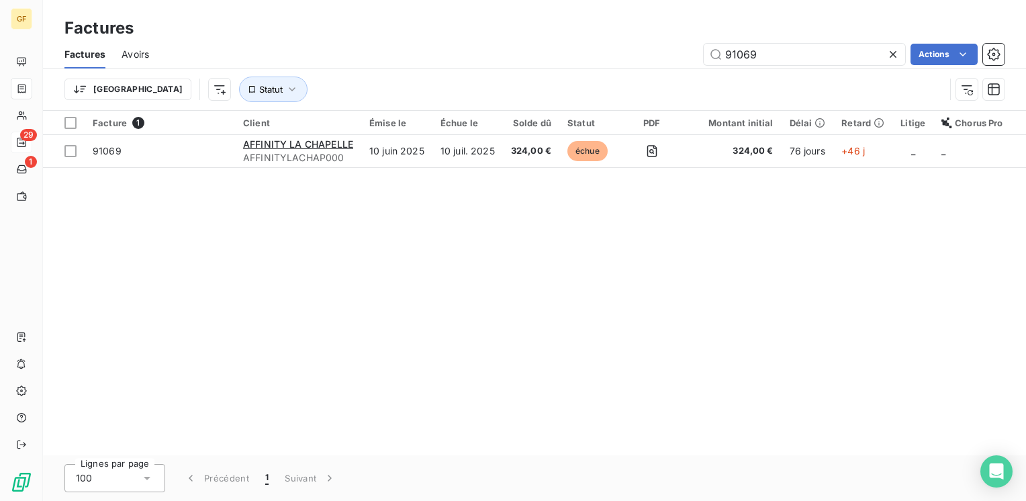
drag, startPoint x: 787, startPoint y: 55, endPoint x: 634, endPoint y: 66, distance: 153.5
click at [634, 66] on div "Factures Avoirs 91069 Actions" at bounding box center [534, 54] width 983 height 28
type input "92175"
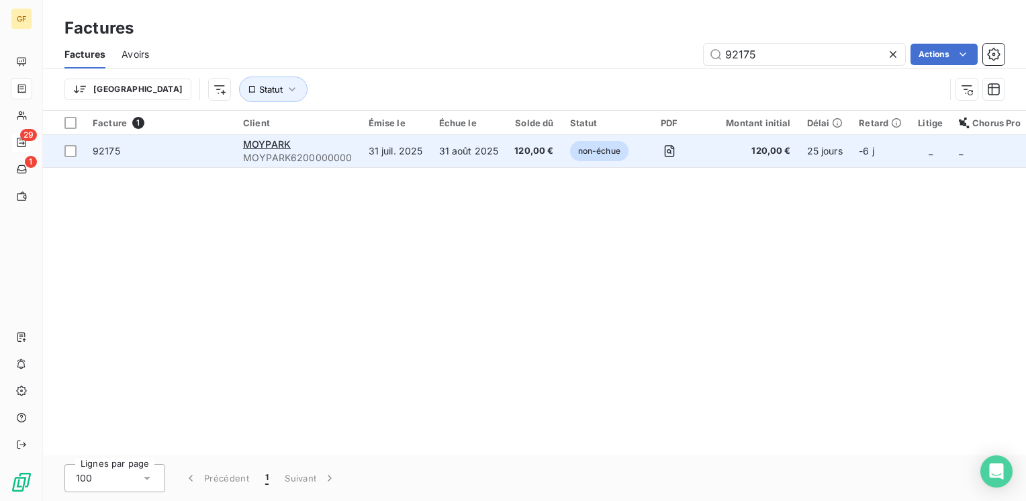
click at [314, 148] on div "MOYPARK" at bounding box center [297, 144] width 109 height 13
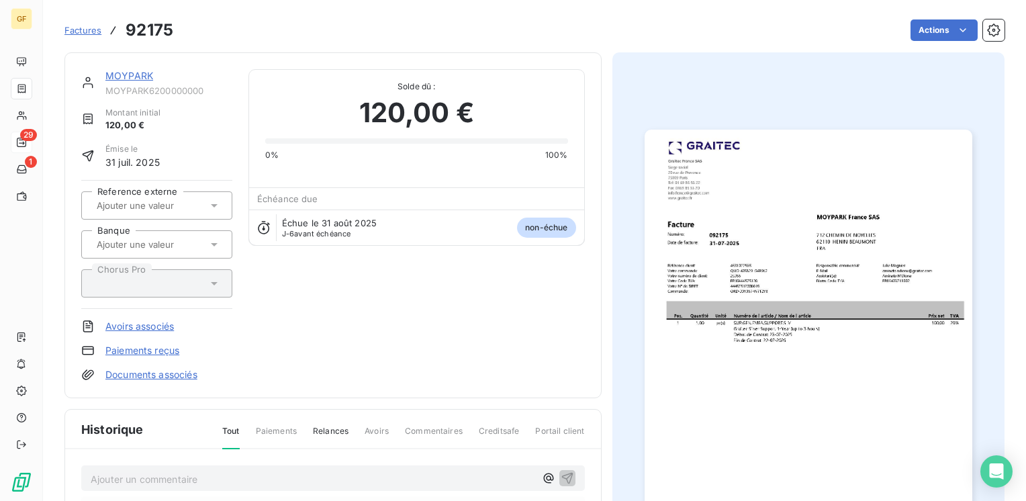
click at [138, 79] on link "MOYPARK" at bounding box center [129, 75] width 48 height 11
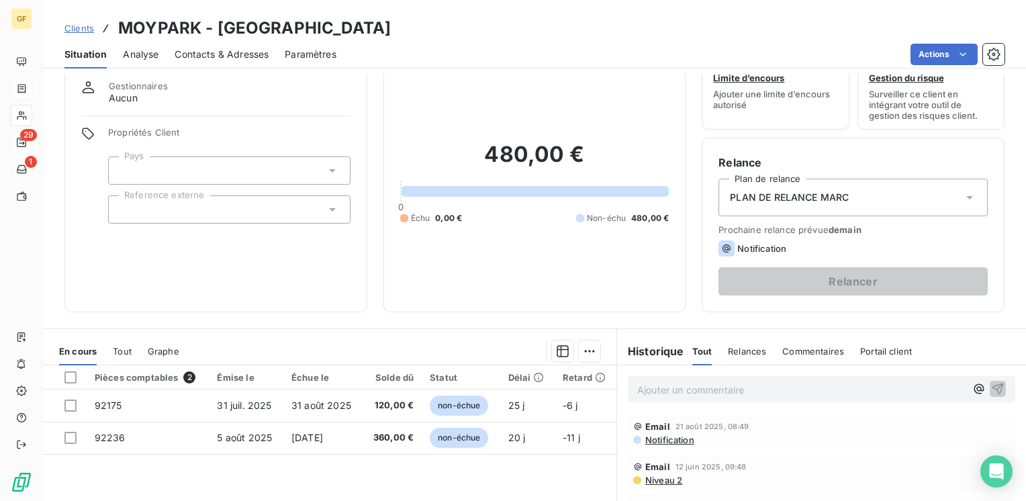
scroll to position [67, 0]
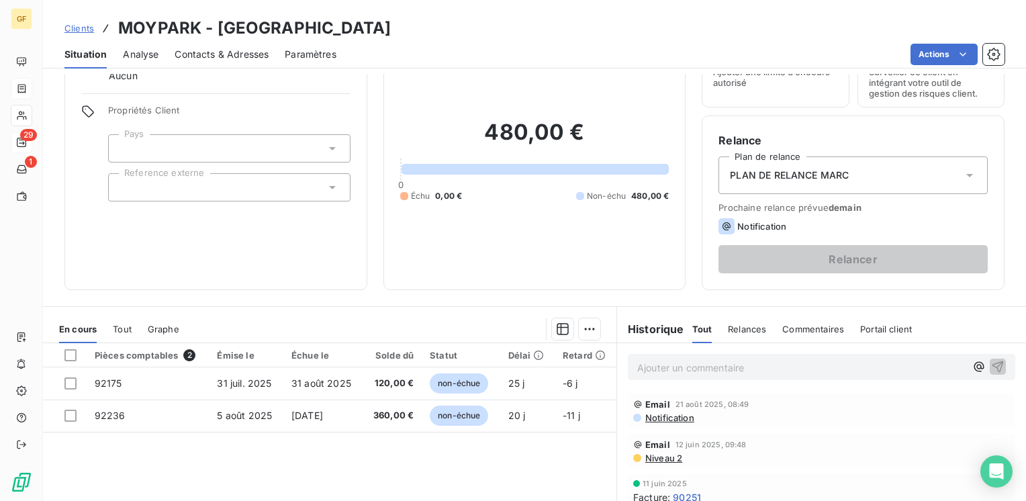
click at [223, 54] on span "Contacts & Adresses" at bounding box center [222, 54] width 94 height 13
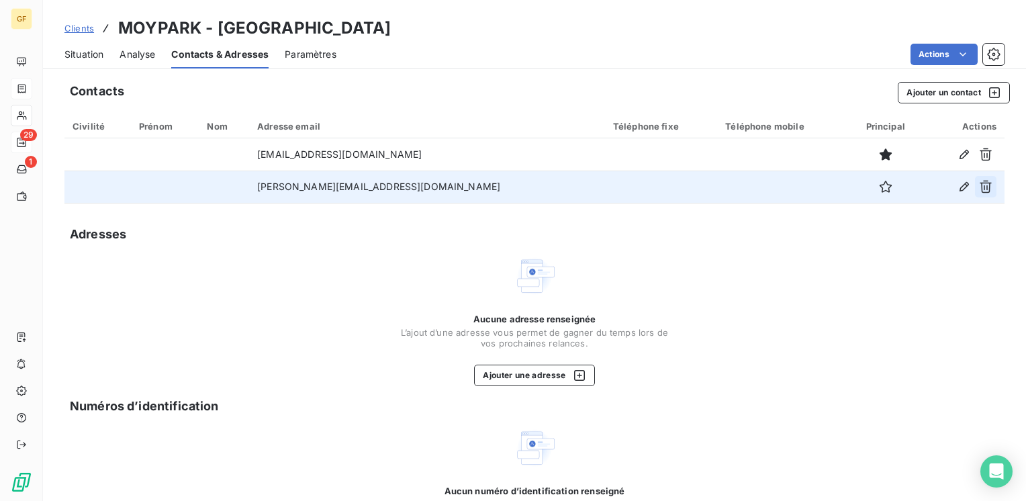
click at [980, 187] on icon "button" at bounding box center [986, 187] width 12 height 13
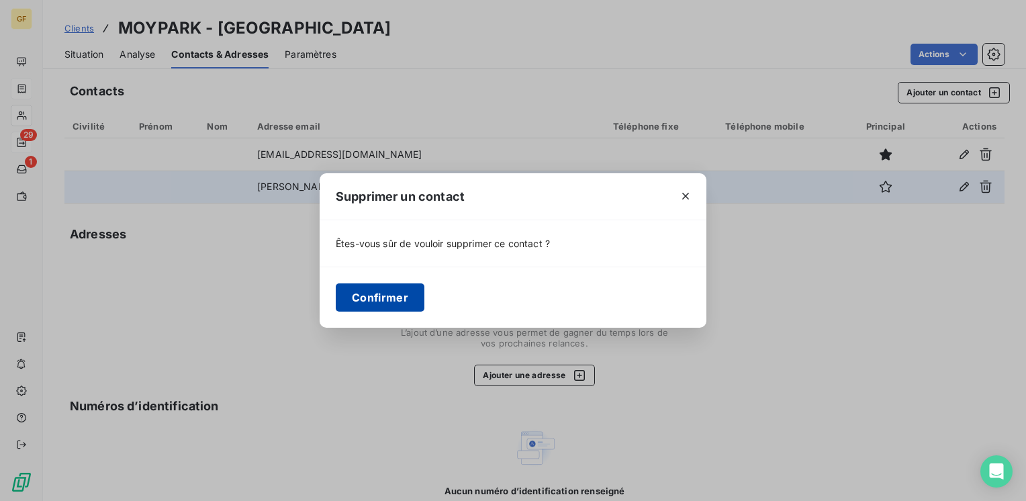
click at [394, 307] on button "Confirmer" at bounding box center [380, 297] width 89 height 28
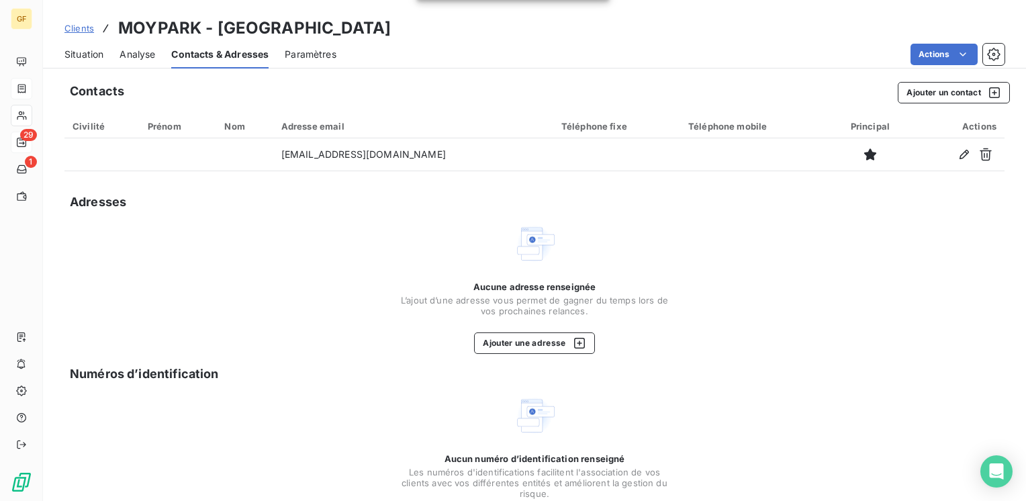
click at [97, 52] on span "Situation" at bounding box center [83, 54] width 39 height 13
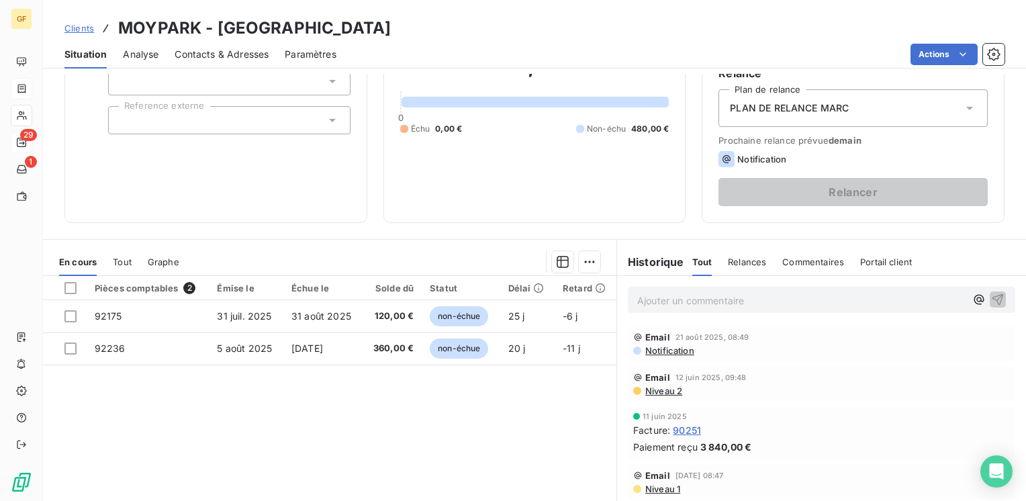
scroll to position [0, 0]
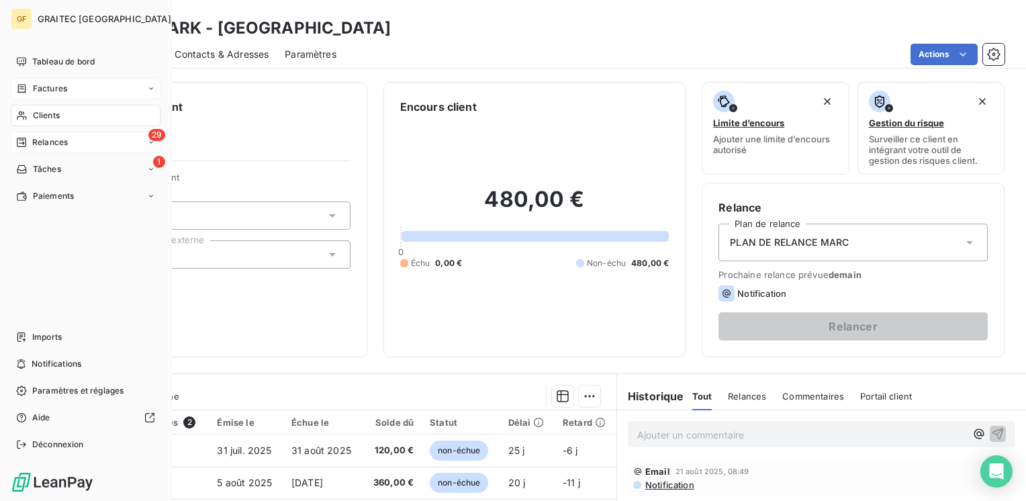
click at [50, 81] on div "Factures" at bounding box center [86, 88] width 150 height 21
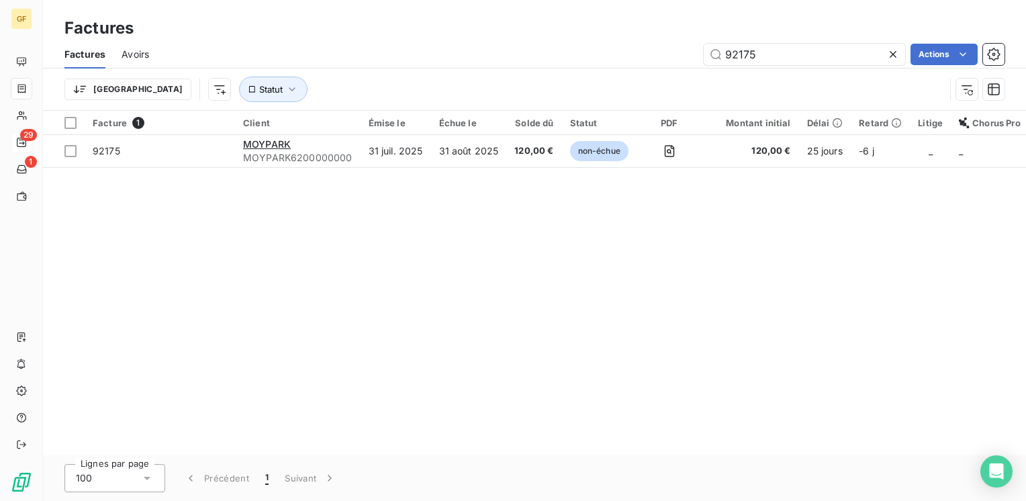
drag, startPoint x: 758, startPoint y: 58, endPoint x: 670, endPoint y: 63, distance: 88.1
click at [670, 63] on div "92175 Actions" at bounding box center [584, 54] width 839 height 21
type input "91556"
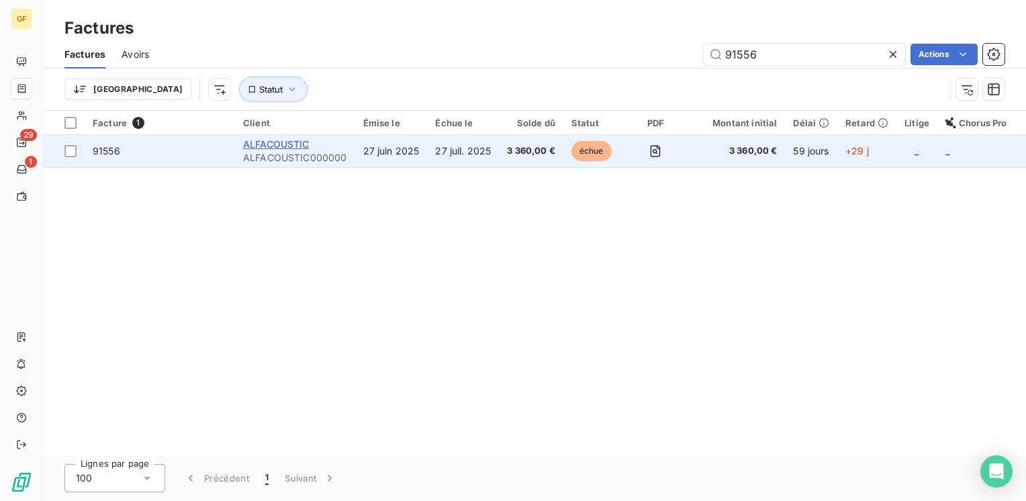
click at [280, 146] on span "ALFACOUSTIC" at bounding box center [276, 143] width 66 height 11
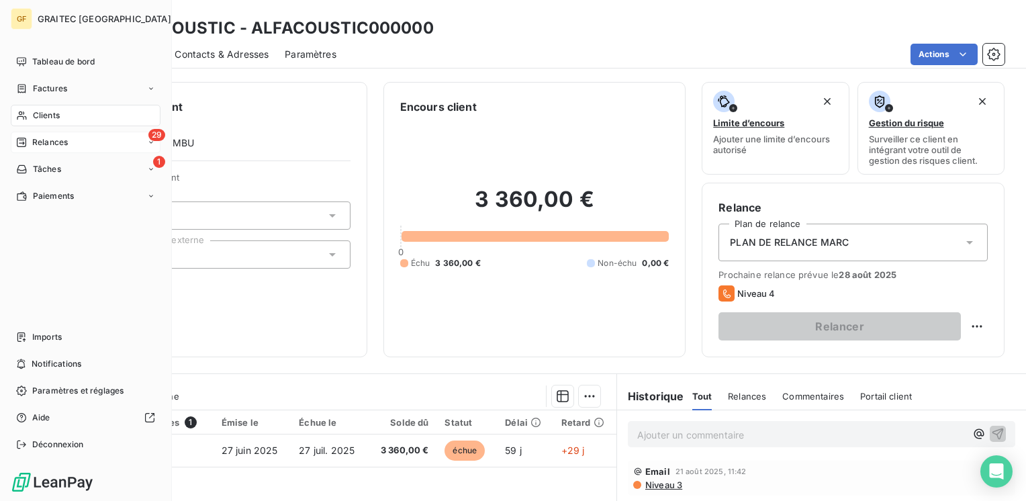
click at [32, 87] on div "Factures" at bounding box center [41, 89] width 51 height 12
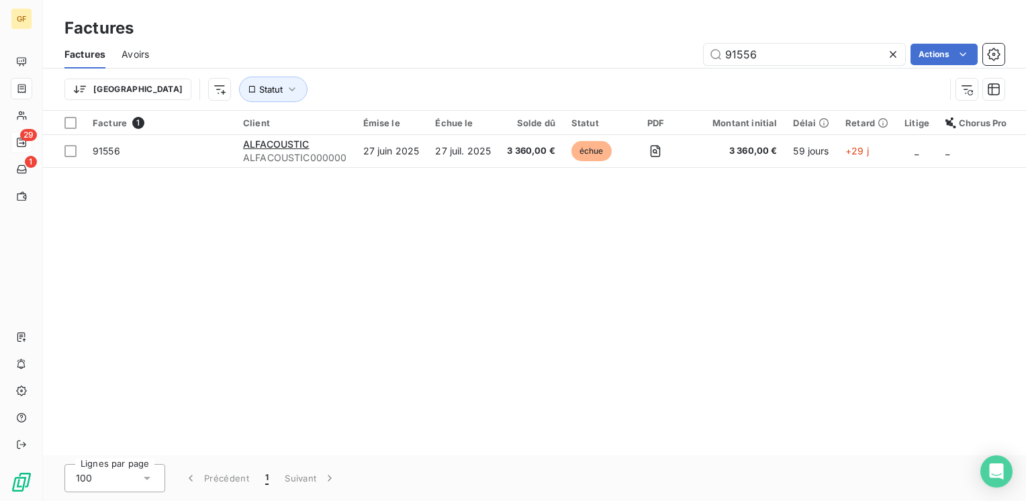
drag, startPoint x: 774, startPoint y: 58, endPoint x: 636, endPoint y: 61, distance: 138.4
click at [636, 61] on div "91556 Actions" at bounding box center [584, 54] width 839 height 21
type input "91979"
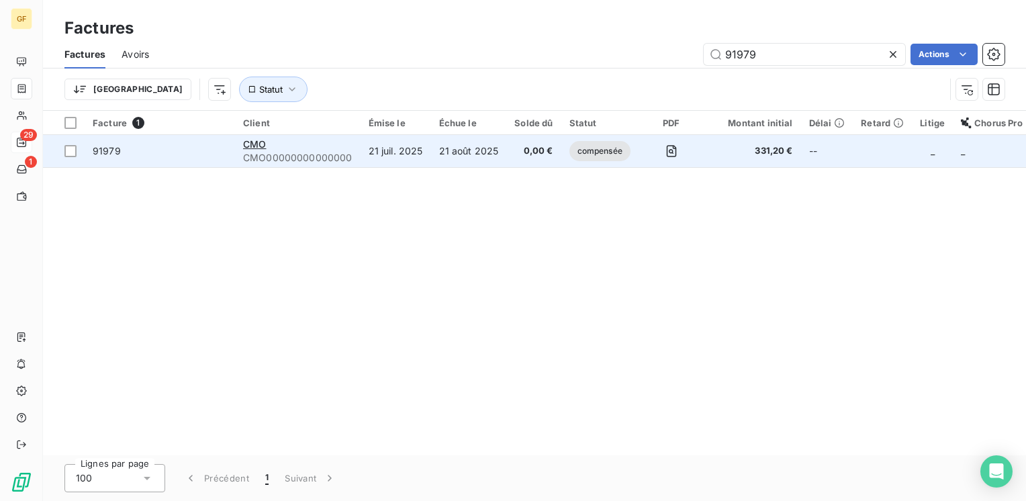
click at [309, 146] on div "CMO" at bounding box center [297, 144] width 109 height 13
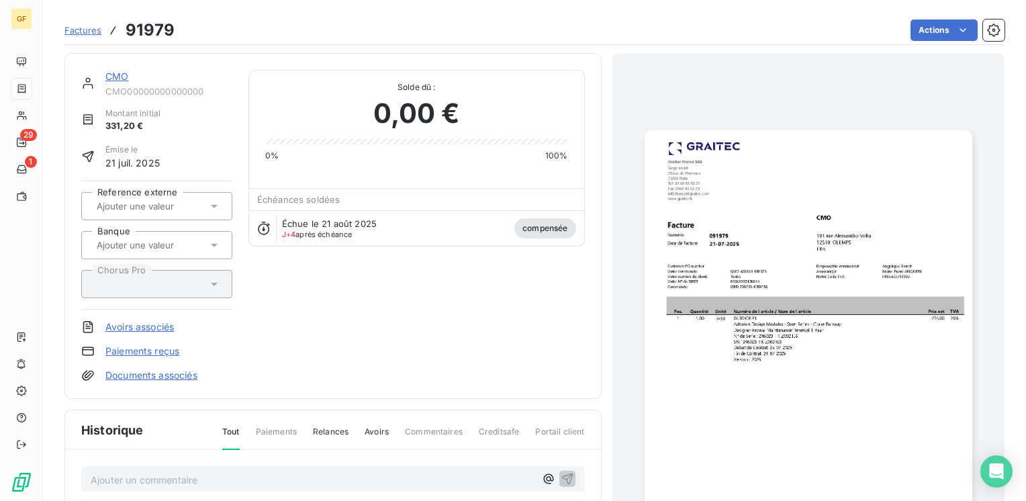
scroll to position [201, 0]
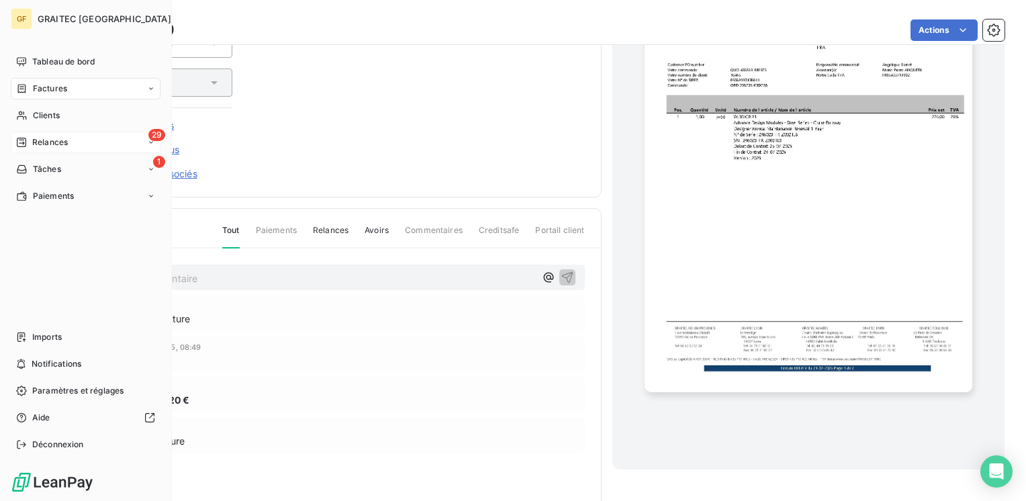
click at [38, 87] on span "Factures" at bounding box center [50, 89] width 34 height 12
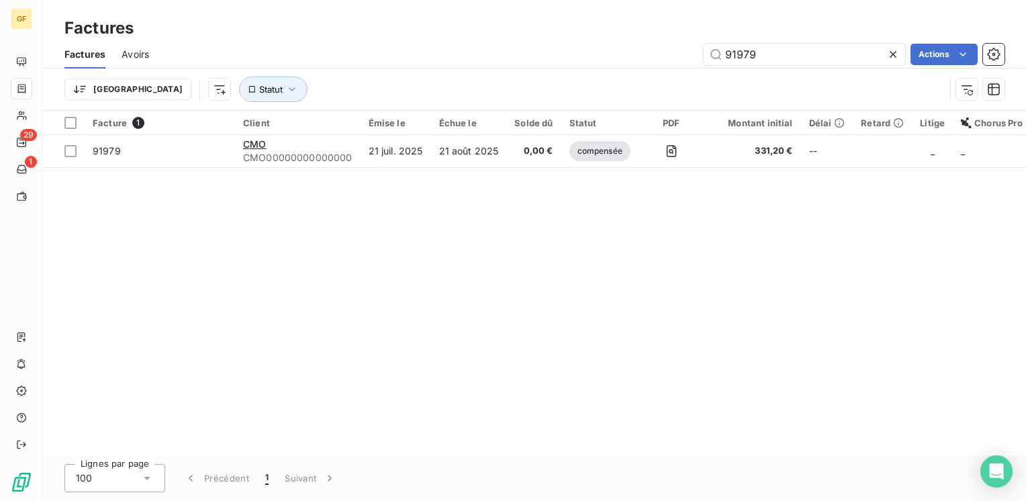
drag, startPoint x: 779, startPoint y: 54, endPoint x: 672, endPoint y: 52, distance: 107.5
click at [672, 56] on div "91979 Actions" at bounding box center [584, 54] width 839 height 21
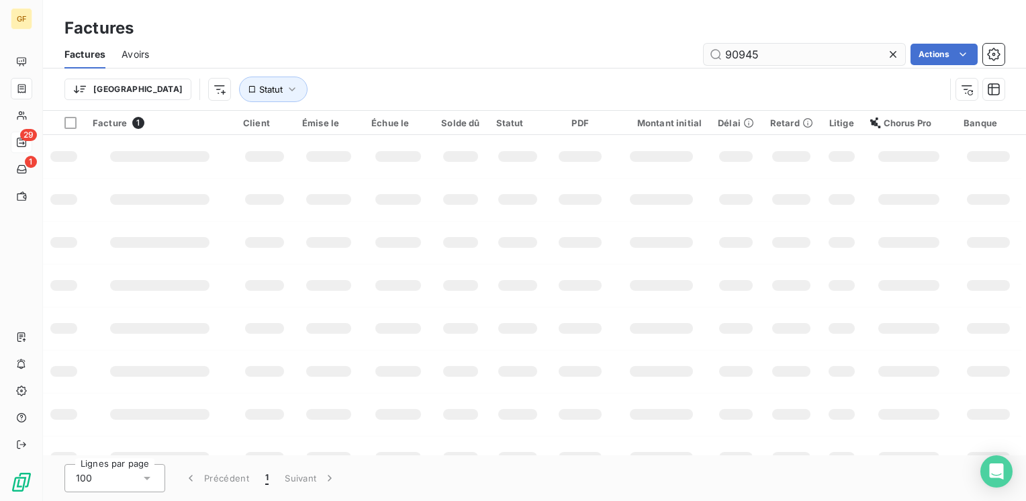
click at [770, 56] on input "90945" at bounding box center [804, 54] width 201 height 21
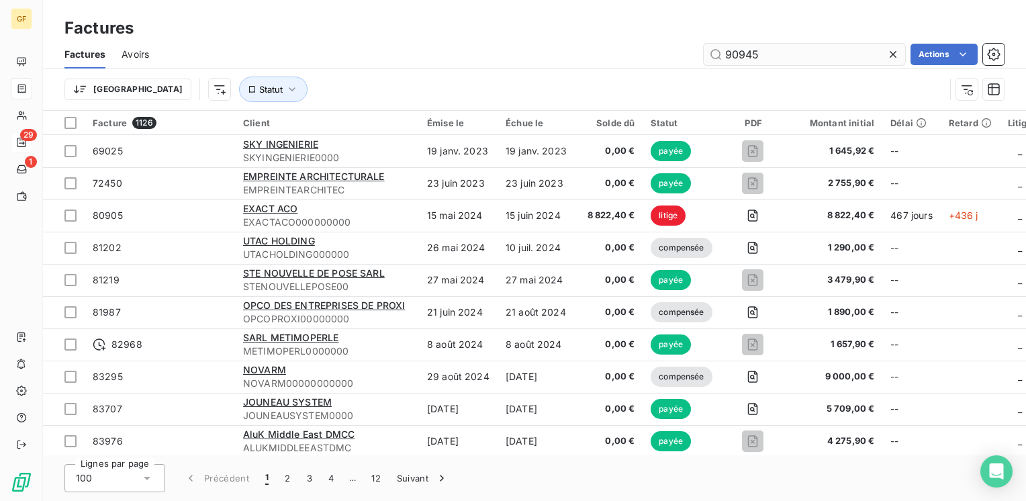
click at [774, 50] on input "90945" at bounding box center [804, 54] width 201 height 21
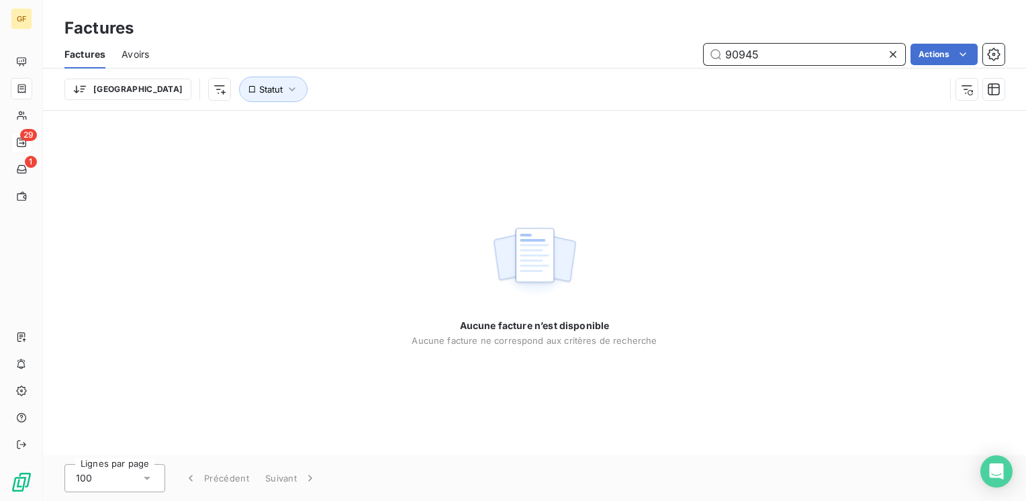
drag, startPoint x: 747, startPoint y: 51, endPoint x: 822, endPoint y: 50, distance: 75.2
click at [822, 50] on input "90945" at bounding box center [804, 54] width 201 height 21
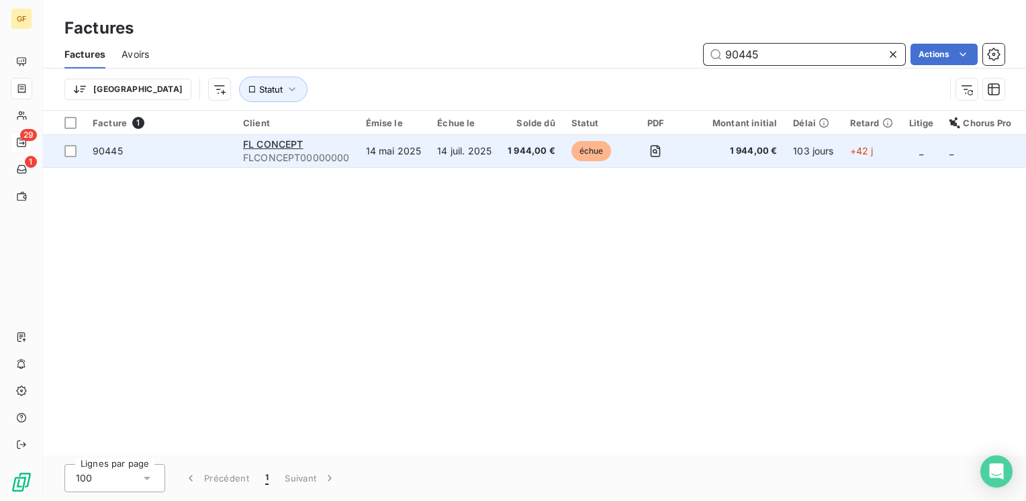
type input "90445"
click at [304, 148] on div "FL CONCEPT" at bounding box center [296, 144] width 107 height 13
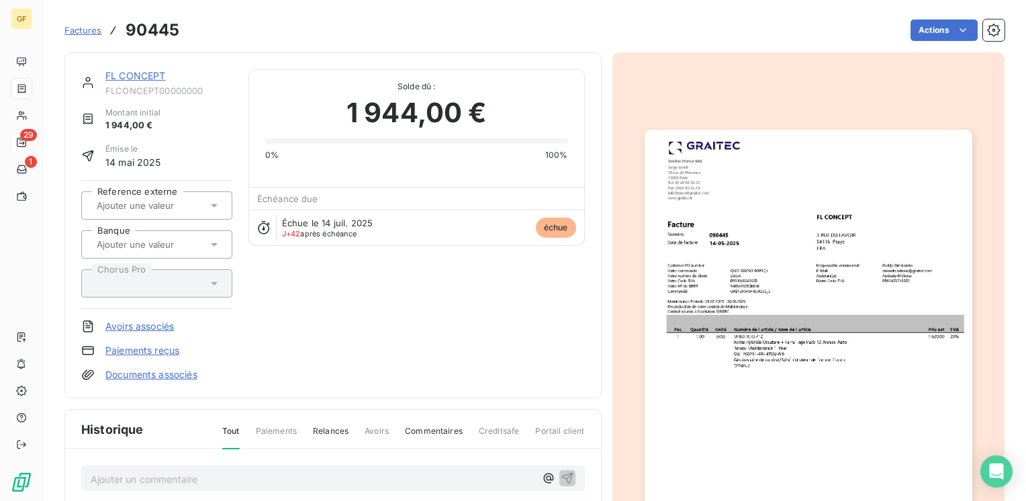
click at [131, 77] on link "FL CONCEPT" at bounding box center [135, 75] width 60 height 11
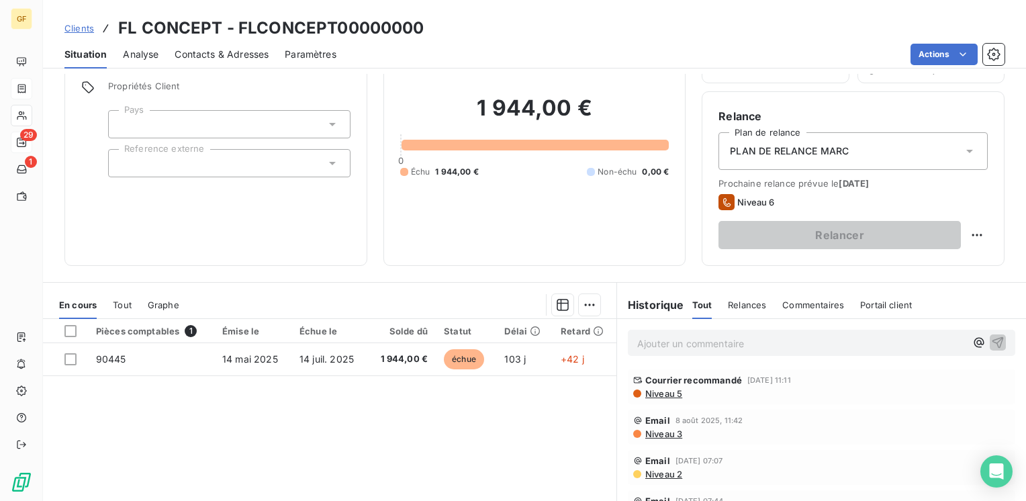
scroll to position [201, 0]
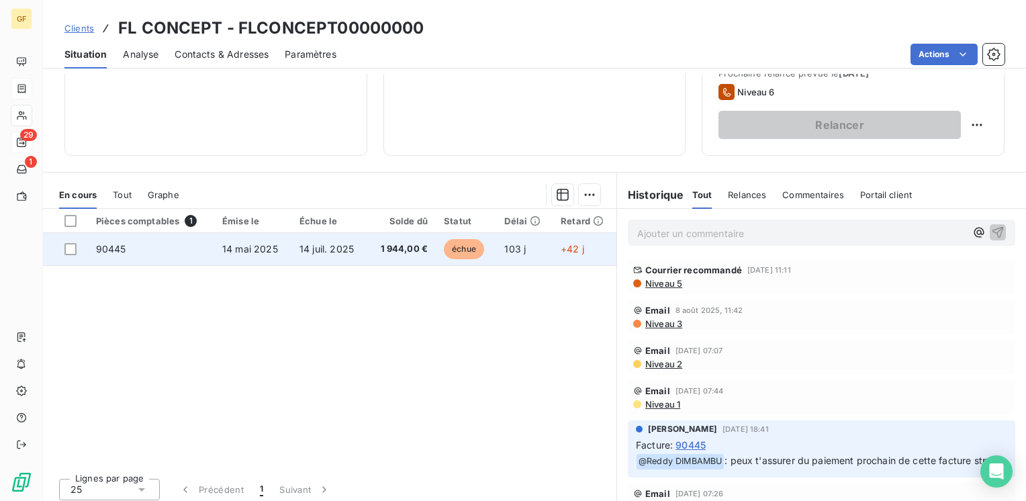
click at [210, 254] on td "90445" at bounding box center [151, 249] width 126 height 32
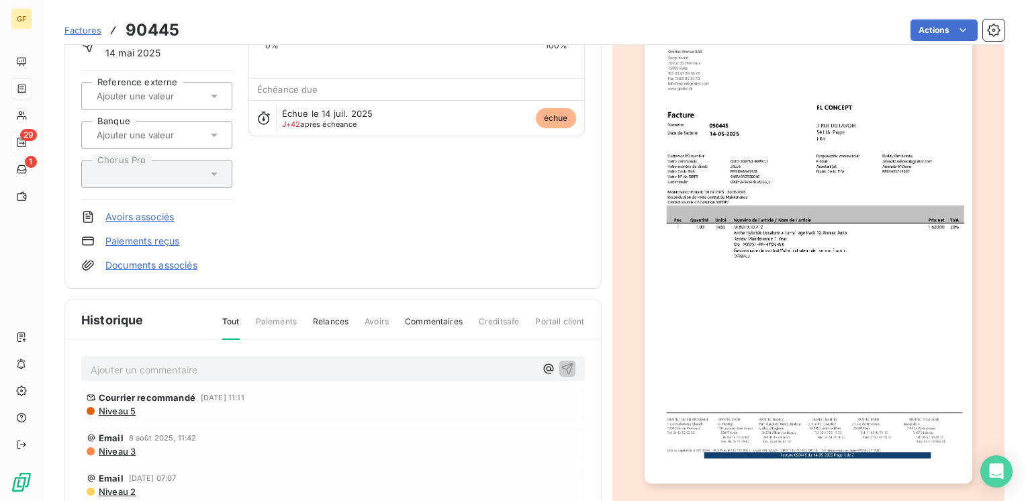
scroll to position [241, 0]
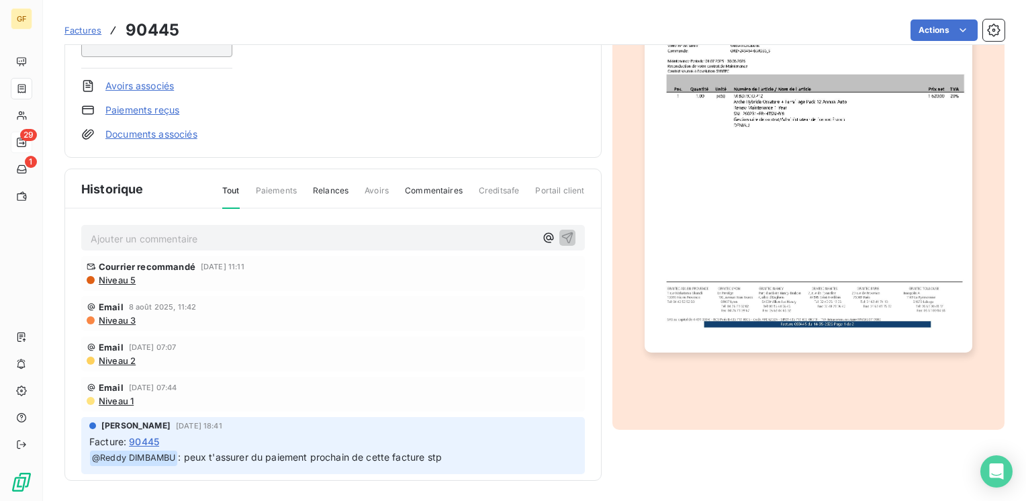
click at [144, 238] on p "Ajouter un commentaire ﻿" at bounding box center [313, 238] width 445 height 17
click at [163, 237] on span "RTOUR CLIENT A" at bounding box center [130, 237] width 79 height 11
click at [561, 236] on icon "button" at bounding box center [566, 237] width 11 height 11
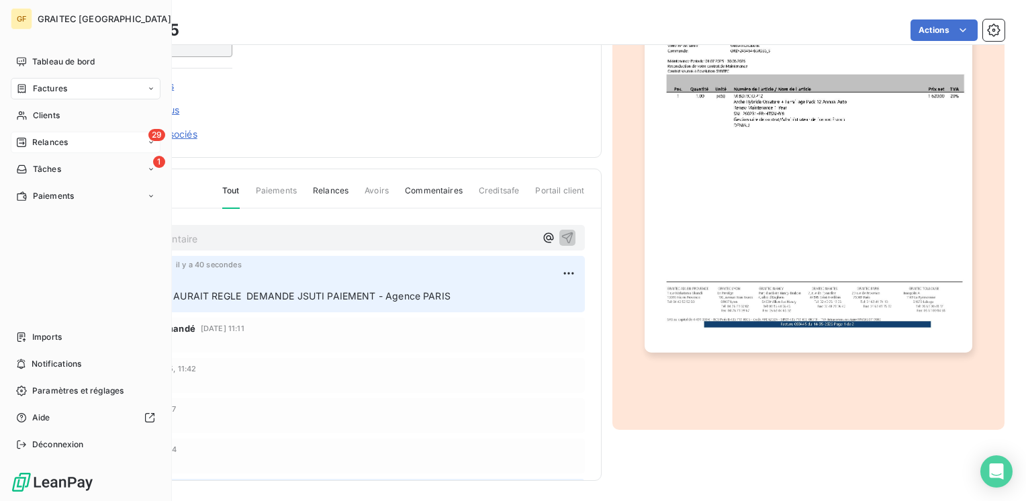
click at [53, 91] on span "Factures" at bounding box center [50, 89] width 34 height 12
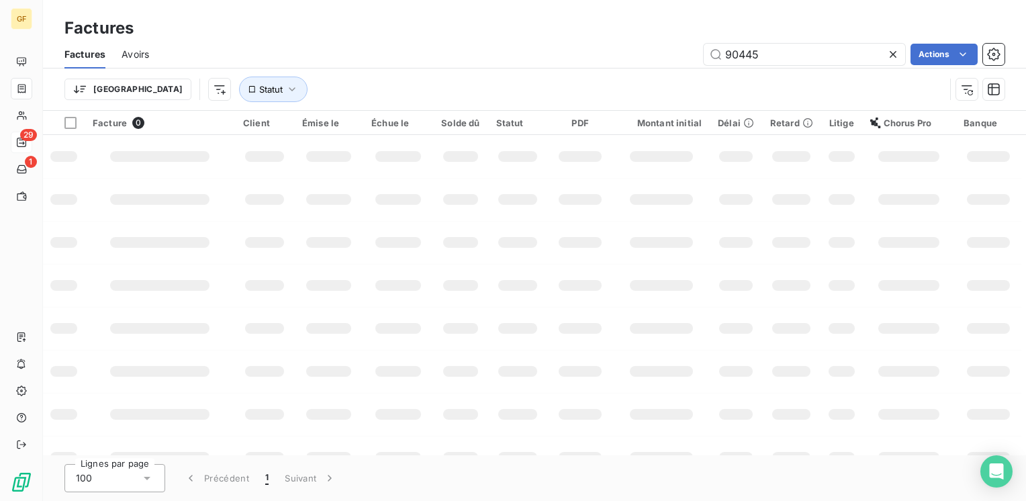
drag, startPoint x: 788, startPoint y: 55, endPoint x: 557, endPoint y: 73, distance: 231.0
click at [557, 74] on div "Factures Avoirs 90445 Actions Trier Statut" at bounding box center [534, 75] width 983 height 70
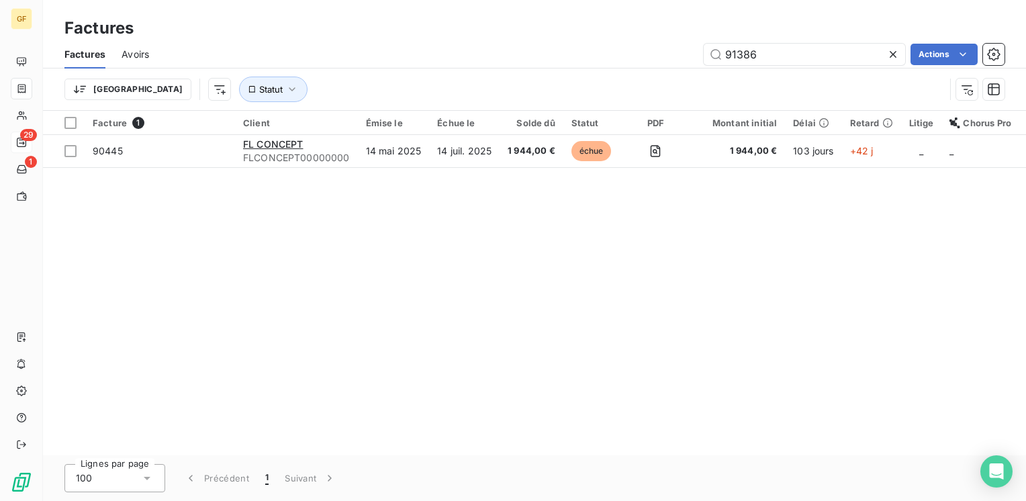
type input "91386"
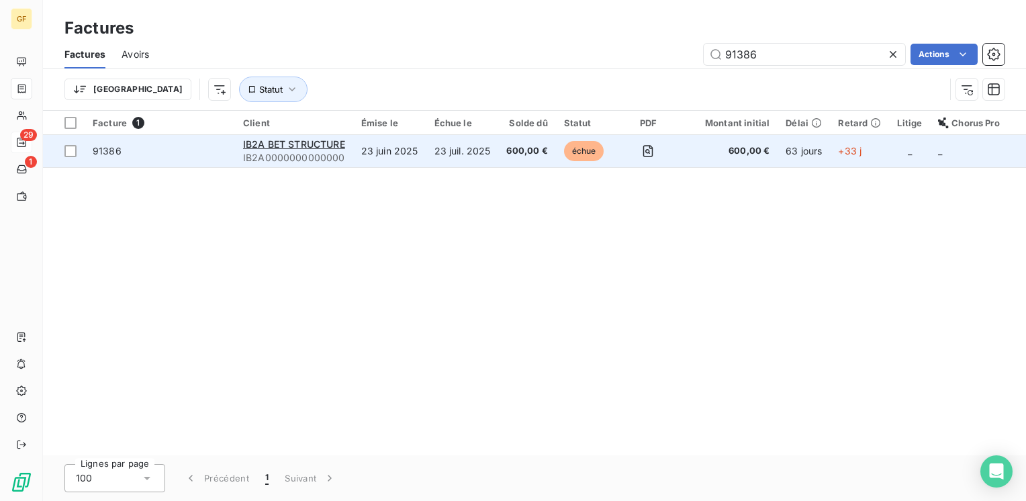
click at [332, 153] on span "IB2A0000000000000" at bounding box center [294, 157] width 102 height 13
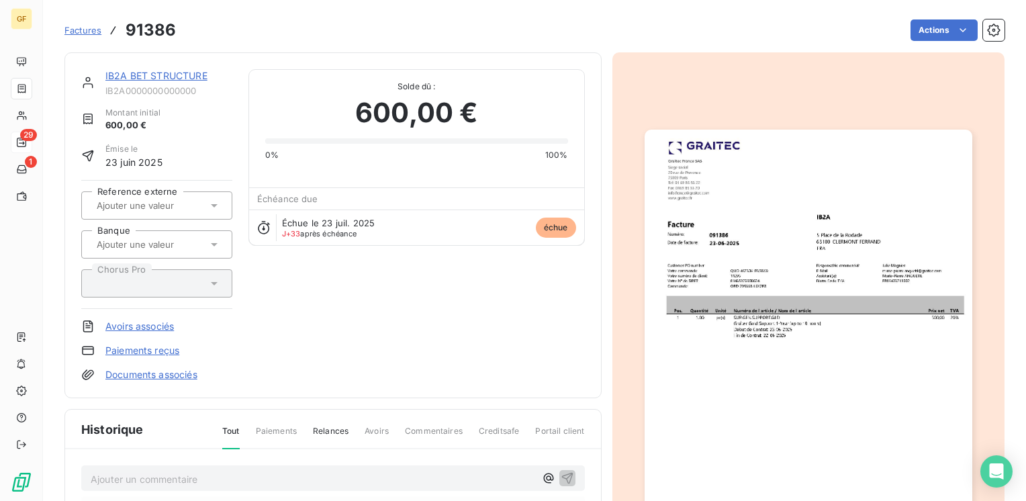
click at [787, 308] on img "button" at bounding box center [809, 361] width 328 height 463
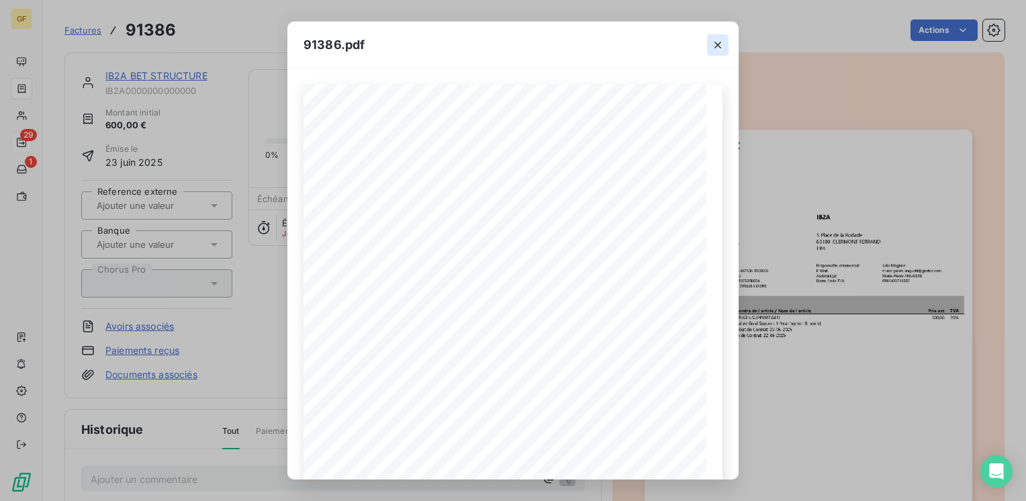
click at [711, 42] on icon "button" at bounding box center [717, 44] width 13 height 13
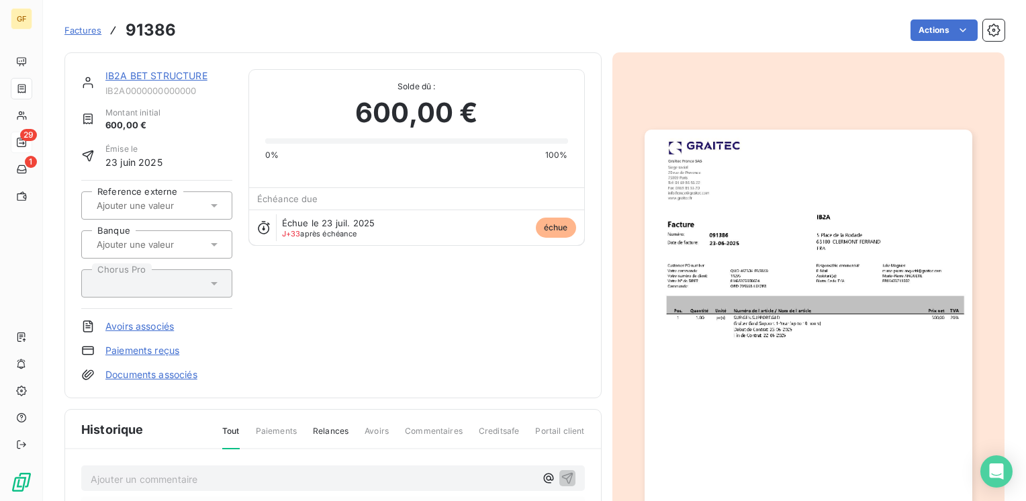
click at [171, 77] on link "IB2A BET STRUCTURE" at bounding box center [156, 75] width 102 height 11
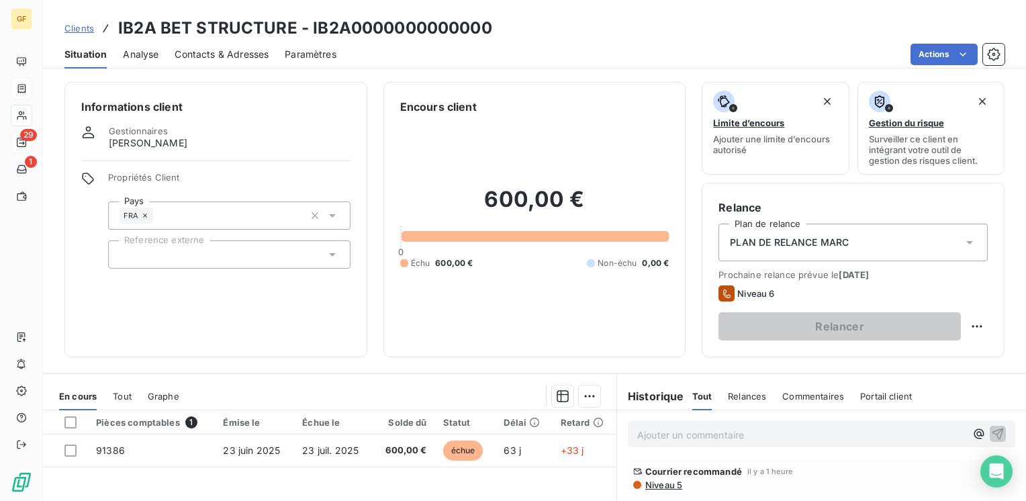
click at [235, 51] on span "Contacts & Adresses" at bounding box center [222, 54] width 94 height 13
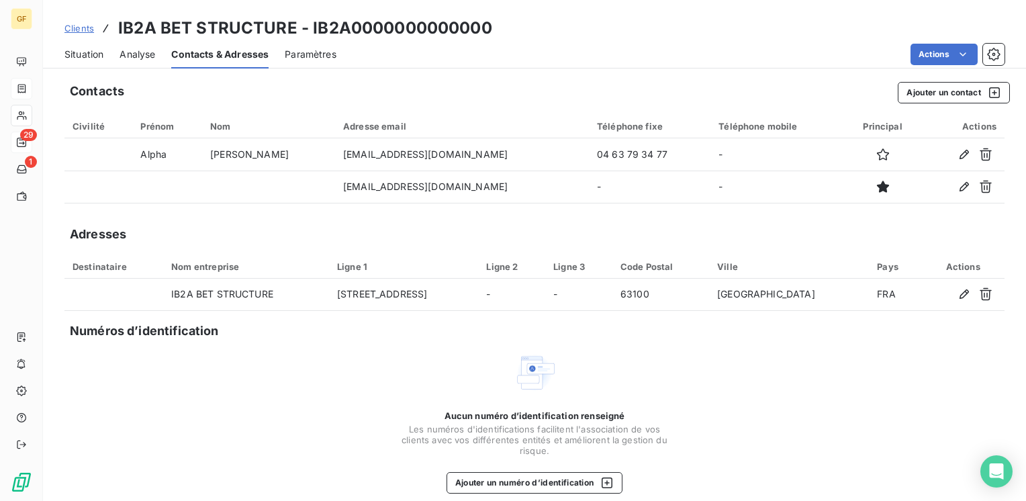
click at [83, 56] on span "Situation" at bounding box center [83, 54] width 39 height 13
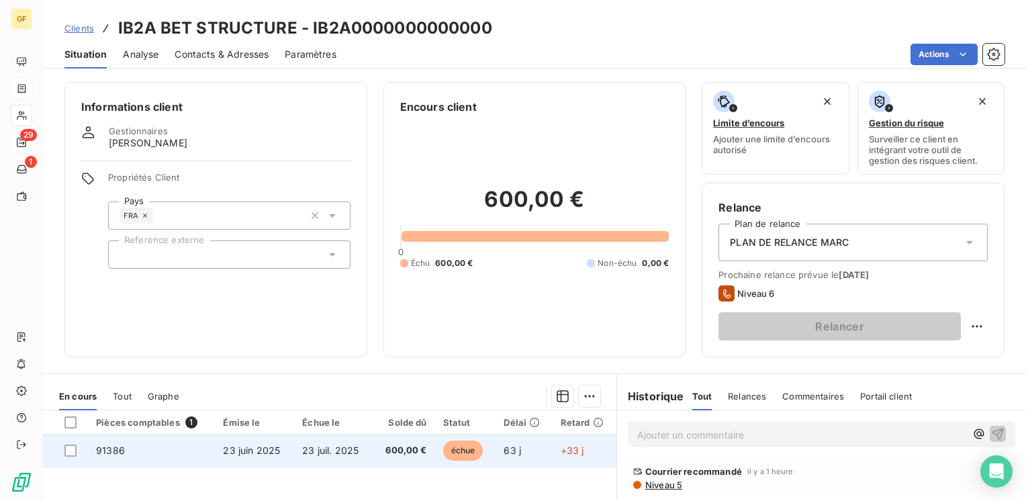
click at [359, 442] on td "23 juil. 2025" at bounding box center [333, 450] width 79 height 32
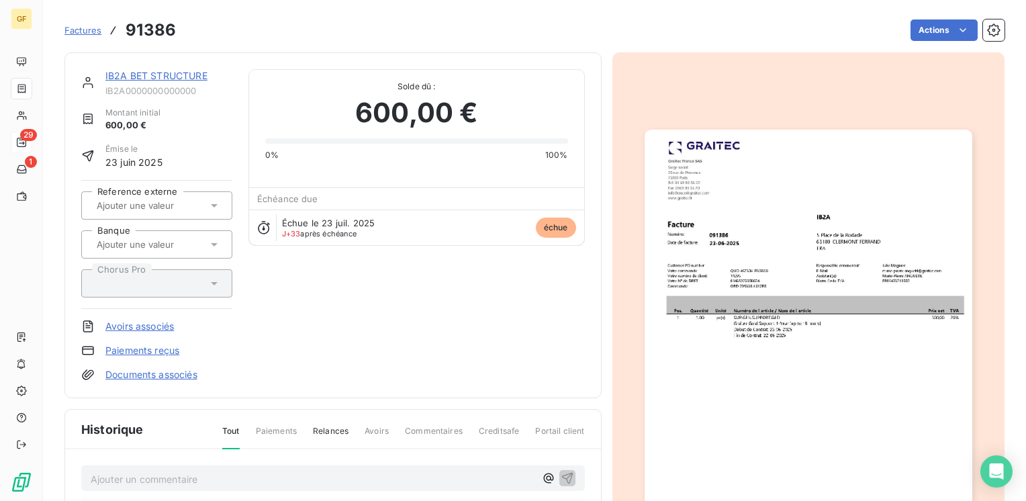
click at [764, 280] on img "button" at bounding box center [809, 361] width 328 height 463
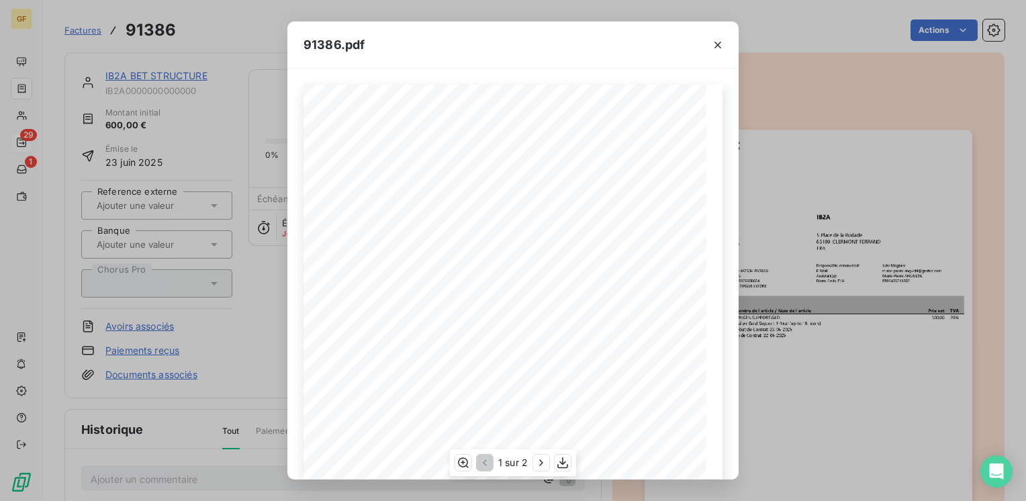
click at [572, 461] on div "1 sur 2" at bounding box center [513, 462] width 126 height 27
click at [566, 465] on icon "button" at bounding box center [562, 462] width 13 height 13
click at [715, 45] on icon "button" at bounding box center [717, 44] width 13 height 13
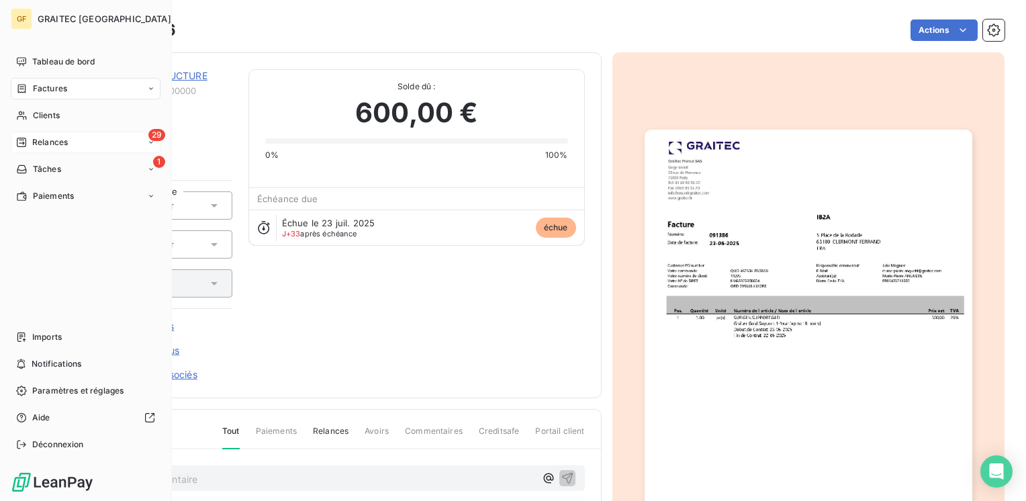
click at [43, 83] on span "Factures" at bounding box center [50, 89] width 34 height 12
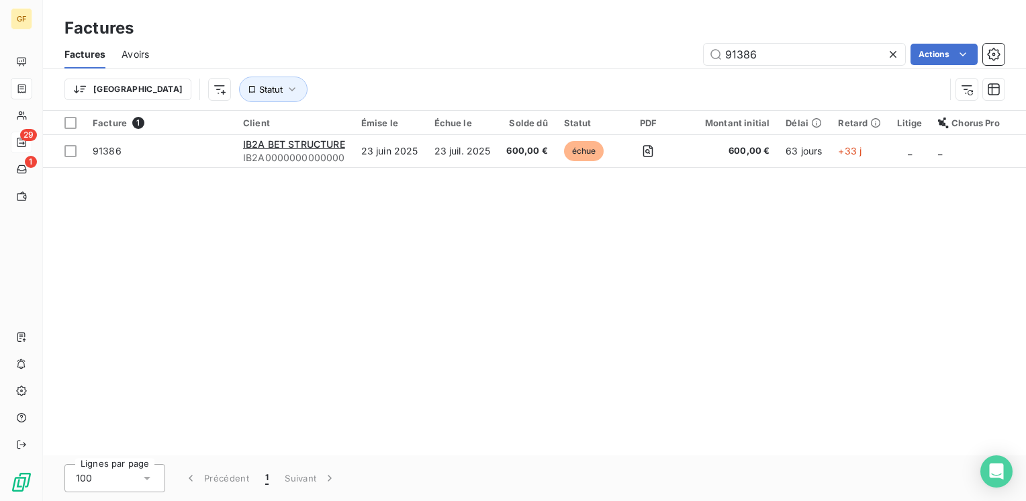
drag, startPoint x: 719, startPoint y: 55, endPoint x: 663, endPoint y: 66, distance: 56.2
click at [663, 66] on div "Factures Avoirs 91386 Actions" at bounding box center [534, 54] width 983 height 28
type input "90223"
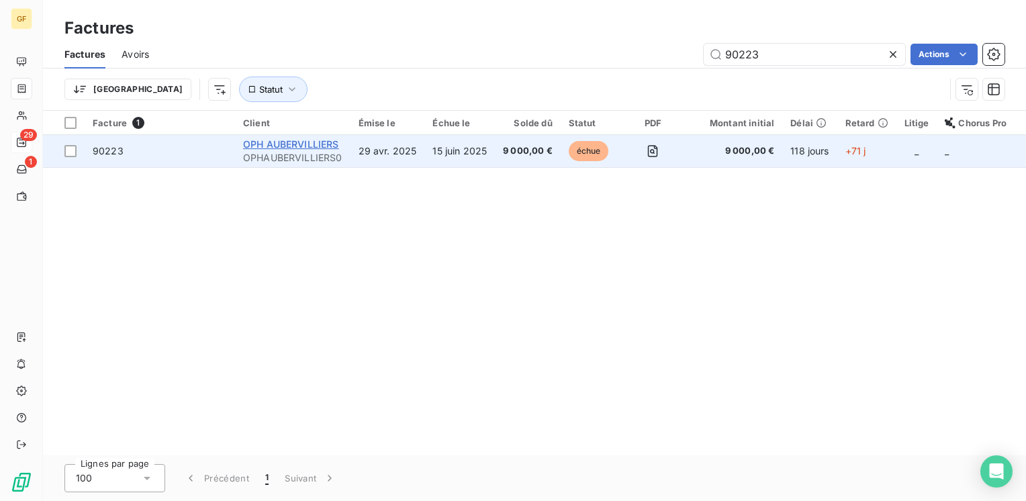
click at [296, 148] on span "OPH AUBERVILLIERS" at bounding box center [291, 143] width 96 height 11
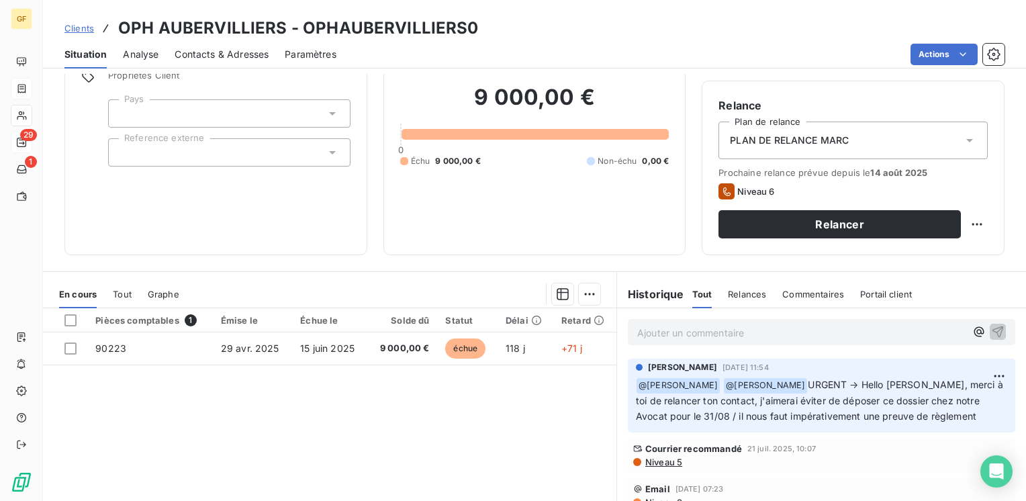
scroll to position [134, 0]
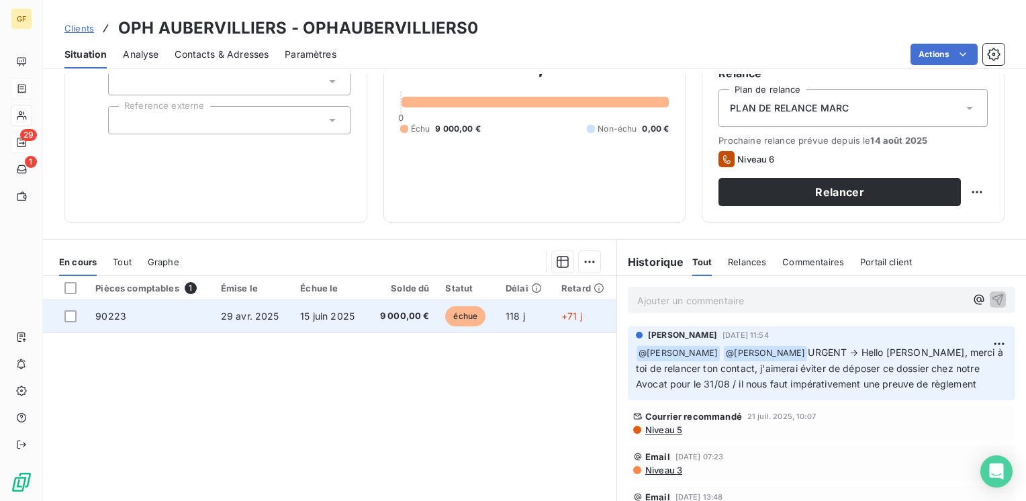
click at [360, 314] on td "15 juin 2025" at bounding box center [329, 316] width 75 height 32
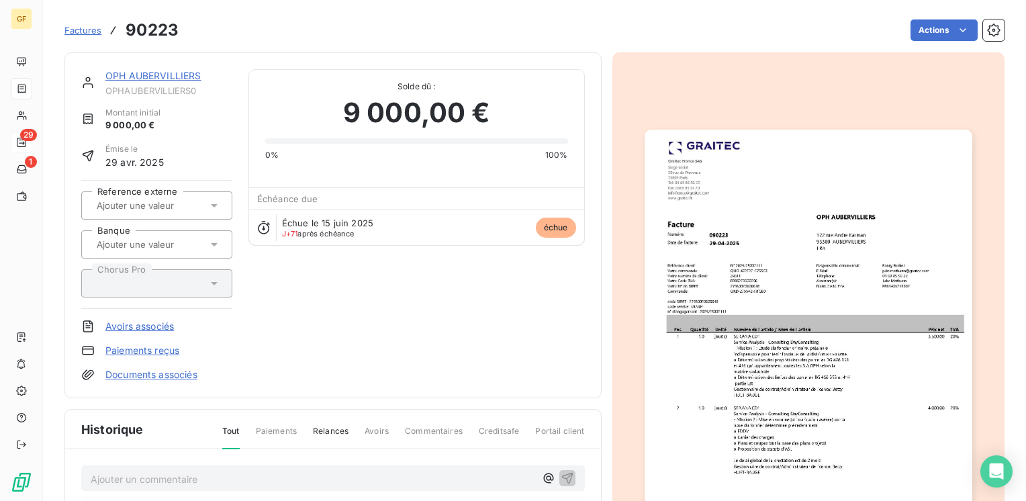
click at [813, 201] on img "button" at bounding box center [809, 361] width 328 height 463
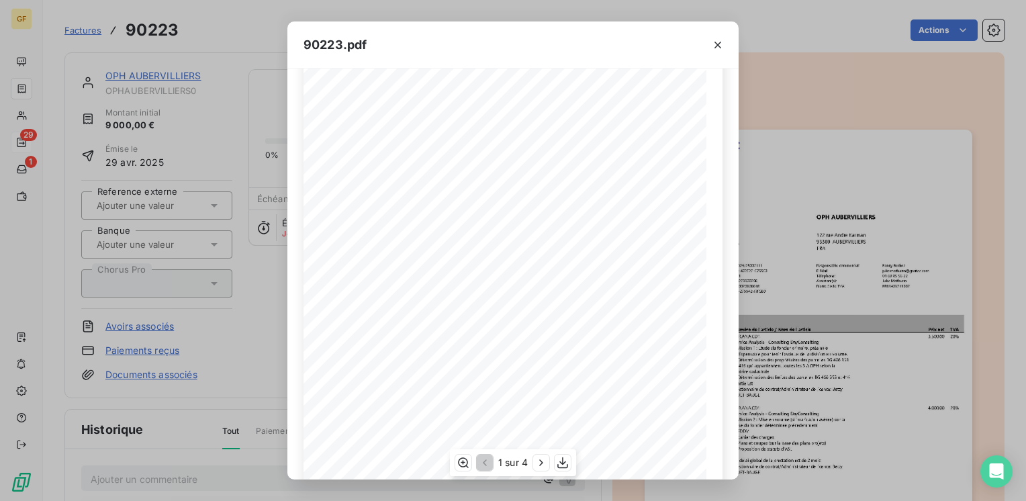
scroll to position [190, 0]
click at [561, 469] on button "button" at bounding box center [563, 463] width 16 height 16
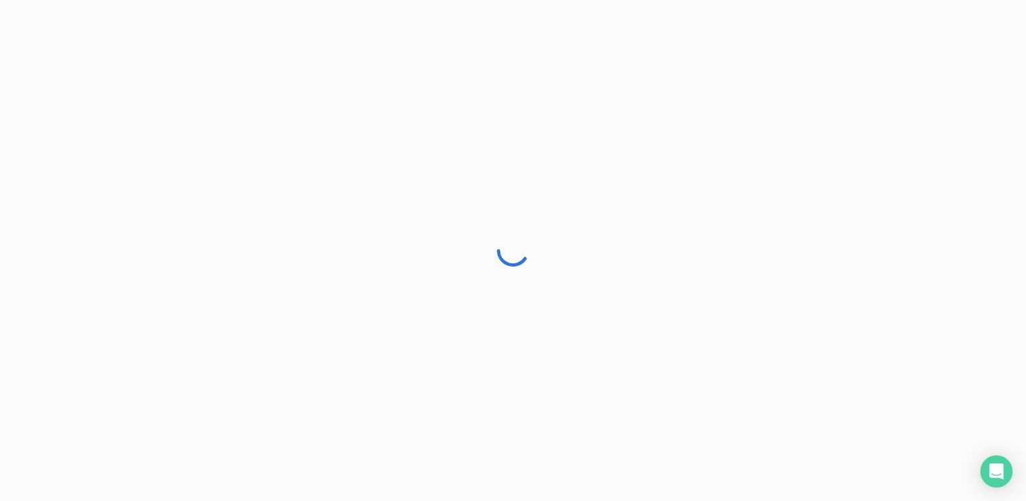
click at [337, 0] on html at bounding box center [513, 250] width 1026 height 501
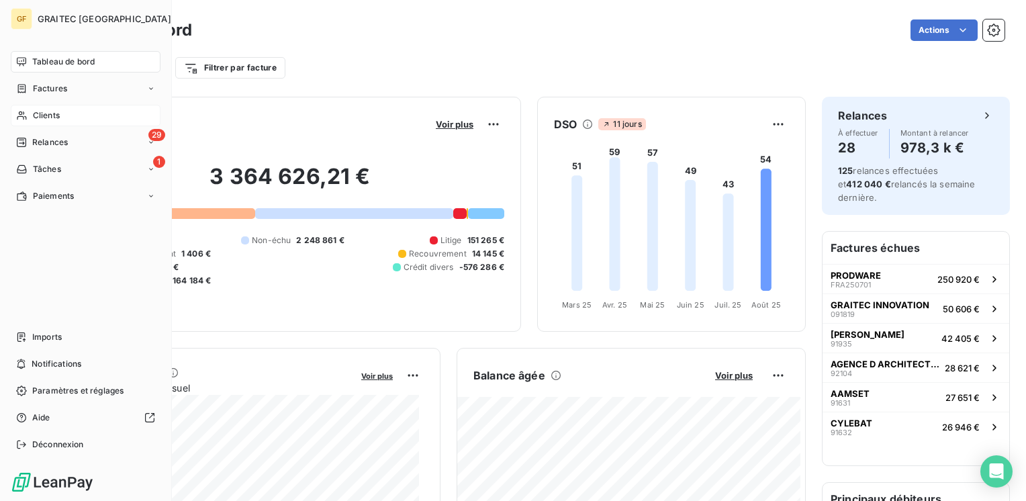
click at [46, 117] on span "Clients" at bounding box center [46, 115] width 27 height 12
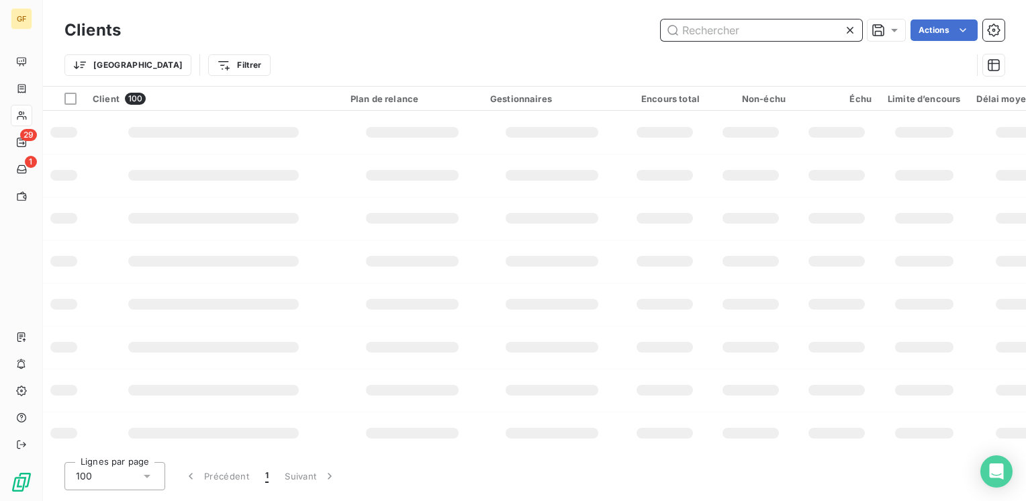
click at [738, 30] on input "text" at bounding box center [761, 29] width 201 height 21
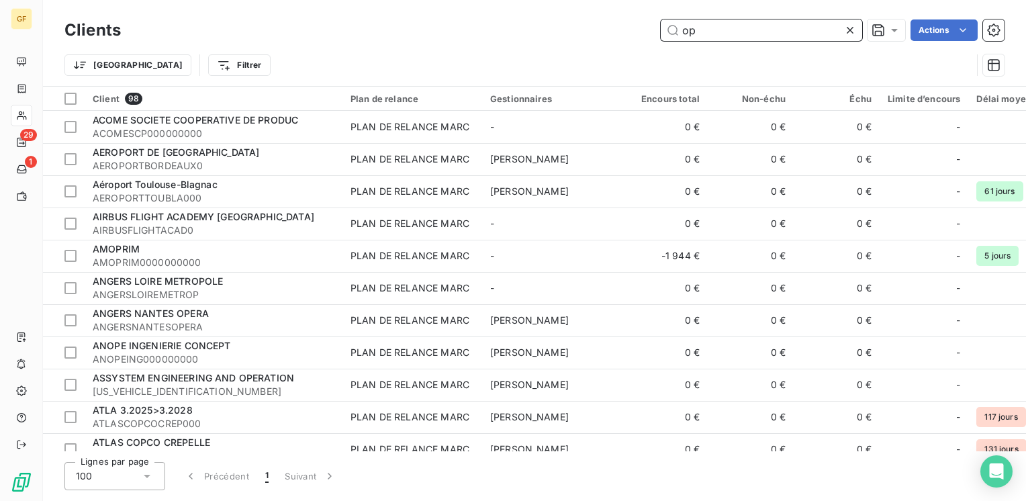
drag, startPoint x: 738, startPoint y: 30, endPoint x: 709, endPoint y: 30, distance: 28.9
click at [709, 30] on input "op" at bounding box center [761, 29] width 201 height 21
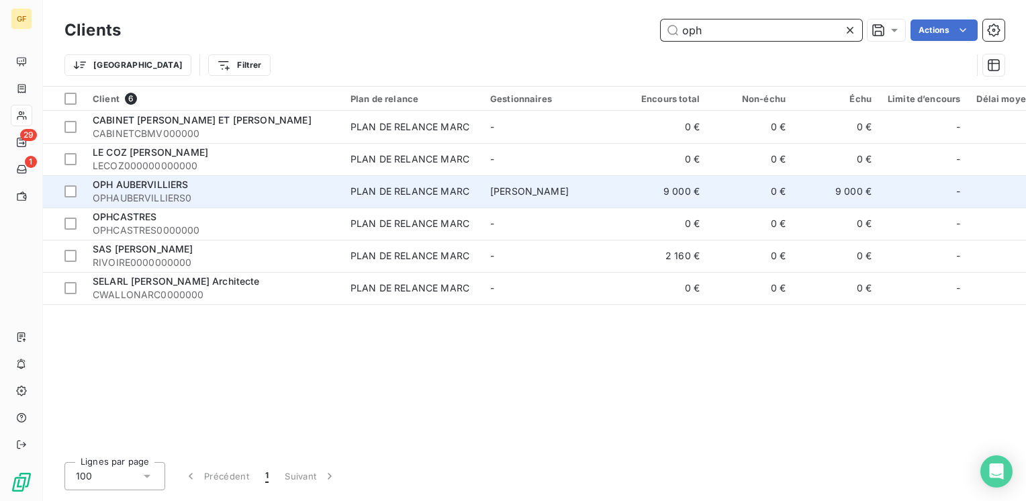
type input "oph"
click at [409, 189] on div "PLAN DE RELANCE MARC" at bounding box center [410, 191] width 119 height 13
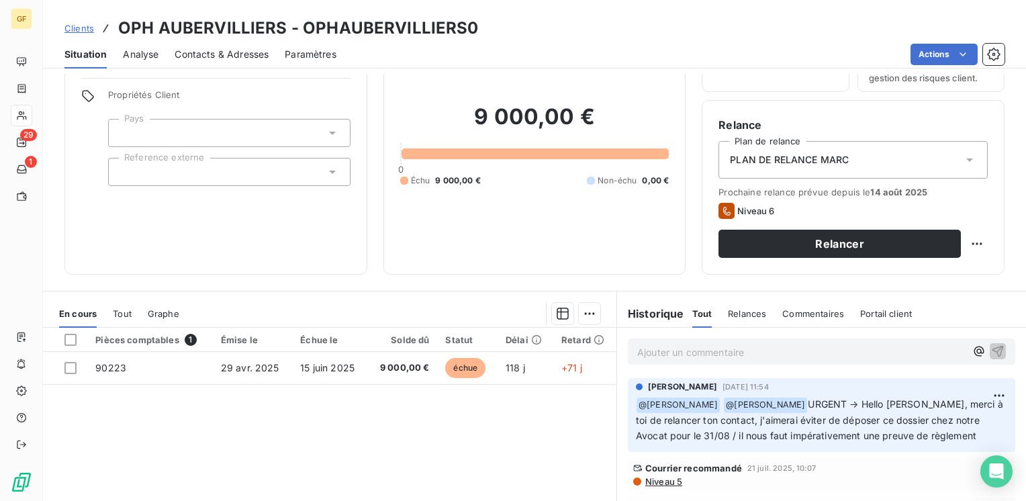
scroll to position [201, 0]
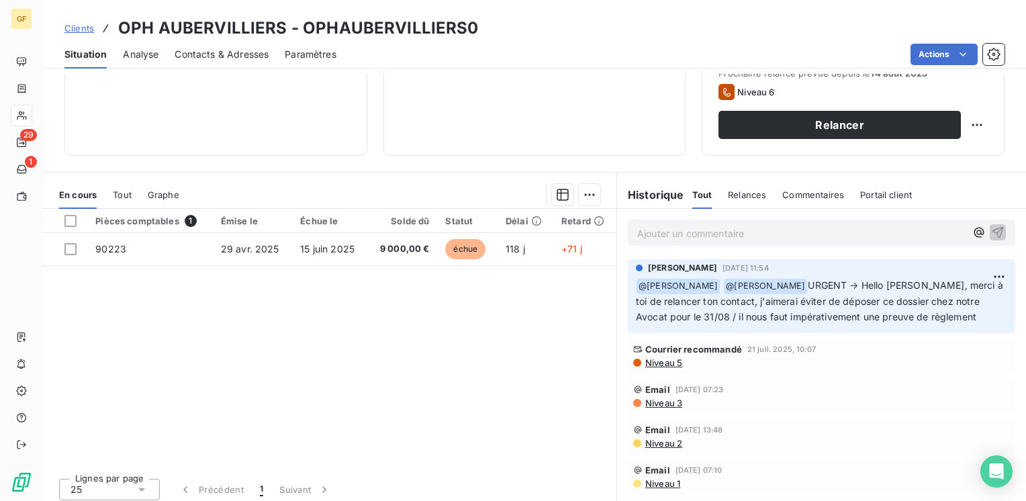
click at [657, 232] on p "Ajouter un commentaire ﻿" at bounding box center [801, 233] width 328 height 17
click at [637, 225] on p "RELANCE sales" at bounding box center [801, 232] width 328 height 15
drag, startPoint x: 727, startPoint y: 234, endPoint x: 440, endPoint y: 219, distance: 287.1
click at [432, 234] on div "En cours Tout Graphe Pièces comptables 1 Émise le Échue le Solde dû Statut Déla…" at bounding box center [534, 340] width 983 height 336
click at [991, 225] on icon "button" at bounding box center [997, 231] width 13 height 13
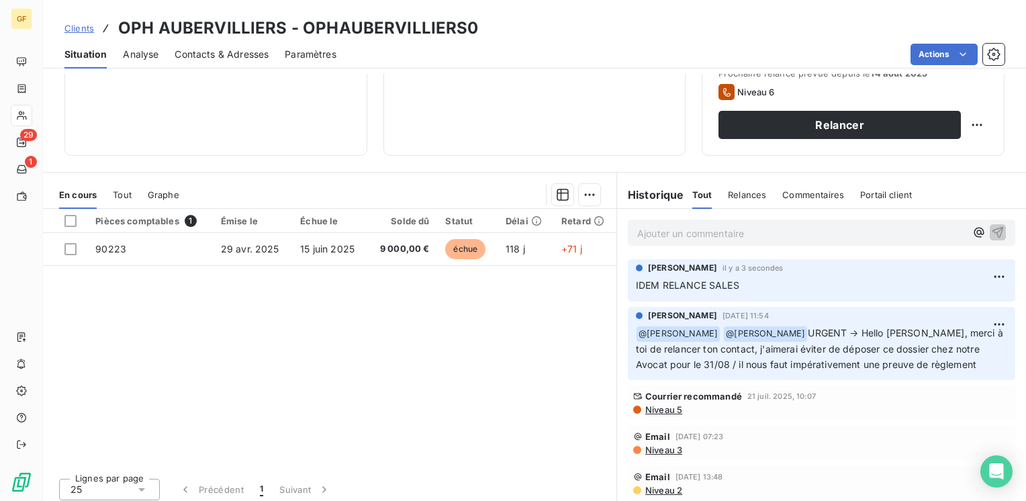
drag, startPoint x: 974, startPoint y: 224, endPoint x: 548, endPoint y: 339, distance: 441.0
click at [548, 340] on div "Pièces comptables 1 Émise le Échue le Solde dû Statut Délai Retard 90223 29 avr…" at bounding box center [330, 338] width 574 height 259
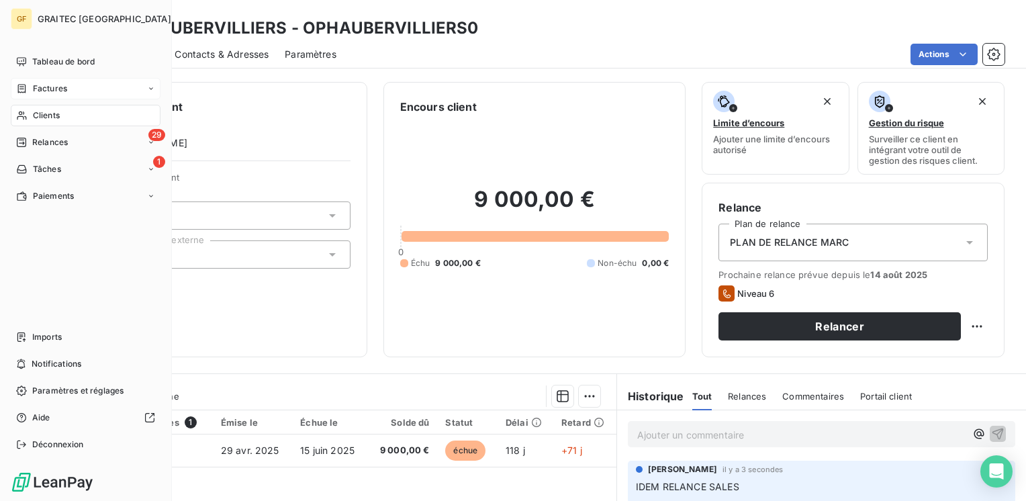
click at [43, 89] on span "Factures" at bounding box center [50, 89] width 34 height 12
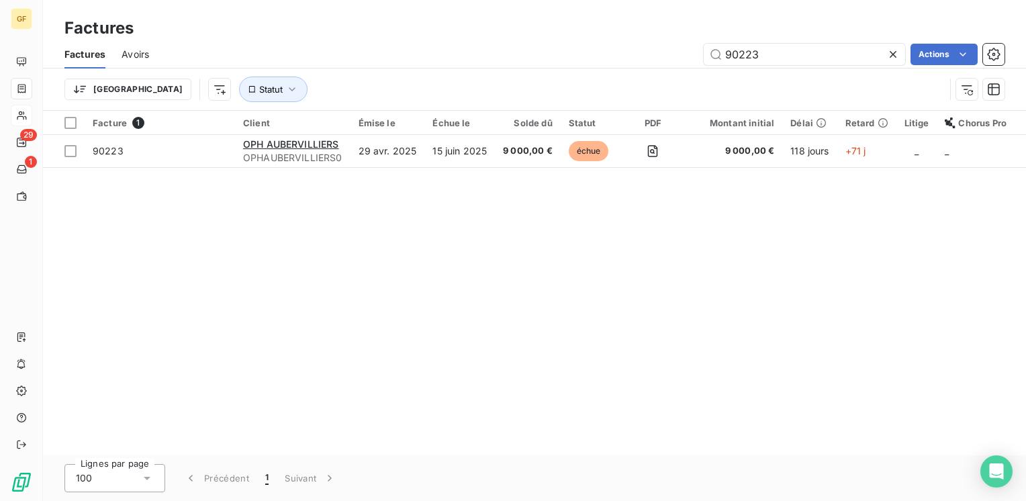
drag, startPoint x: 626, startPoint y: 66, endPoint x: 612, endPoint y: 62, distance: 14.7
click at [611, 66] on div "Factures Avoirs 90223 Actions" at bounding box center [534, 54] width 983 height 28
drag, startPoint x: 805, startPoint y: 40, endPoint x: 792, endPoint y: 54, distance: 19.0
click at [794, 55] on div "Factures Avoirs 90223 Actions" at bounding box center [534, 54] width 983 height 28
drag, startPoint x: 790, startPoint y: 54, endPoint x: 675, endPoint y: 58, distance: 115.6
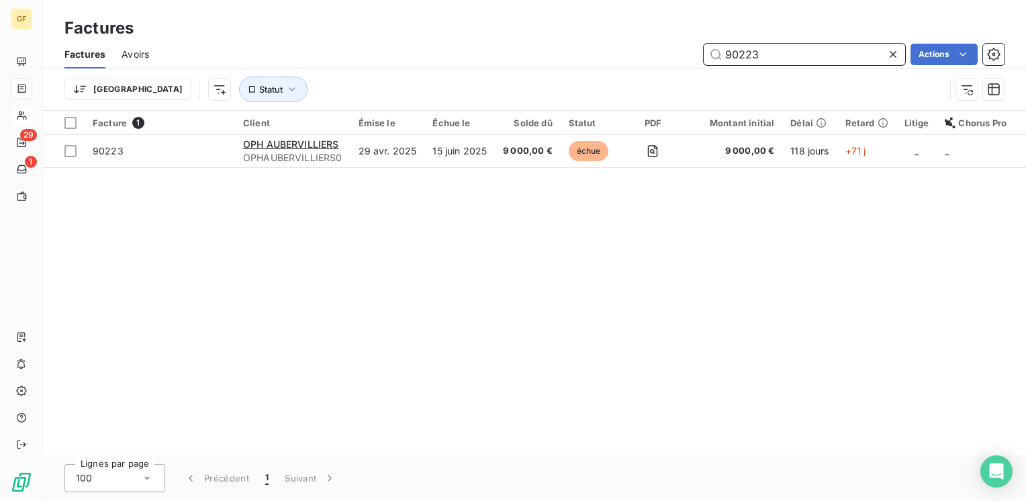
click at [675, 58] on div "90223 Actions" at bounding box center [584, 54] width 839 height 21
type input "91750"
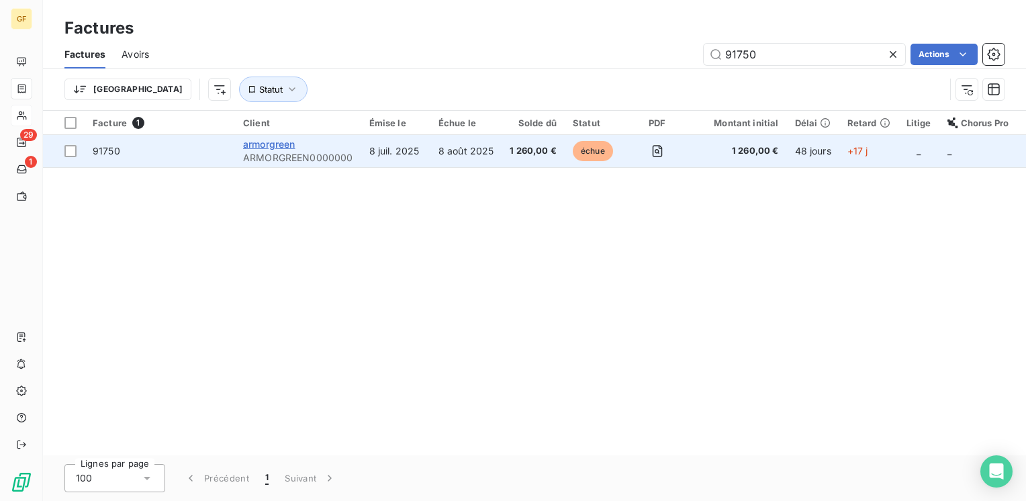
click at [280, 148] on span "armorgreen" at bounding box center [269, 143] width 52 height 11
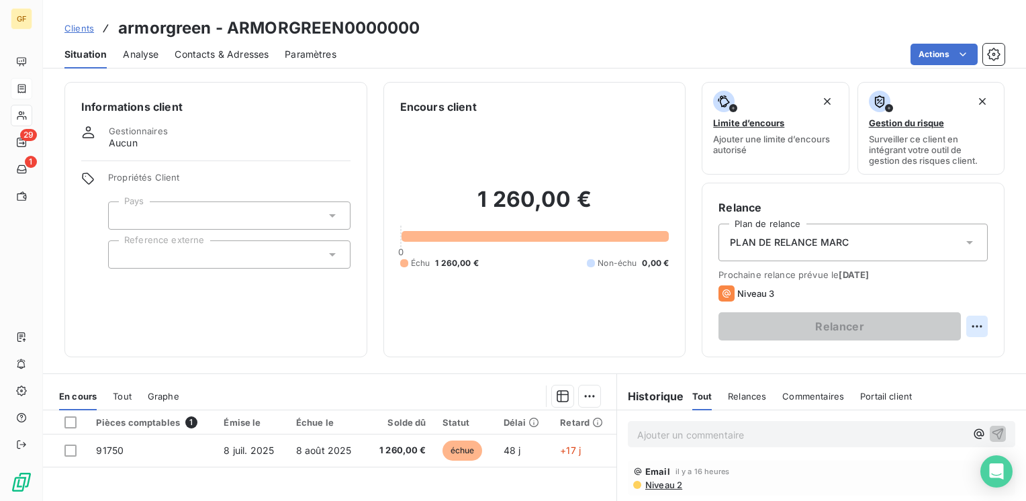
click at [971, 327] on html "GF 29 1 Clients armorgreen - ARMORGREEN0000000 Situation Analyse Contacts & Adr…" at bounding box center [513, 250] width 1026 height 501
click at [954, 348] on div "Replanifier cette action" at bounding box center [912, 355] width 120 height 21
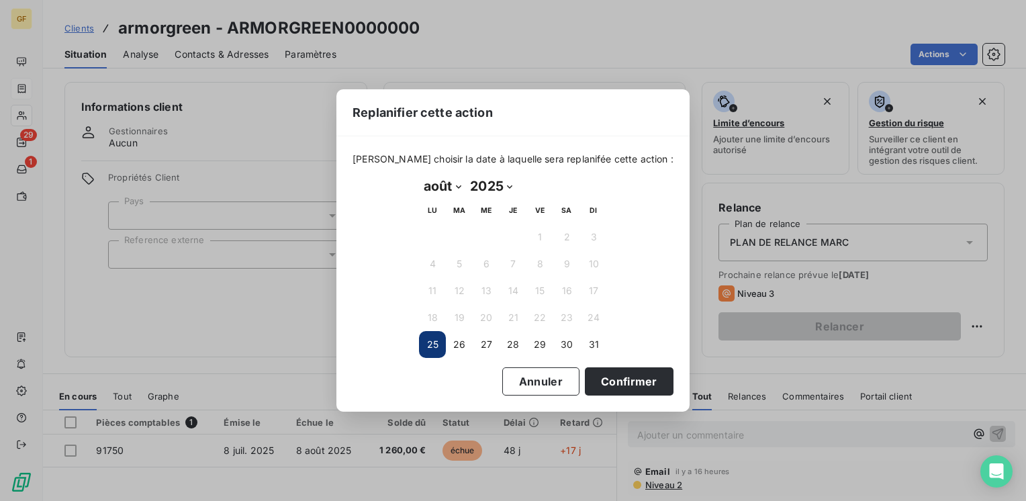
click at [457, 183] on select "janvier février mars avril mai juin juillet août septembre octobre novembre déc…" at bounding box center [442, 185] width 46 height 21
select select "8"
click at [419, 175] on select "janvier février mars avril mai juin juillet août septembre octobre novembre déc…" at bounding box center [442, 185] width 46 height 21
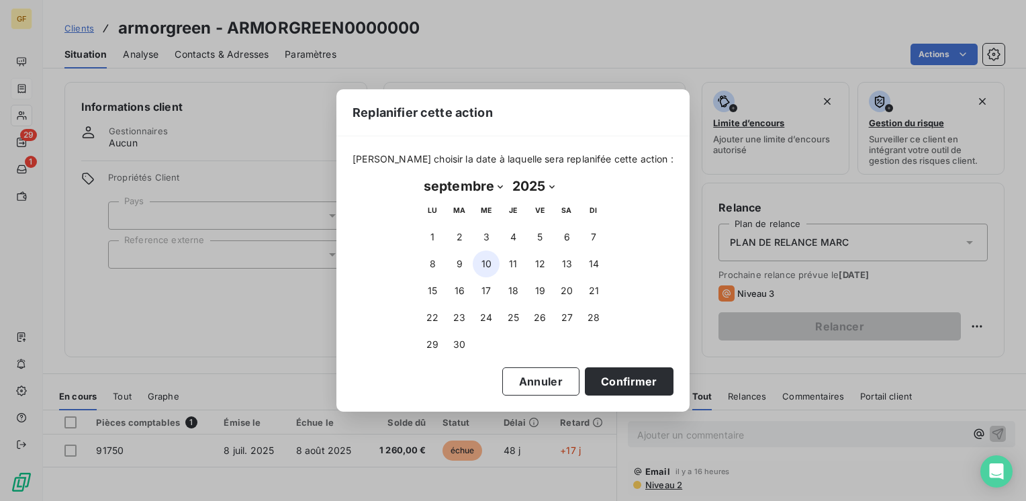
click at [492, 262] on button "10" at bounding box center [486, 263] width 27 height 27
click at [610, 376] on button "Confirmer" at bounding box center [629, 381] width 89 height 28
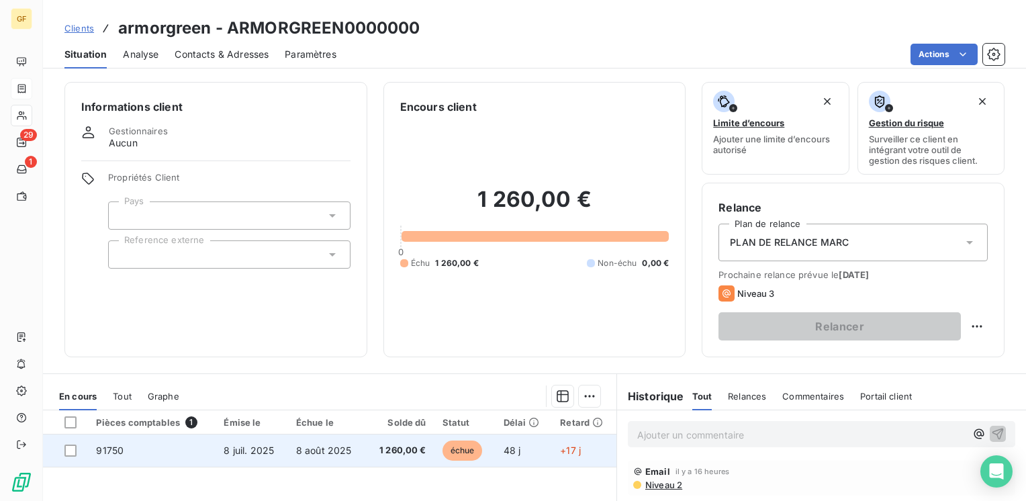
click at [304, 448] on span "8 août 2025" at bounding box center [324, 450] width 56 height 11
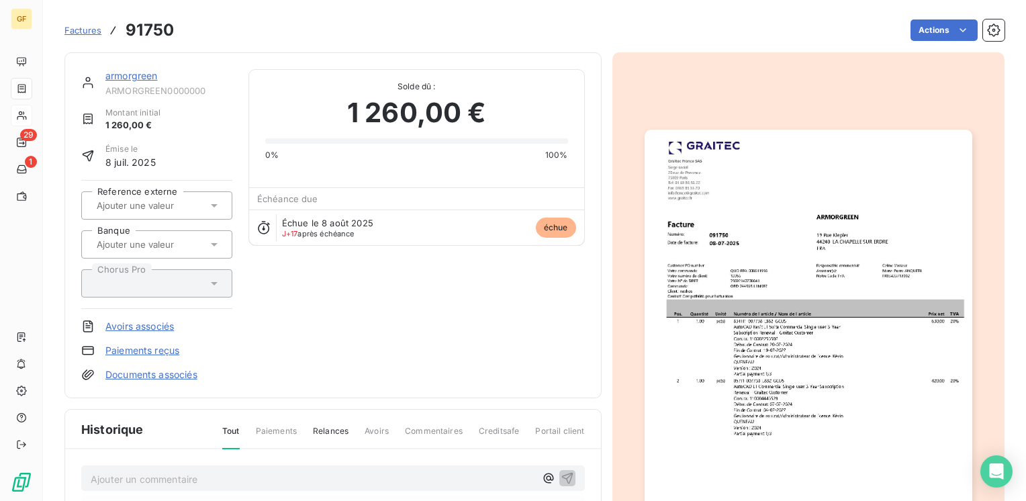
click at [412, 246] on div "armorgreen ARMORGREEN0000000 Montant initial 1 260,00 € Émise le 8 juil. 2025 R…" at bounding box center [333, 225] width 504 height 312
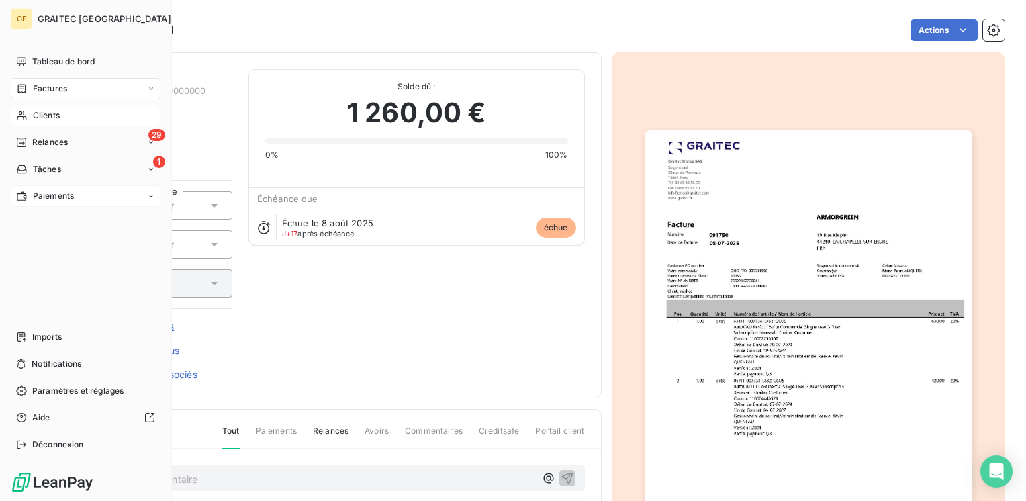
click at [35, 188] on div "Paiements" at bounding box center [86, 195] width 150 height 21
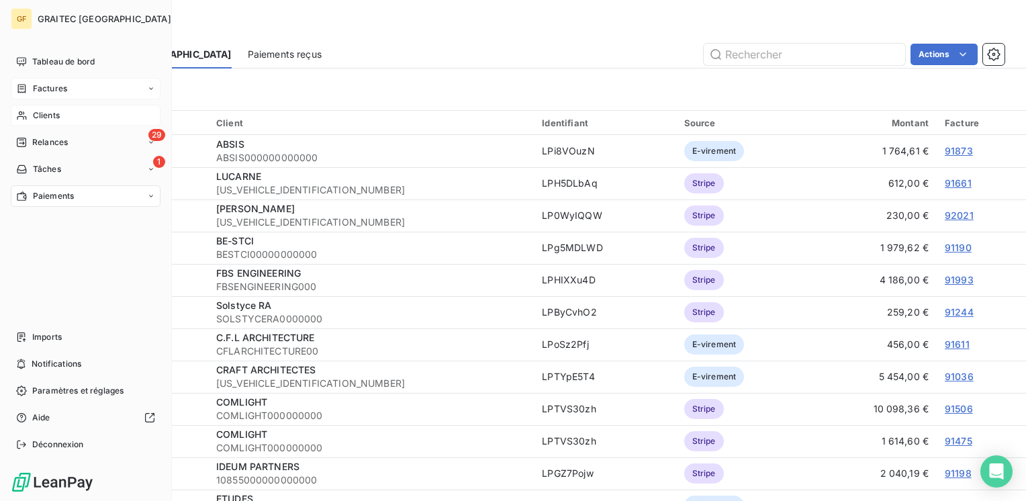
click at [42, 83] on span "Factures" at bounding box center [50, 89] width 34 height 12
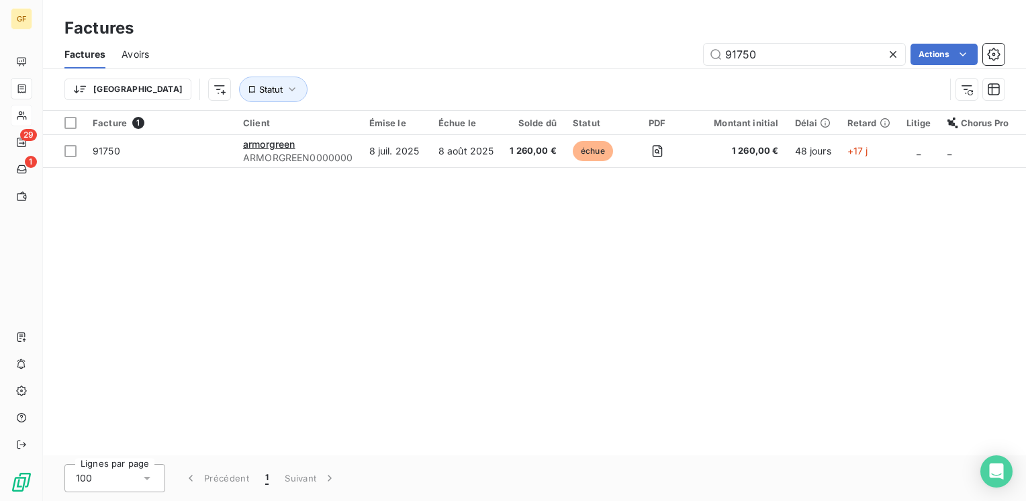
drag, startPoint x: 768, startPoint y: 54, endPoint x: 641, endPoint y: 69, distance: 127.9
click at [641, 69] on div "Factures Avoirs 91750 Actions Trier Statut" at bounding box center [534, 75] width 983 height 70
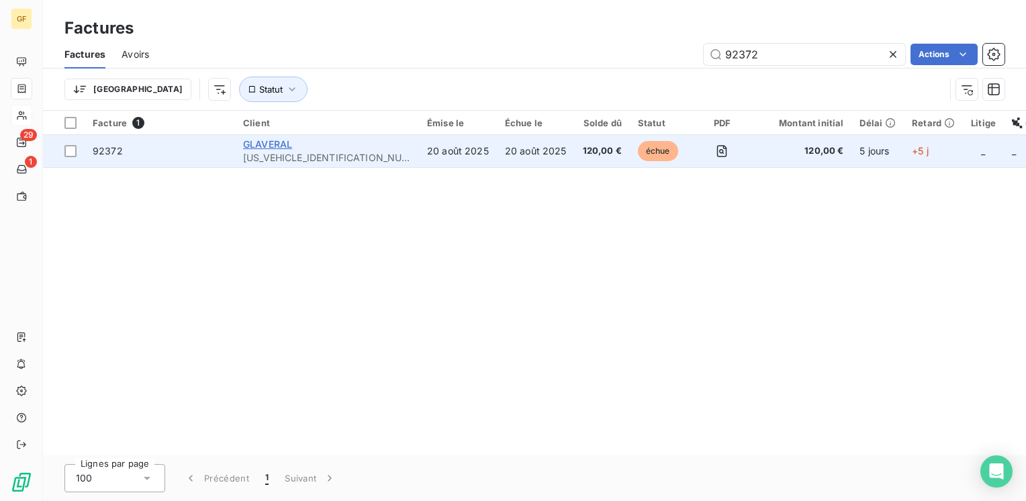
type input "92372"
click at [255, 142] on span "GLAVERAL" at bounding box center [267, 143] width 49 height 11
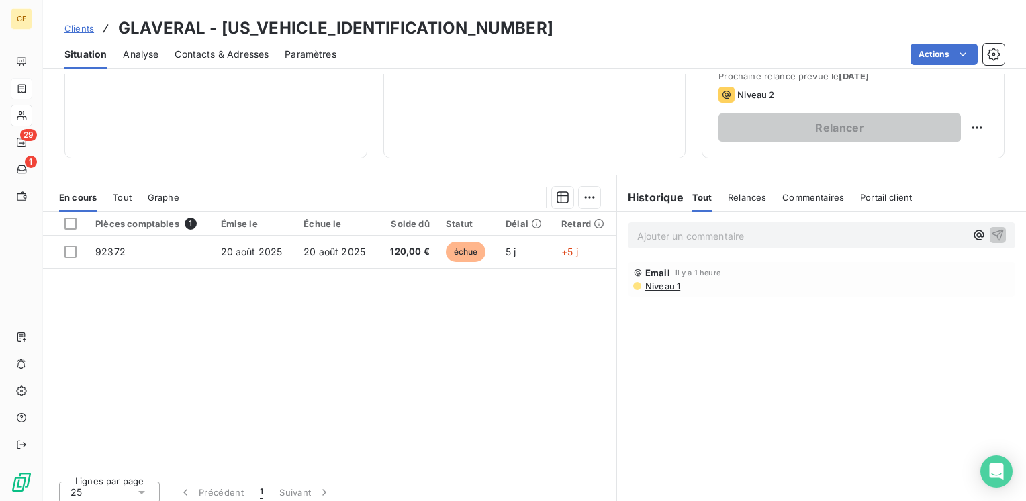
scroll to position [201, 0]
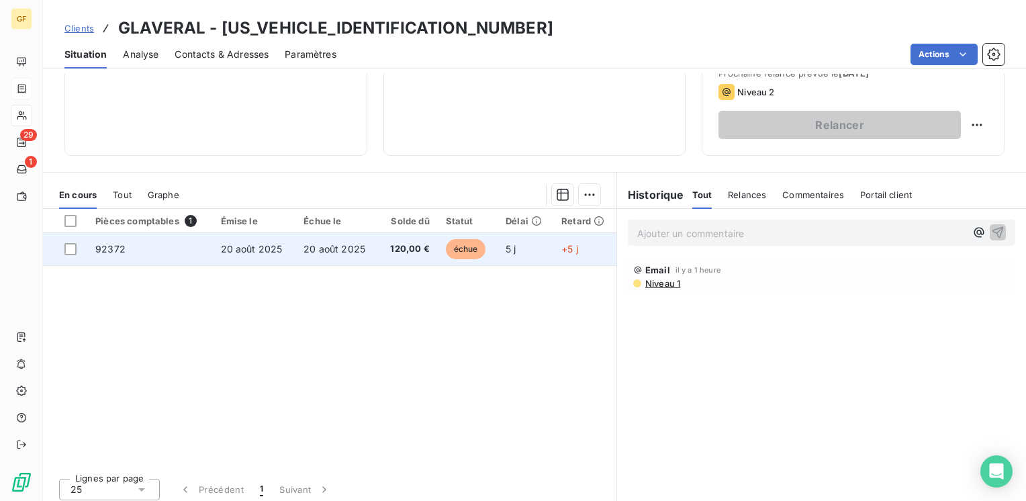
click at [230, 252] on span "20 août 2025" at bounding box center [252, 248] width 62 height 11
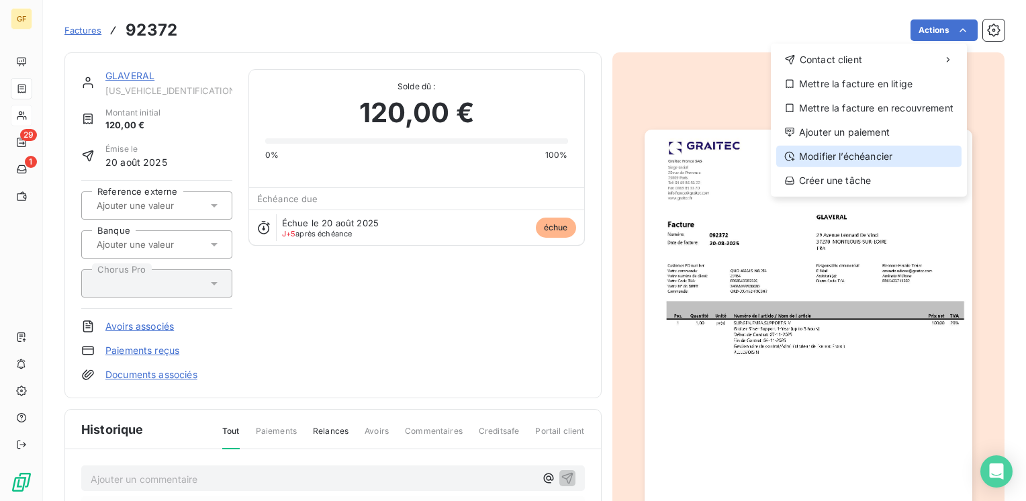
click at [857, 150] on div "Modifier l’échéancier" at bounding box center [868, 156] width 185 height 21
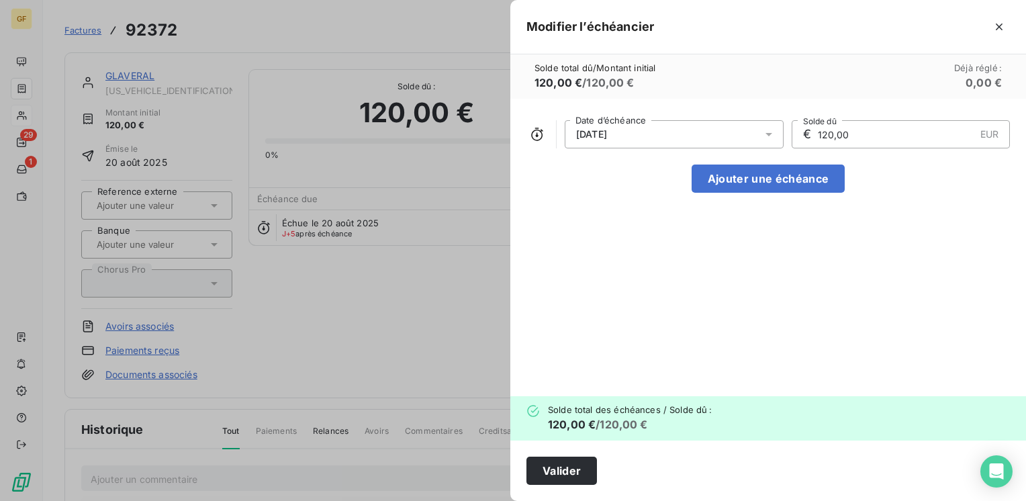
click at [769, 132] on icon at bounding box center [768, 134] width 13 height 13
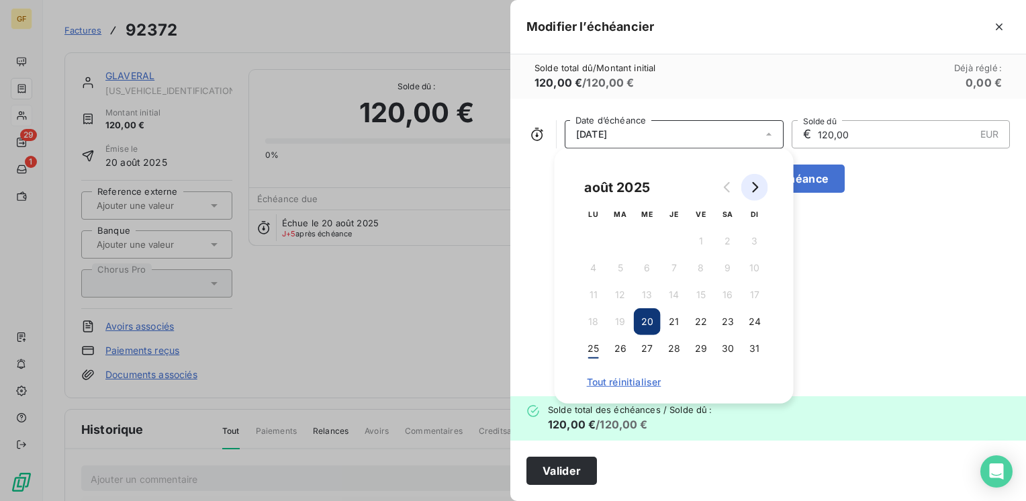
click at [758, 189] on icon "Go to next month" at bounding box center [754, 187] width 11 height 11
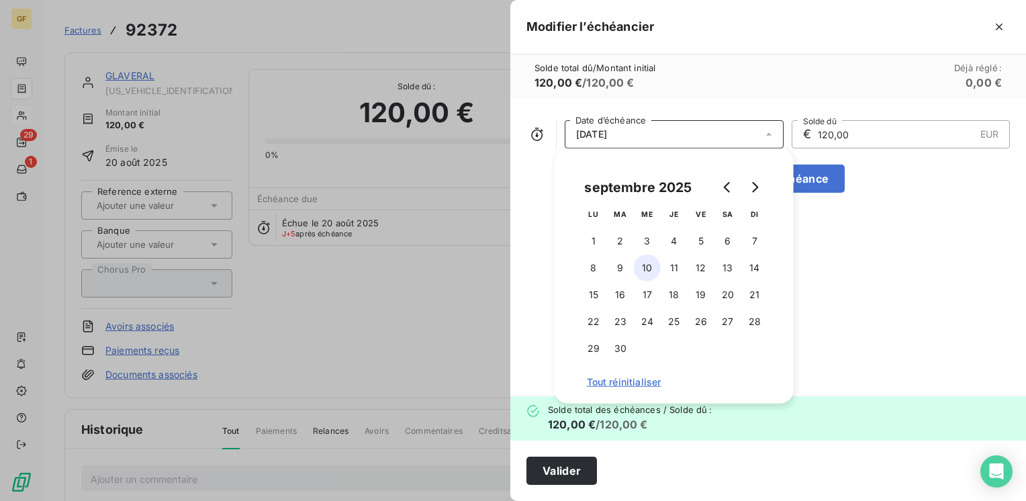
click at [645, 265] on button "10" at bounding box center [647, 268] width 27 height 27
click at [560, 467] on button "Valider" at bounding box center [561, 471] width 71 height 28
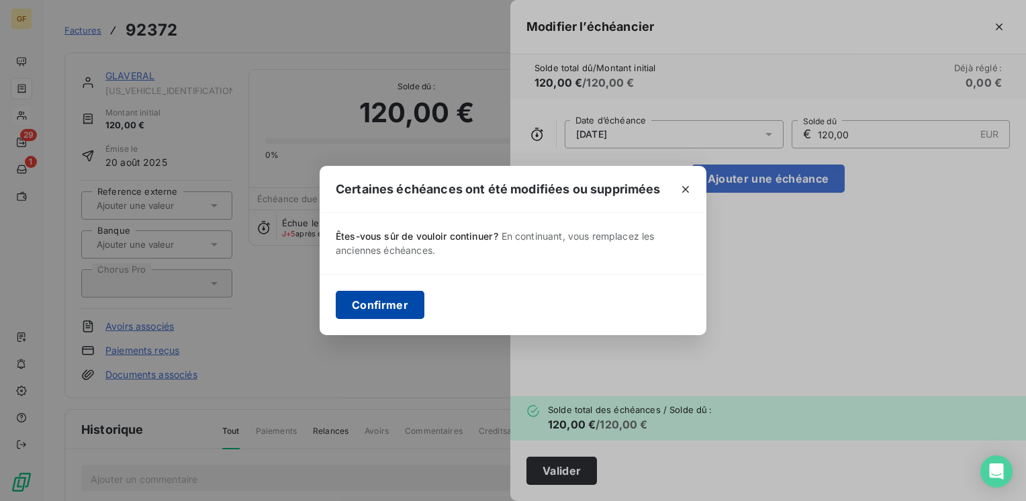
click at [392, 303] on button "Confirmer" at bounding box center [380, 305] width 89 height 28
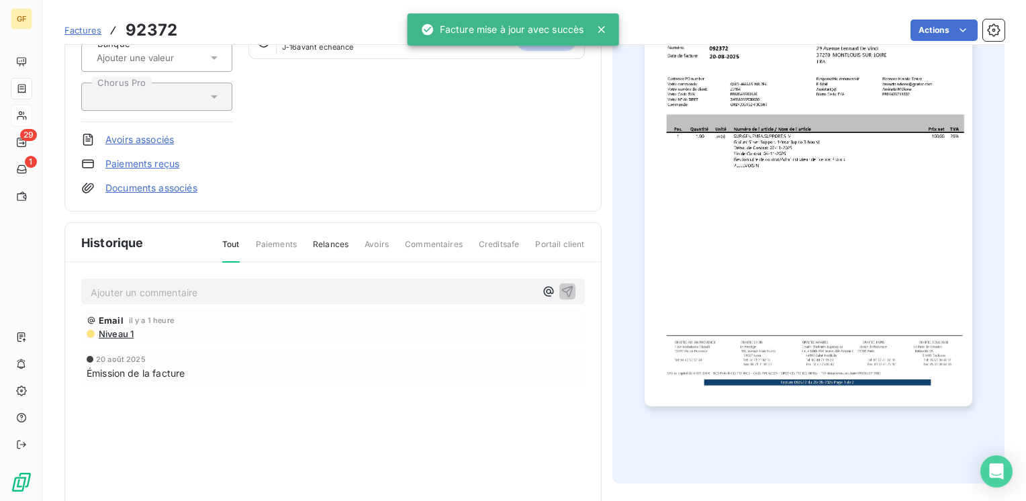
scroll to position [201, 0]
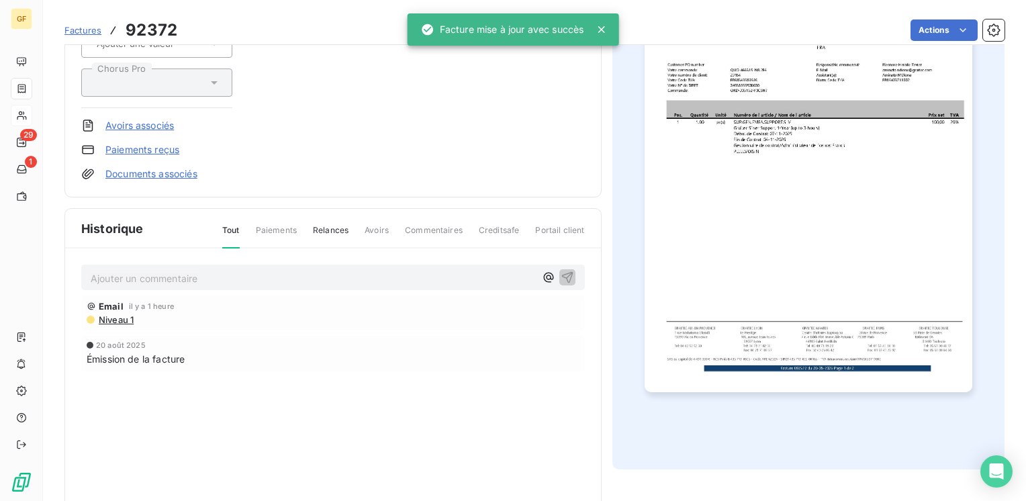
click at [180, 274] on p "Ajouter un commentaire ﻿" at bounding box center [313, 278] width 445 height 17
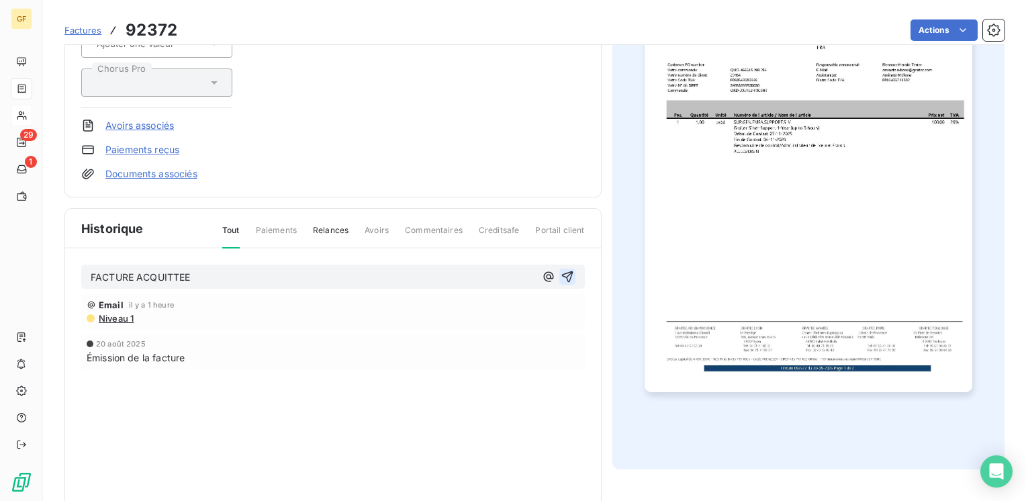
click at [561, 271] on icon "button" at bounding box center [566, 276] width 11 height 11
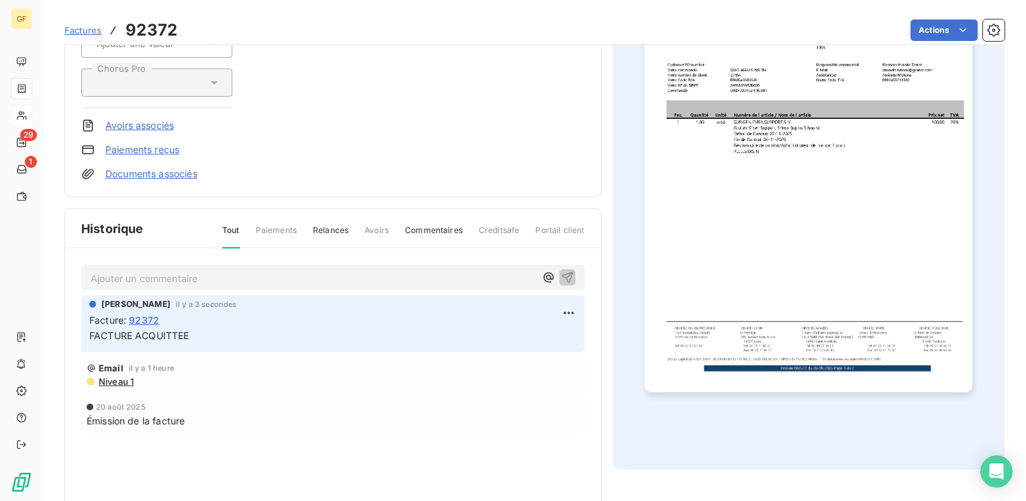
scroll to position [0, 0]
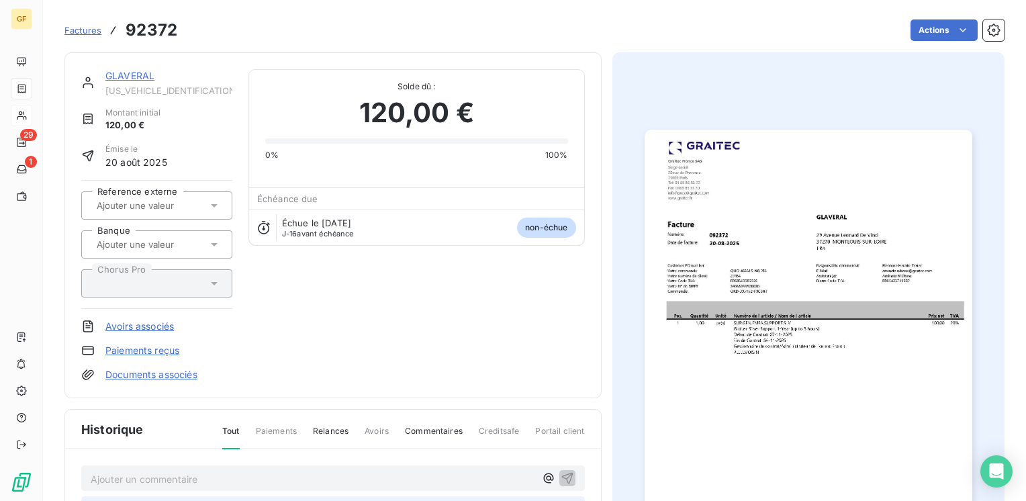
click at [134, 72] on link "GLAVERAL" at bounding box center [129, 75] width 49 height 11
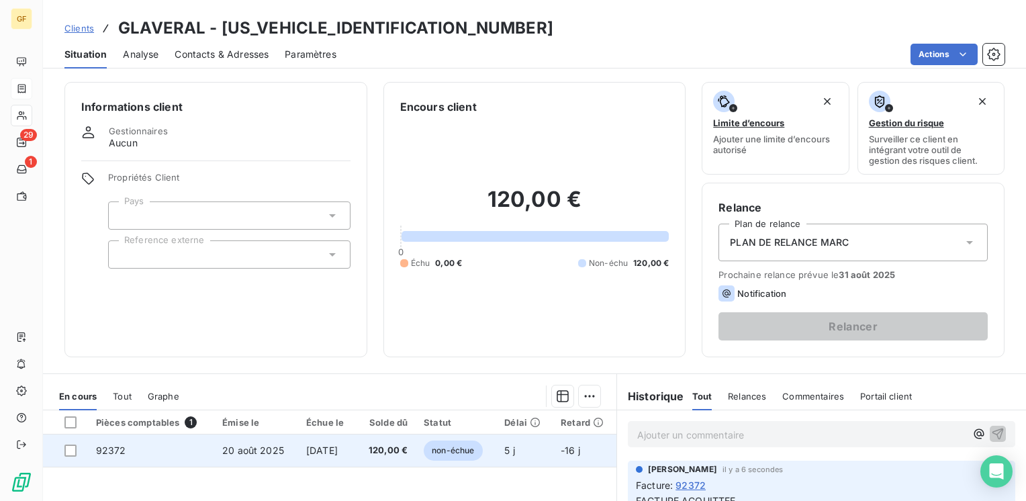
click at [357, 447] on td "10 sept. 2025" at bounding box center [327, 450] width 58 height 32
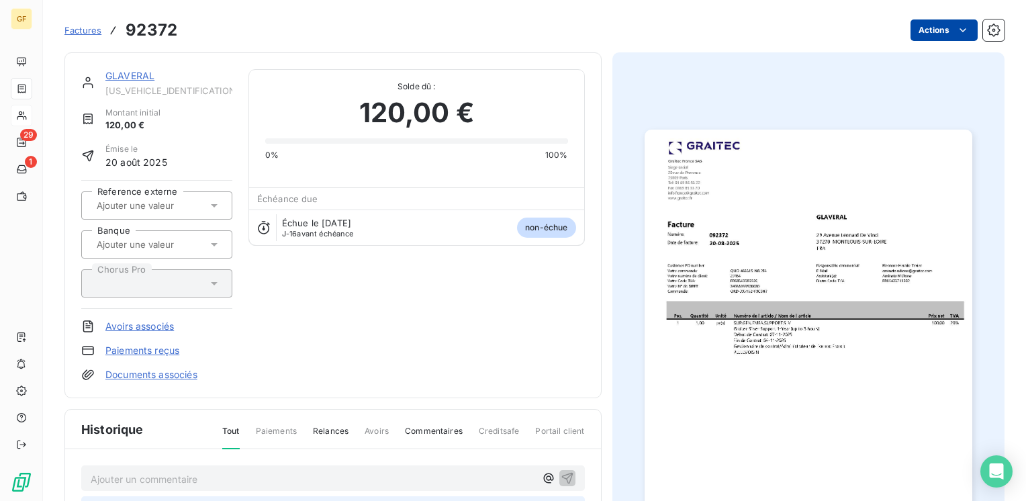
click at [948, 20] on html "GF 29 1 Factures 92372 Actions GLAVERAL GLAVERAL000000000 Montant initial 120,0…" at bounding box center [513, 250] width 1026 height 501
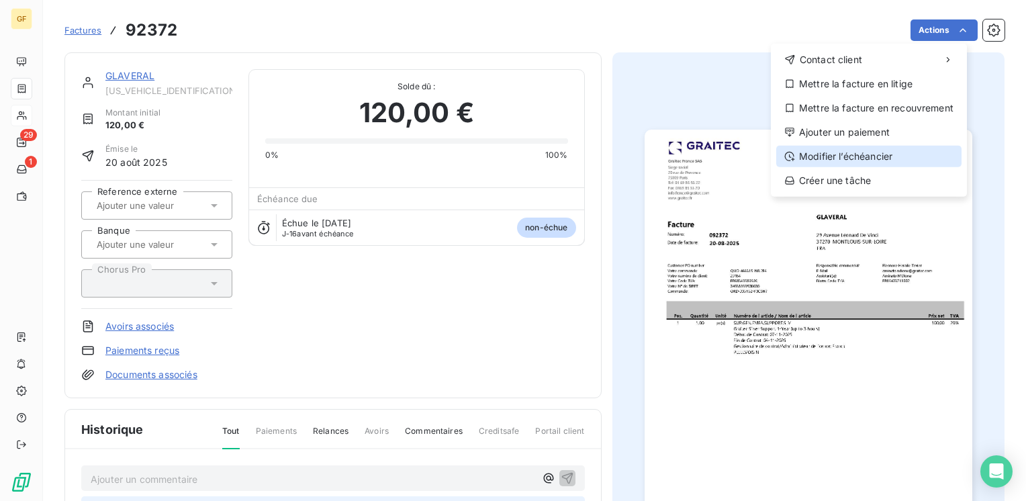
click at [844, 156] on div "Modifier l’échéancier" at bounding box center [868, 156] width 185 height 21
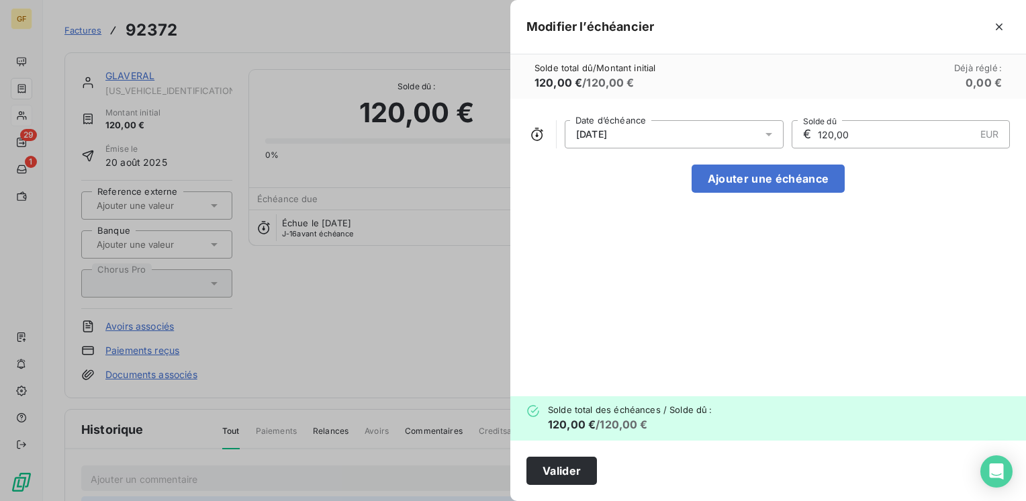
click at [770, 128] on icon at bounding box center [768, 134] width 13 height 13
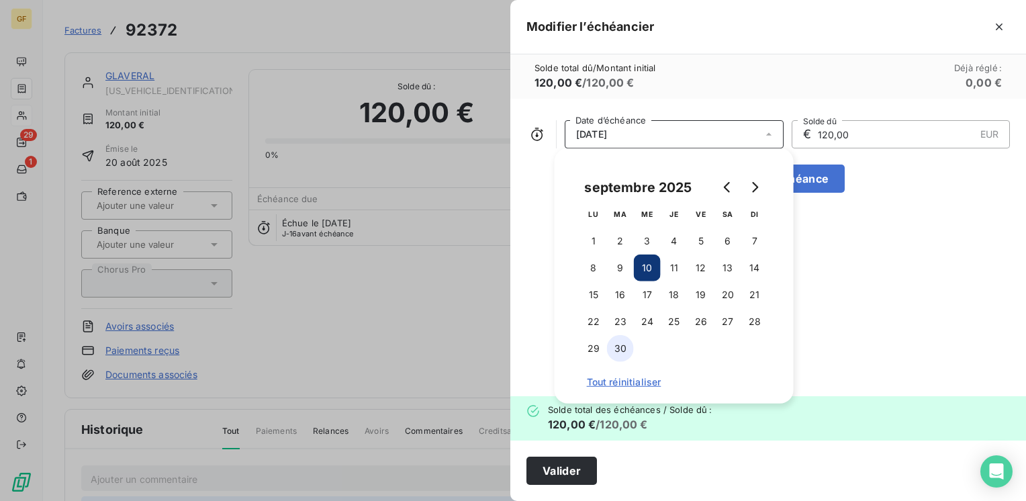
click at [617, 353] on button "30" at bounding box center [620, 348] width 27 height 27
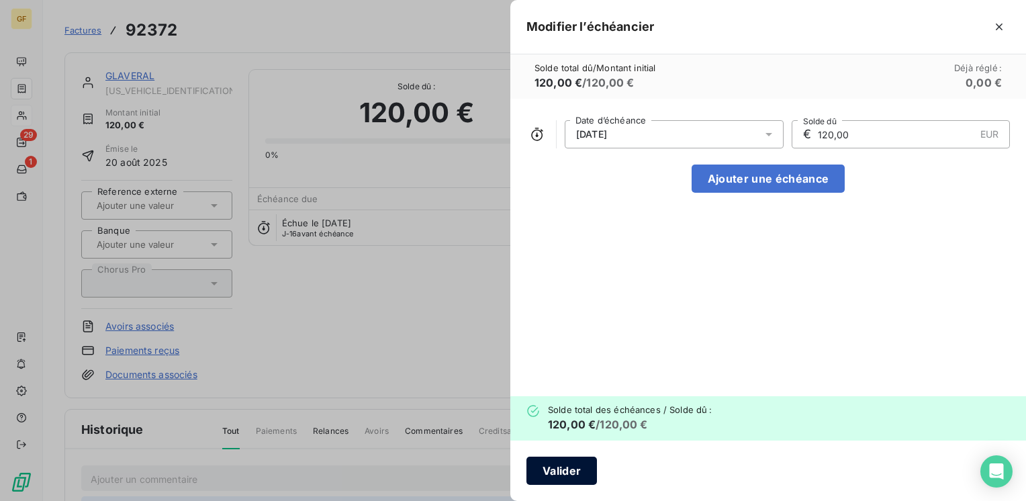
click at [557, 470] on button "Valider" at bounding box center [561, 471] width 71 height 28
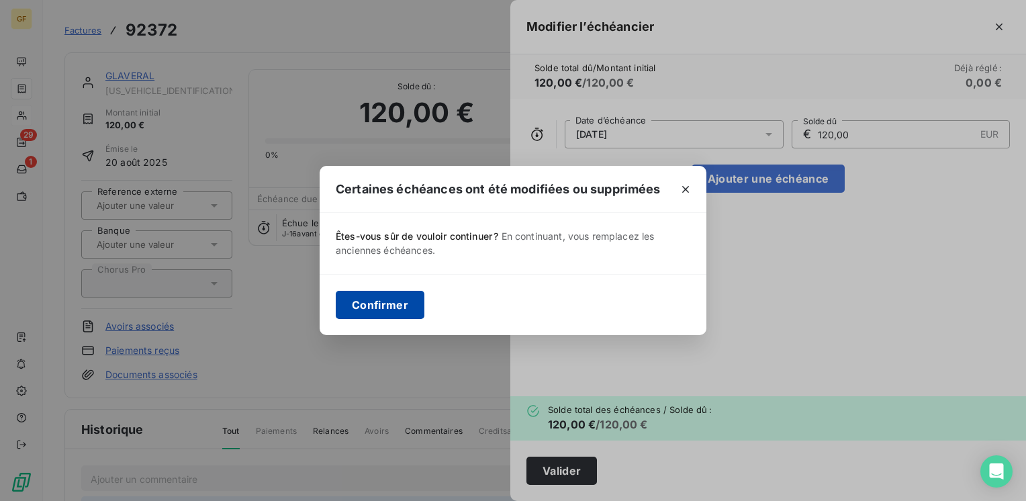
click at [370, 301] on button "Confirmer" at bounding box center [380, 305] width 89 height 28
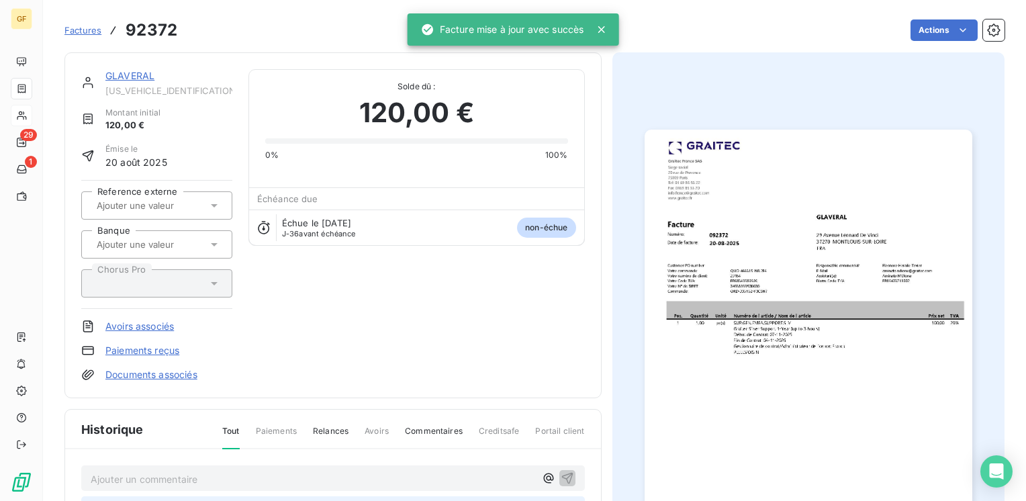
click at [140, 77] on link "GLAVERAL" at bounding box center [129, 75] width 49 height 11
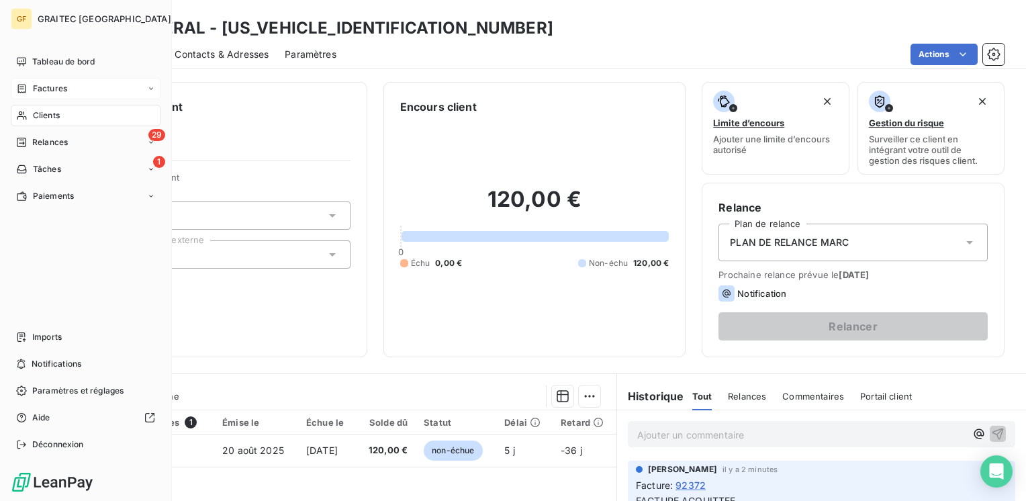
click at [44, 114] on span "Clients" at bounding box center [46, 115] width 27 height 12
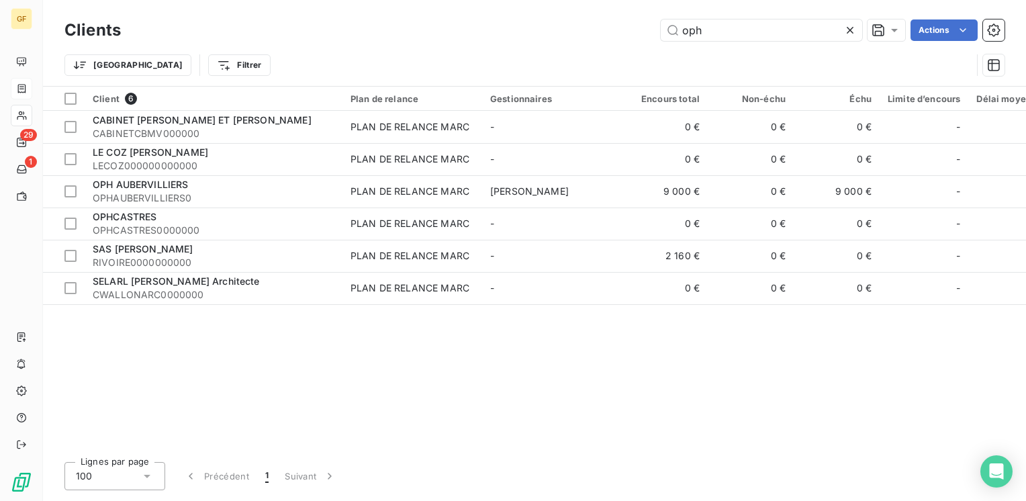
drag, startPoint x: 739, startPoint y: 36, endPoint x: 531, endPoint y: 50, distance: 208.7
click at [492, 52] on div "Clients oph Actions Trier Filtrer" at bounding box center [534, 51] width 940 height 70
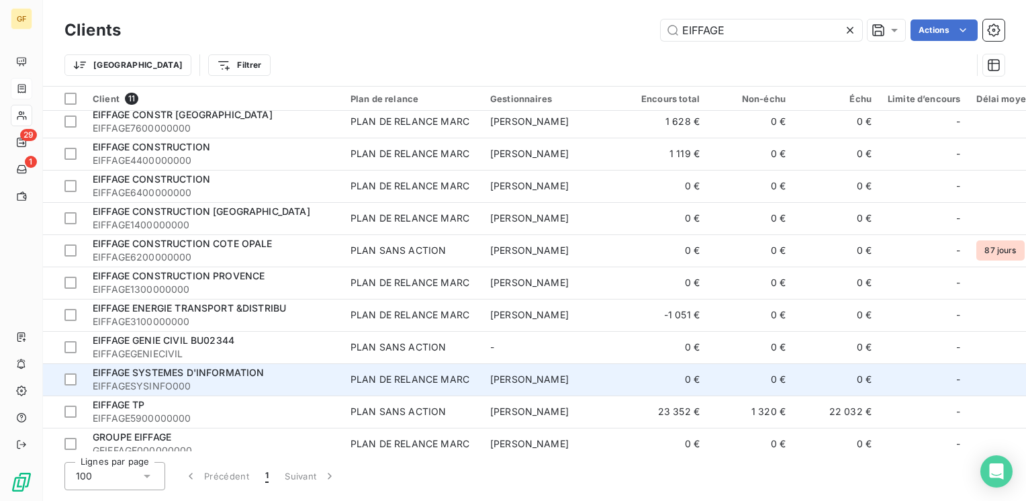
scroll to position [19, 0]
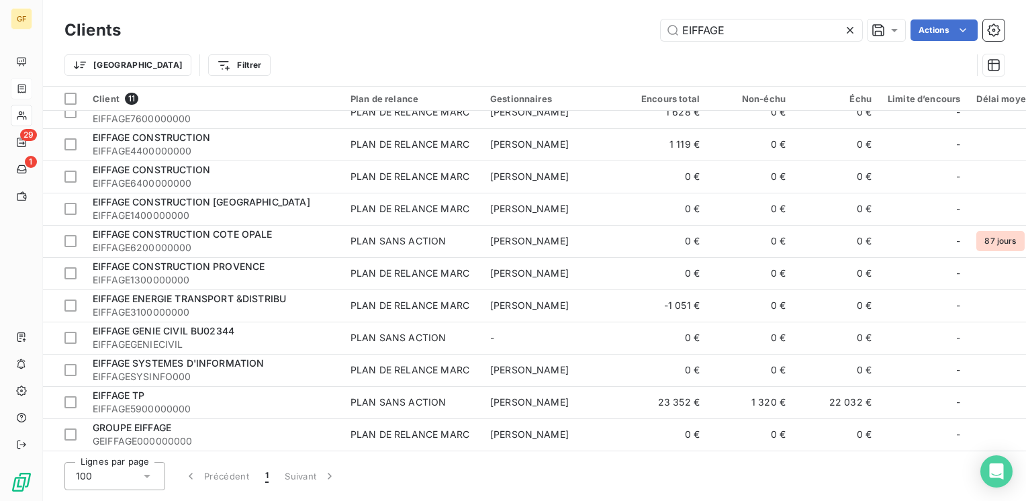
type input "EIFFAGE"
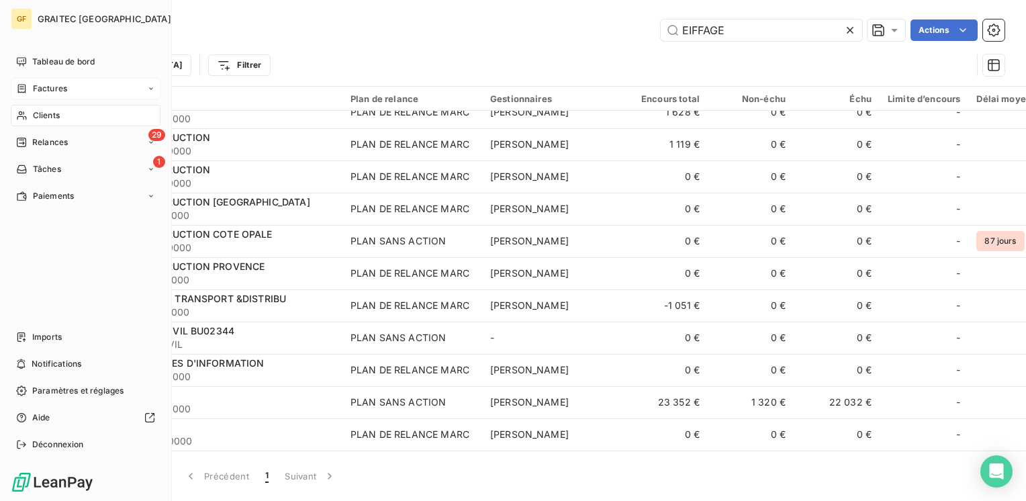
click at [55, 87] on span "Factures" at bounding box center [50, 89] width 34 height 12
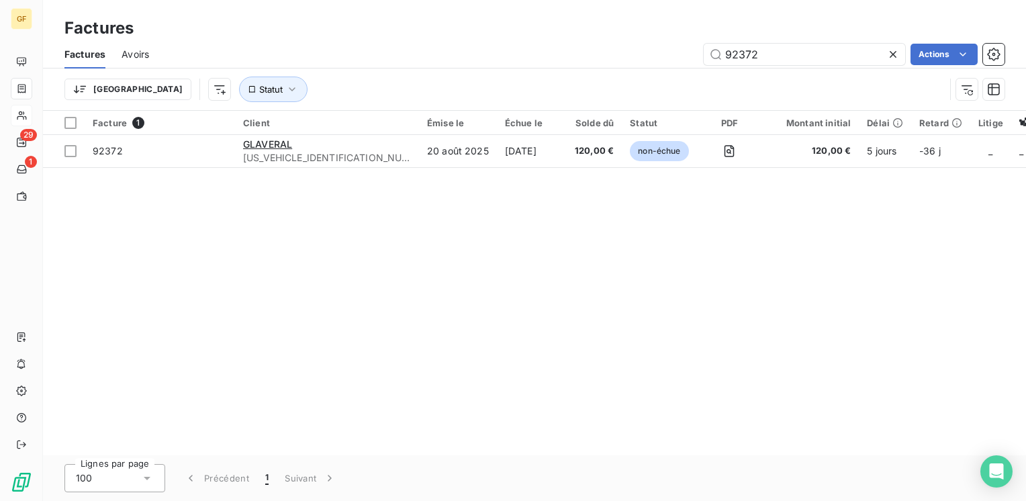
drag, startPoint x: 776, startPoint y: 52, endPoint x: 674, endPoint y: 58, distance: 102.3
click at [674, 61] on div "92372 Actions" at bounding box center [584, 54] width 839 height 21
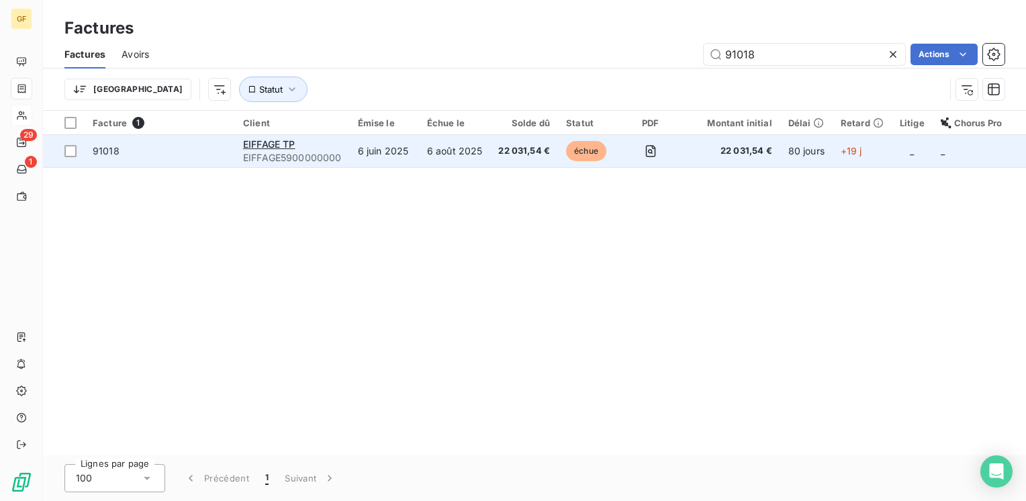
type input "91018"
click at [323, 144] on div "EIFFAGE TP" at bounding box center [292, 144] width 99 height 13
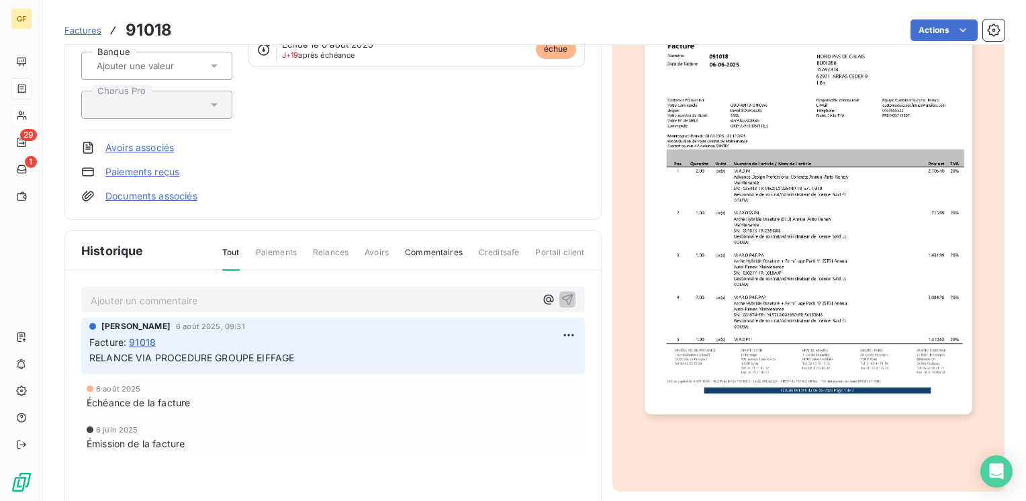
scroll to position [241, 0]
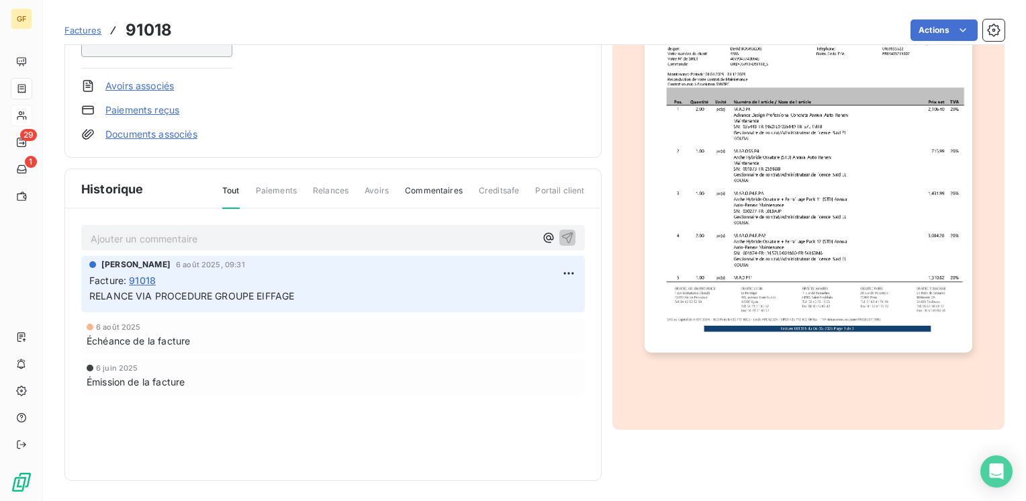
click at [183, 235] on p "Ajouter un commentaire ﻿" at bounding box center [313, 238] width 445 height 17
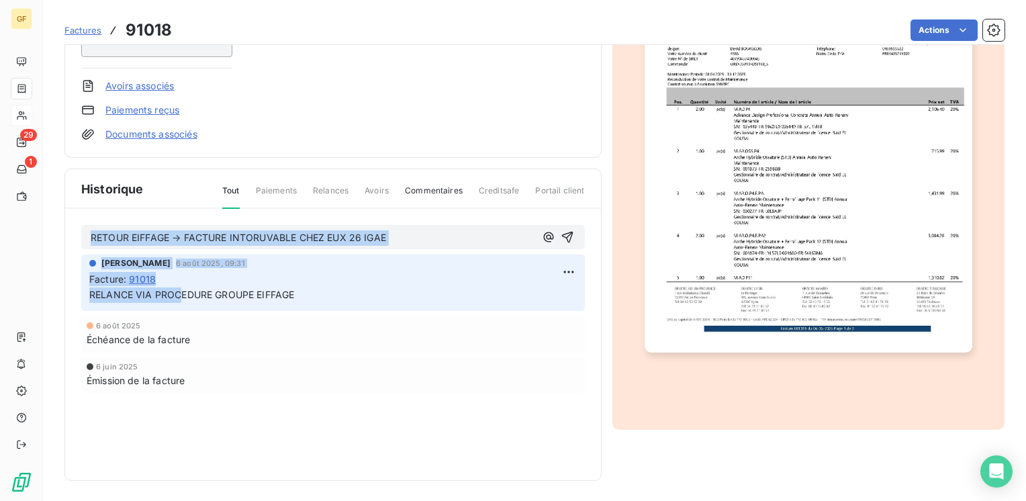
drag, startPoint x: 175, startPoint y: 299, endPoint x: 242, endPoint y: 236, distance: 92.2
click at [241, 240] on div "RETOUR EIFFAGE → FACTURE INTORUVABLE CHEZ EUX 26 IGAE Marc Santoro 6 août 2025,…" at bounding box center [333, 328] width 536 height 238
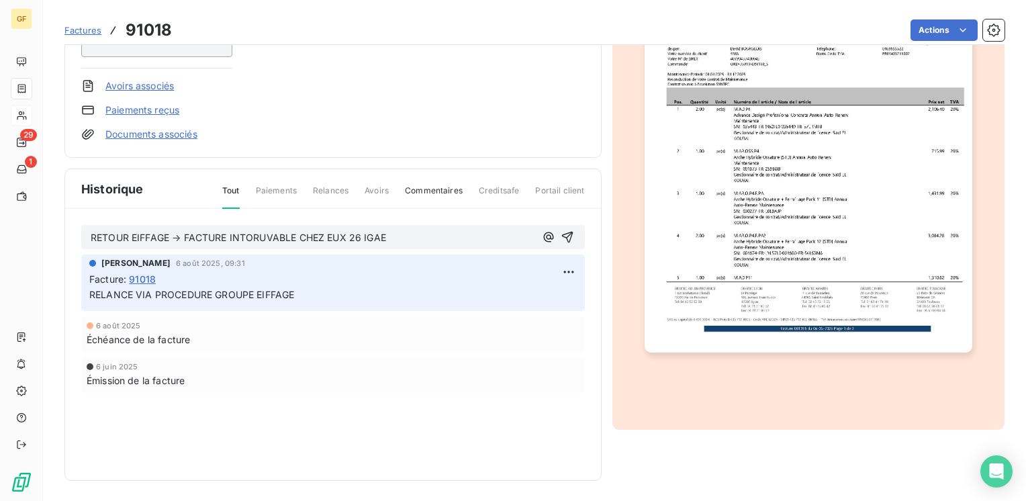
click at [241, 239] on span "RETOUR EIFFAGE → FACTURE INTORUVABLE CHEZ EUX 26 IGAE" at bounding box center [238, 237] width 295 height 11
click at [244, 232] on span "RETOUR EIFFAGE → FACTURE INTORUVABLE CHEZ EUX 26 IGAE" at bounding box center [238, 237] width 295 height 11
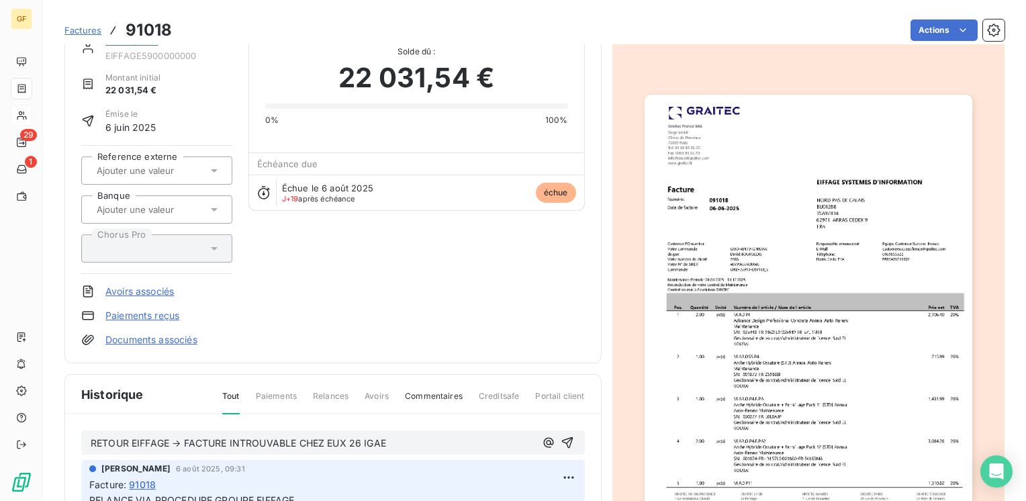
scroll to position [0, 0]
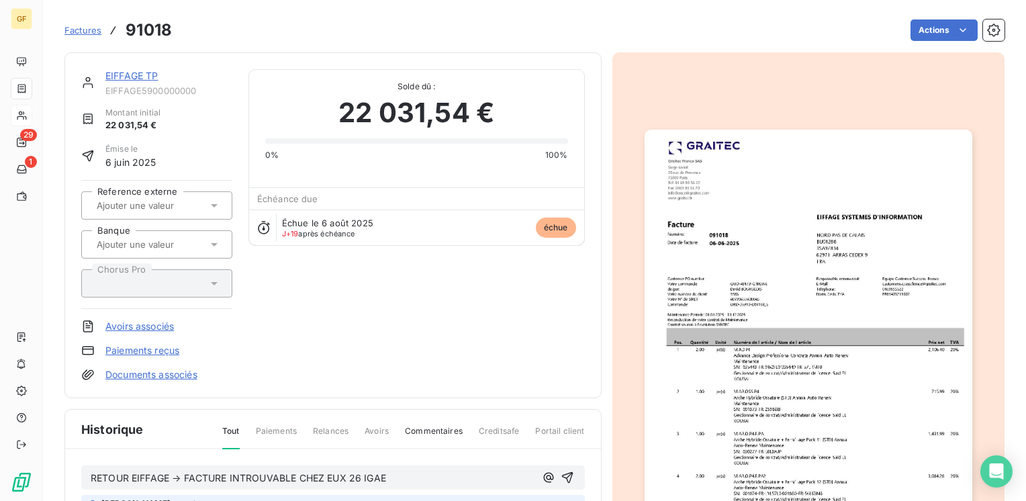
click at [814, 214] on img "button" at bounding box center [809, 361] width 328 height 463
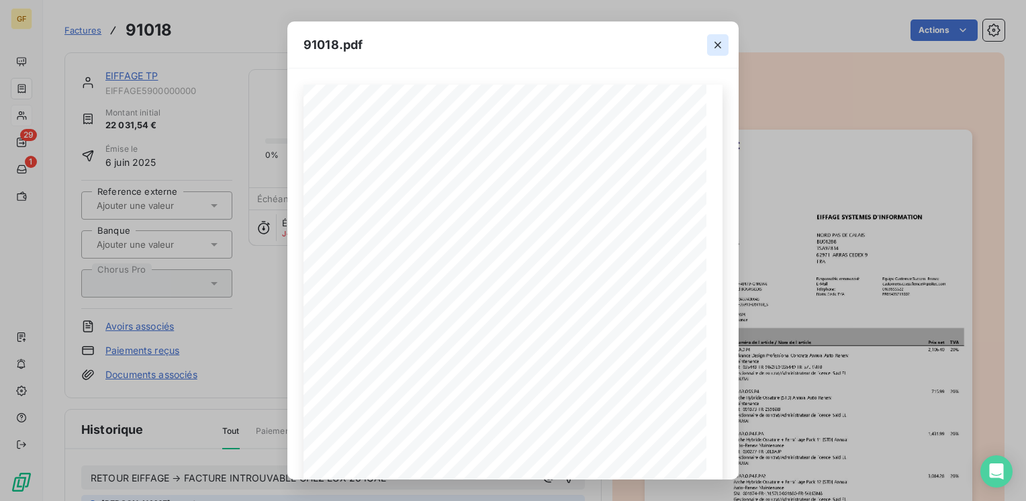
click at [717, 44] on icon "button" at bounding box center [717, 44] width 13 height 13
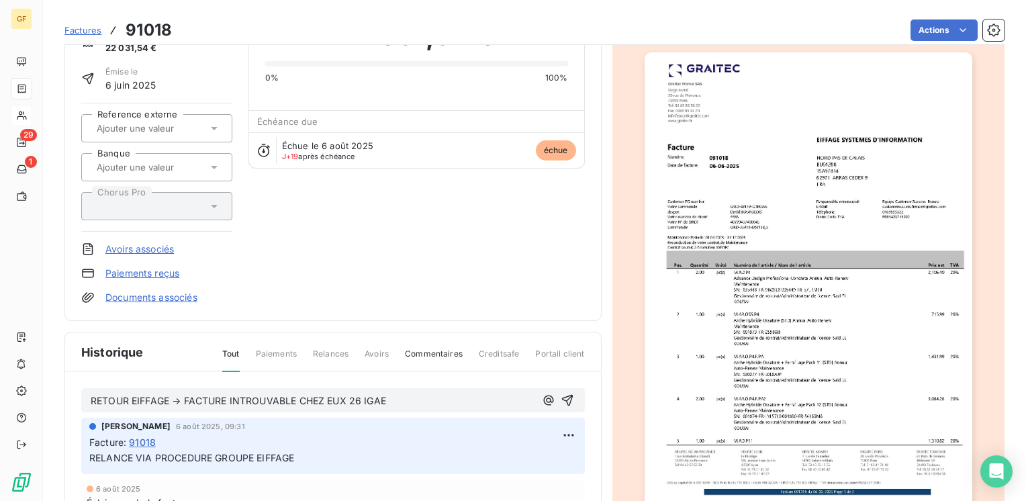
scroll to position [201, 0]
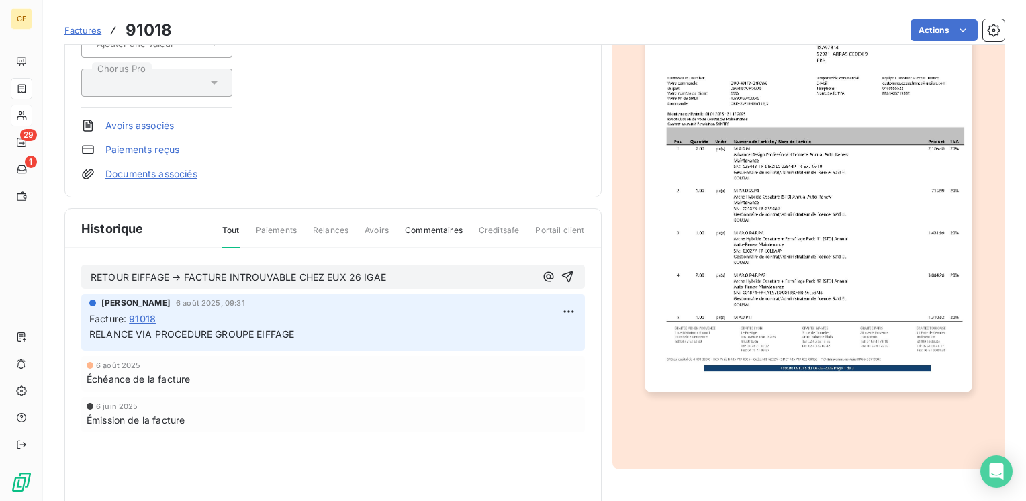
click at [350, 275] on span "RETOUR EIFFAGE → FACTURE INTROUVABLE CHEZ EUX 26 IGAE" at bounding box center [238, 276] width 295 height 11
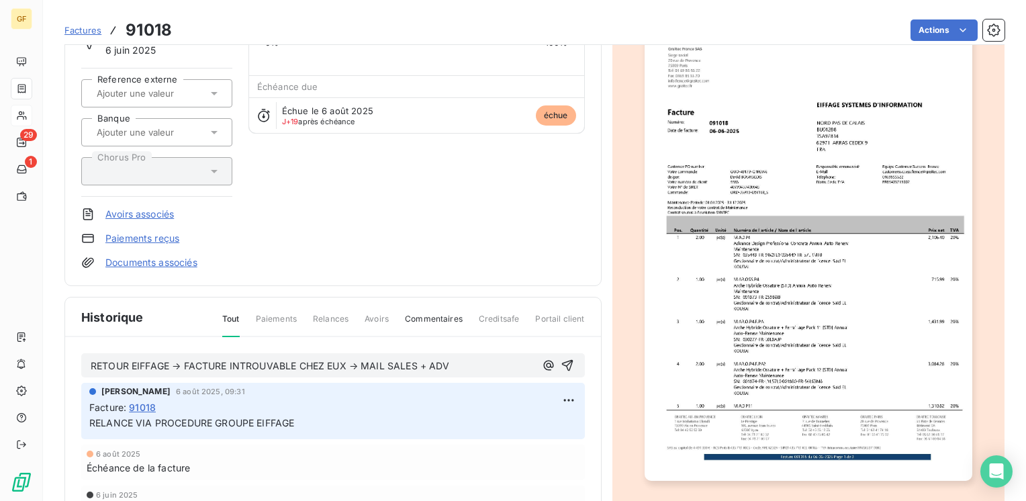
scroll to position [0, 0]
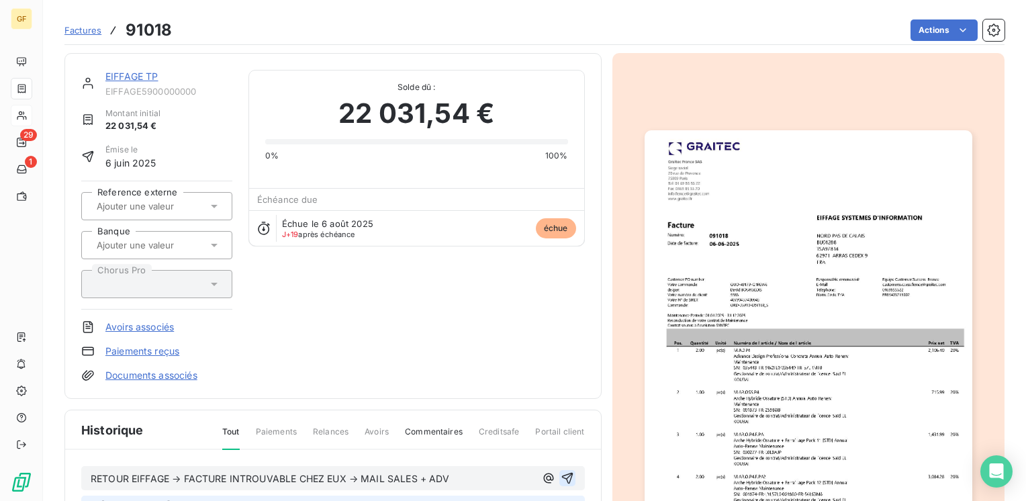
click at [566, 477] on icon "button" at bounding box center [567, 477] width 13 height 13
click at [339, 332] on div "EIFFAGE TP EIFFAGE5900000000 Montant initial 22 031,54 € Émise le 6 juin 2025 R…" at bounding box center [333, 226] width 504 height 312
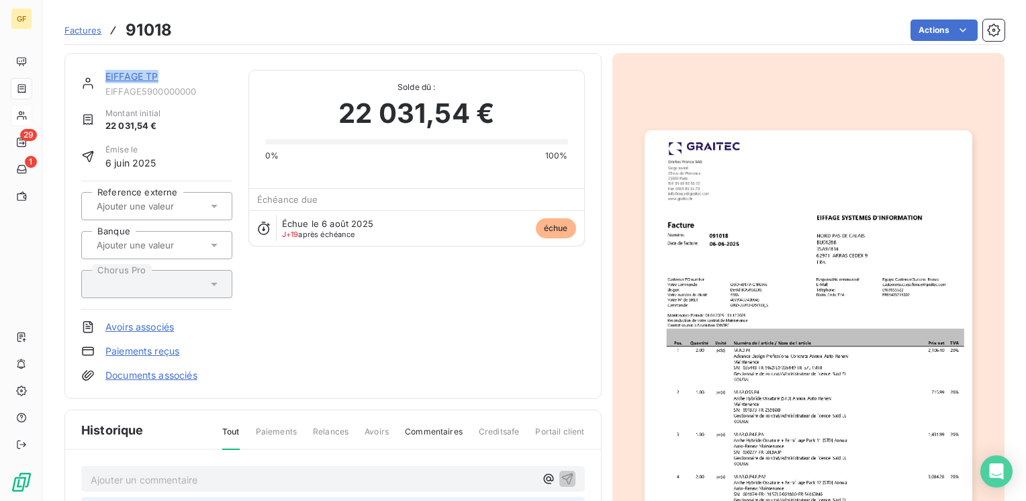
drag, startPoint x: 158, startPoint y: 74, endPoint x: 102, endPoint y: 76, distance: 56.4
click at [102, 76] on div "EIFFAGE TP EIFFAGE5900000000" at bounding box center [156, 83] width 151 height 27
copy link "EIFFAGE TP"
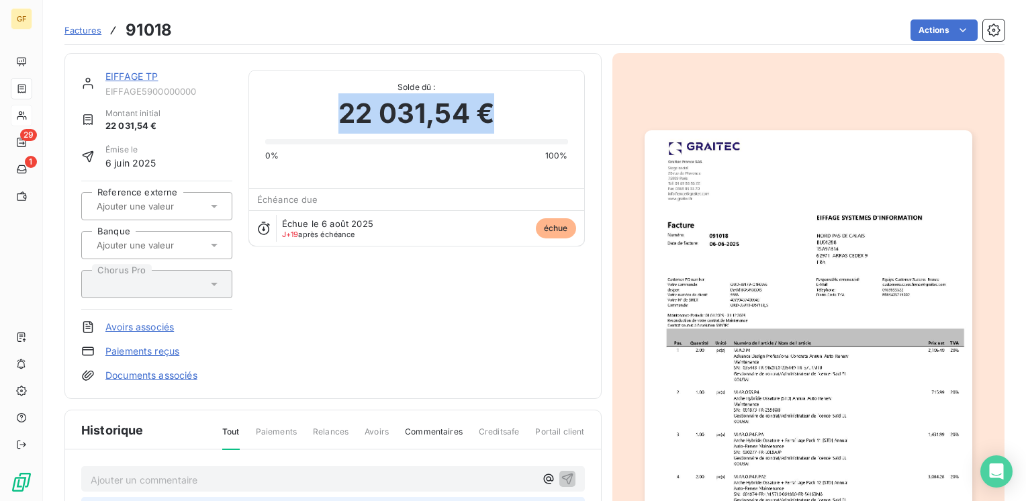
drag, startPoint x: 490, startPoint y: 119, endPoint x: 328, endPoint y: 126, distance: 162.0
click at [328, 126] on div "22 031,54 €" at bounding box center [416, 113] width 303 height 40
copy span "22 031,54 €"
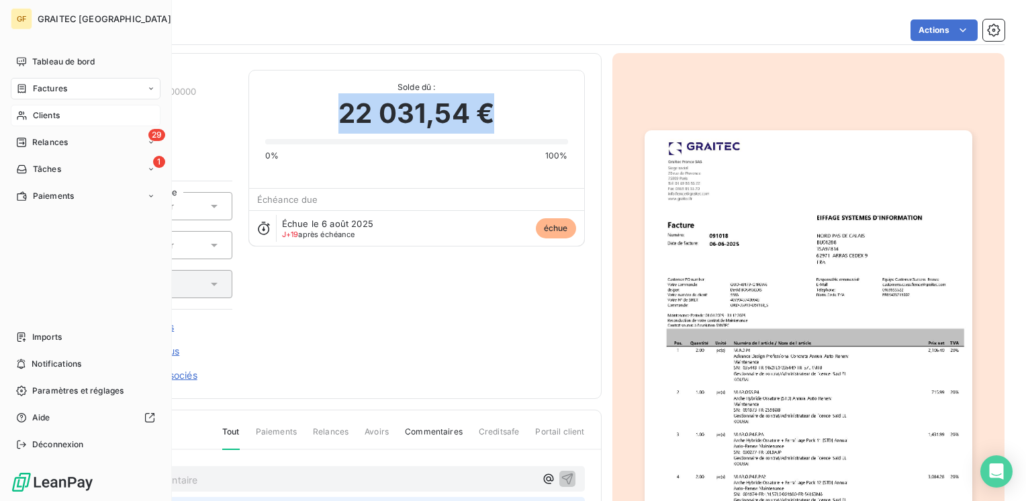
click at [48, 86] on span "Factures" at bounding box center [50, 89] width 34 height 12
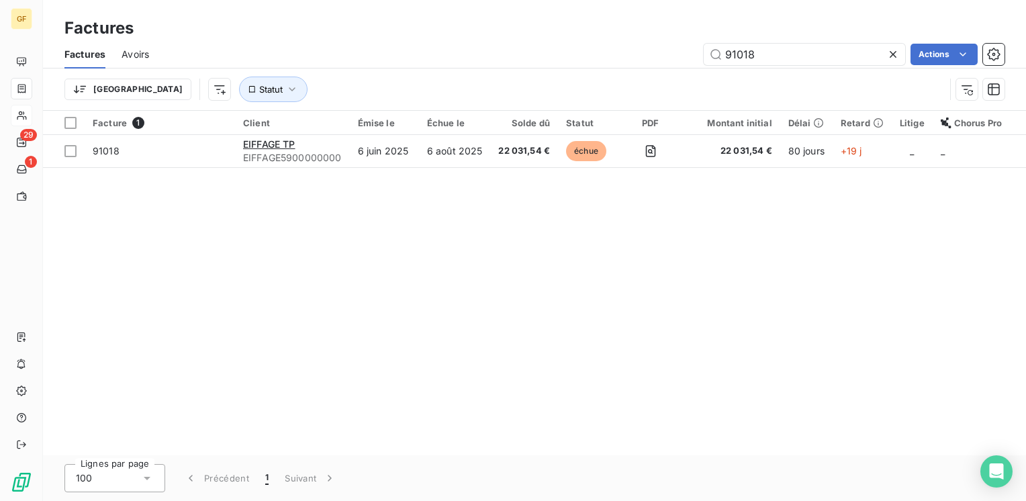
drag, startPoint x: 794, startPoint y: 55, endPoint x: 641, endPoint y: 66, distance: 152.8
click at [641, 66] on div "Factures Avoirs 91018 Actions" at bounding box center [534, 54] width 983 height 28
type input "90712"
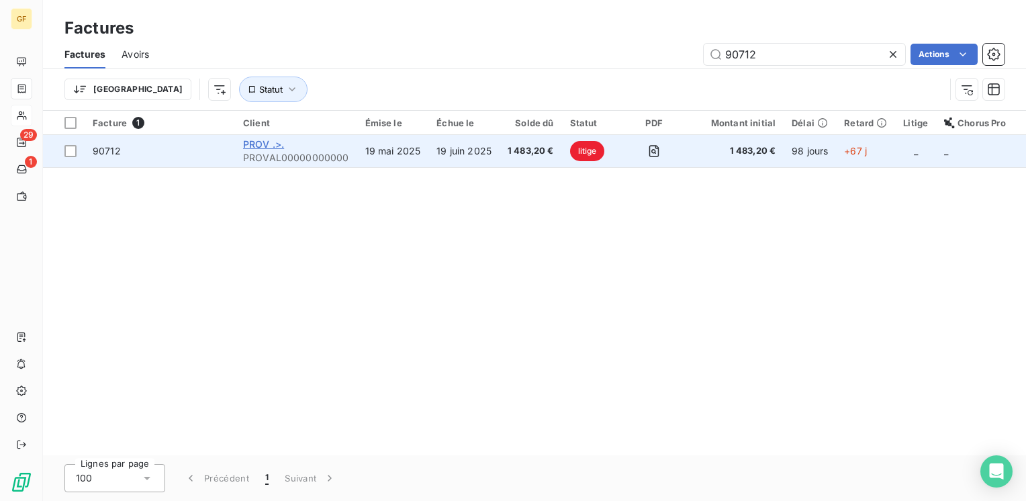
click at [266, 140] on span "PROV .>." at bounding box center [263, 143] width 41 height 11
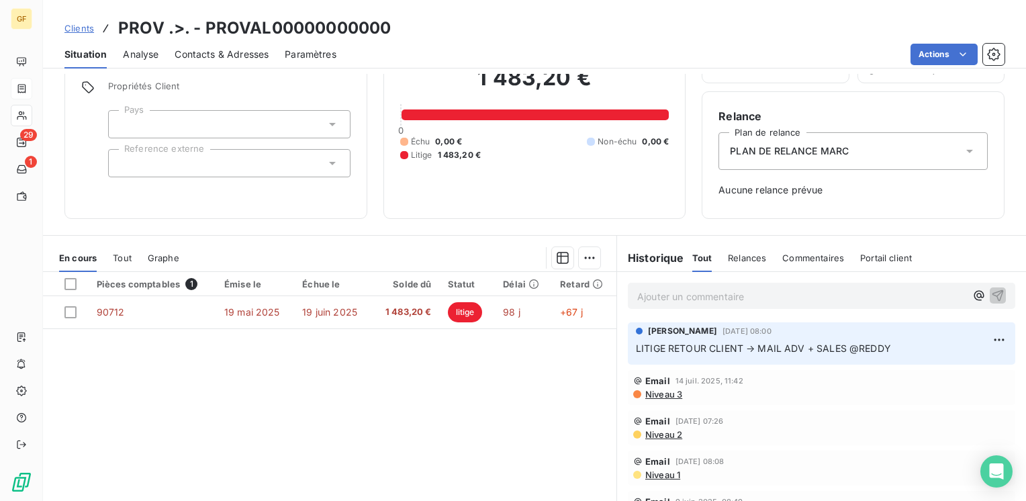
scroll to position [134, 0]
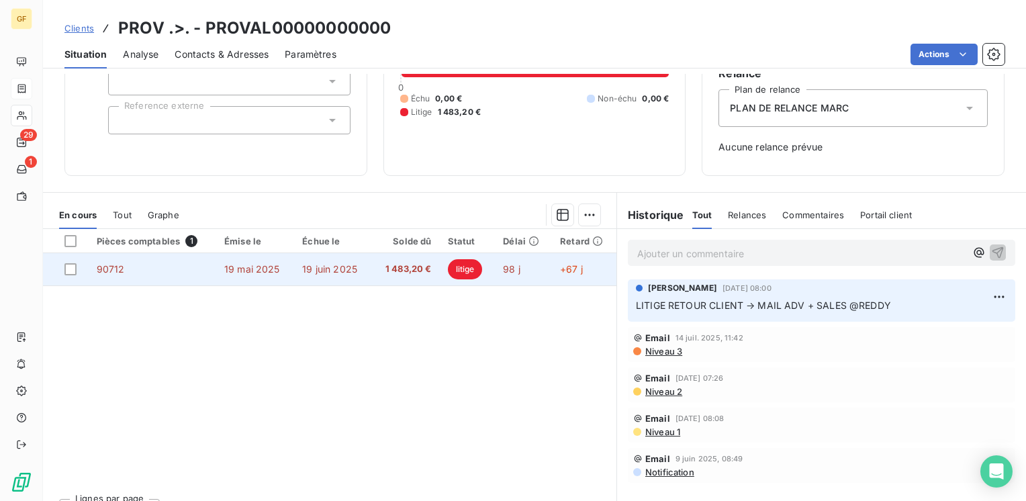
click at [359, 262] on td "19 juin 2025" at bounding box center [332, 269] width 77 height 32
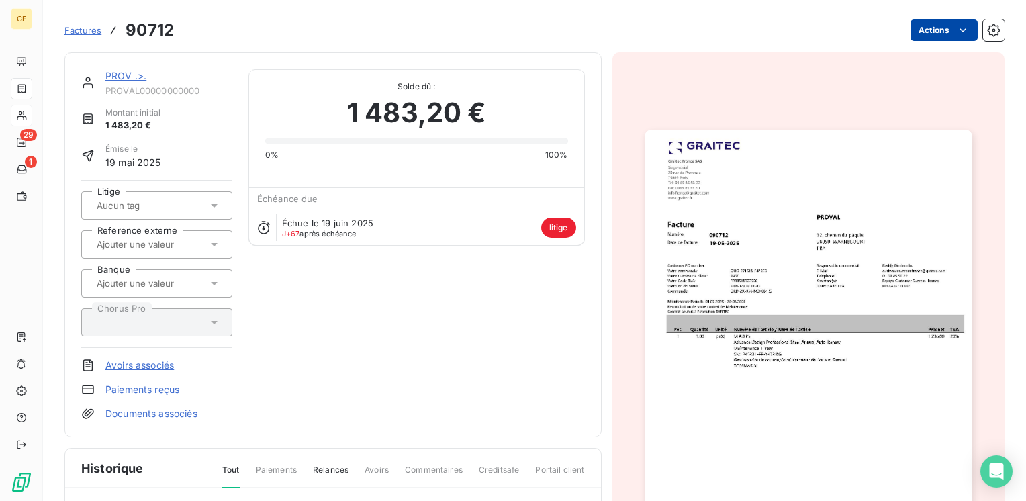
click at [927, 33] on html "GF 29 1 Factures 90712 Actions PROV .>. PROVAL00000000000 Montant initial 1 483…" at bounding box center [513, 250] width 1026 height 501
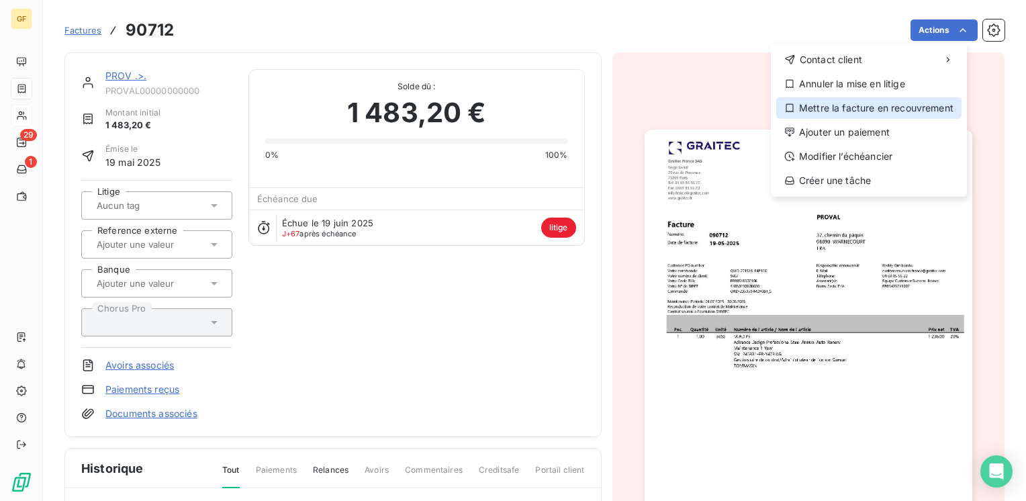
click at [865, 107] on div "Mettre la facture en recouvrement" at bounding box center [868, 107] width 185 height 21
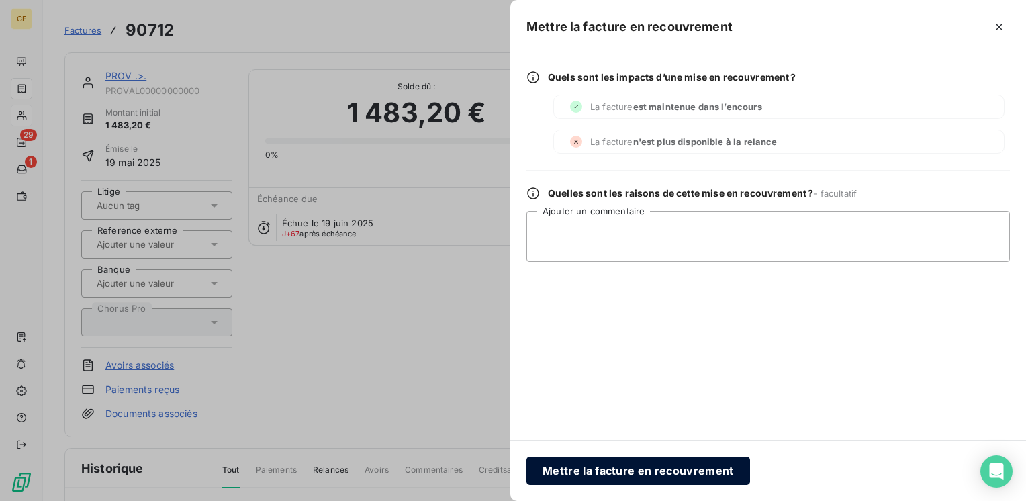
click at [605, 469] on button "Mettre la facture en recouvrement" at bounding box center [638, 471] width 224 height 28
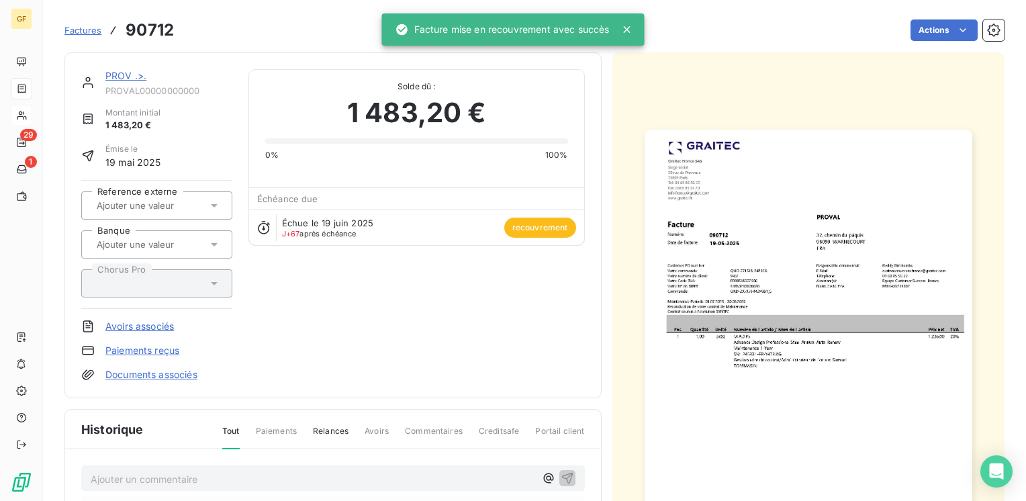
click at [118, 82] on div "PROV .>." at bounding box center [168, 75] width 127 height 13
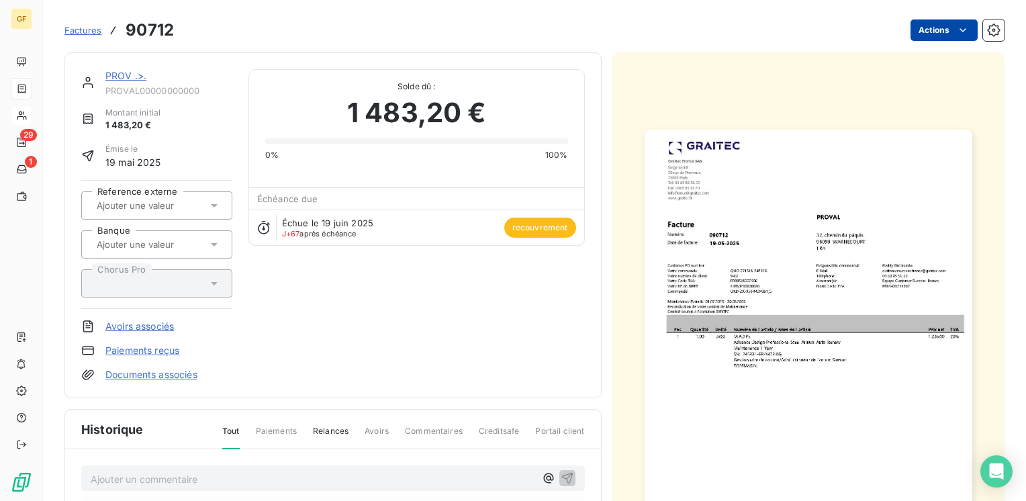
click at [916, 35] on html "GF 29 1 Factures 90712 Actions PROV .>. PROVAL00000000000 Montant initial 1 483…" at bounding box center [513, 250] width 1026 height 501
click at [114, 73] on html "GF 29 1 Factures 90712 Actions PROV .>. PROVAL00000000000 Montant initial 1 483…" at bounding box center [513, 250] width 1026 height 501
click at [116, 73] on link "PROV .>." at bounding box center [125, 75] width 41 height 11
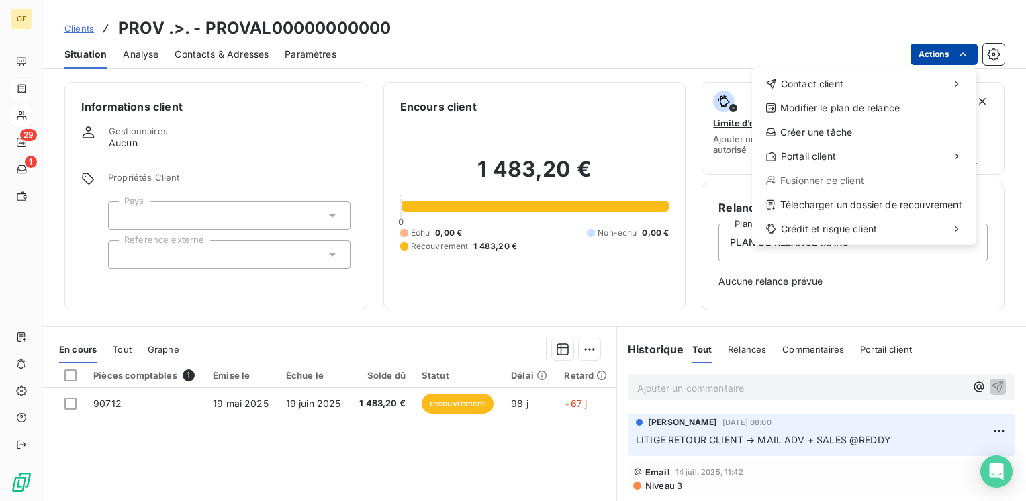
click at [935, 52] on html "GF 29 1 Clients PROV .>. - PROVAL00000000000 Situation Analyse Contacts & Adres…" at bounding box center [513, 250] width 1026 height 501
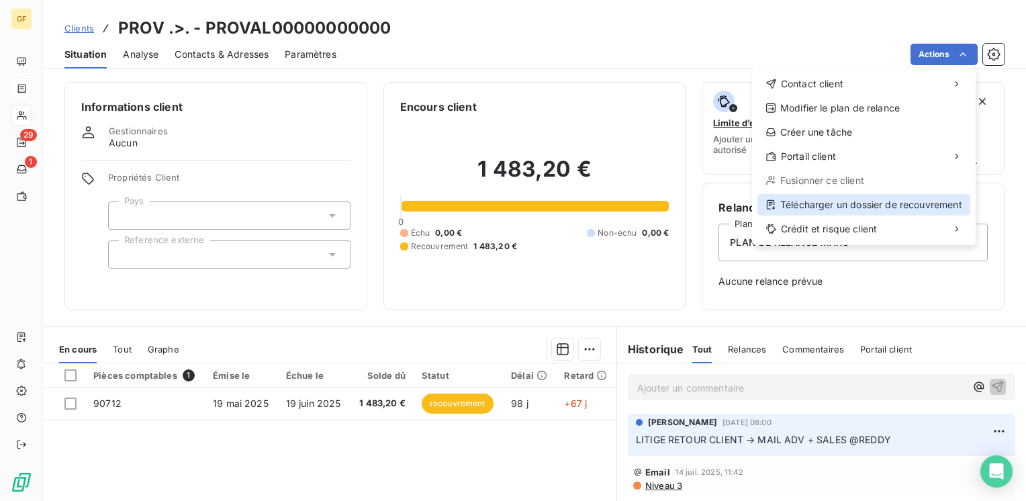
click at [824, 211] on div "Télécharger un dossier de recouvrement" at bounding box center [864, 204] width 213 height 21
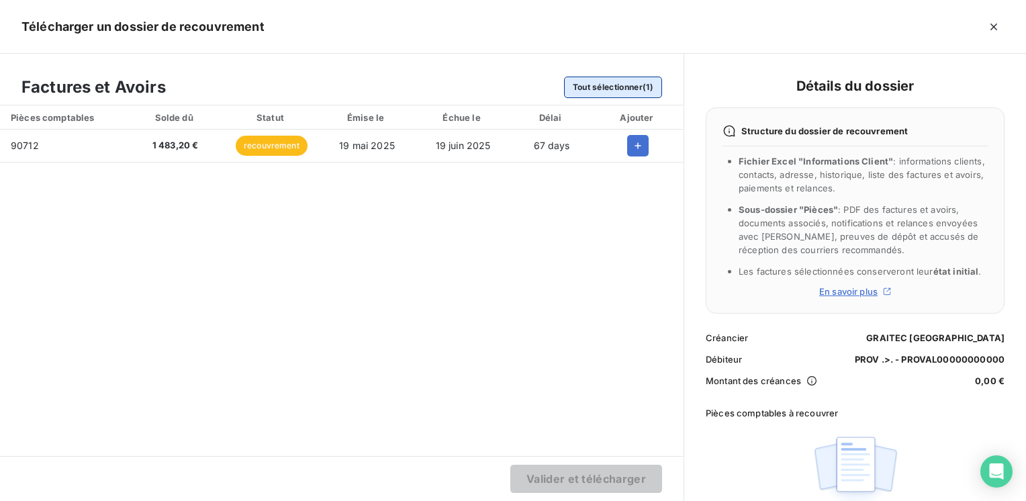
click at [614, 79] on button "Tout sélectionner (1)" at bounding box center [613, 87] width 98 height 21
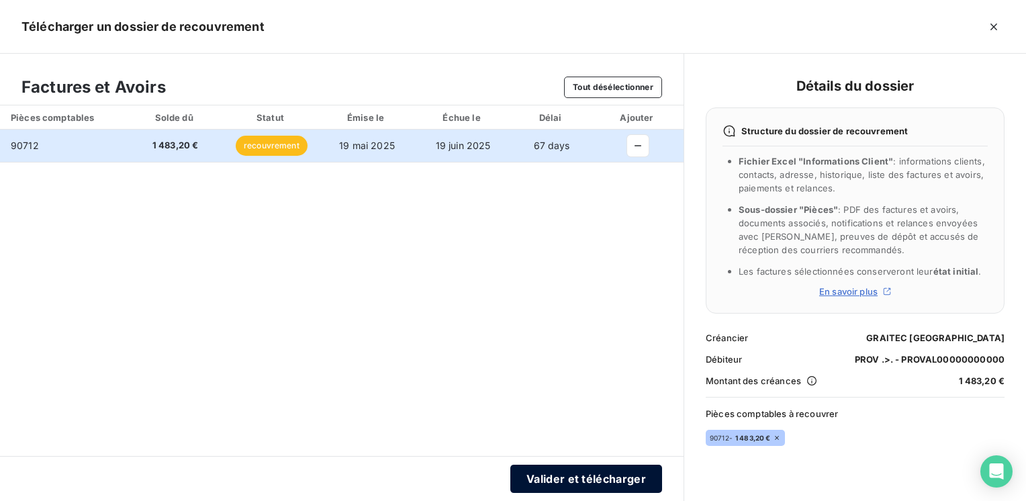
click at [583, 474] on button "Valider et télécharger" at bounding box center [586, 479] width 152 height 28
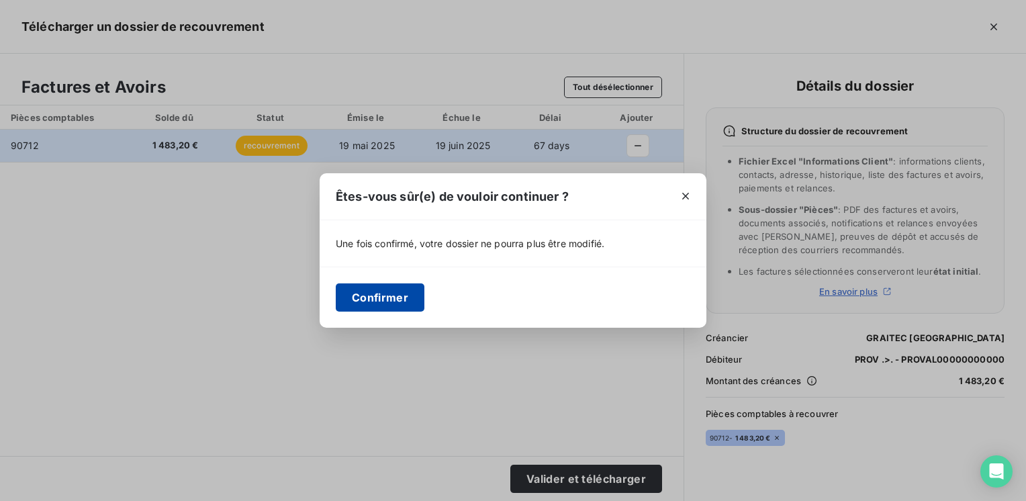
click at [375, 305] on button "Confirmer" at bounding box center [380, 297] width 89 height 28
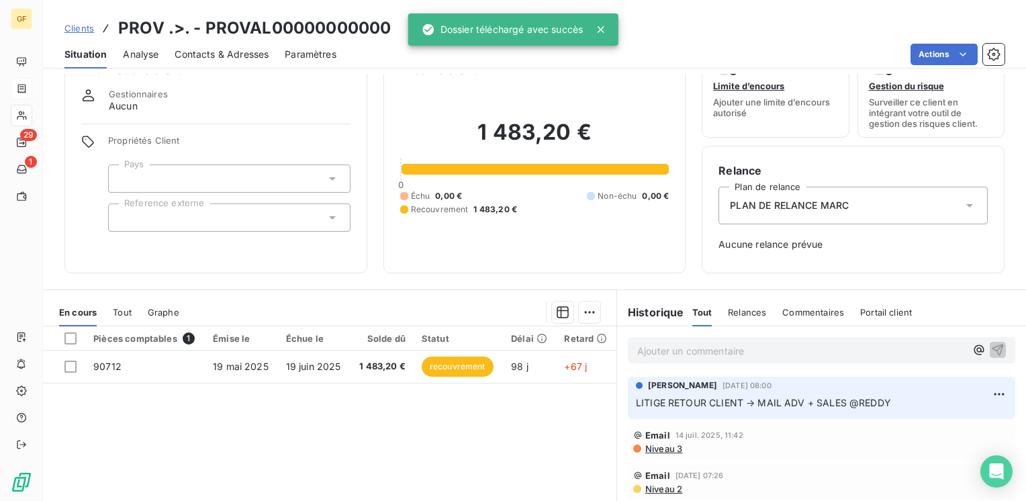
scroll to position [67, 0]
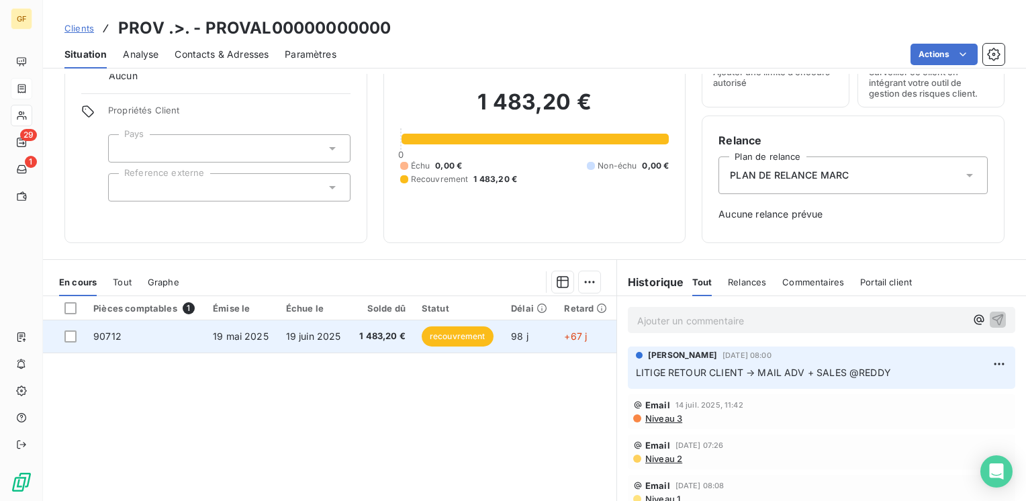
click at [344, 338] on td "19 juin 2025" at bounding box center [314, 336] width 73 height 32
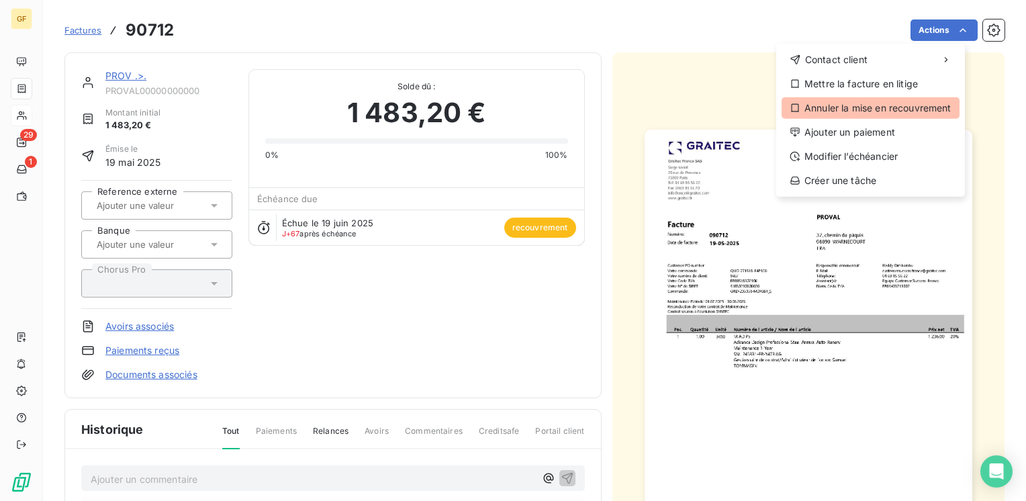
click at [858, 104] on div "Annuler la mise en recouvrement" at bounding box center [871, 107] width 178 height 21
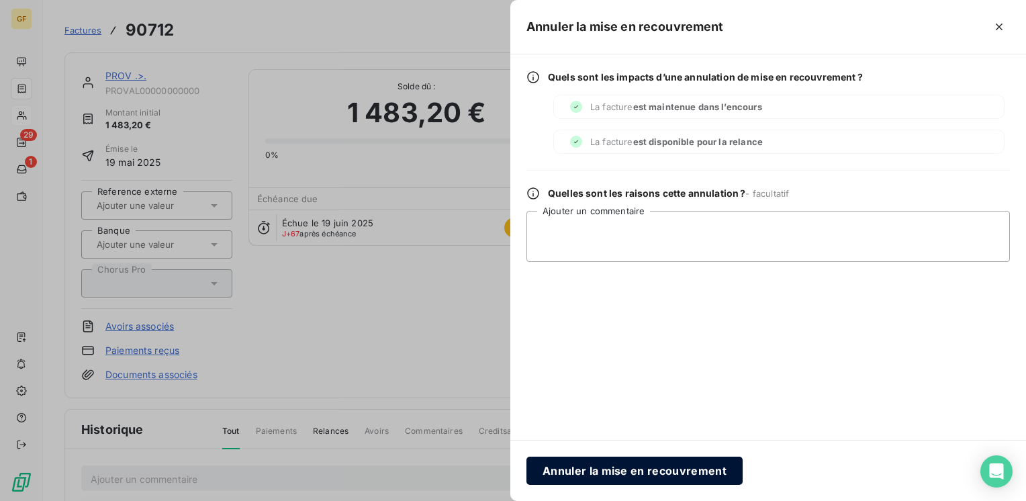
click at [628, 466] on button "Annuler la mise en recouvrement" at bounding box center [634, 471] width 216 height 28
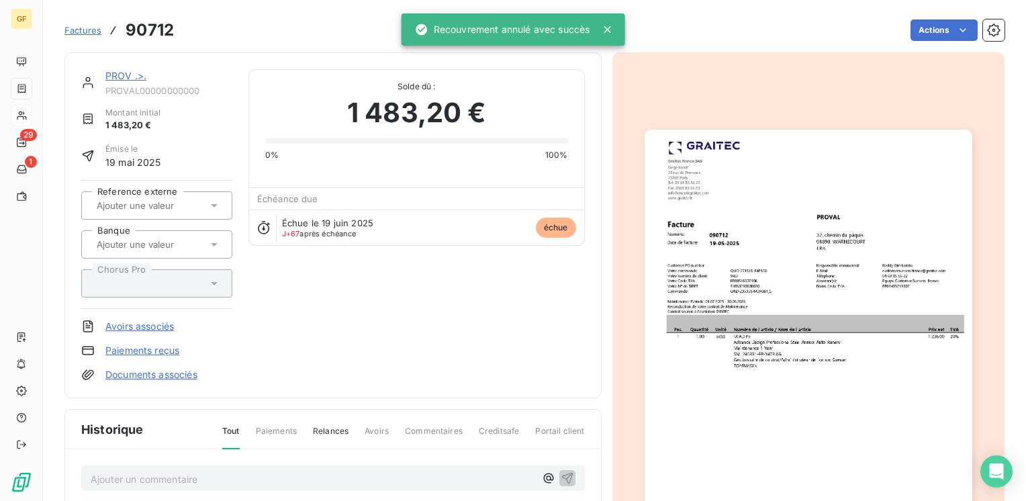
click at [120, 79] on link "PROV .>." at bounding box center [125, 75] width 41 height 11
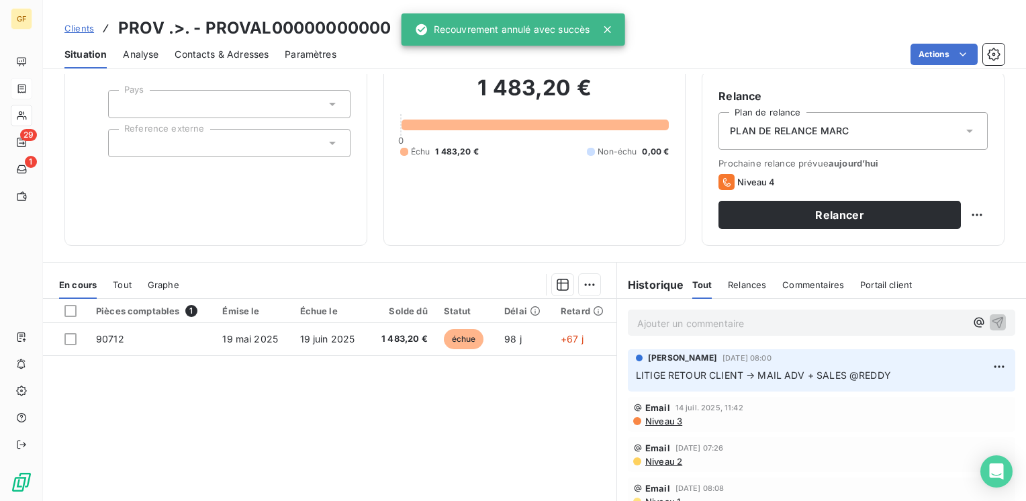
scroll to position [134, 0]
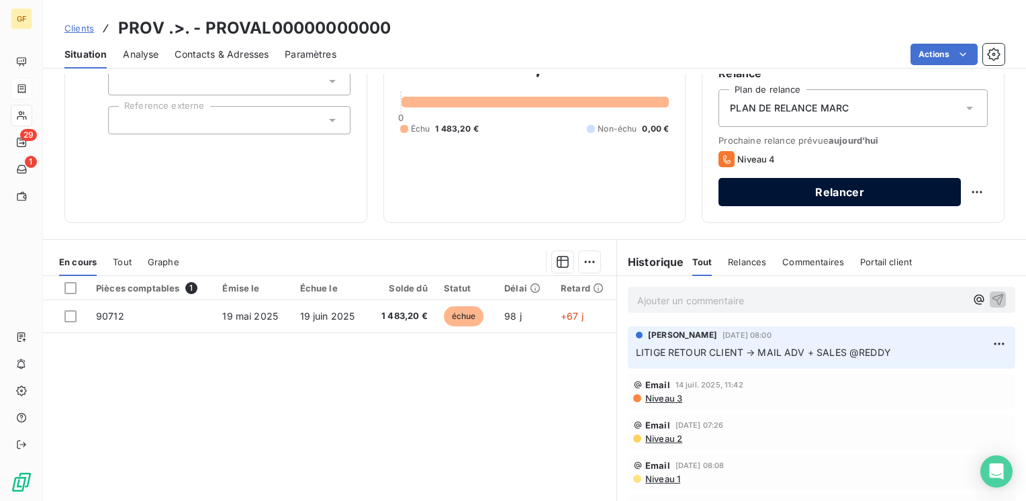
click at [819, 186] on button "Relancer" at bounding box center [840, 192] width 242 height 28
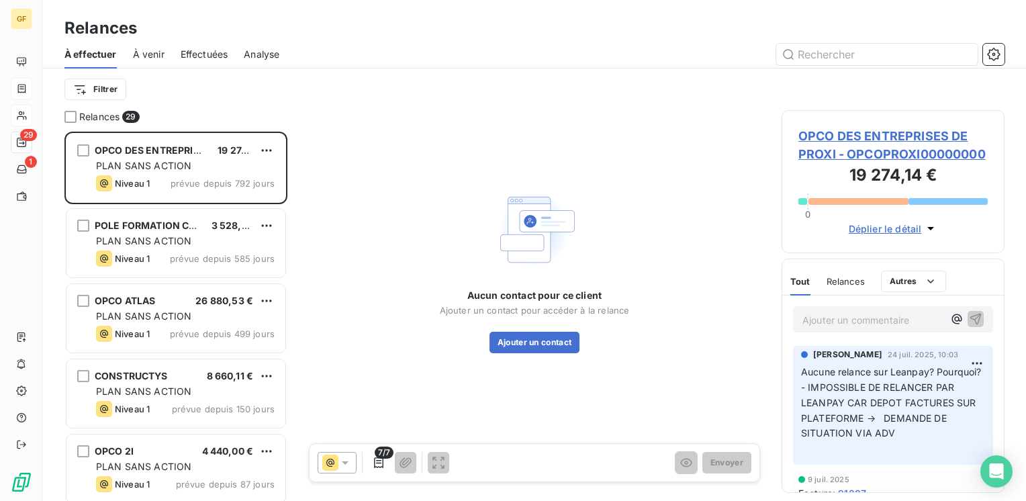
scroll to position [359, 212]
click at [343, 464] on icon at bounding box center [344, 462] width 13 height 13
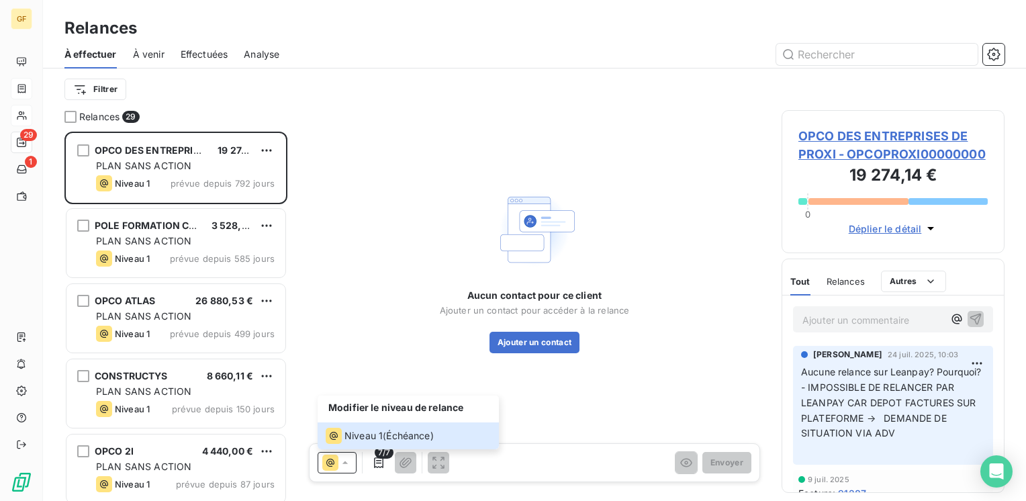
click at [347, 463] on icon at bounding box center [344, 462] width 13 height 13
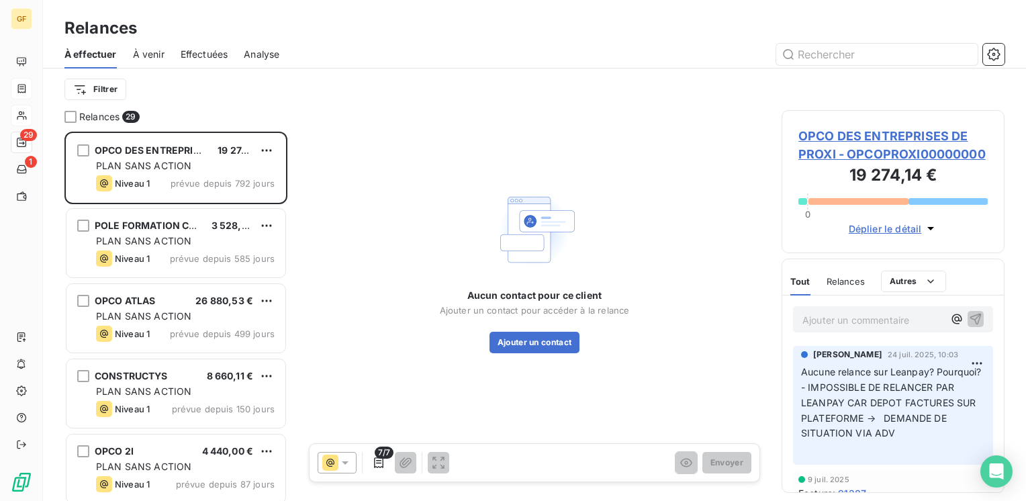
click at [347, 464] on icon at bounding box center [344, 462] width 13 height 13
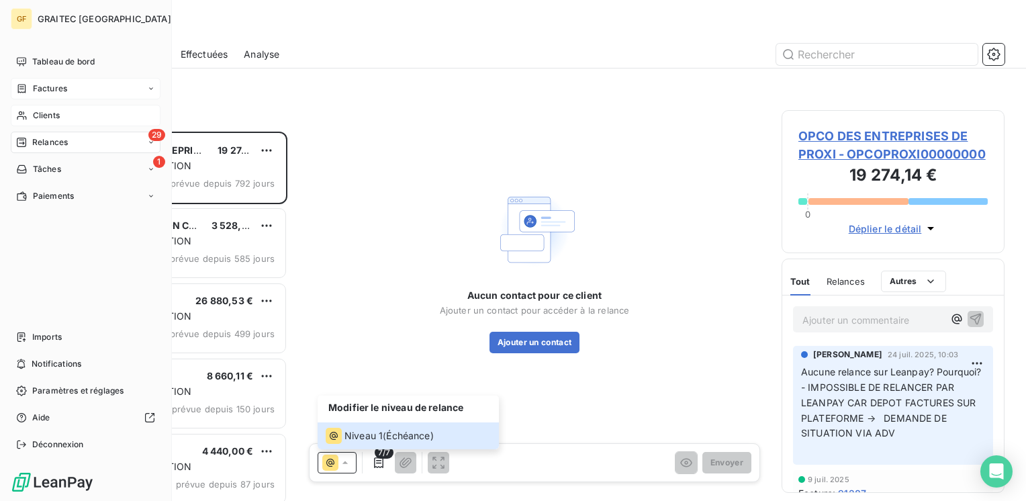
click at [49, 88] on span "Factures" at bounding box center [50, 89] width 34 height 12
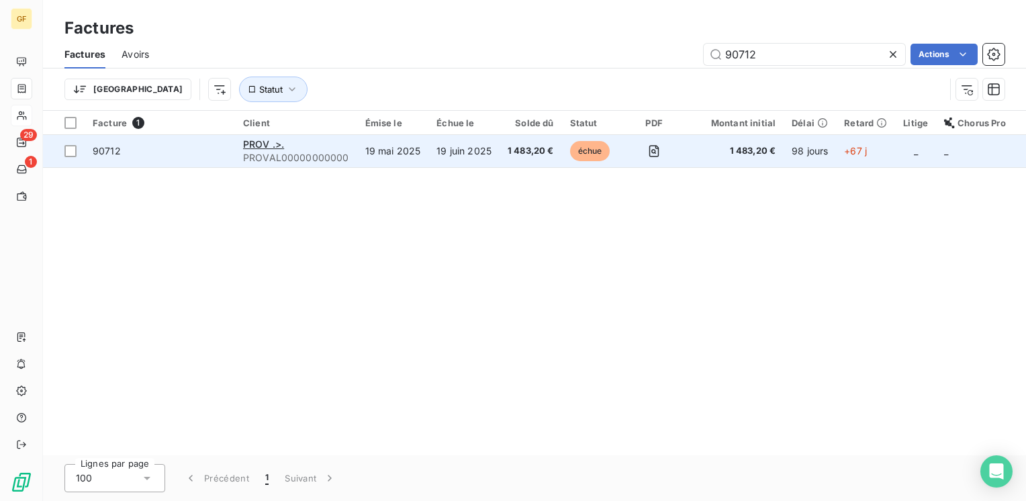
click at [313, 150] on div "PROV .>." at bounding box center [296, 144] width 106 height 13
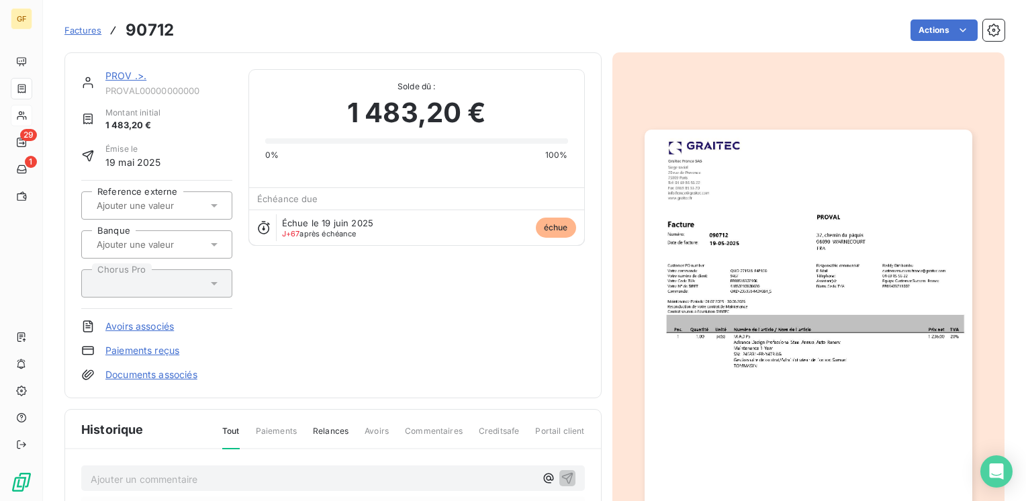
click at [126, 72] on link "PROV .>." at bounding box center [125, 75] width 41 height 11
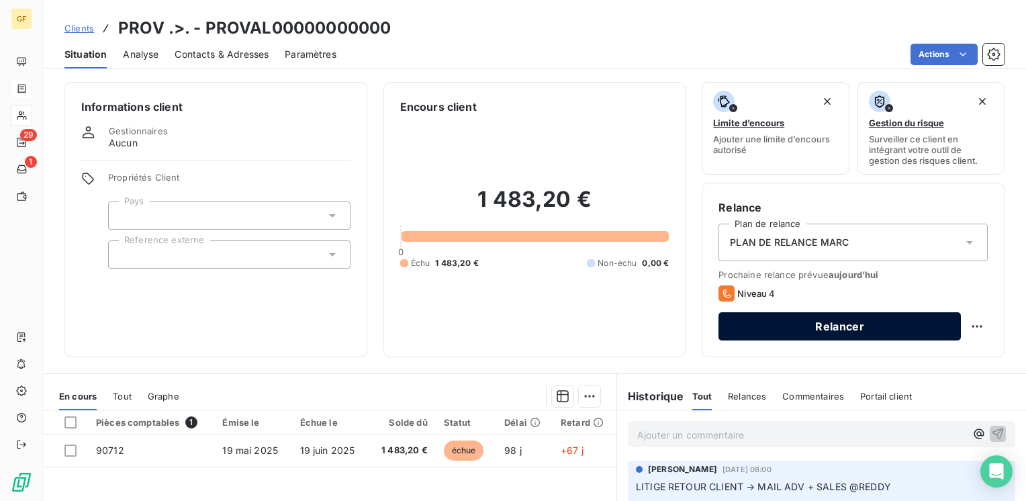
click at [854, 330] on button "Relancer" at bounding box center [840, 326] width 242 height 28
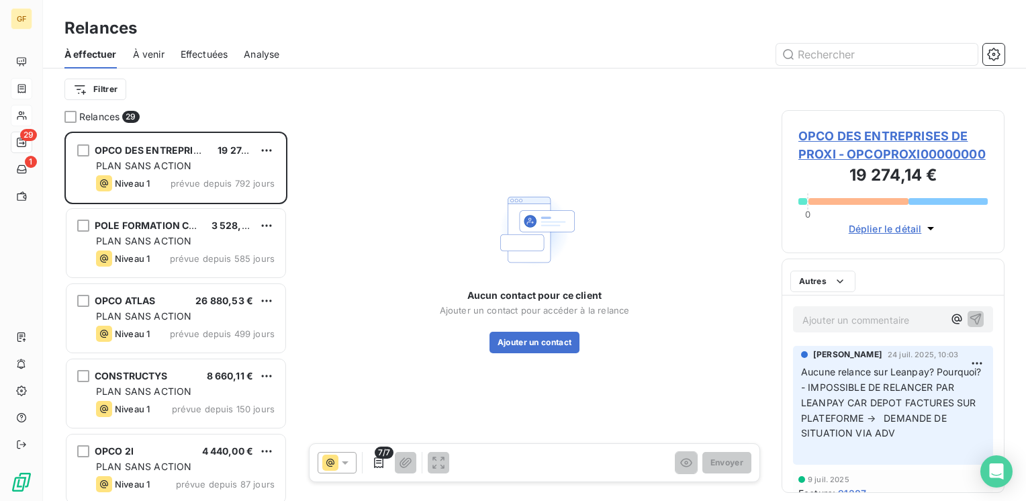
scroll to position [359, 212]
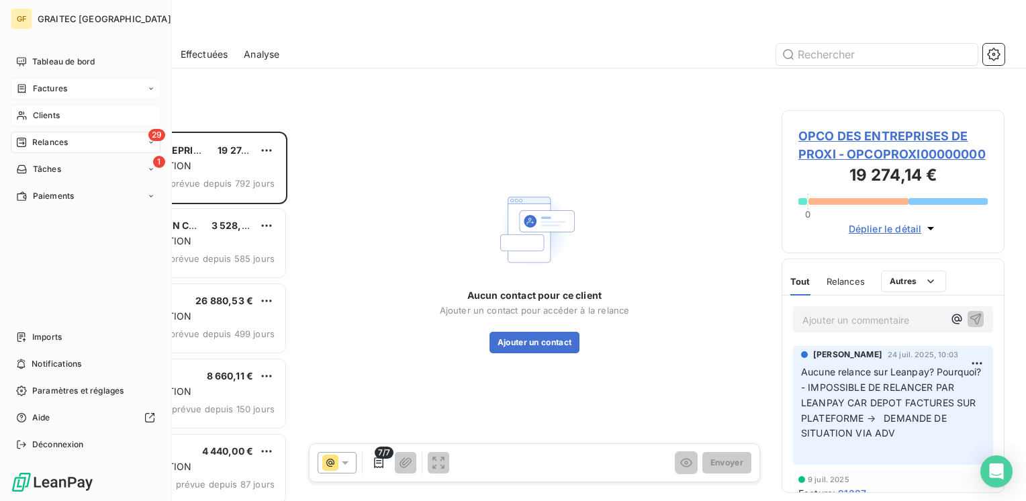
click at [41, 108] on div "Clients" at bounding box center [86, 115] width 150 height 21
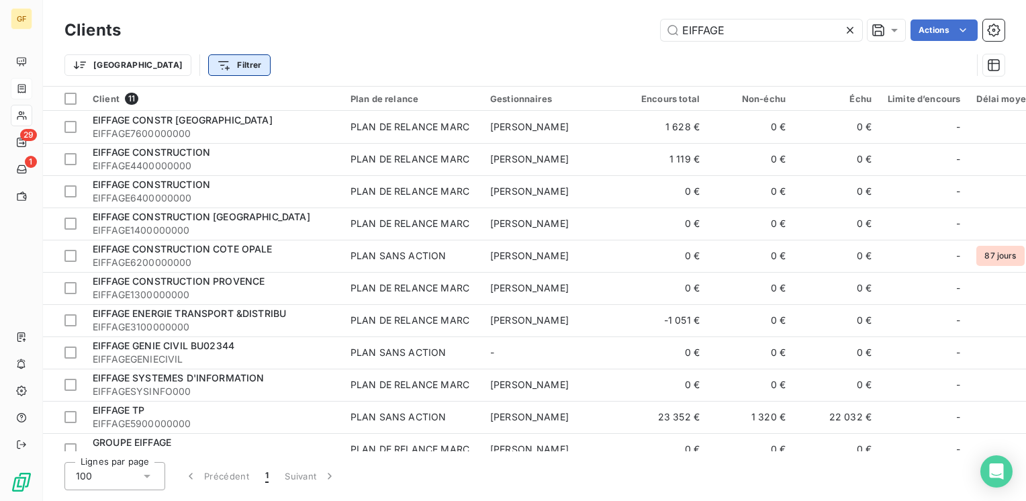
drag, startPoint x: 736, startPoint y: 28, endPoint x: 177, endPoint y: 74, distance: 560.6
click at [179, 91] on div "Clients EIFFAGE Actions Trier Filtrer Client 11 Plan de relance Gestionnaires E…" at bounding box center [534, 250] width 983 height 501
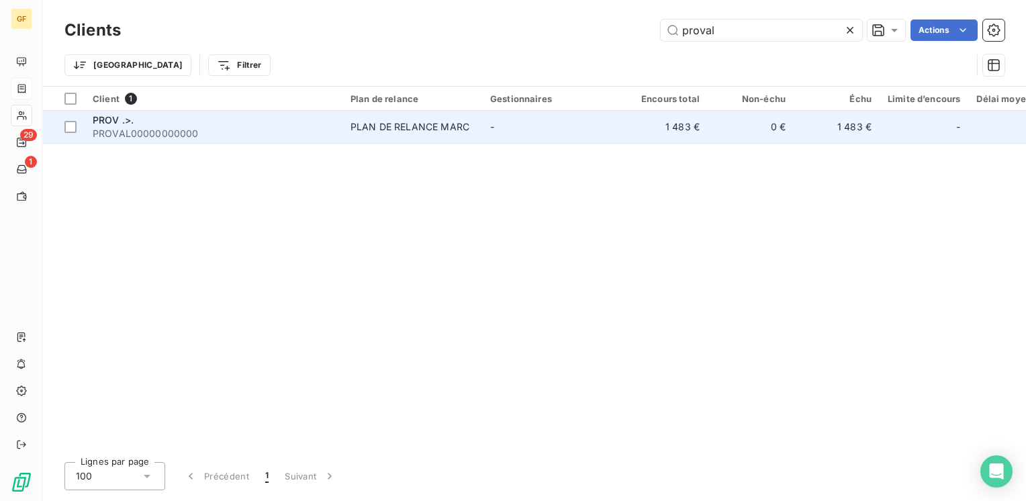
type input "proval"
click at [220, 124] on div "PROV .>." at bounding box center [214, 119] width 242 height 13
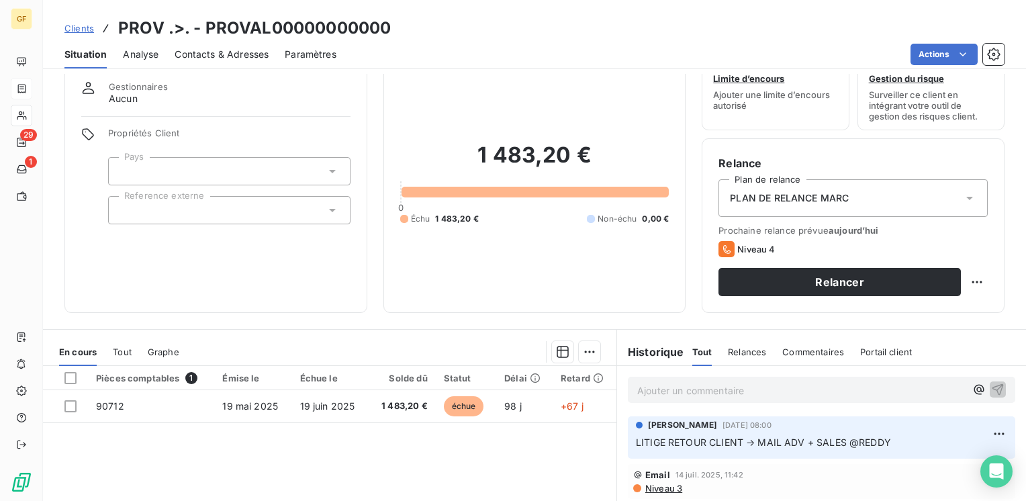
scroll to position [67, 0]
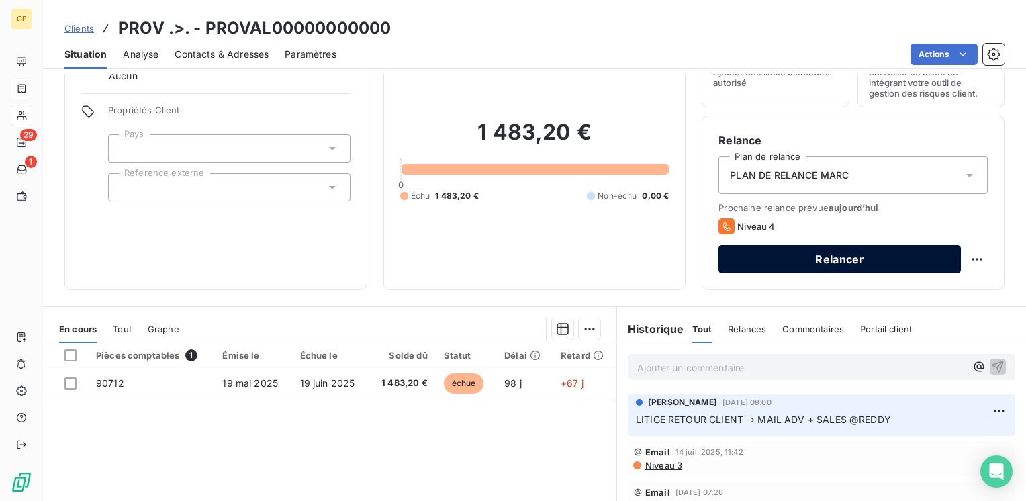
click at [858, 261] on button "Relancer" at bounding box center [840, 259] width 242 height 28
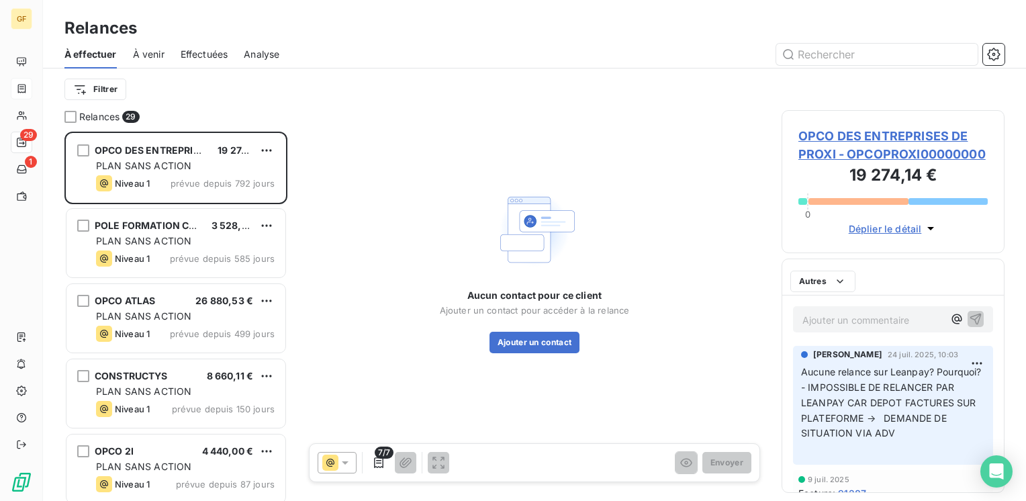
scroll to position [359, 212]
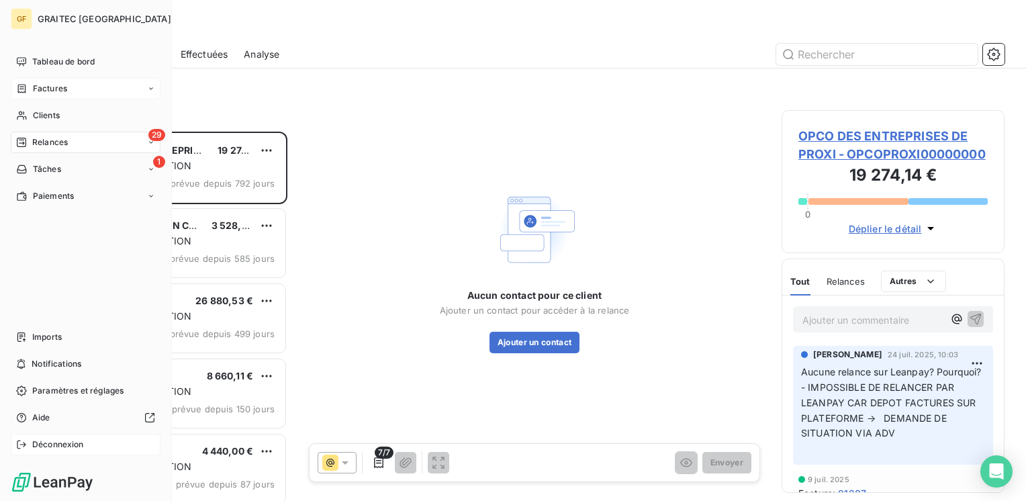
click at [52, 441] on span "Déconnexion" at bounding box center [58, 445] width 52 height 12
